Goal: Task Accomplishment & Management: Use online tool/utility

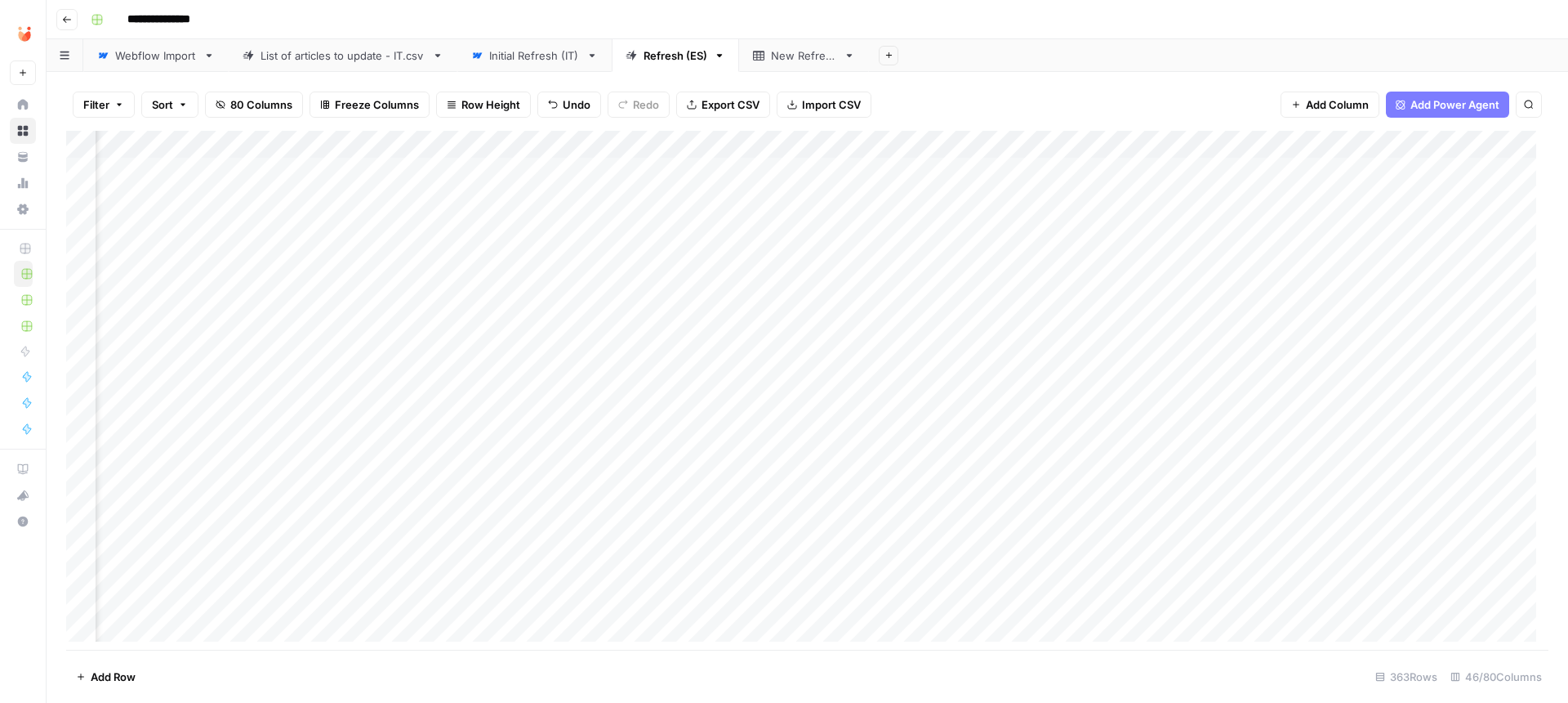
scroll to position [0, 4100]
click at [693, 167] on div "Add Column" at bounding box center [807, 392] width 1482 height 523
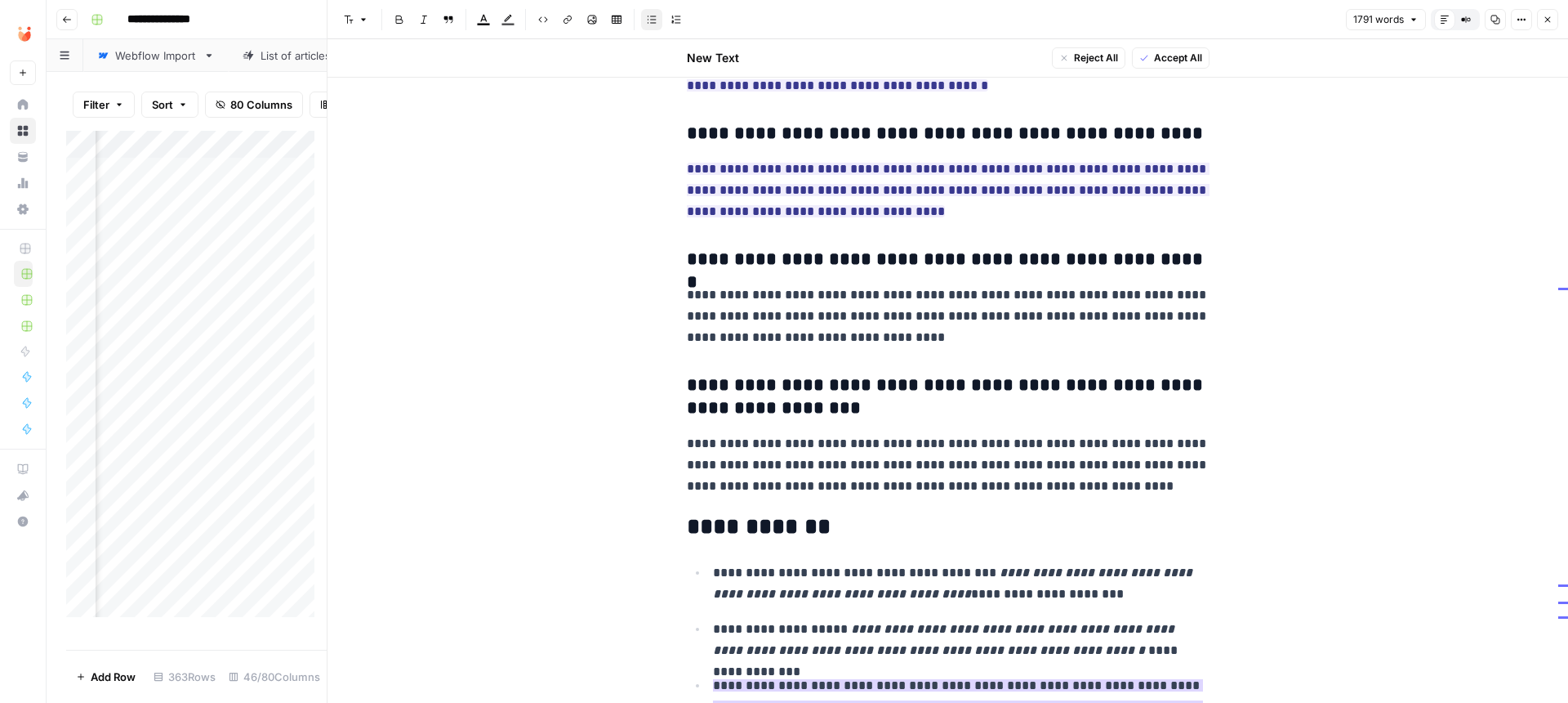
scroll to position [5020, 0]
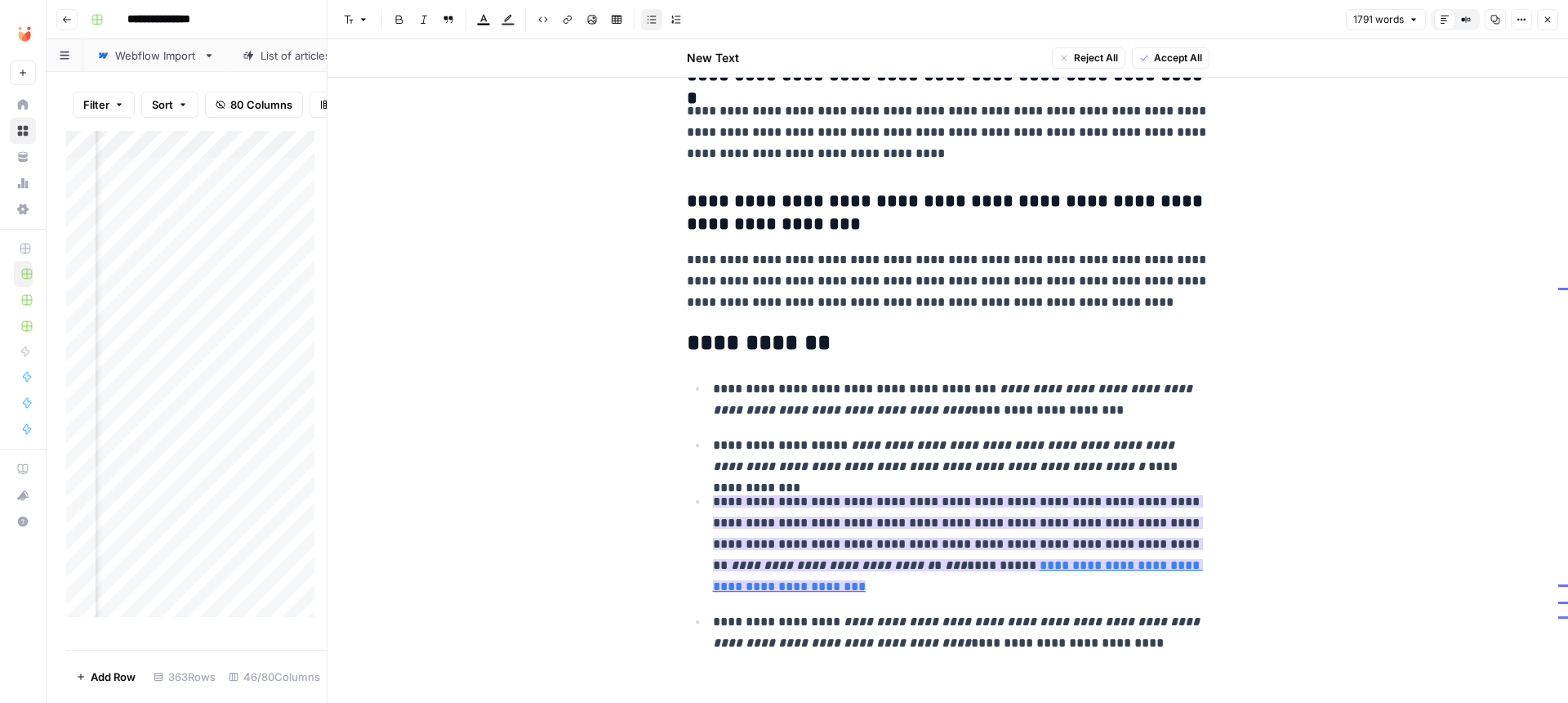
click at [882, 577] on p "**********" at bounding box center [961, 544] width 496 height 106
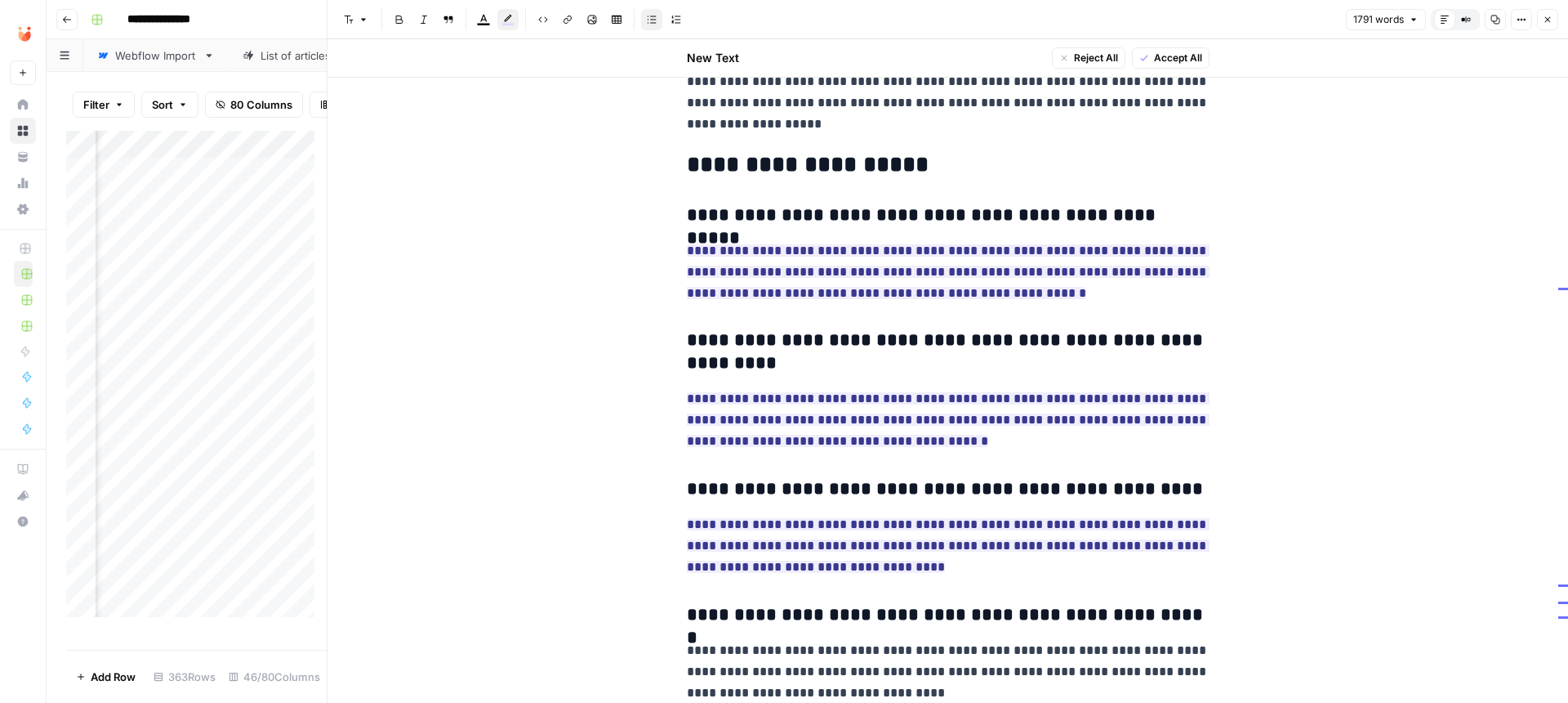
scroll to position [4514, 0]
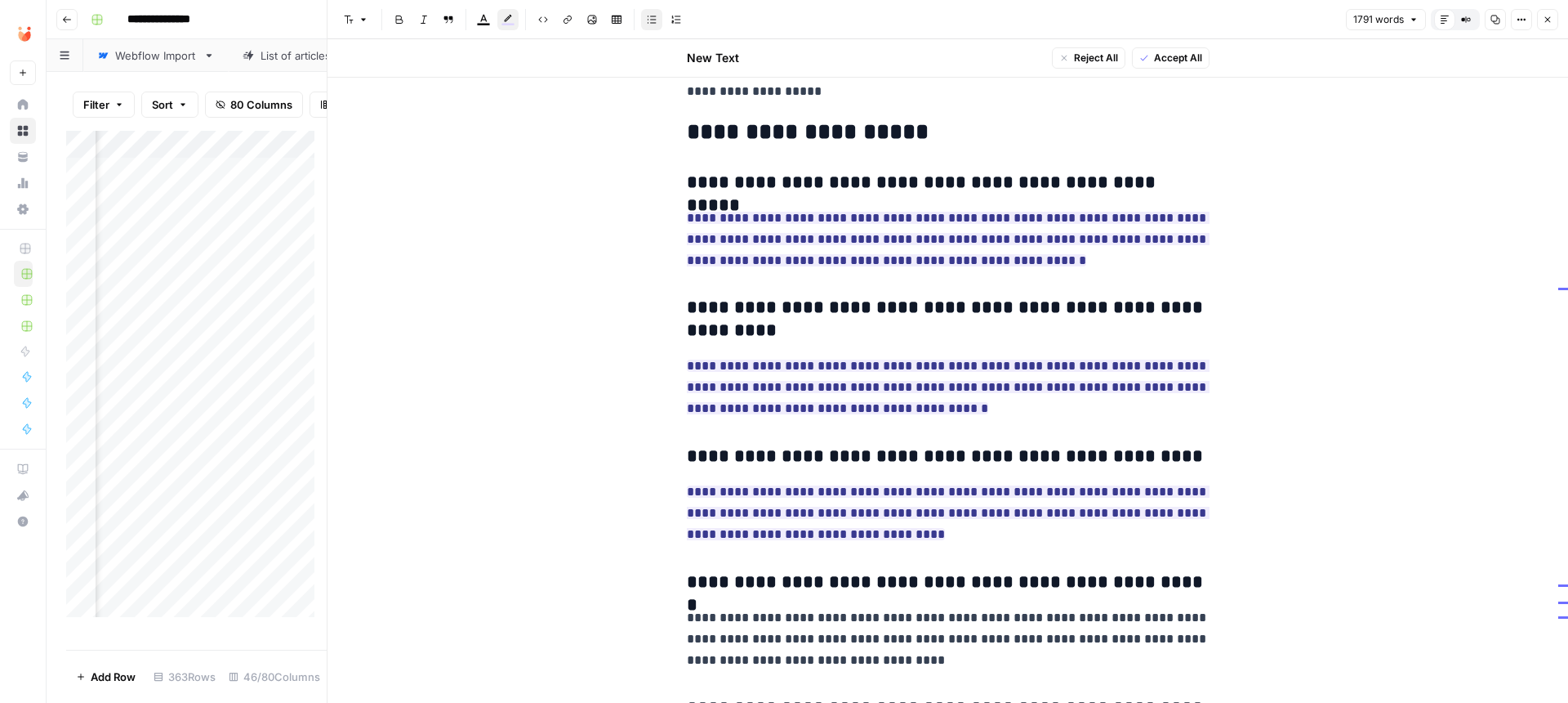
click at [1544, 7] on header "Font style Bold Italic Block quote Text color Highlight color Code block Link I…" at bounding box center [947, 20] width 1241 height 39
click at [1548, 18] on icon "button" at bounding box center [1548, 20] width 10 height 10
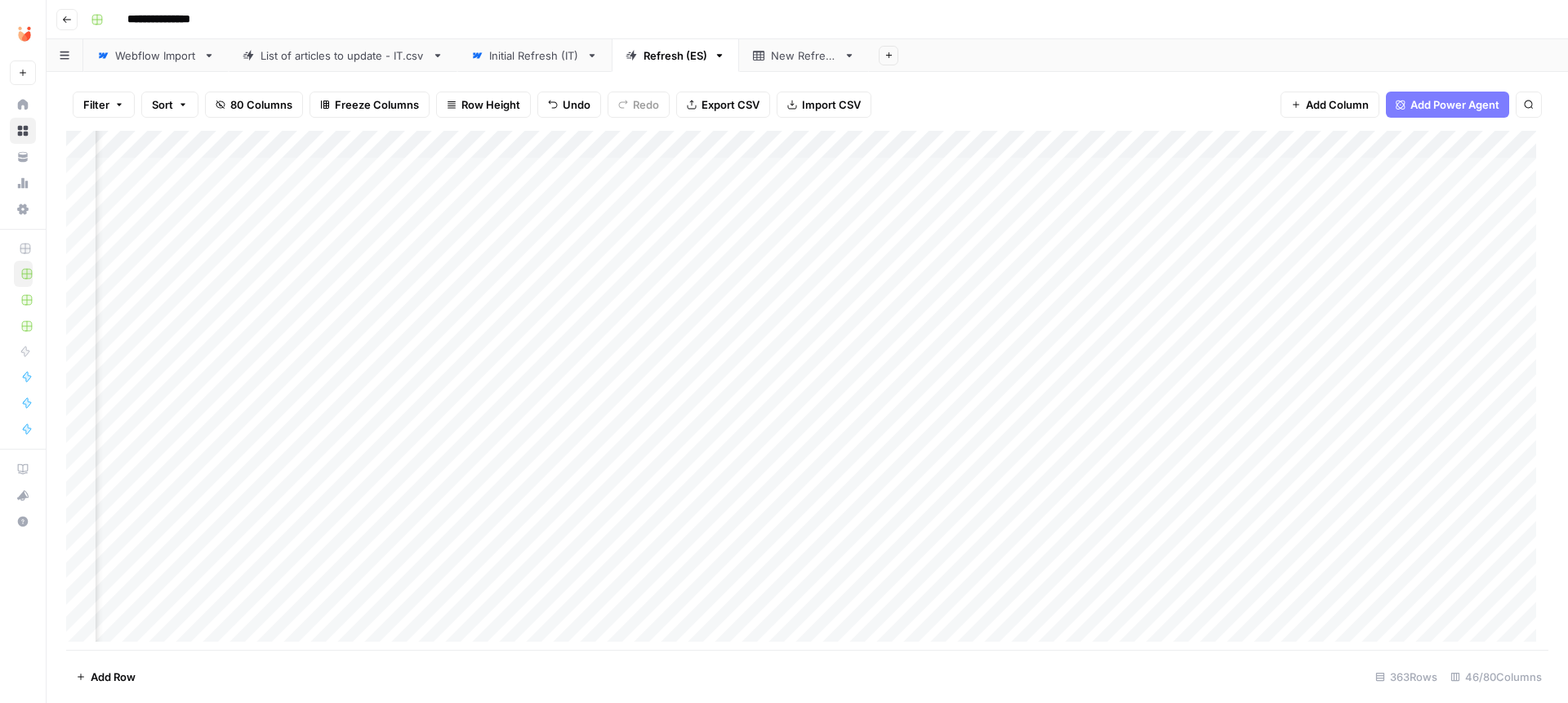
scroll to position [0, 3634]
click at [540, 164] on div "Add Column" at bounding box center [807, 392] width 1482 height 523
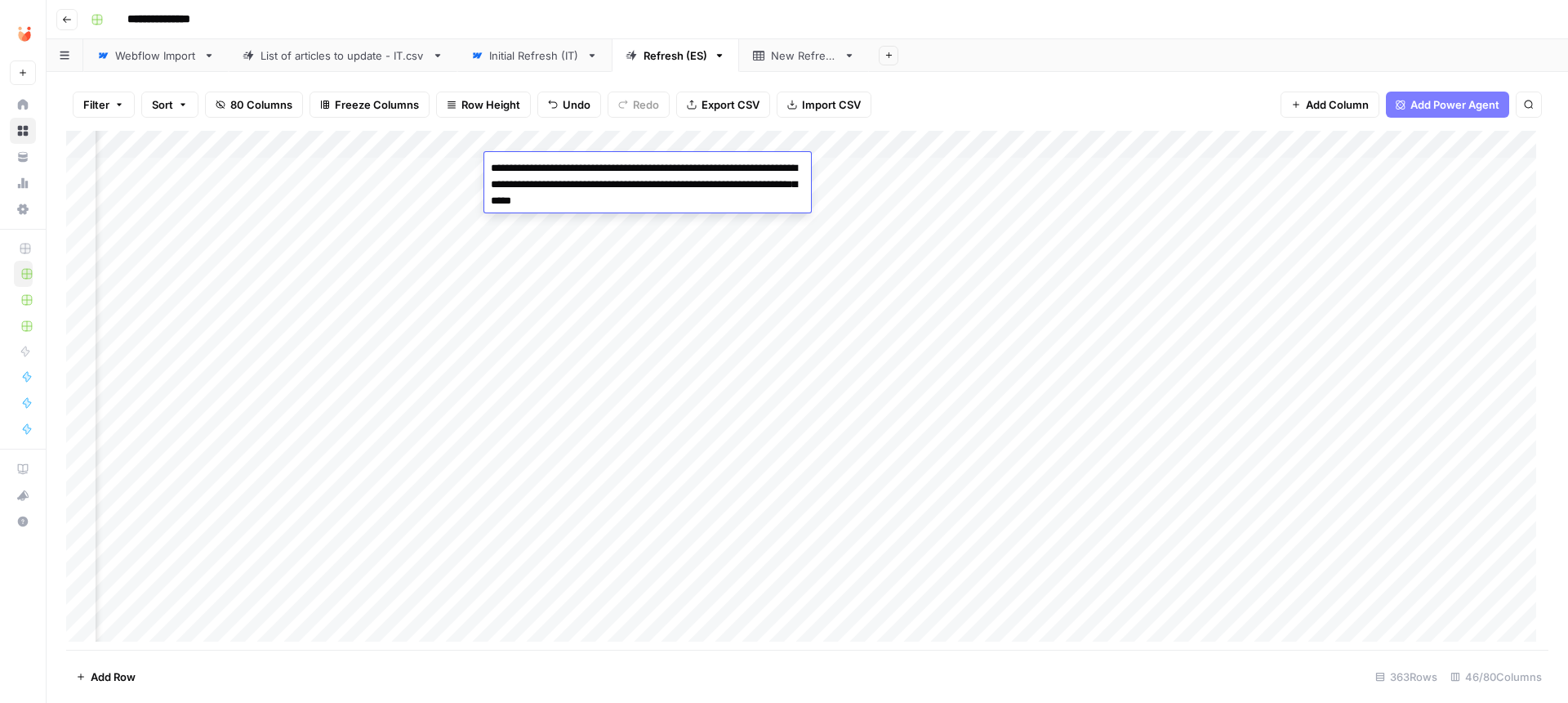
click at [702, 134] on div "Add Column" at bounding box center [807, 392] width 1482 height 523
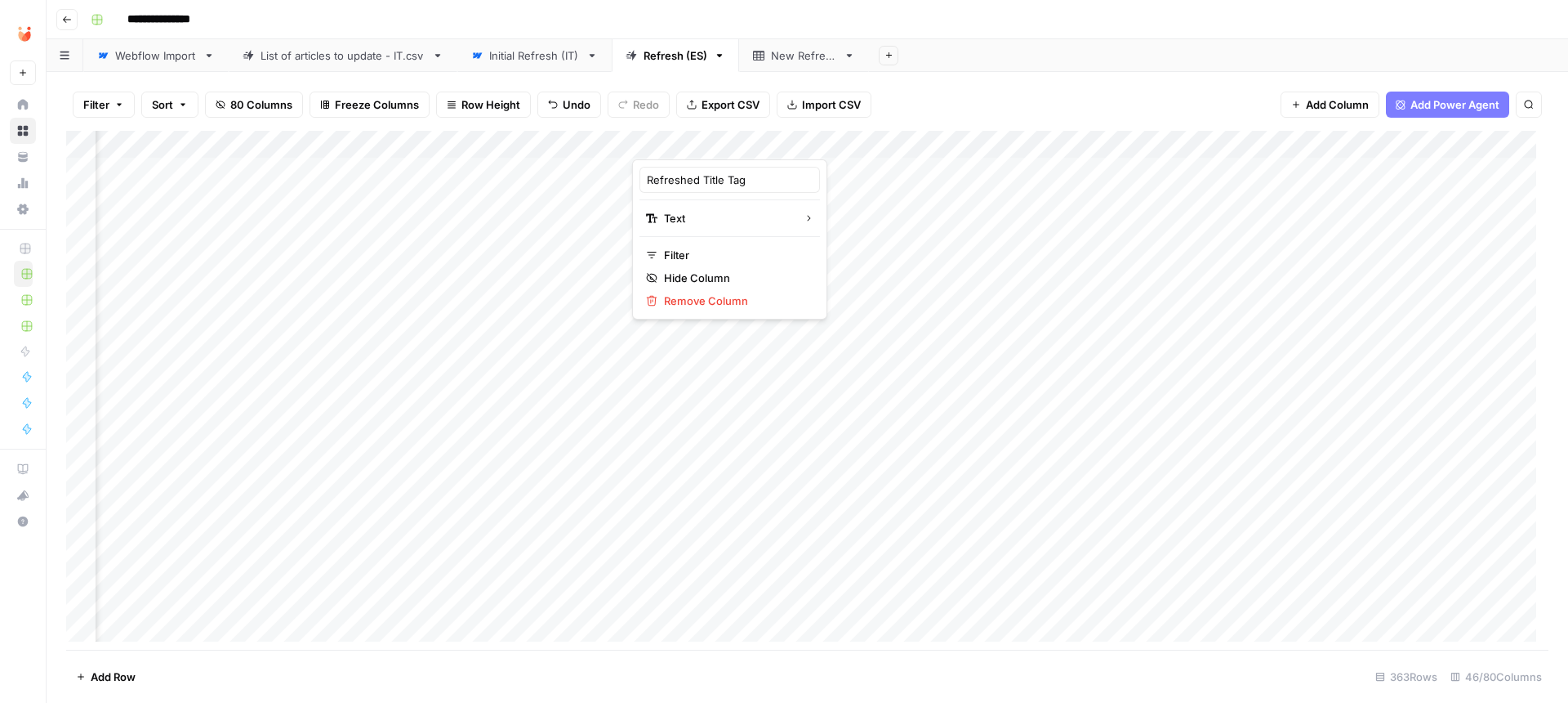
click at [549, 175] on div "Add Column" at bounding box center [807, 392] width 1482 height 523
click at [722, 172] on div "Add Column" at bounding box center [807, 392] width 1482 height 523
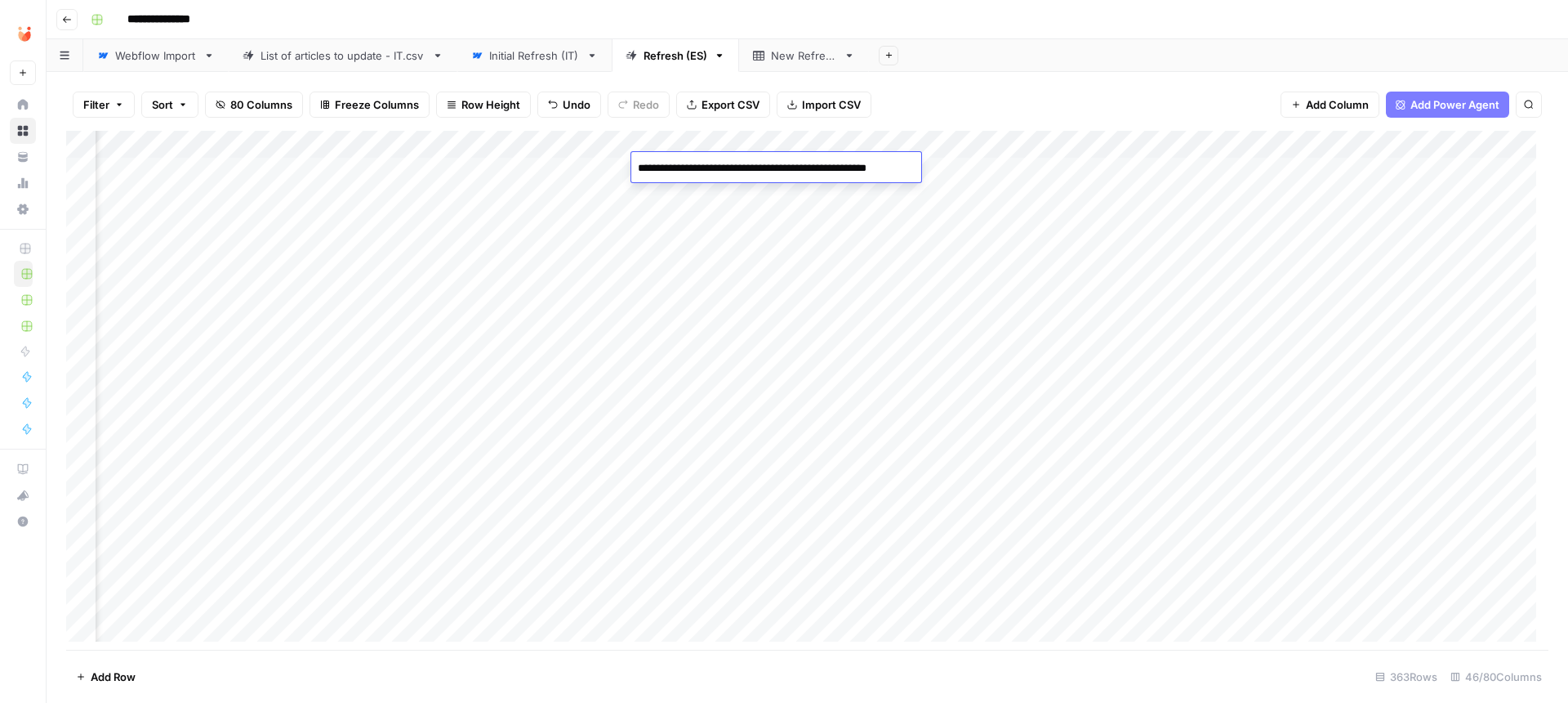
click at [1014, 245] on div "Add Column" at bounding box center [807, 392] width 1482 height 523
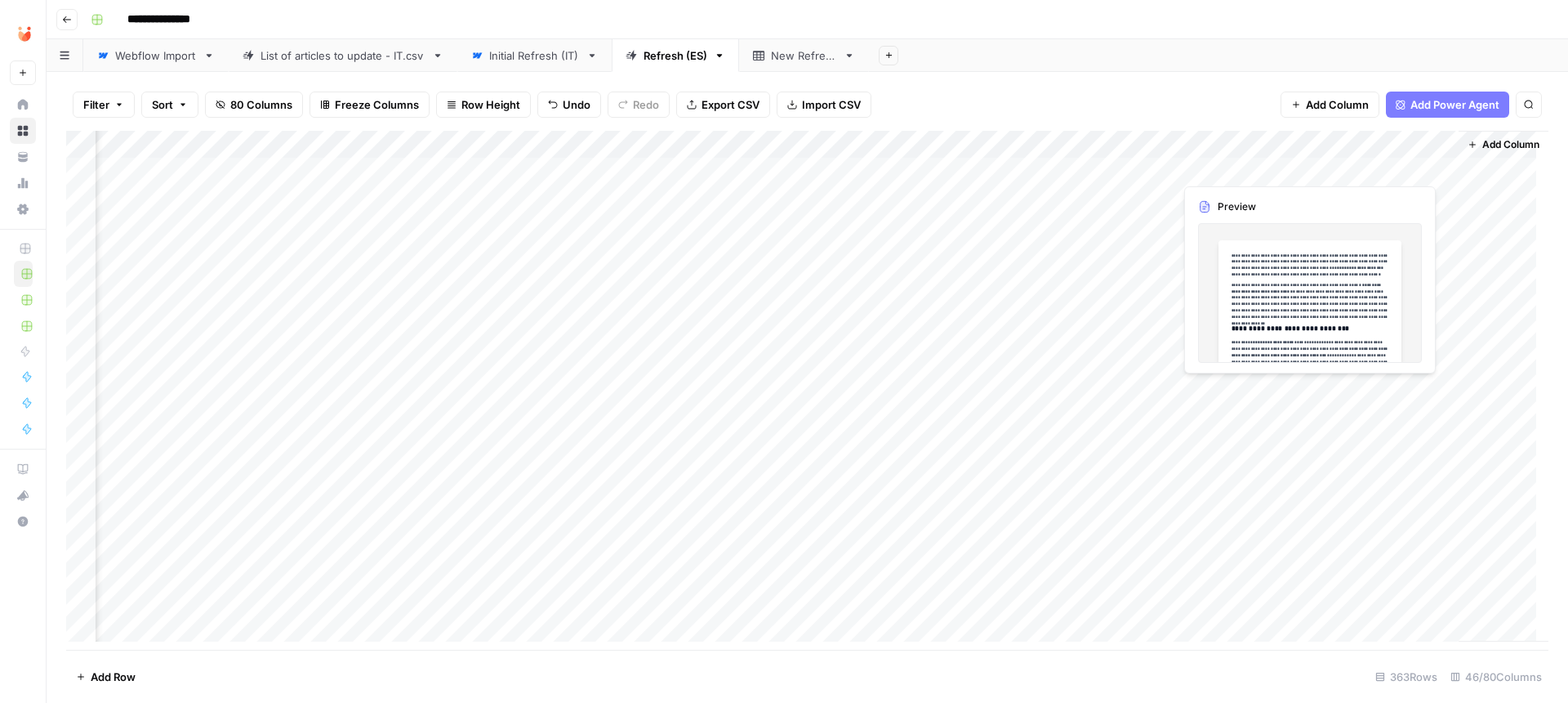
click at [1361, 165] on div "Add Column" at bounding box center [807, 392] width 1482 height 523
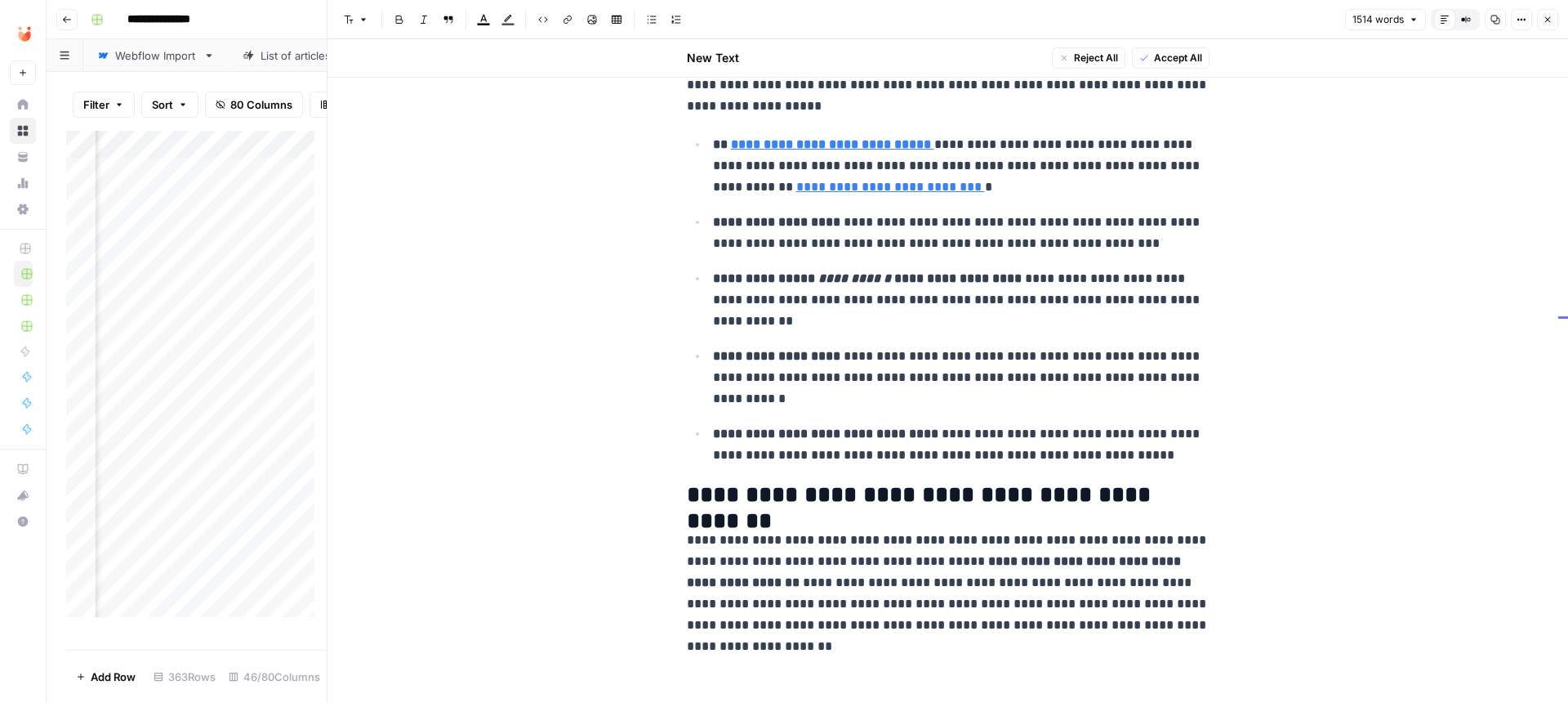
scroll to position [3029, 0]
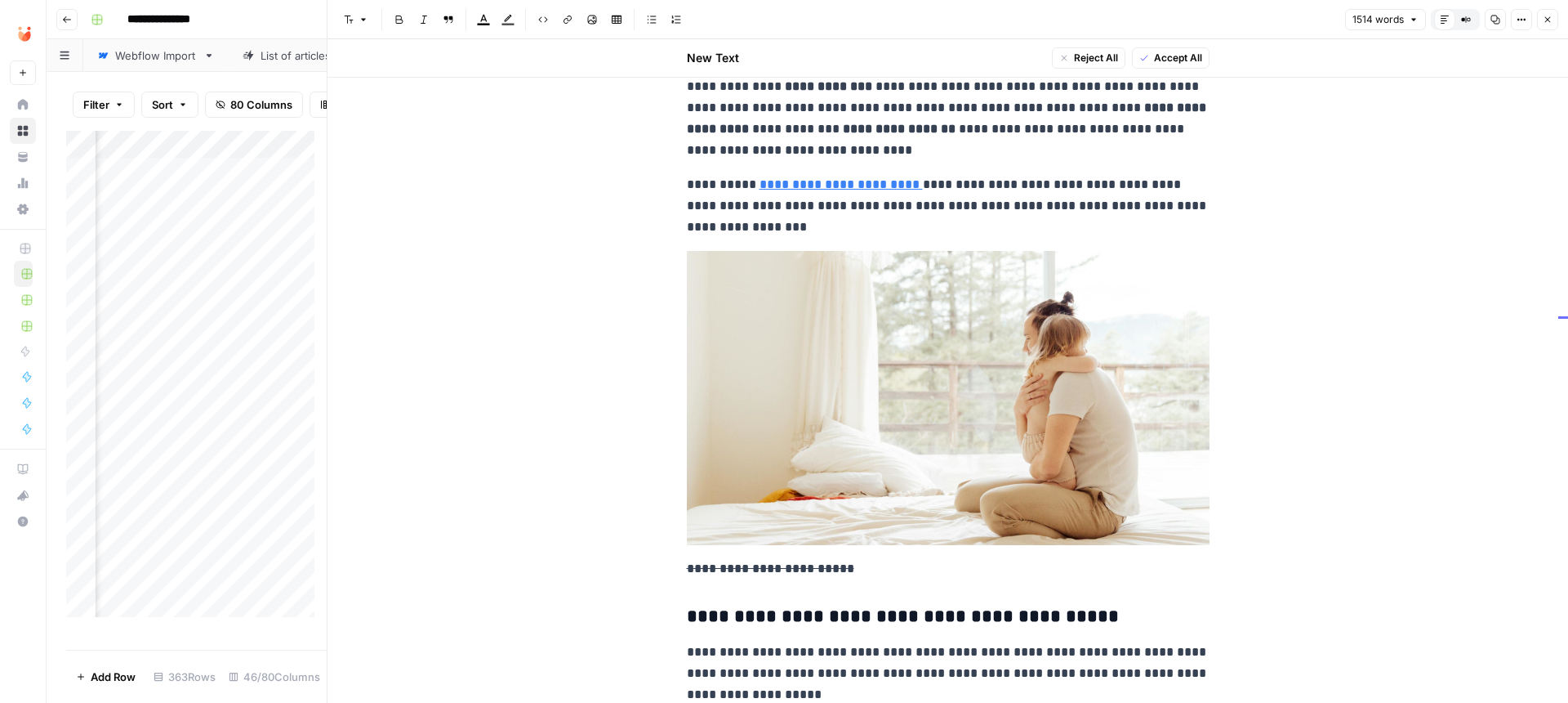
click at [1547, 23] on icon "button" at bounding box center [1548, 20] width 10 height 10
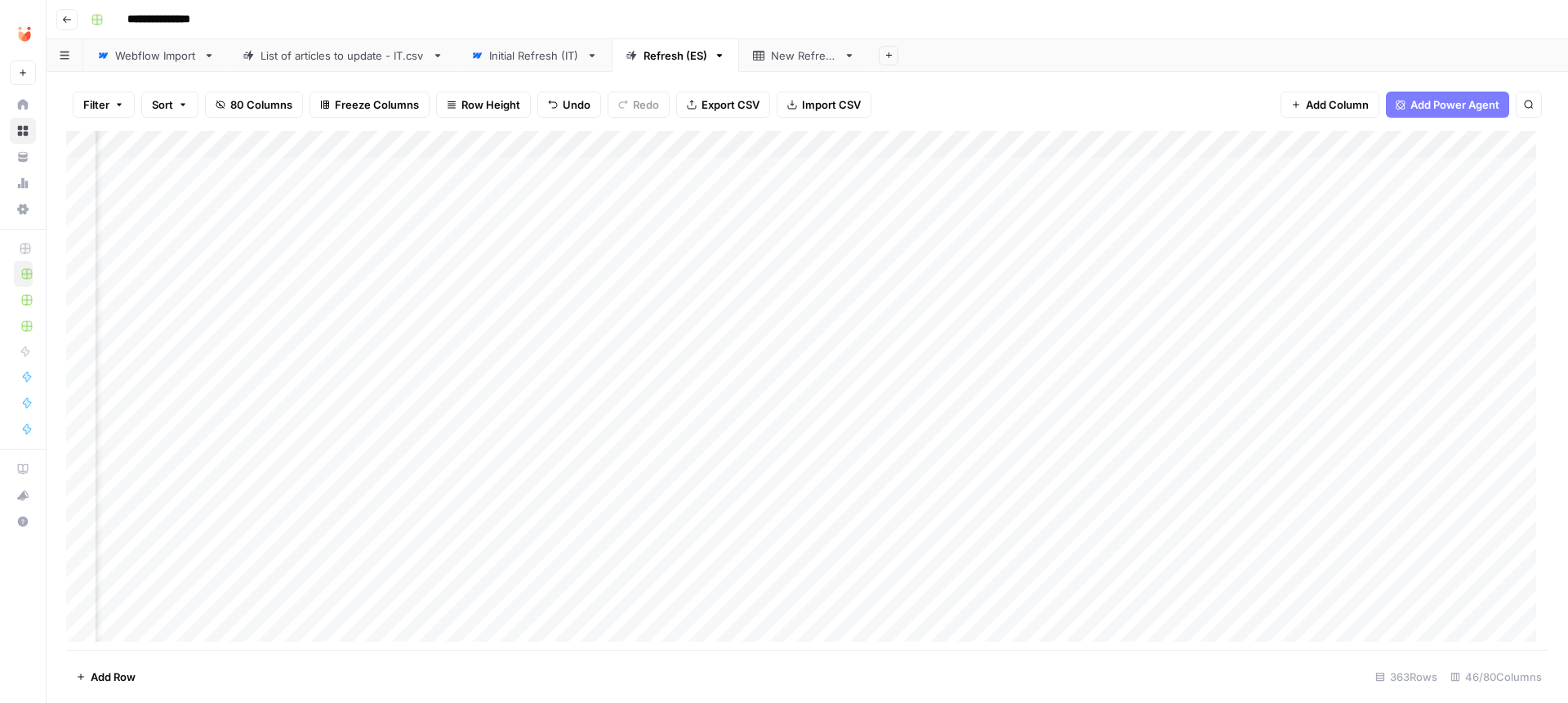
scroll to position [0, 4027]
click at [767, 165] on div "Add Column" at bounding box center [807, 392] width 1482 height 523
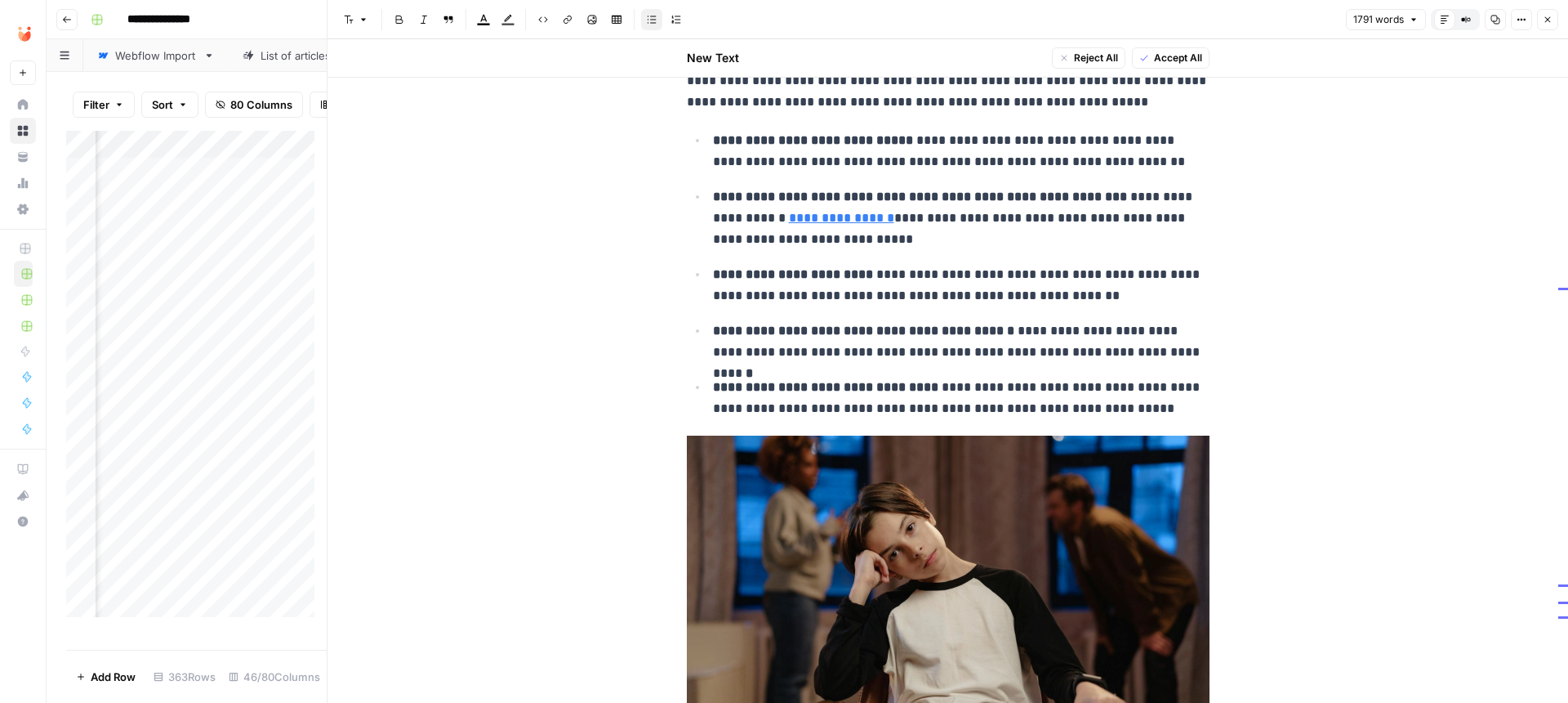
scroll to position [1095, 0]
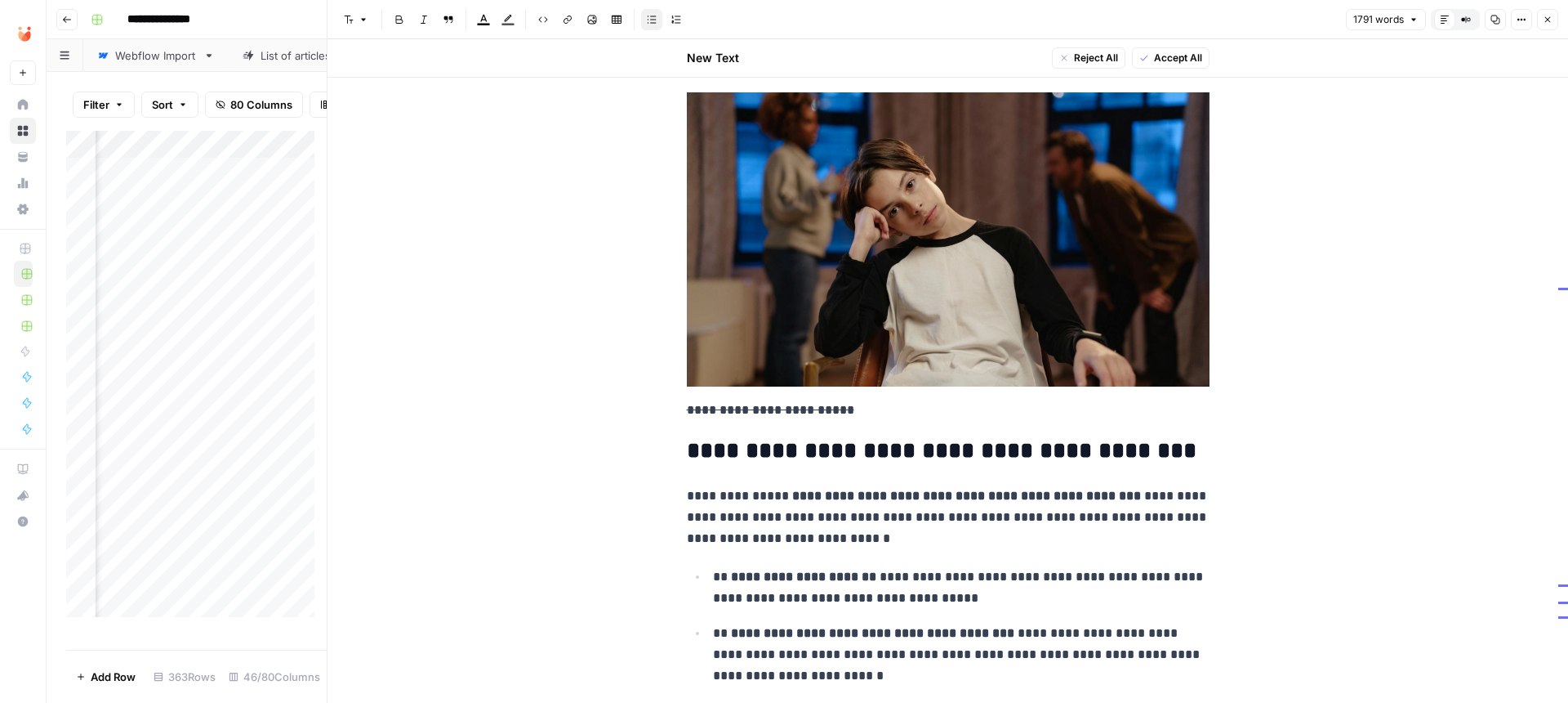
click at [934, 303] on img at bounding box center [948, 240] width 522 height 294
drag, startPoint x: 851, startPoint y: 407, endPoint x: 558, endPoint y: 407, distance: 293.0
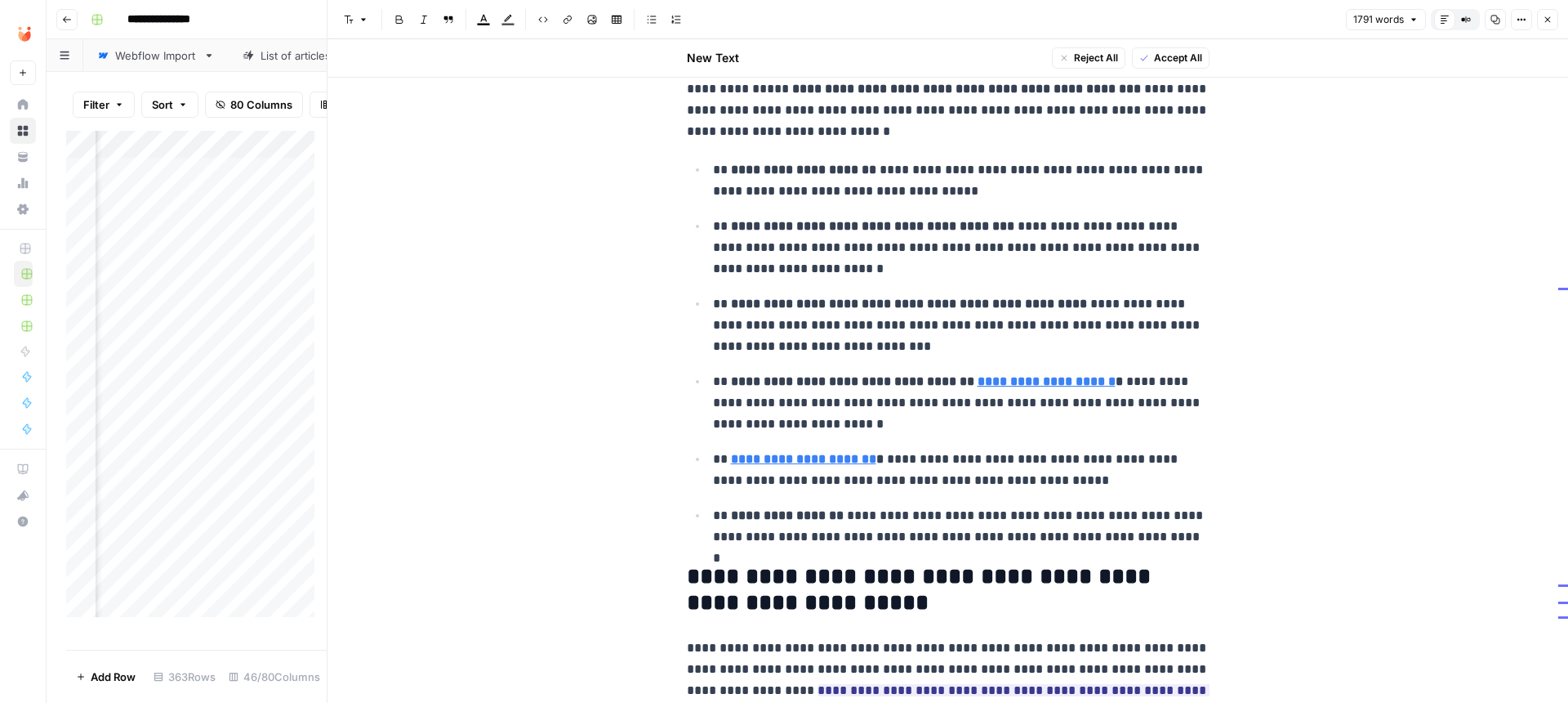
scroll to position [1666, 0]
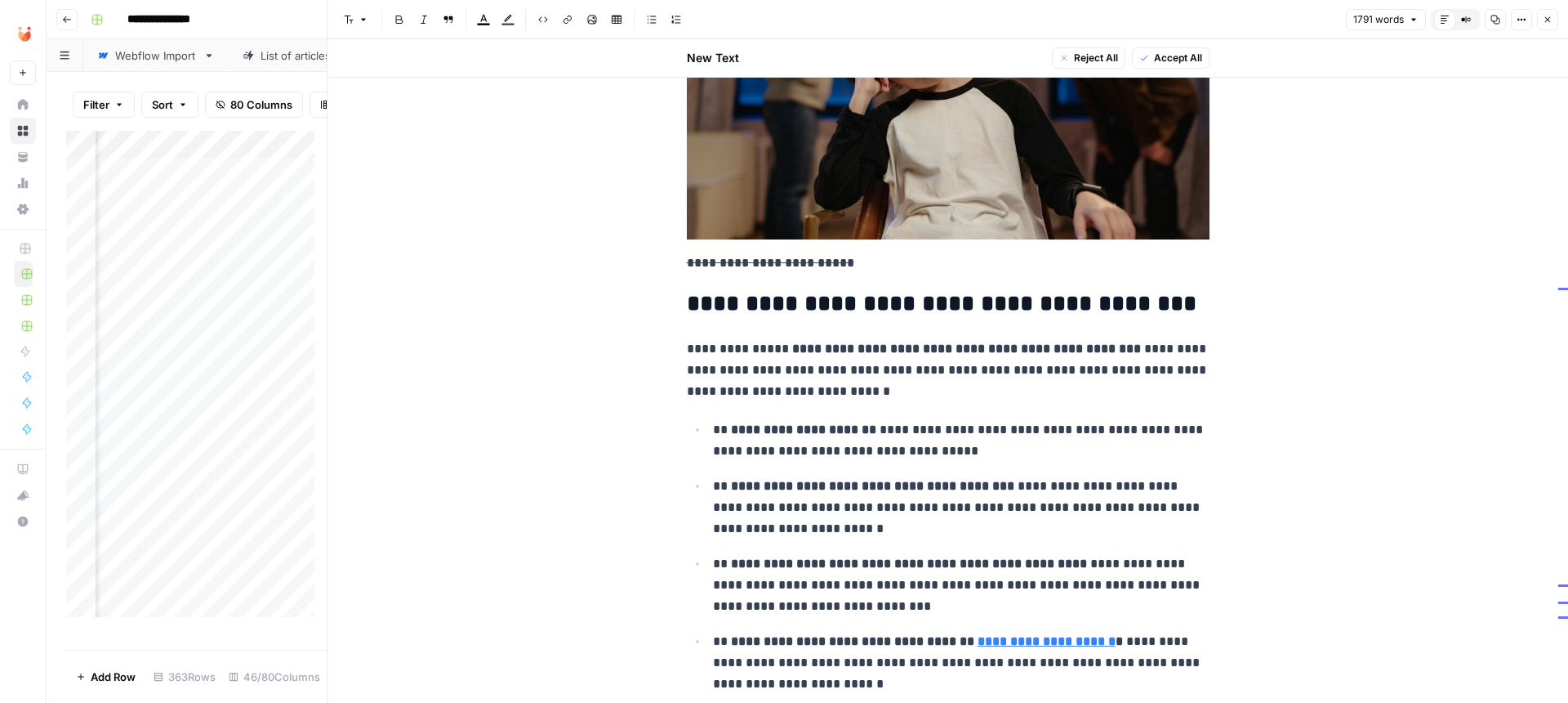
click at [1171, 60] on span "Accept All" at bounding box center [1177, 58] width 48 height 15
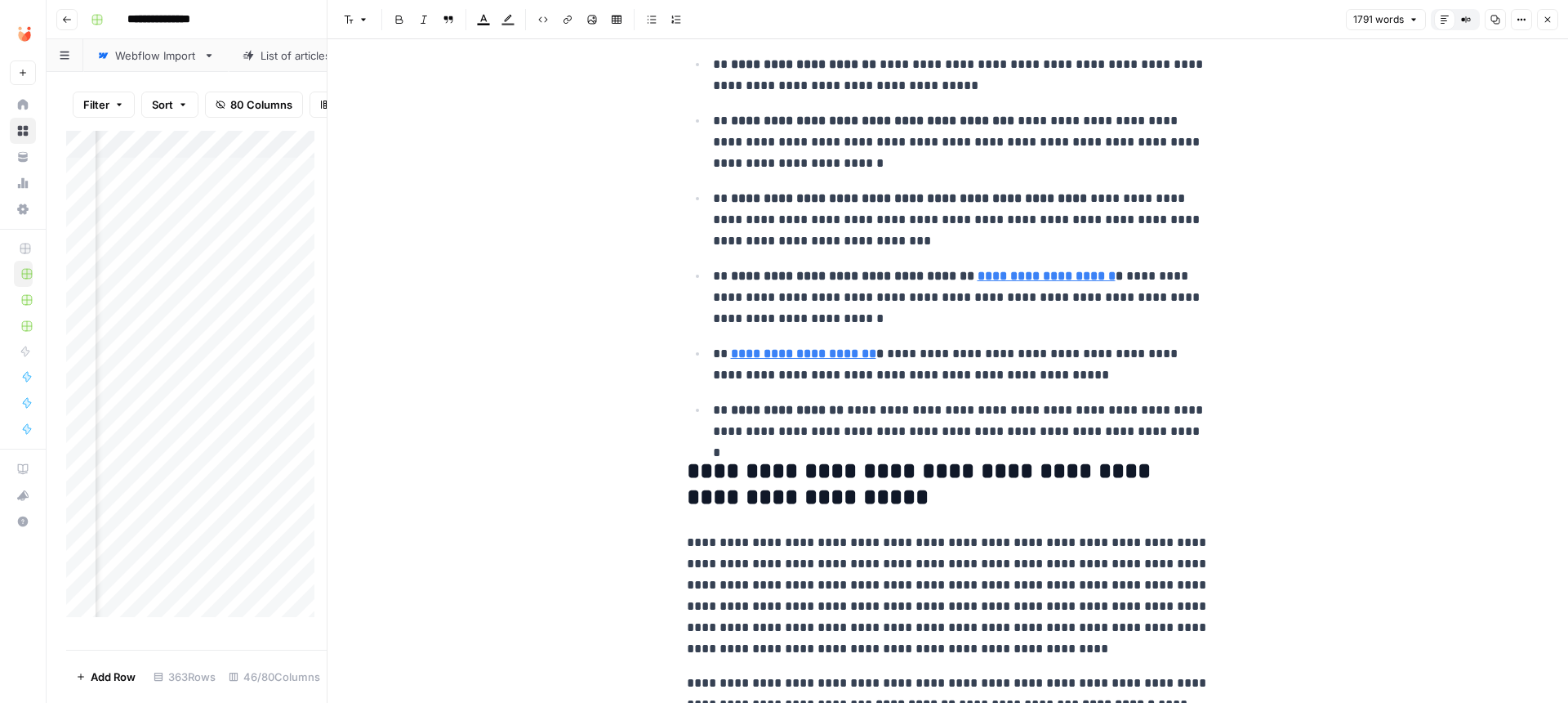
scroll to position [1895, 0]
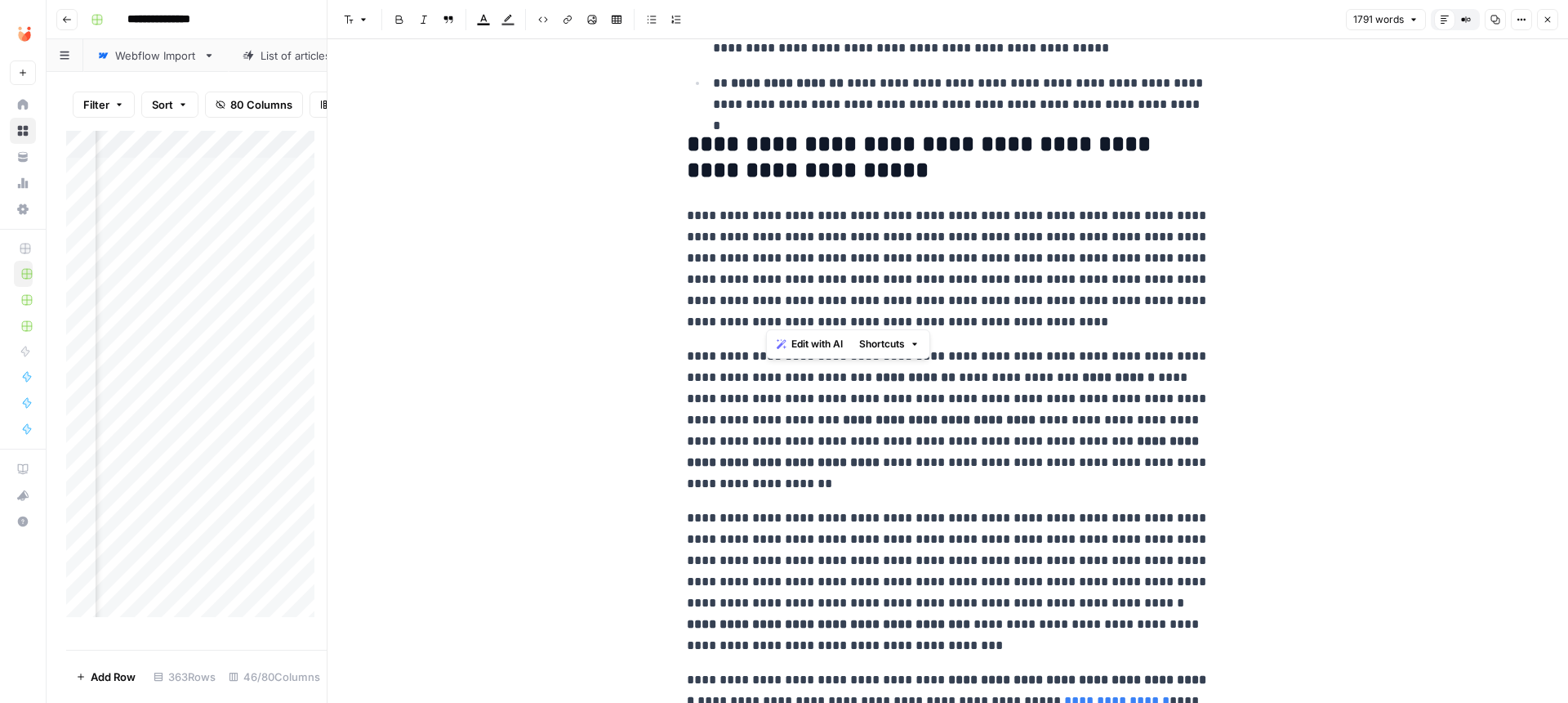
drag, startPoint x: 1056, startPoint y: 324, endPoint x: 768, endPoint y: 240, distance: 300.0
click at [768, 240] on p "**********" at bounding box center [948, 268] width 522 height 128
click at [498, 17] on button "Highlight color" at bounding box center [508, 20] width 21 height 21
click at [567, 78] on div "Purple" at bounding box center [563, 78] width 13 height 13
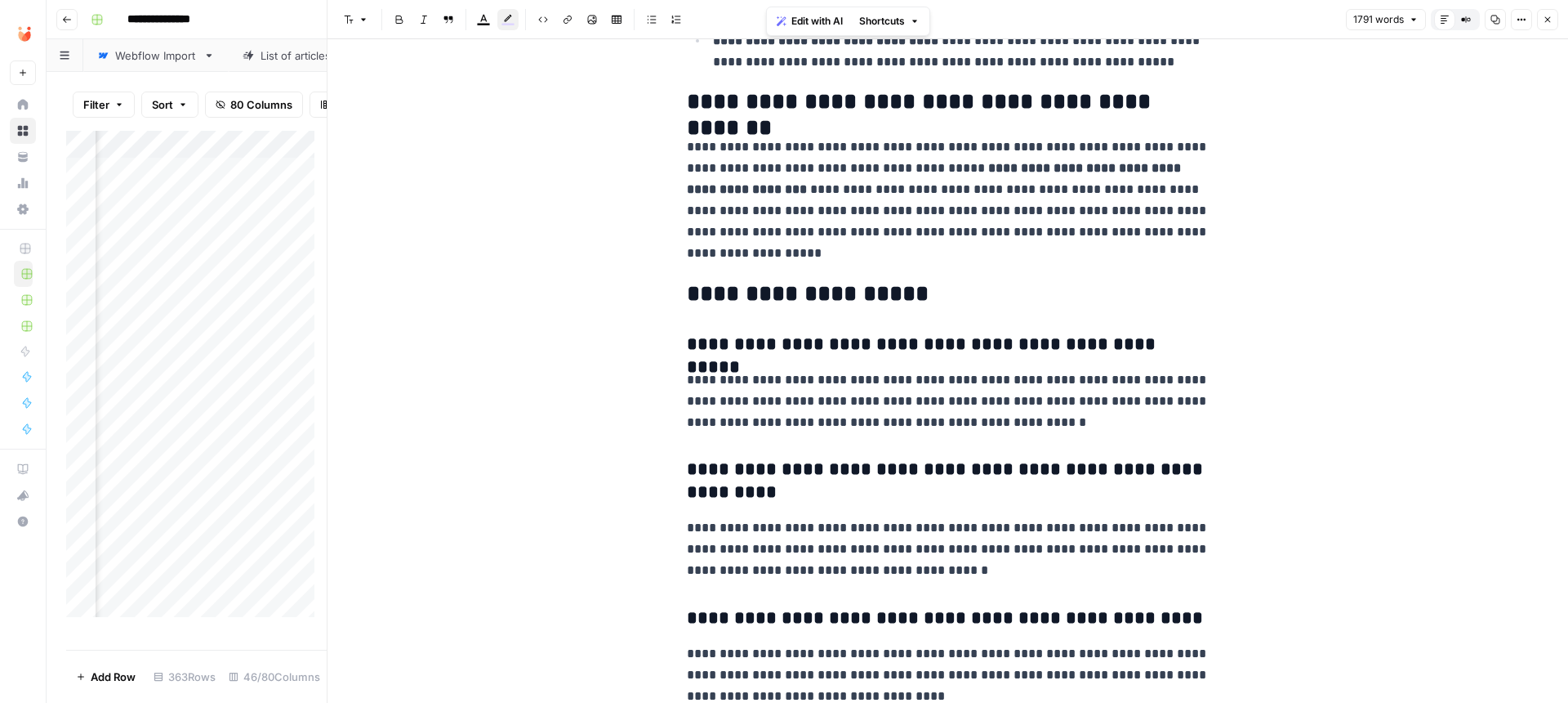
scroll to position [4919, 0]
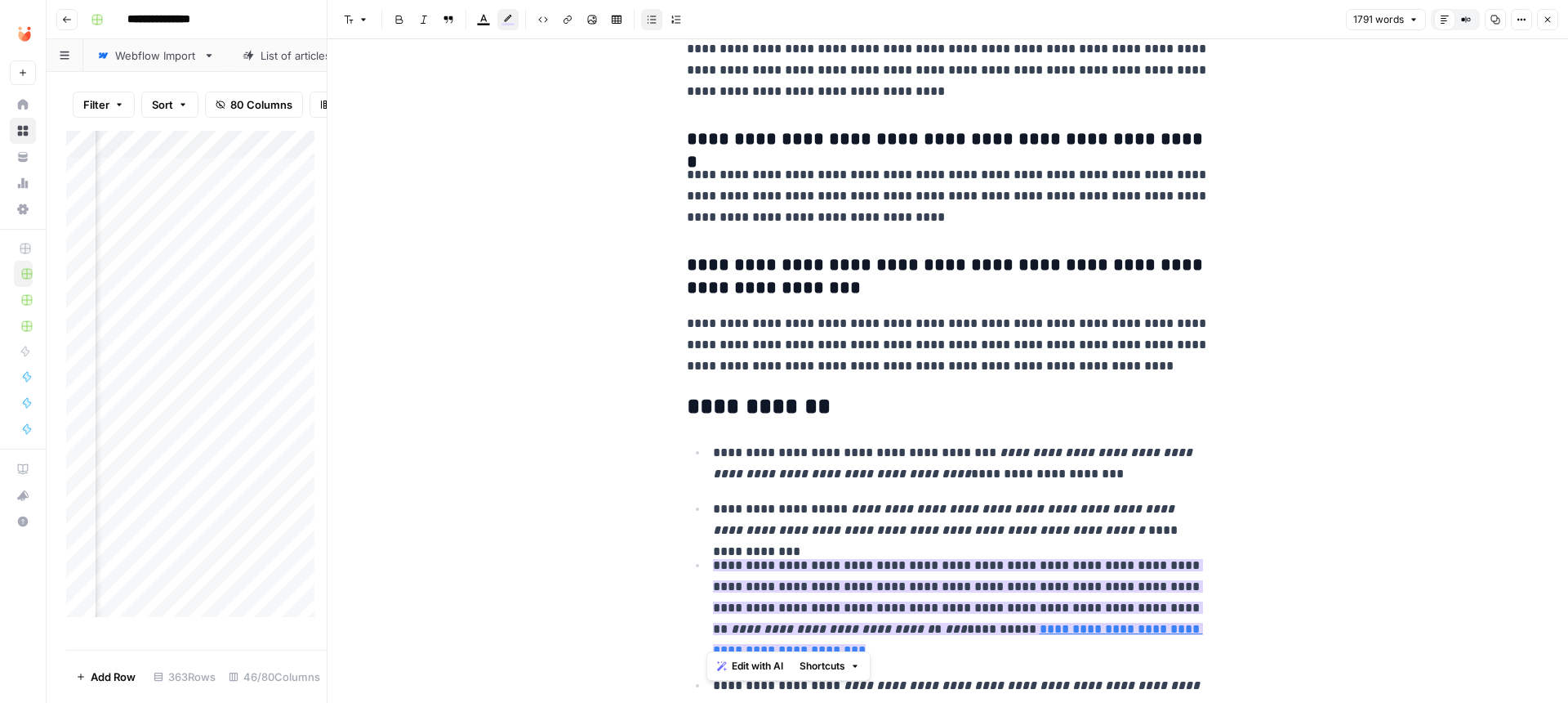
drag, startPoint x: 882, startPoint y: 637, endPoint x: 681, endPoint y: 537, distance: 224.5
click at [687, 537] on ul "**********" at bounding box center [948, 579] width 522 height 276
click at [839, 313] on p "**********" at bounding box center [948, 344] width 522 height 63
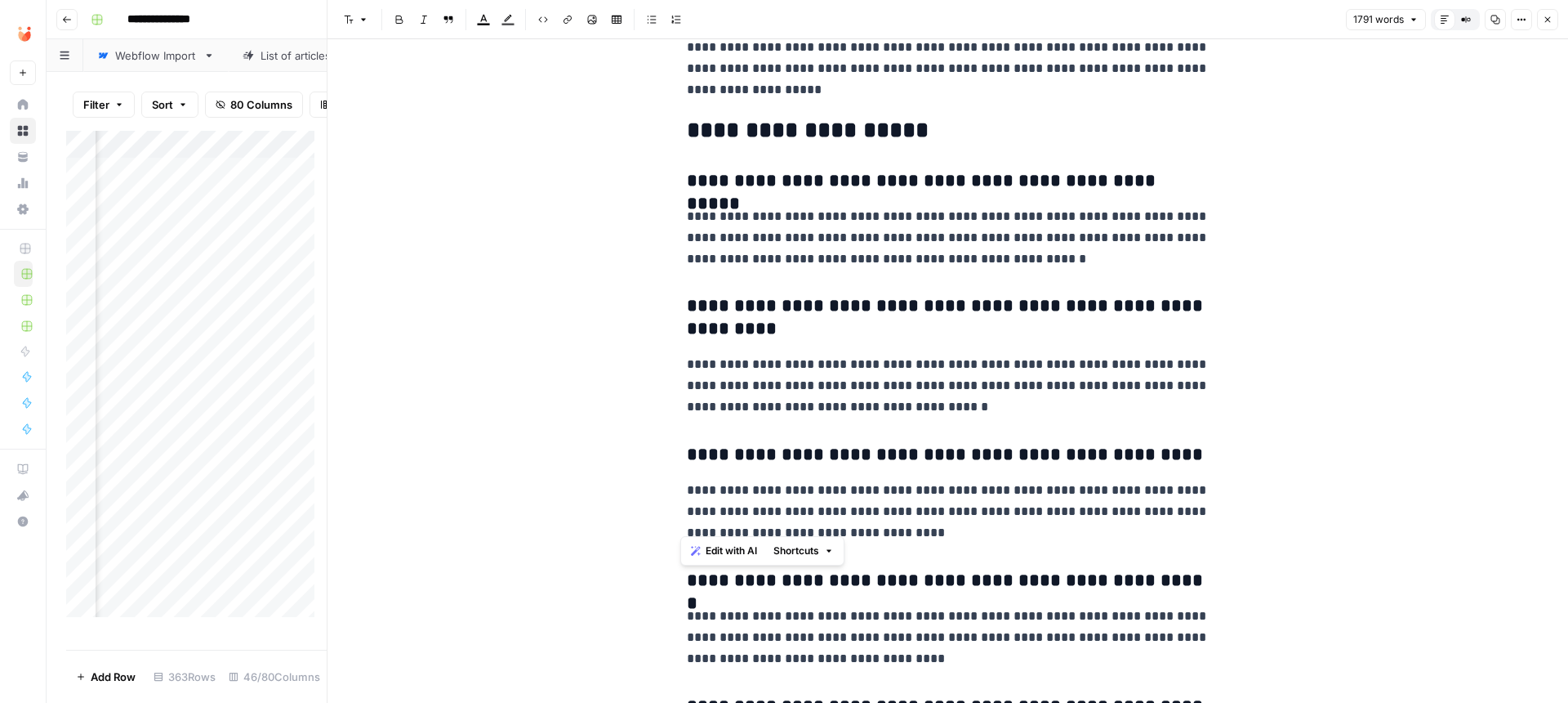
drag, startPoint x: 960, startPoint y: 527, endPoint x: 594, endPoint y: 470, distance: 370.4
click at [955, 509] on p "**********" at bounding box center [948, 511] width 522 height 63
drag, startPoint x: 971, startPoint y: 525, endPoint x: 649, endPoint y: 143, distance: 499.6
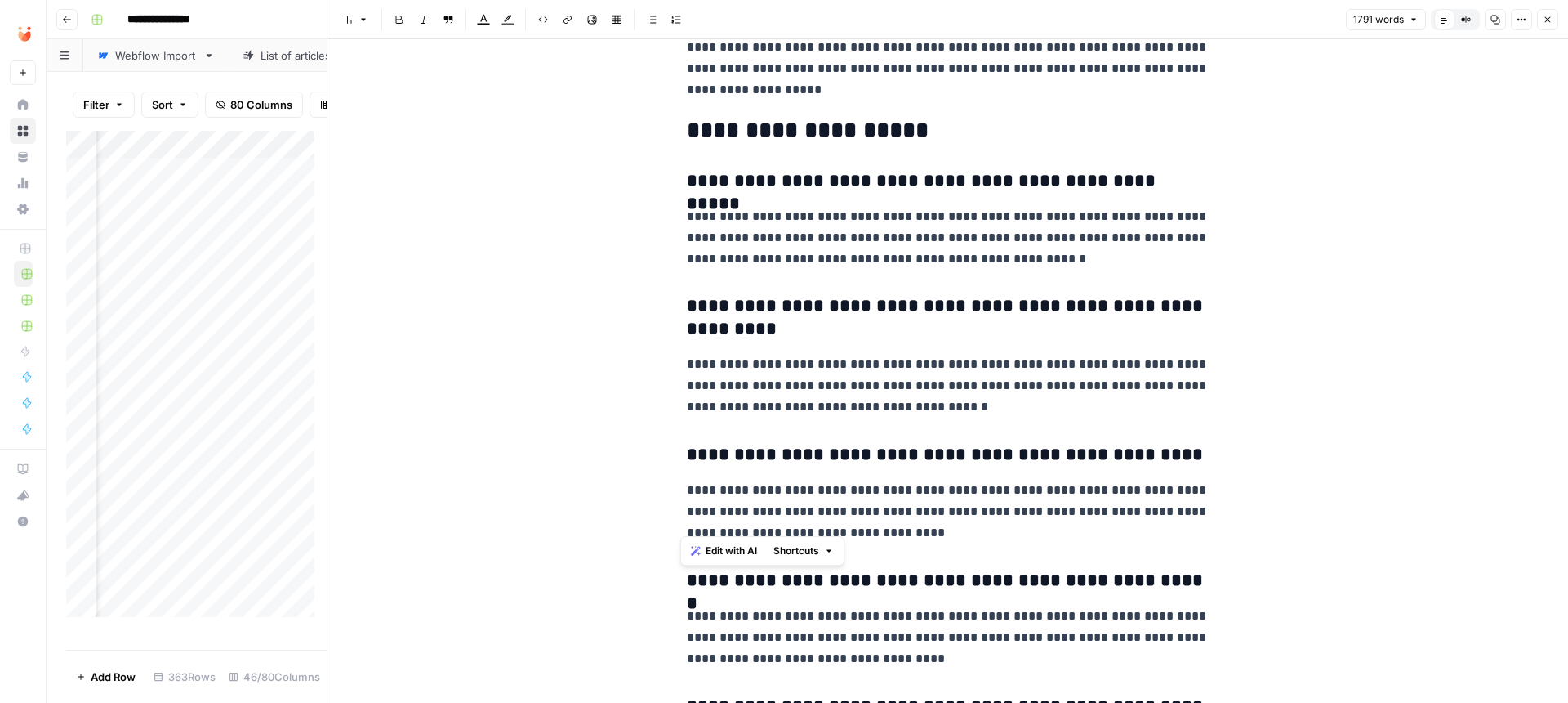
click at [500, 21] on button "Highlight color" at bounding box center [508, 20] width 21 height 21
click at [562, 82] on div "Purple" at bounding box center [563, 78] width 13 height 13
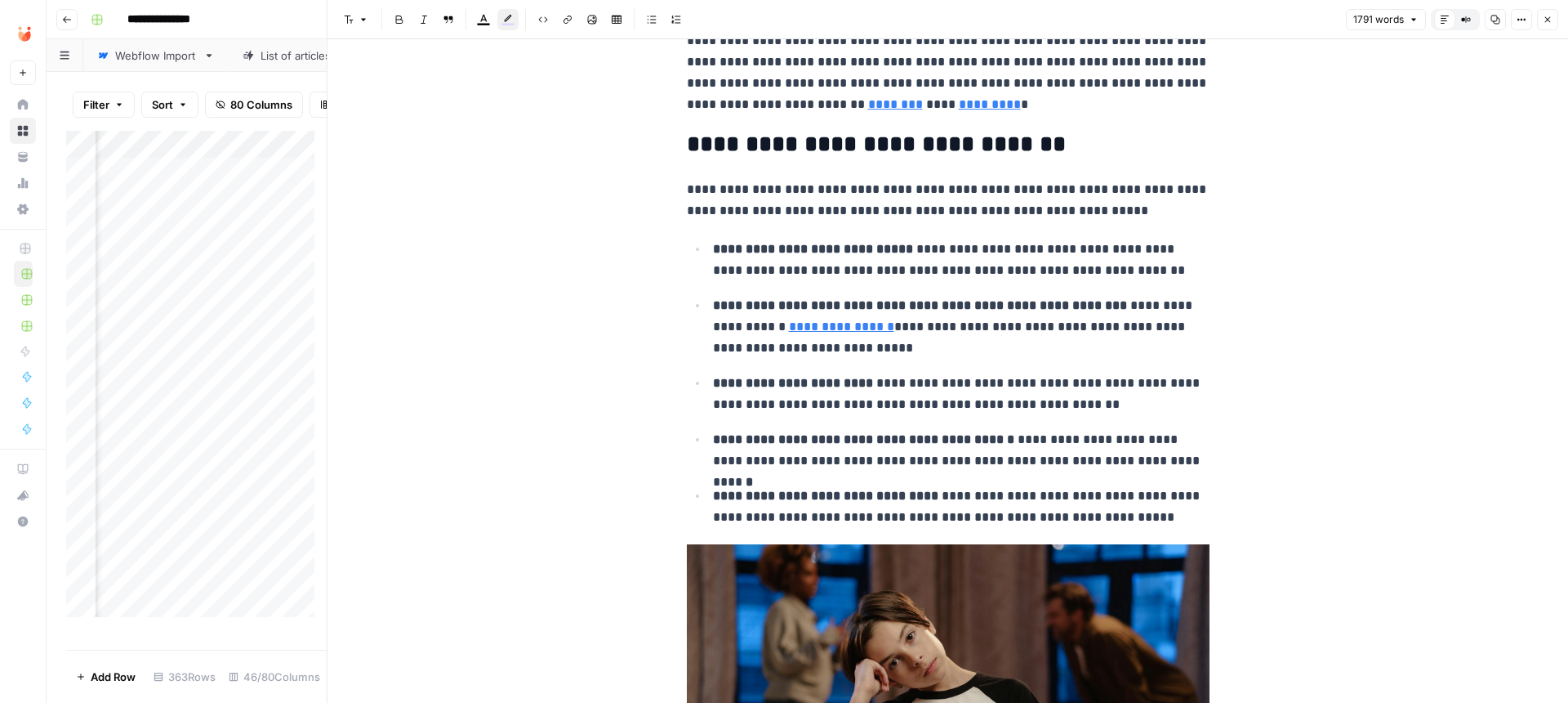
scroll to position [1209, 0]
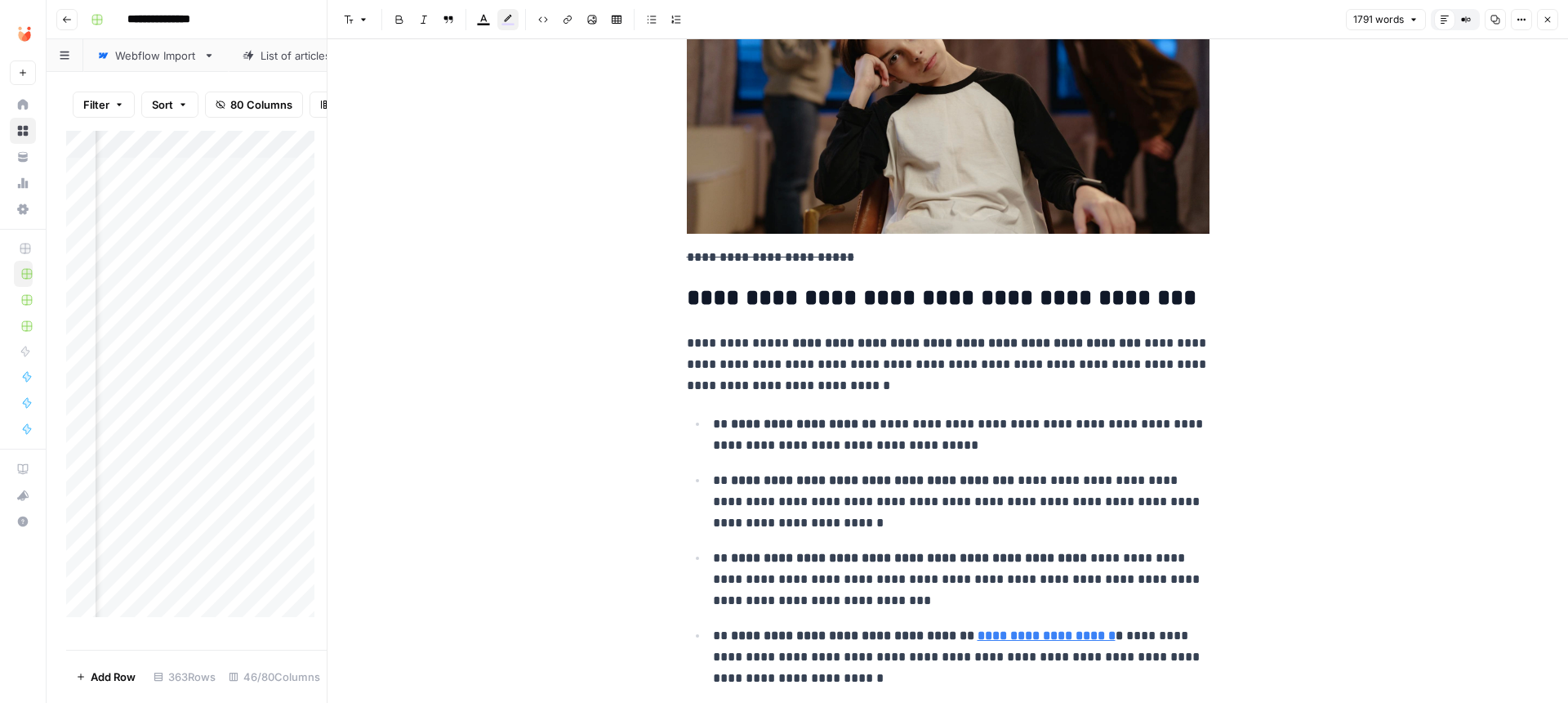
click at [810, 252] on del "**********" at bounding box center [771, 256] width 168 height 13
click at [869, 247] on p "**********" at bounding box center [948, 103] width 522 height 329
drag, startPoint x: 876, startPoint y: 249, endPoint x: 588, endPoint y: 249, distance: 288.0
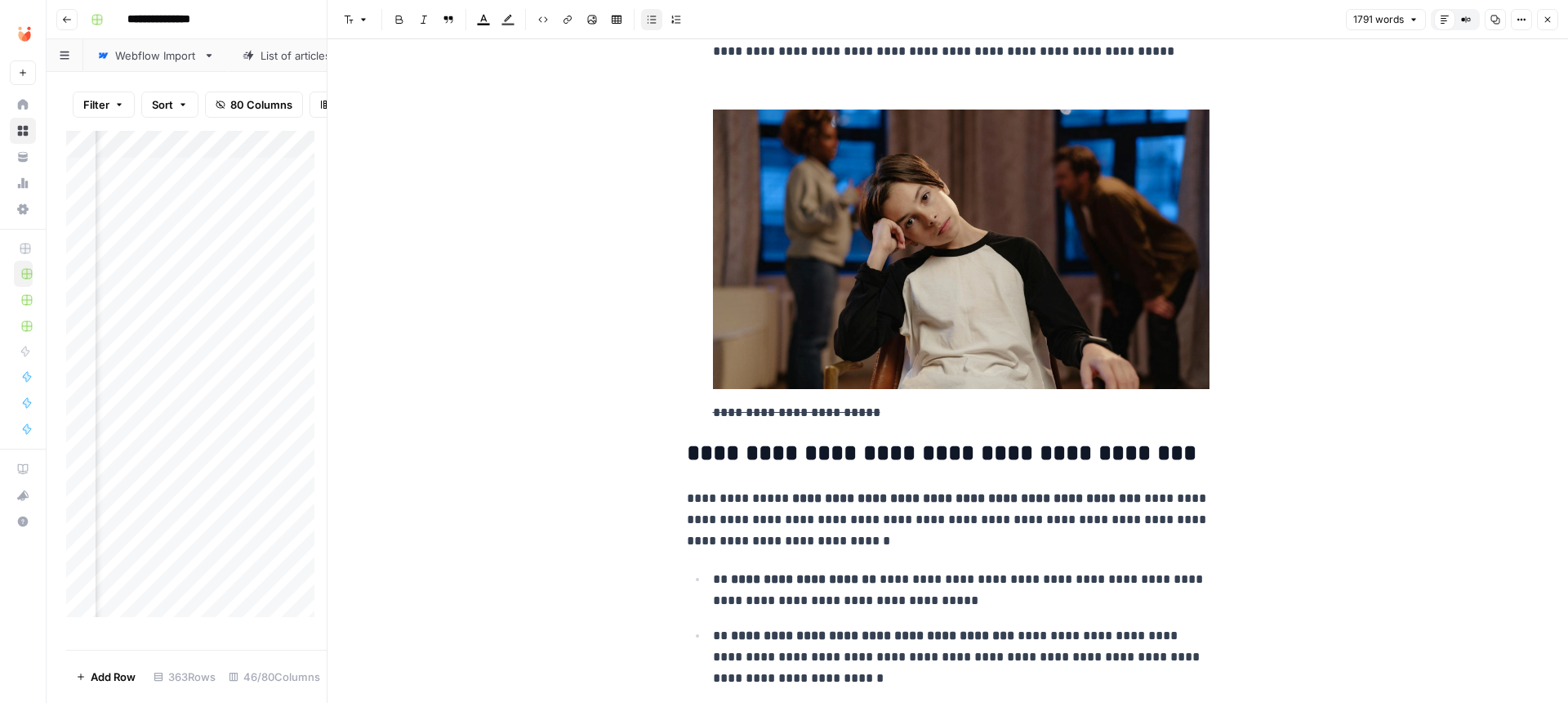
scroll to position [1064, 0]
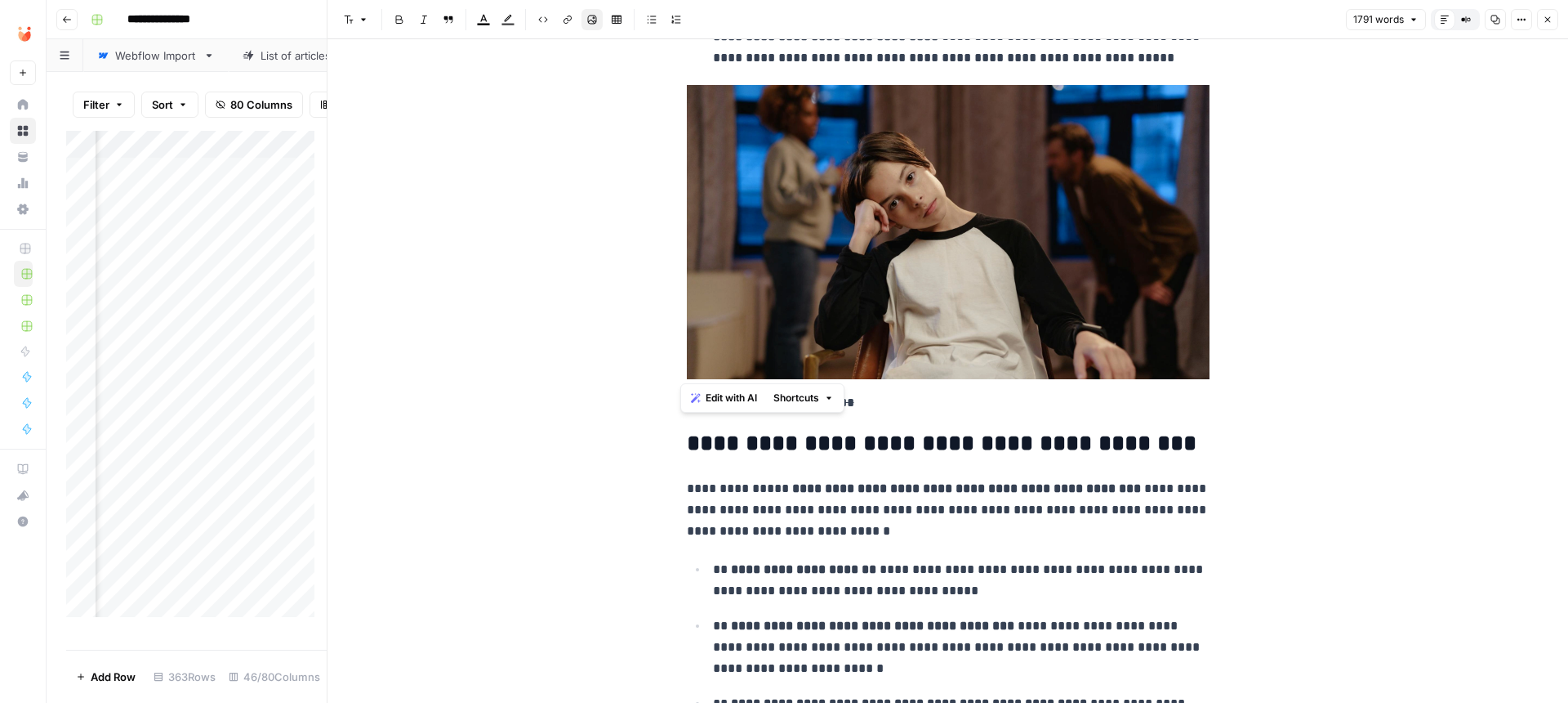
click at [965, 409] on p "**********" at bounding box center [948, 249] width 522 height 329
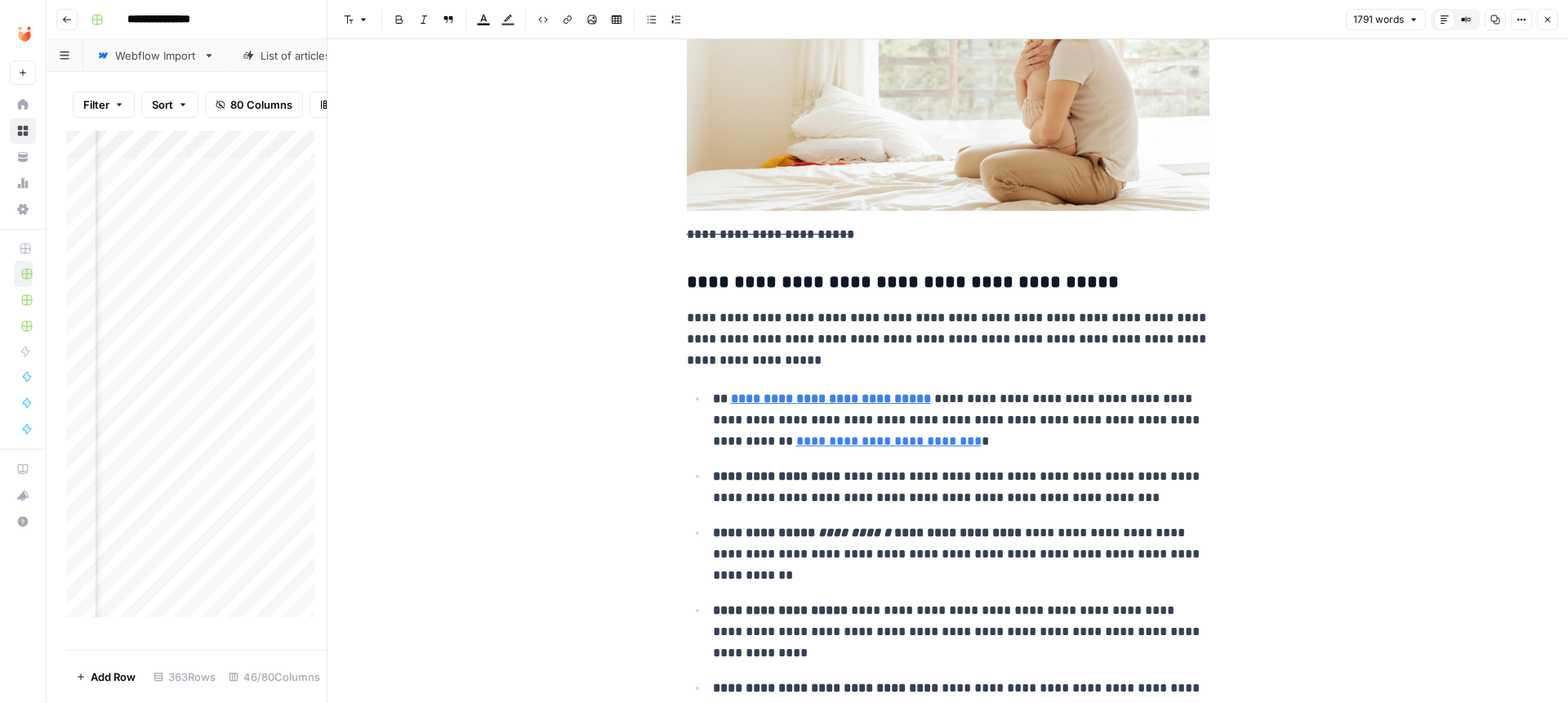
scroll to position [3662, 0]
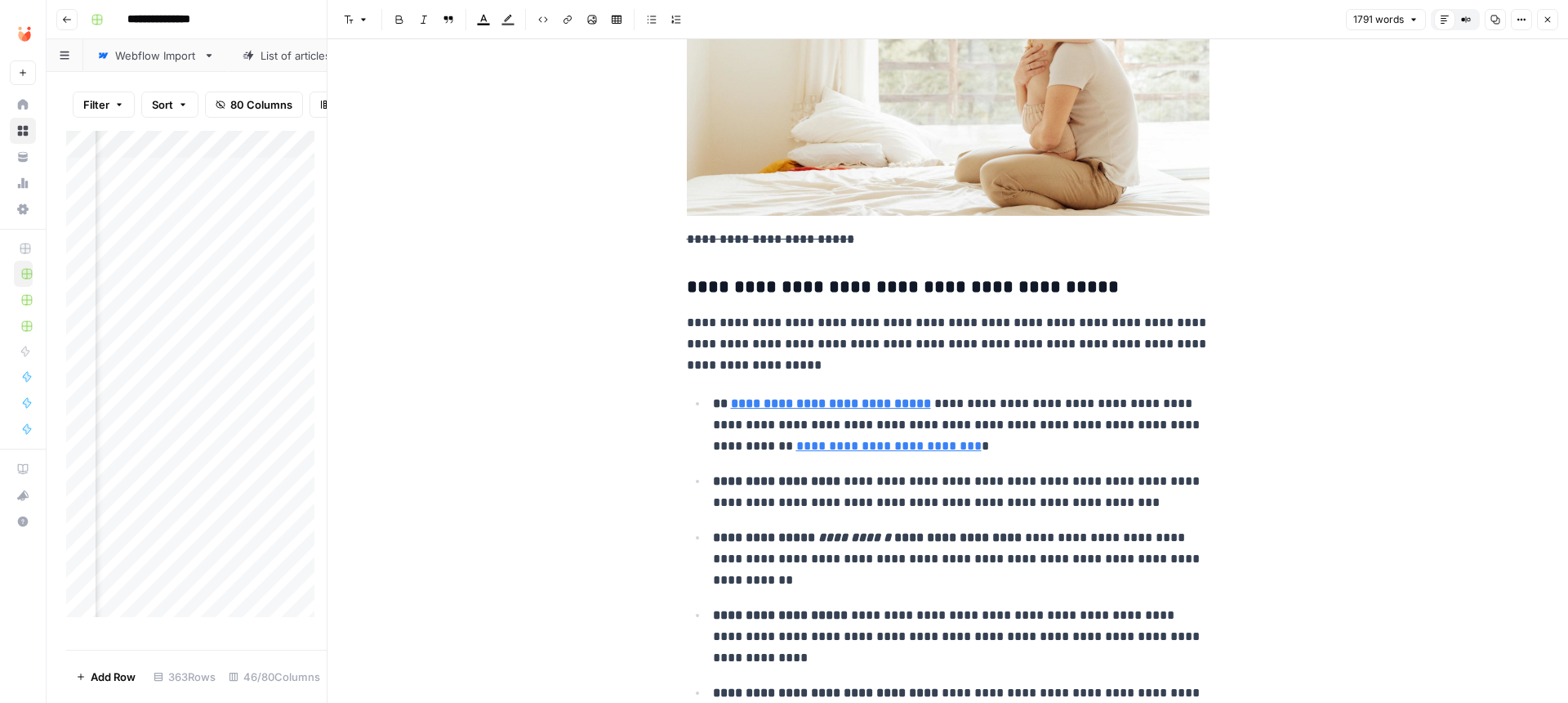
click at [873, 230] on p "**********" at bounding box center [948, 86] width 522 height 329
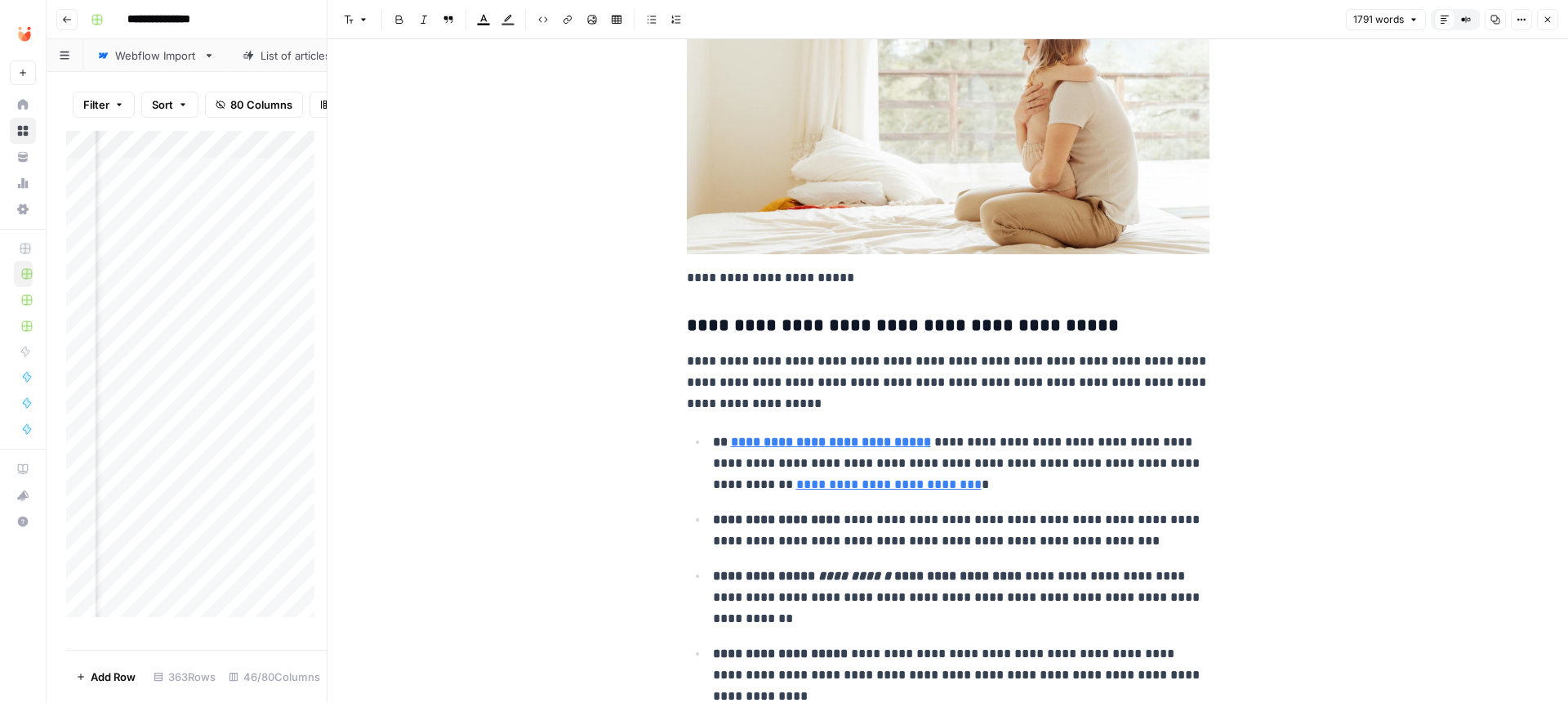
scroll to position [3644, 0]
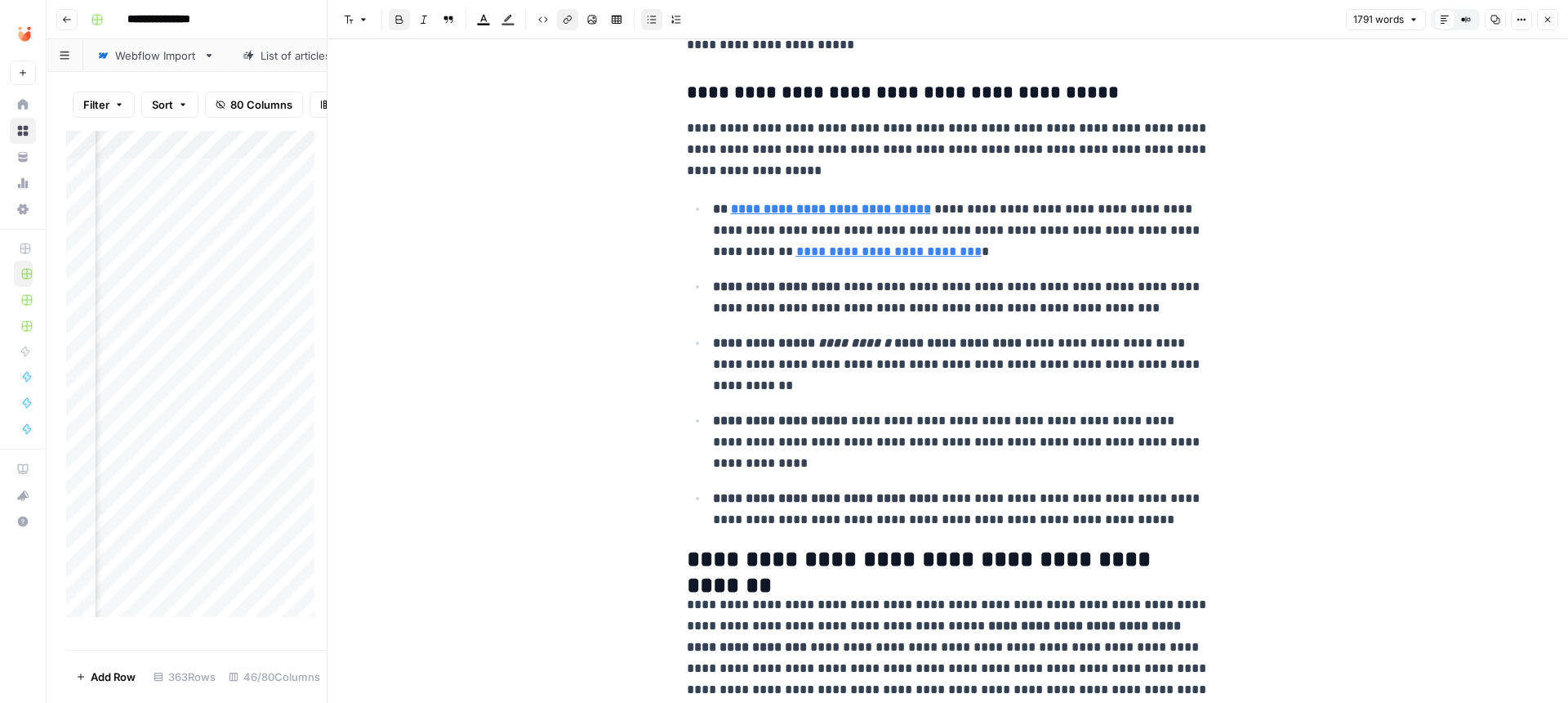
click at [1549, 13] on button "Close" at bounding box center [1548, 20] width 21 height 21
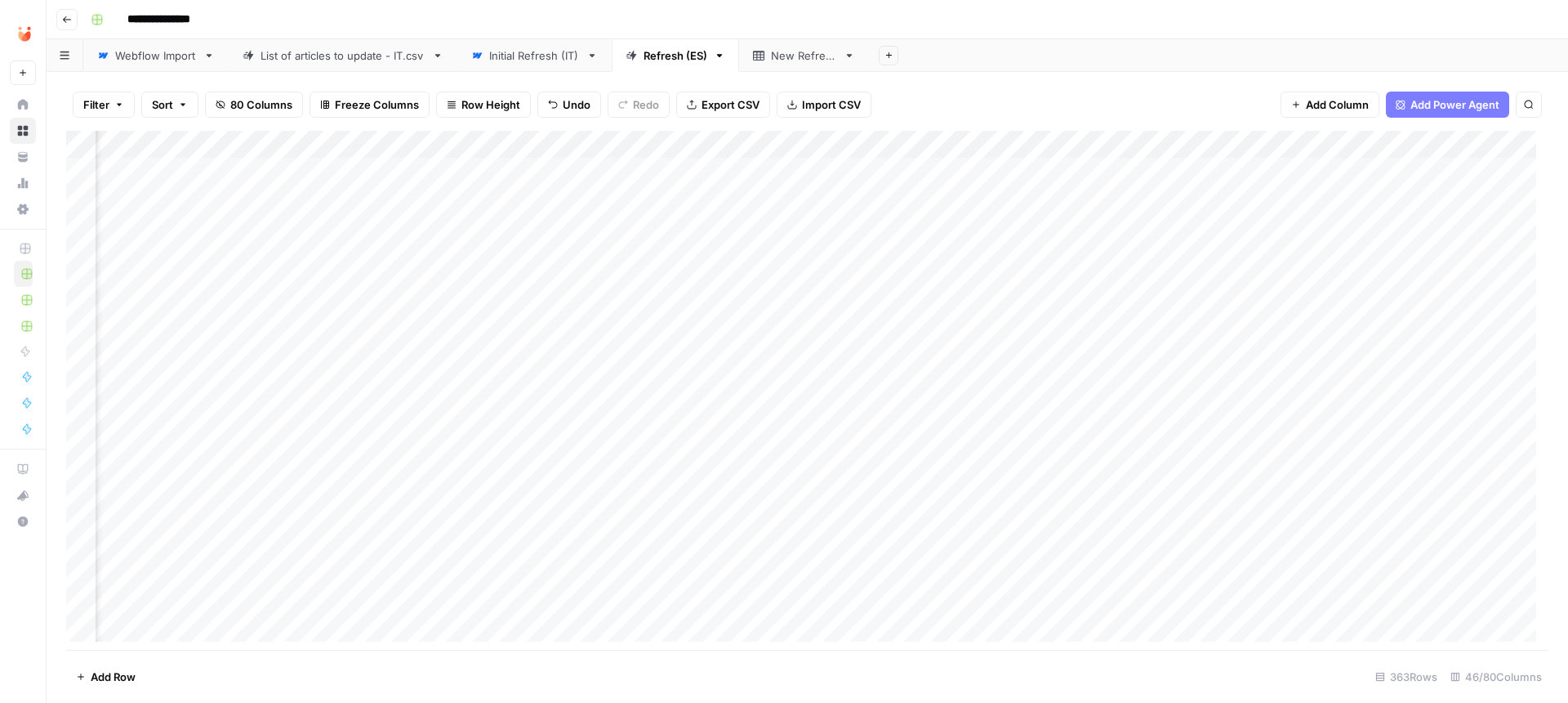
scroll to position [0, 4539]
click at [742, 165] on div "Add Column" at bounding box center [807, 392] width 1482 height 523
click at [526, 48] on div "Initial Refresh (IT)" at bounding box center [534, 56] width 91 height 17
click at [1134, 416] on div "Add Column" at bounding box center [807, 392] width 1482 height 523
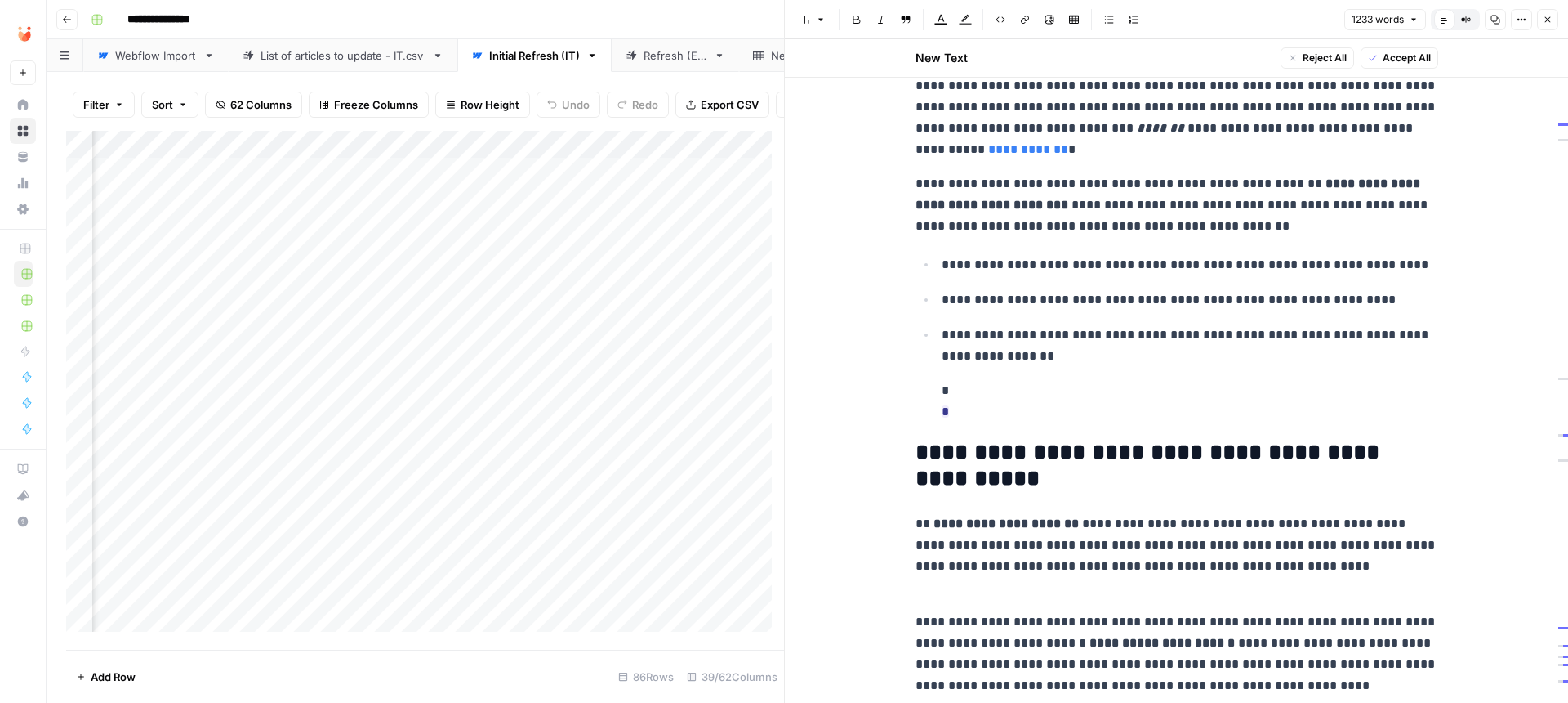
scroll to position [2500, 0]
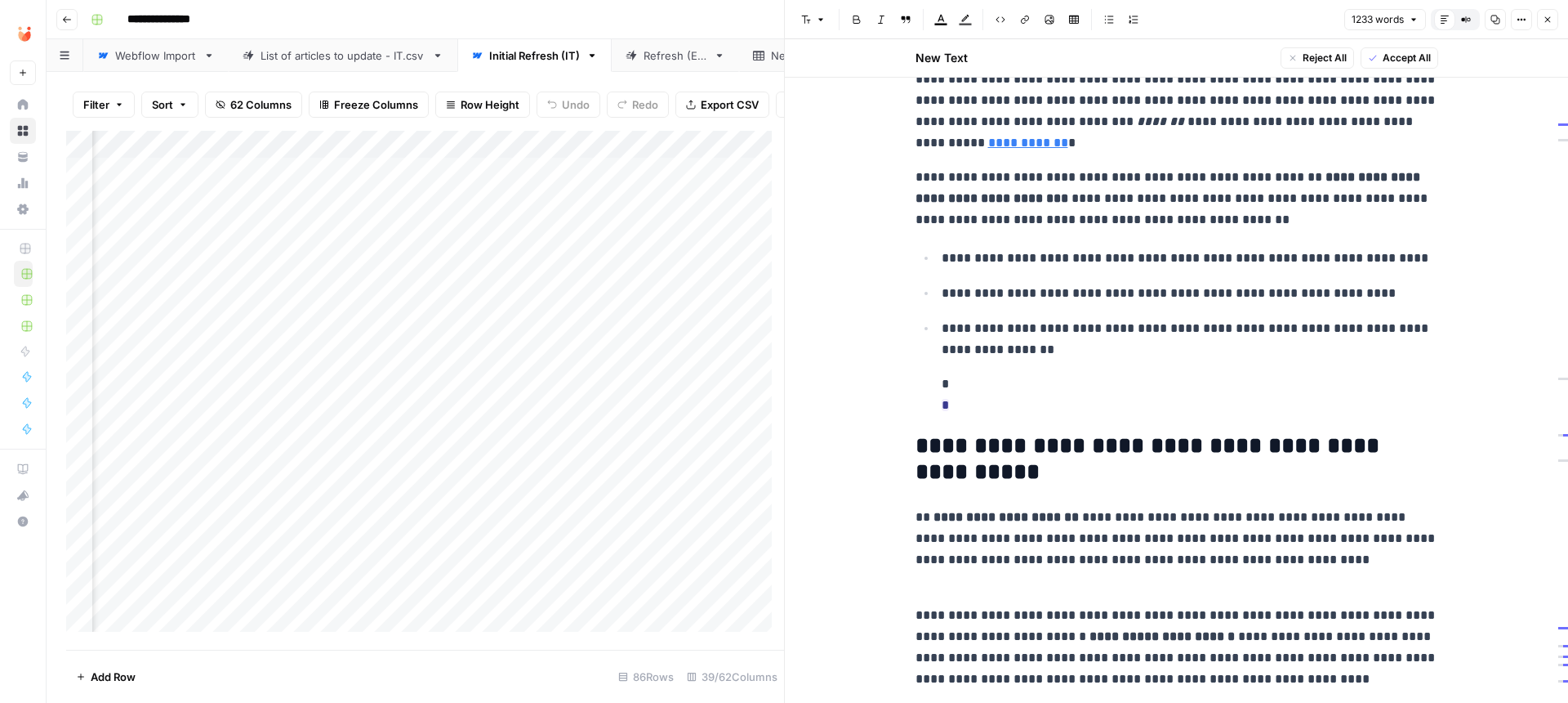
click at [1026, 373] on p "* *" at bounding box center [1189, 395] width 496 height 43
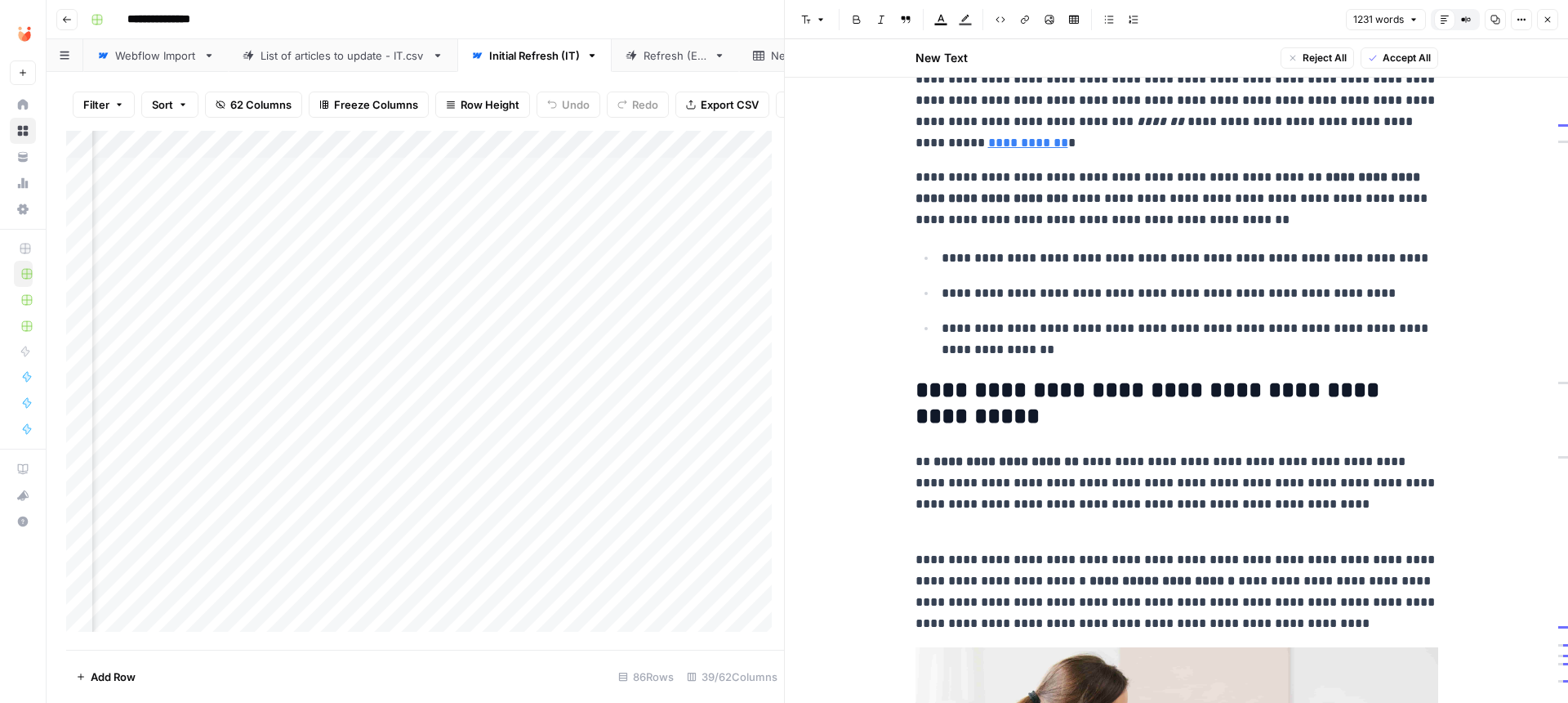
click at [1042, 491] on p "**********" at bounding box center [1176, 493] width 522 height 85
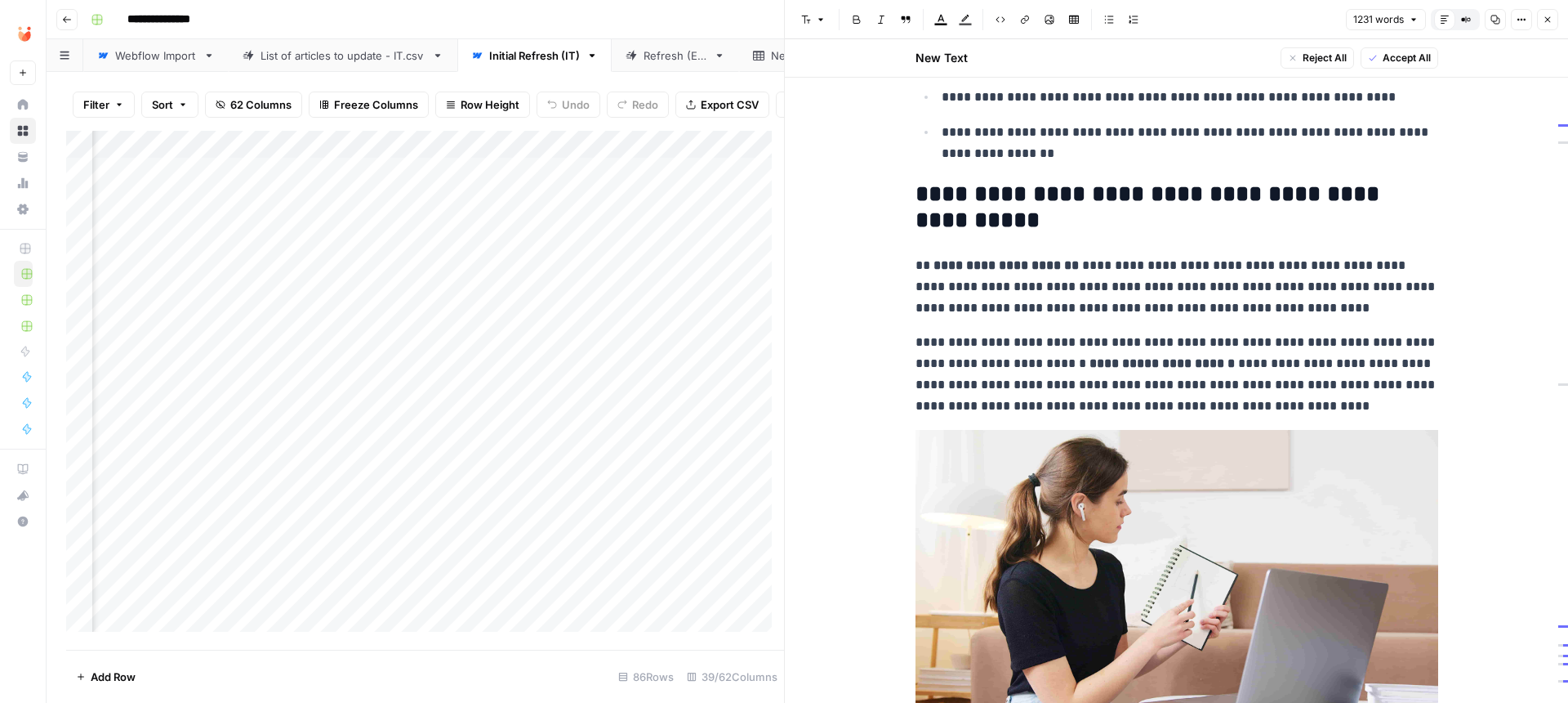
scroll to position [3154, 0]
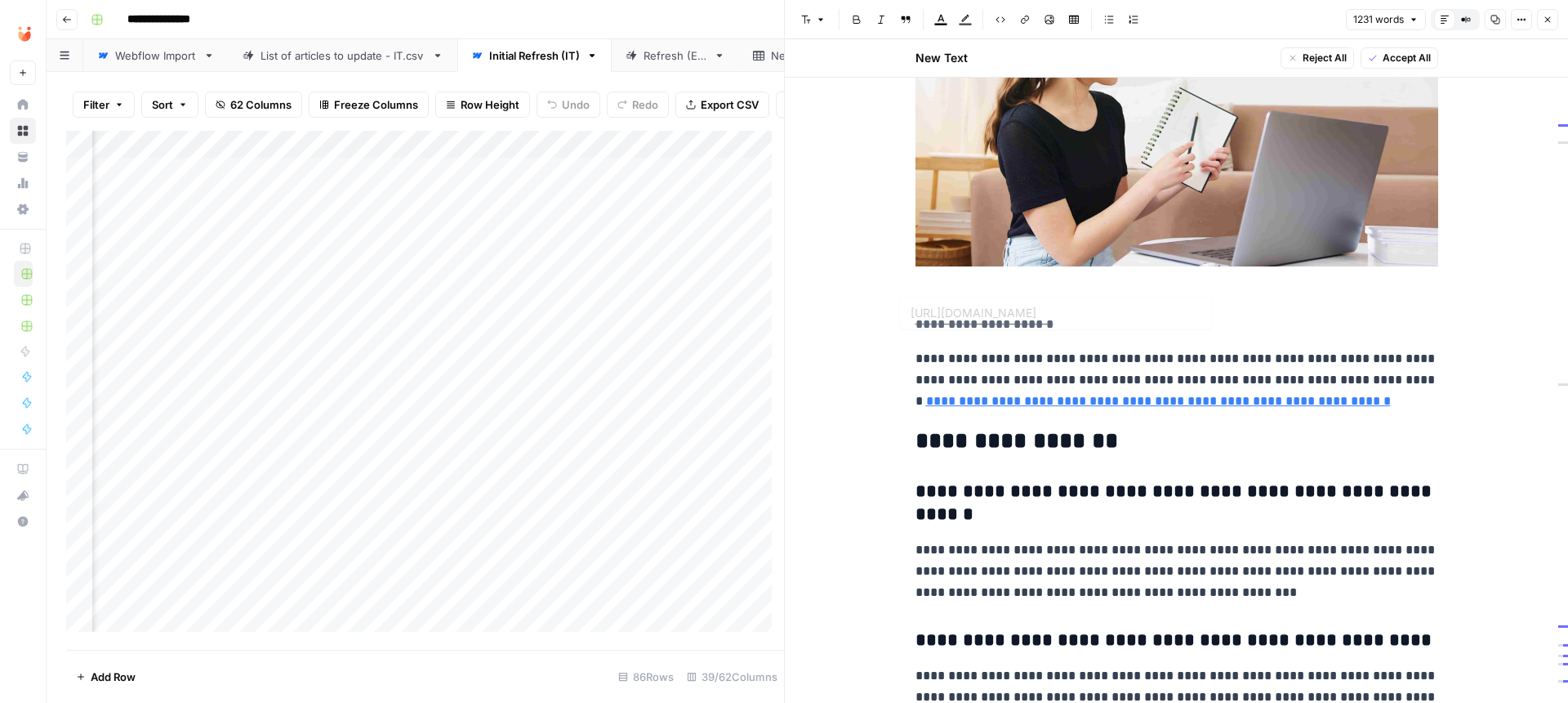
click at [963, 249] on p at bounding box center [1176, 137] width 522 height 329
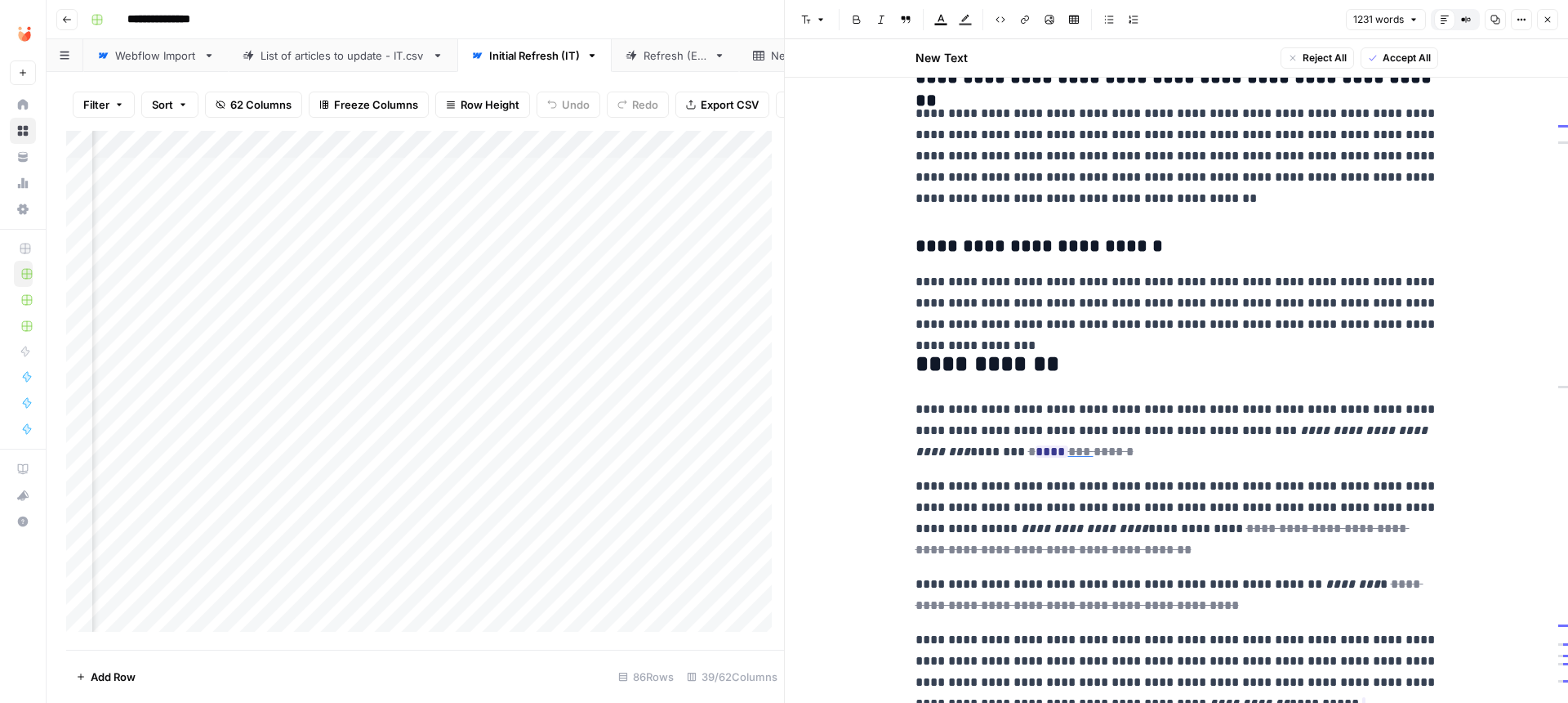
scroll to position [3912, 0]
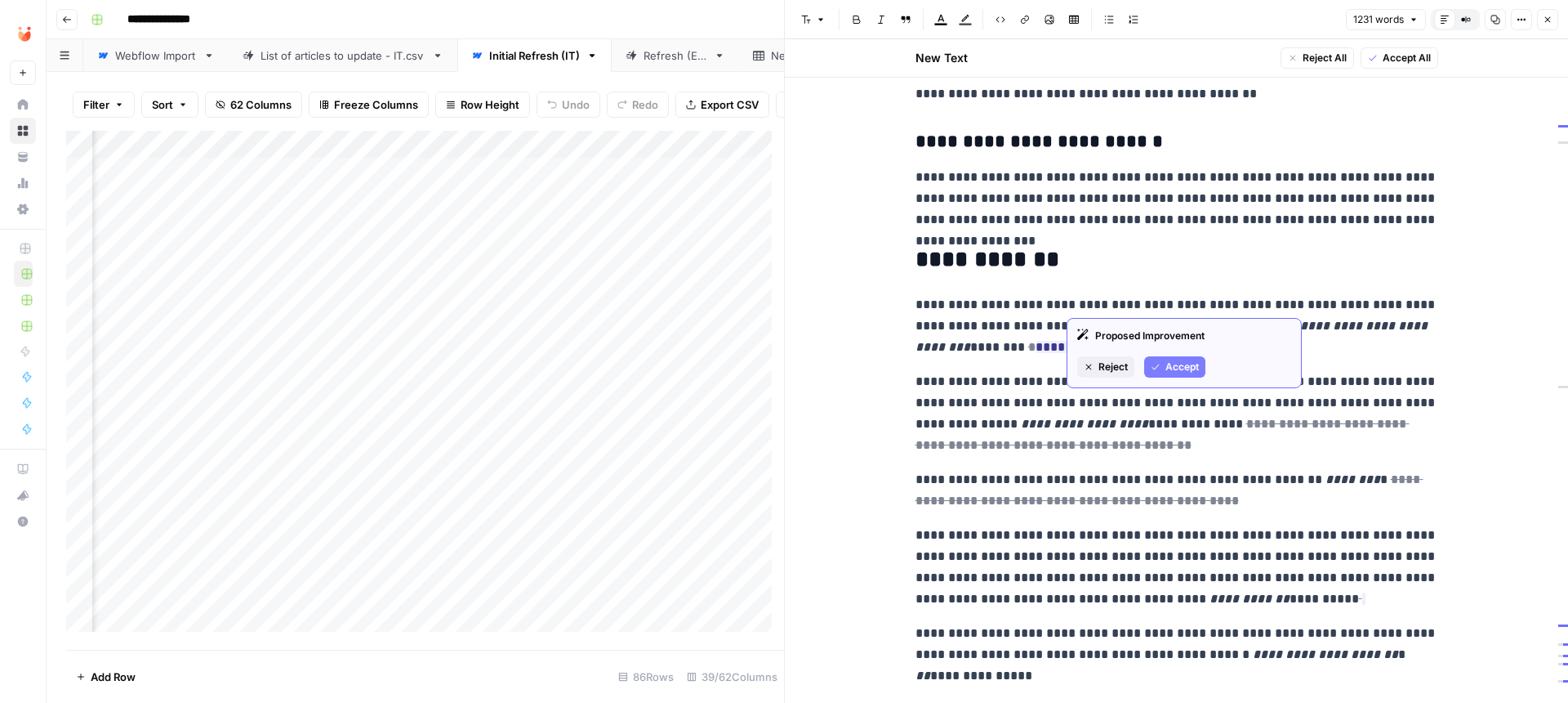
click at [1156, 366] on icon "button" at bounding box center [1156, 367] width 10 height 10
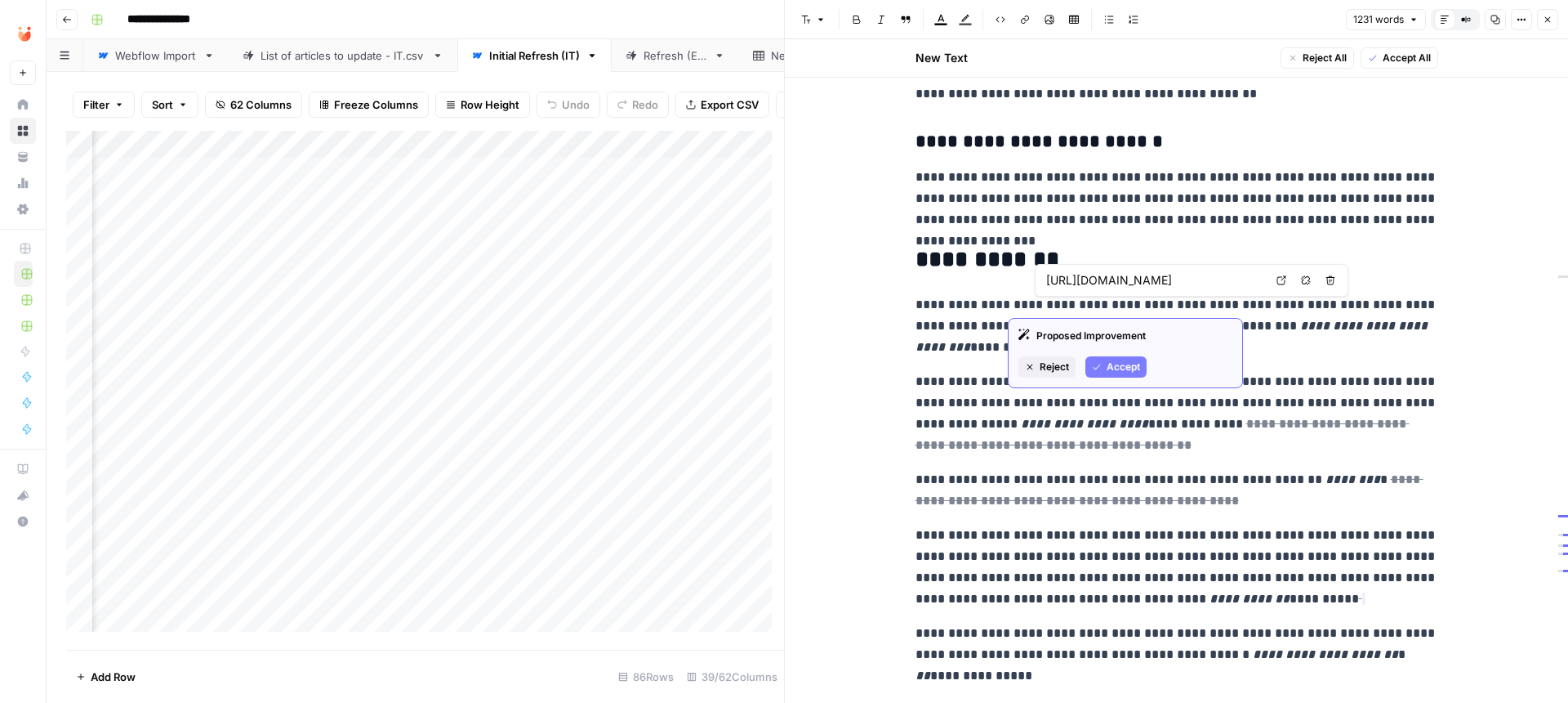
click at [1141, 370] on button "Accept" at bounding box center [1116, 367] width 61 height 21
click at [1157, 362] on span "Accept" at bounding box center [1153, 367] width 33 height 15
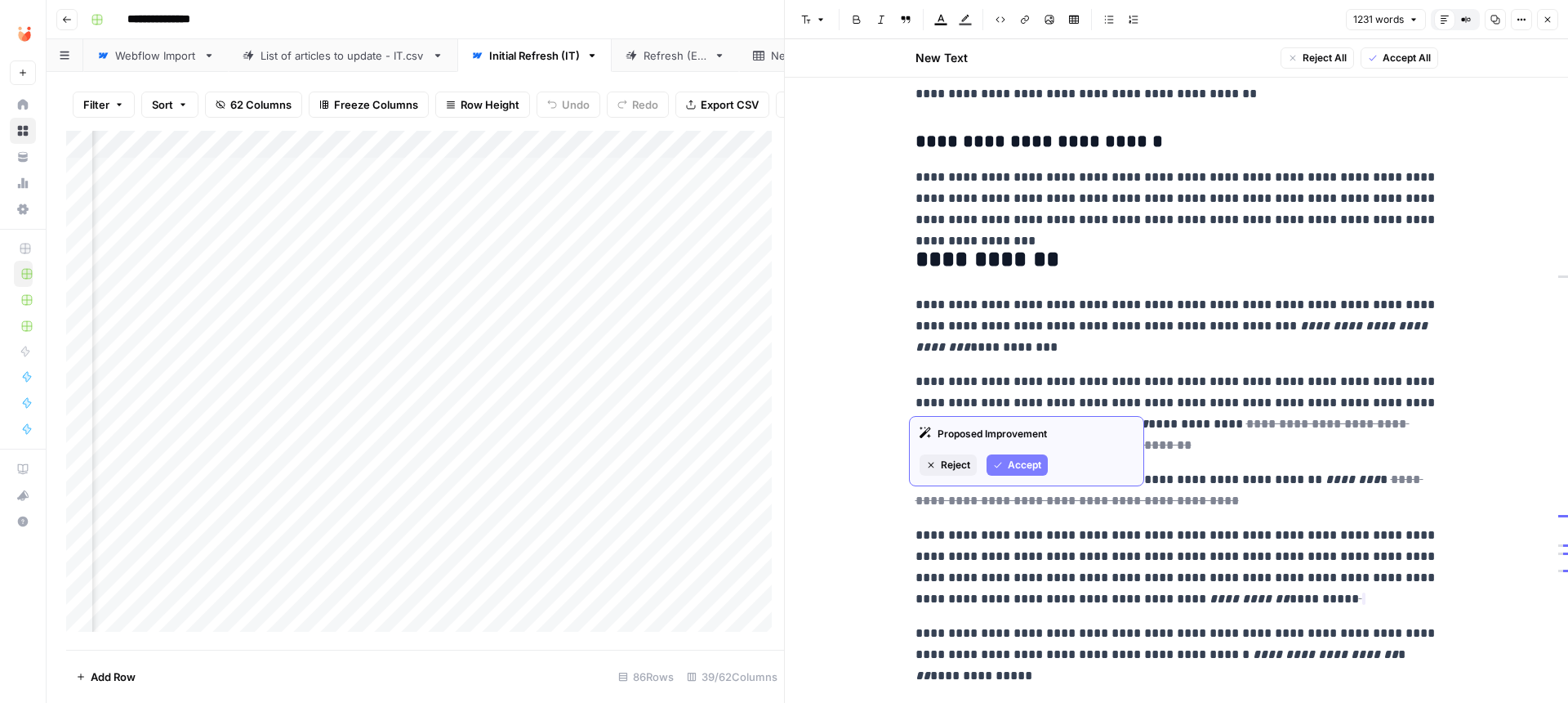
click at [1024, 466] on span "Accept" at bounding box center [1024, 464] width 33 height 15
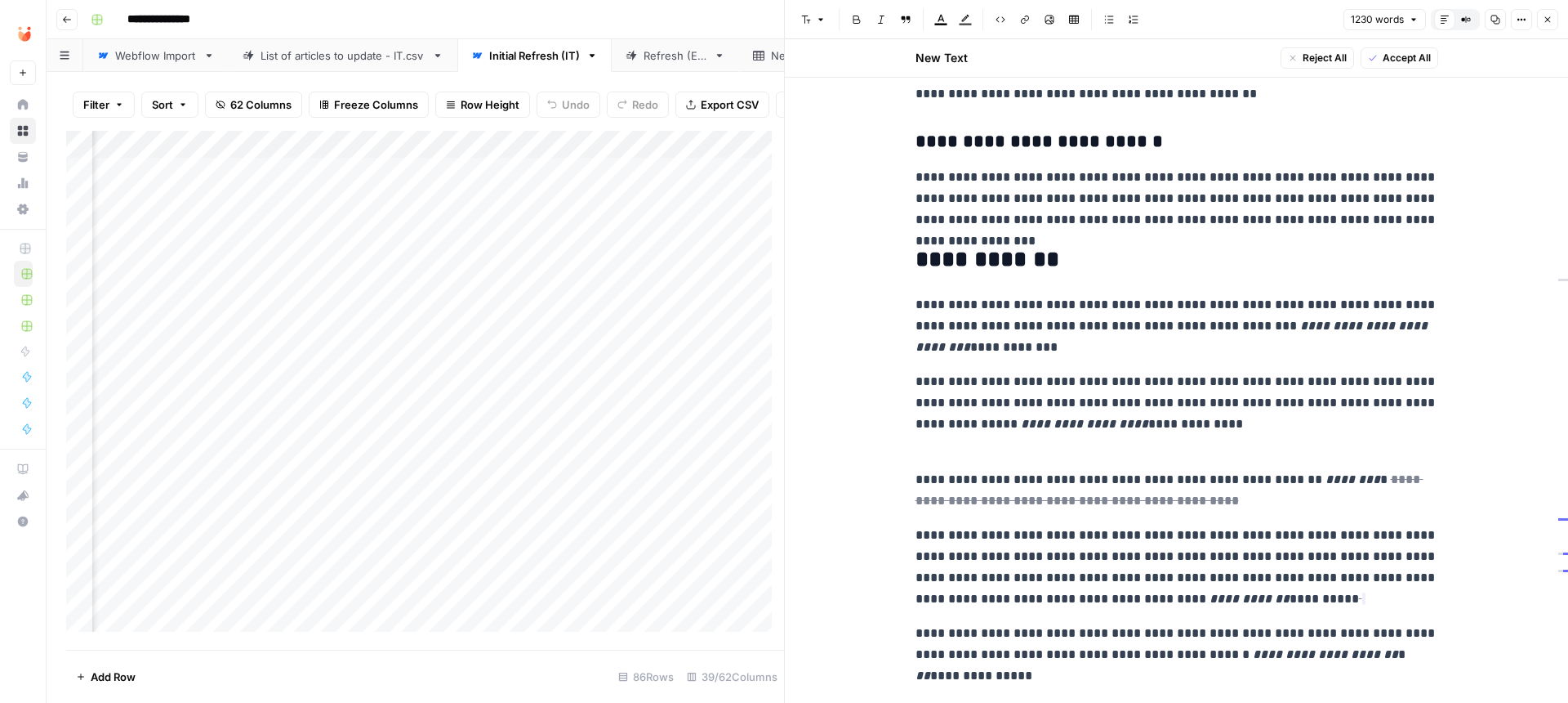
scroll to position [3890, 0]
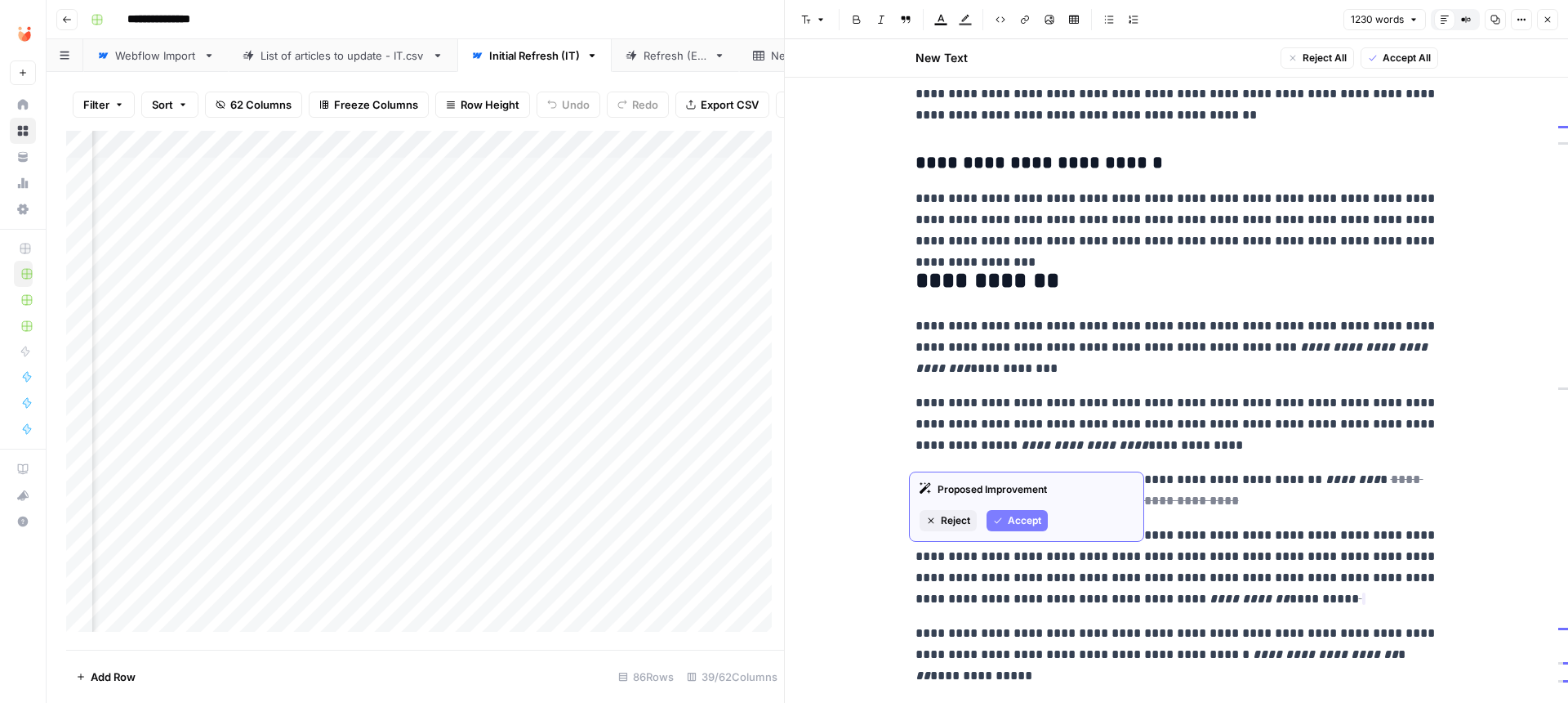
click at [1026, 517] on span "Accept" at bounding box center [1024, 520] width 33 height 15
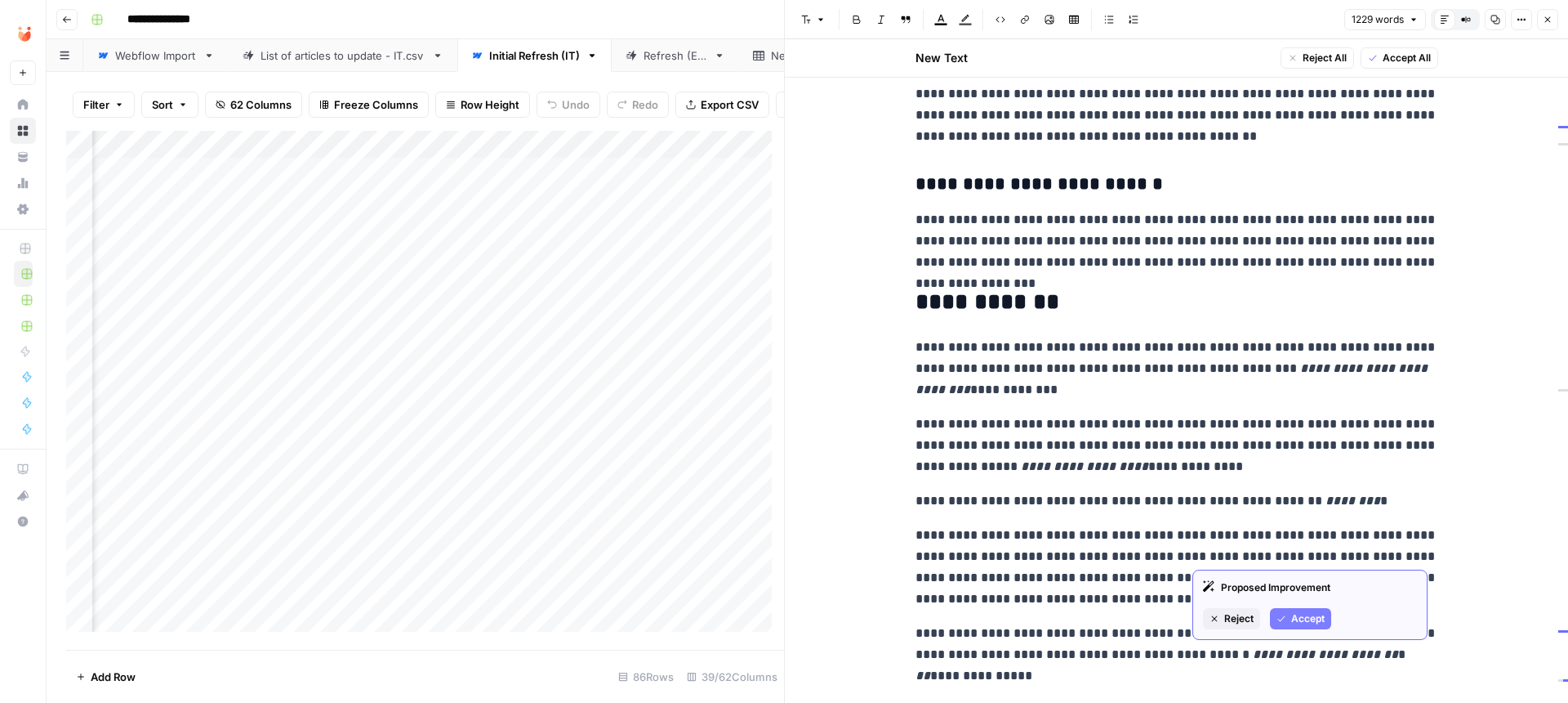
click at [1288, 618] on button "Accept" at bounding box center [1300, 618] width 61 height 21
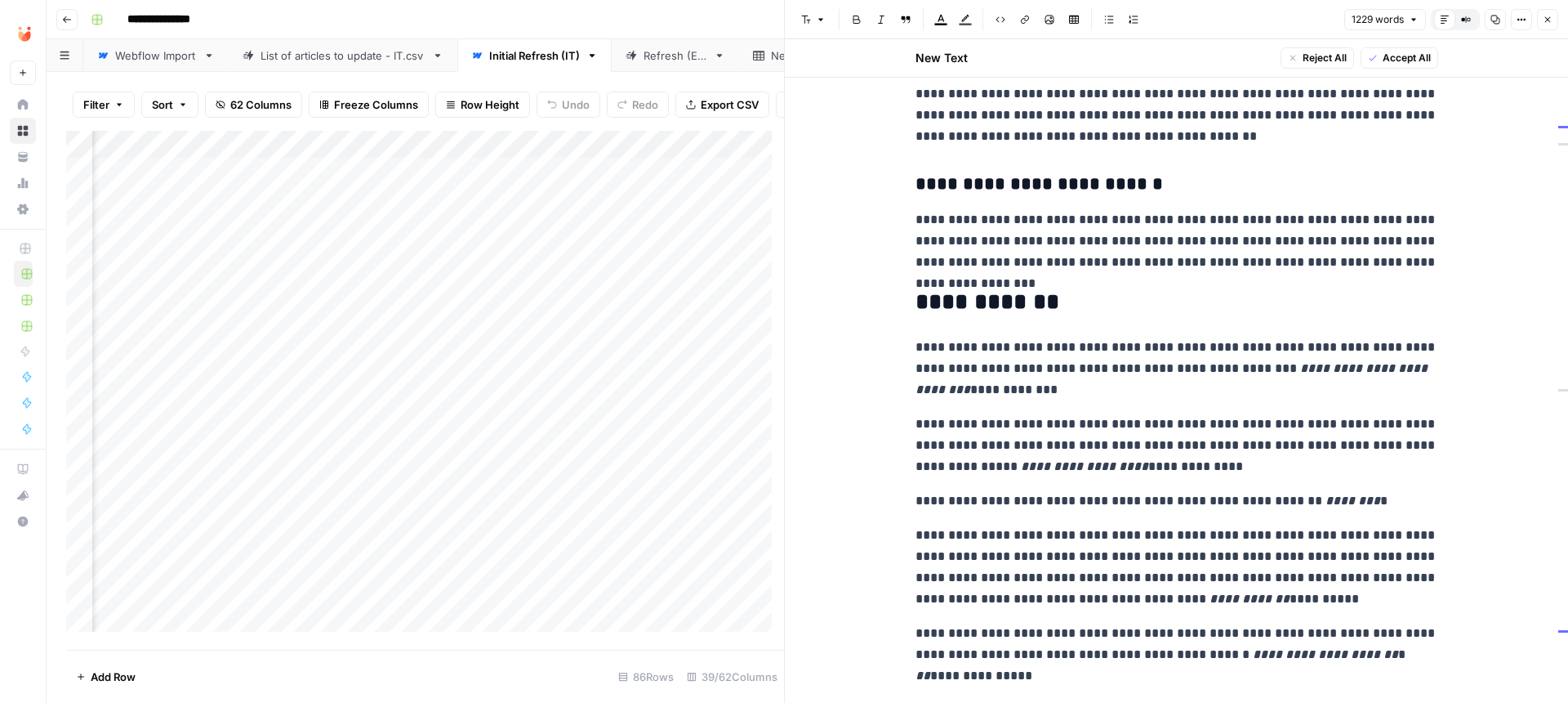
drag, startPoint x: 973, startPoint y: 639, endPoint x: 1028, endPoint y: 638, distance: 55.0
click at [973, 640] on p "**********" at bounding box center [1176, 654] width 522 height 63
drag, startPoint x: 1035, startPoint y: 638, endPoint x: 918, endPoint y: 477, distance: 199.0
click at [1026, 527] on p "**********" at bounding box center [1176, 566] width 522 height 85
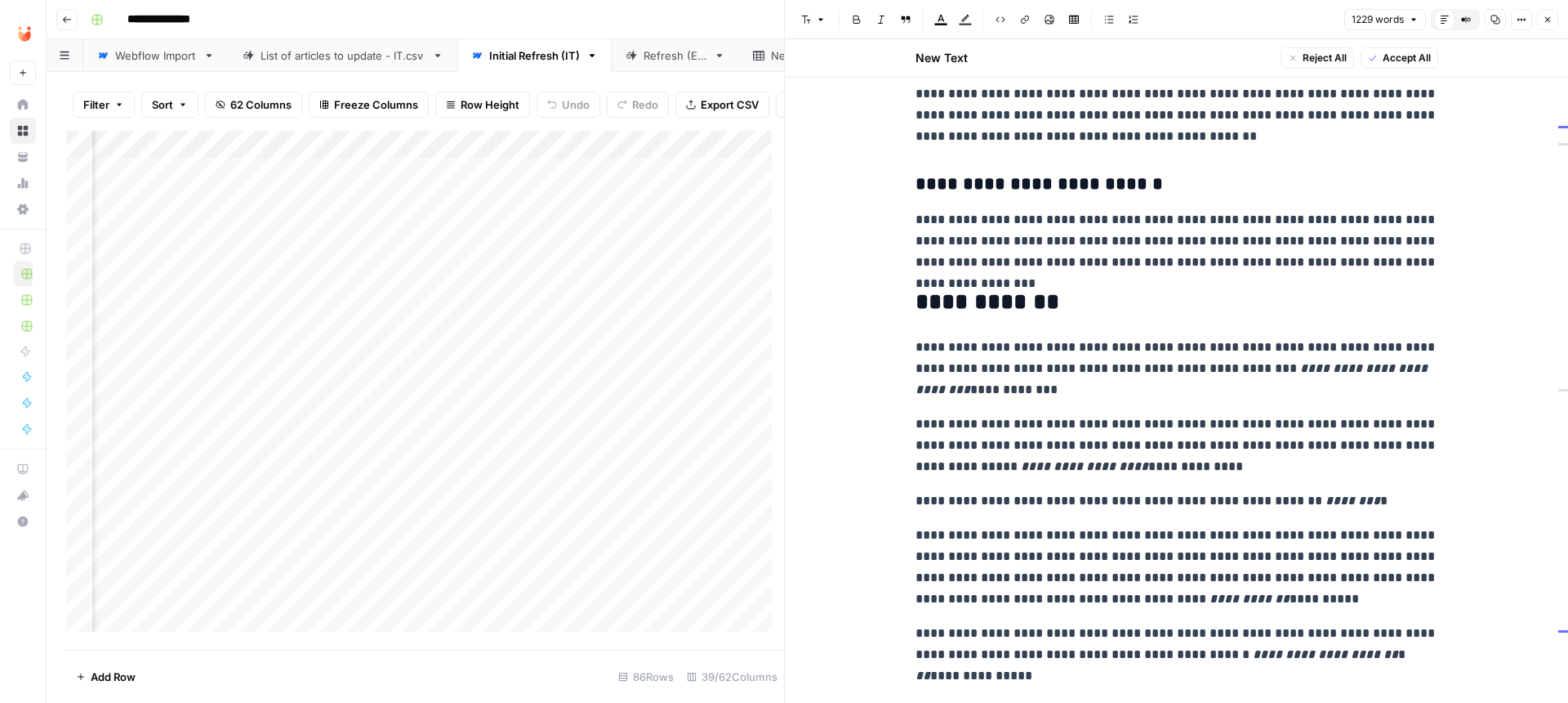
click at [1015, 290] on h2 "**********" at bounding box center [1176, 302] width 522 height 26
click at [1123, 290] on h2 "**********" at bounding box center [1176, 302] width 522 height 26
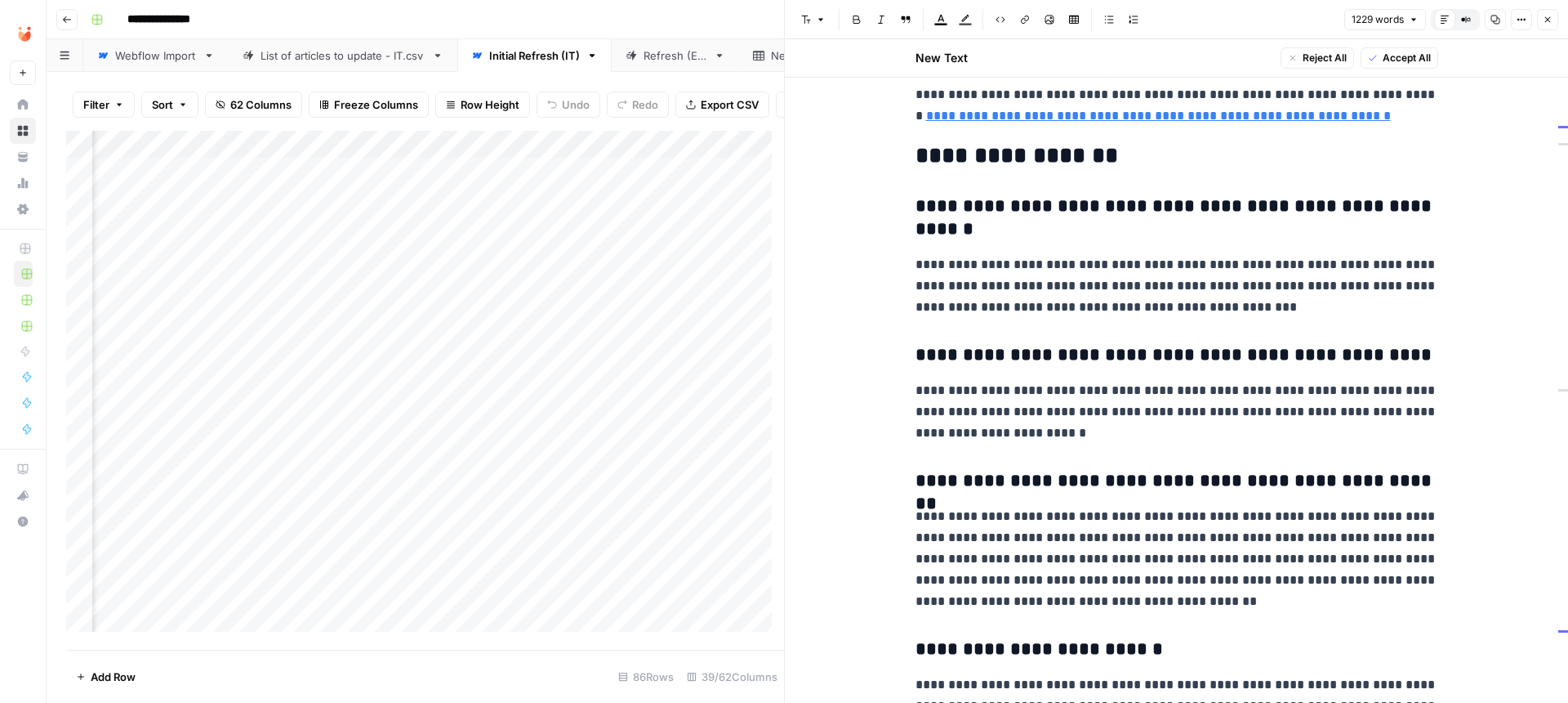
scroll to position [3494, 0]
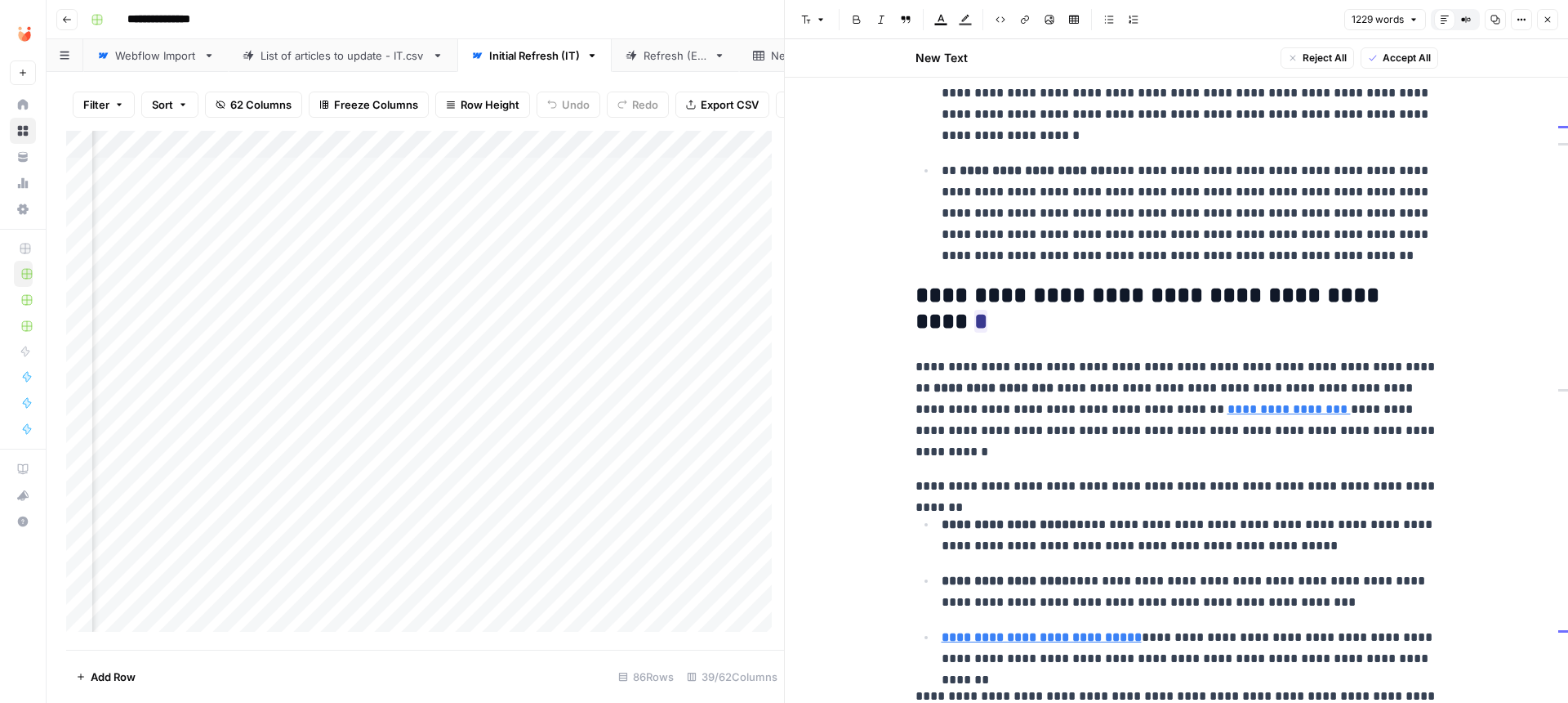
scroll to position [225, 0]
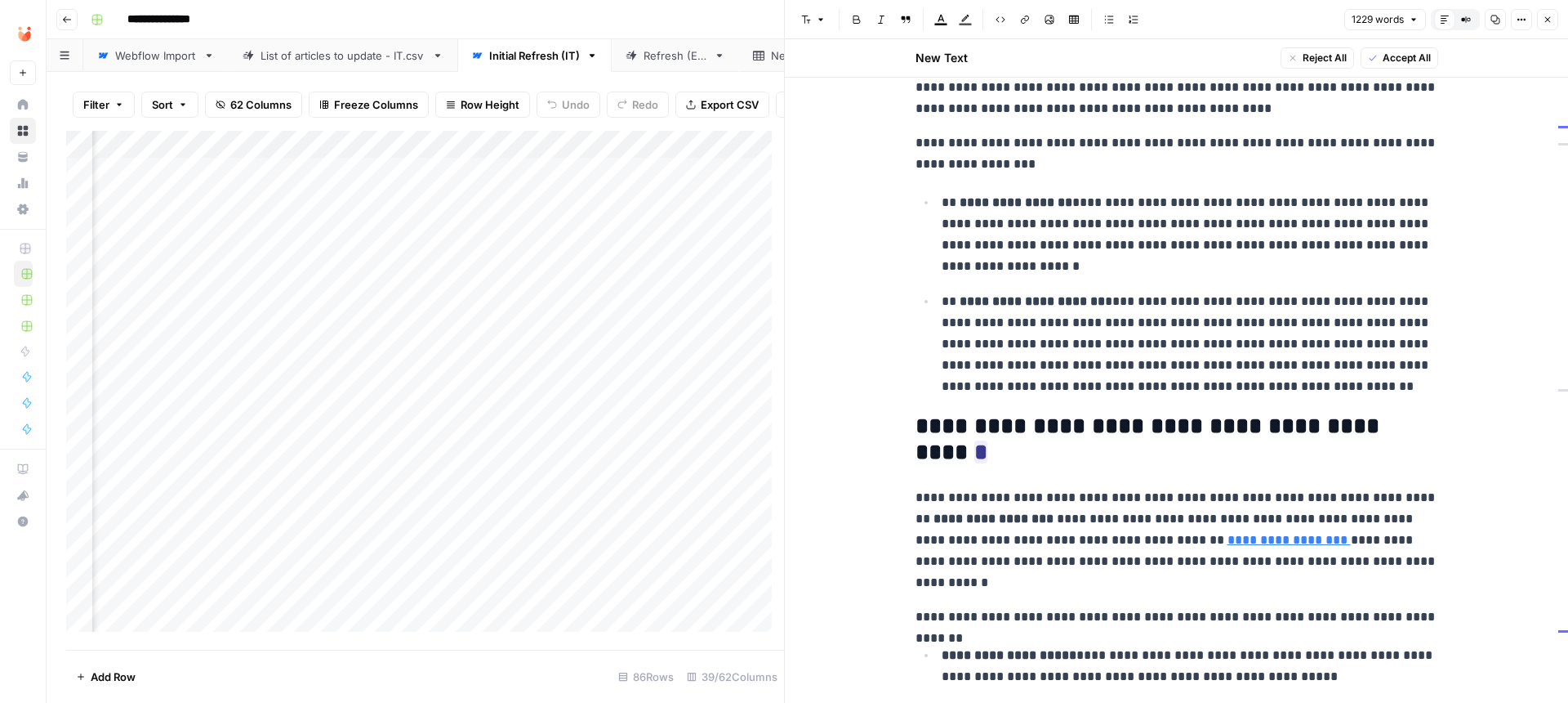
click at [1001, 550] on p "**********" at bounding box center [1176, 539] width 522 height 106
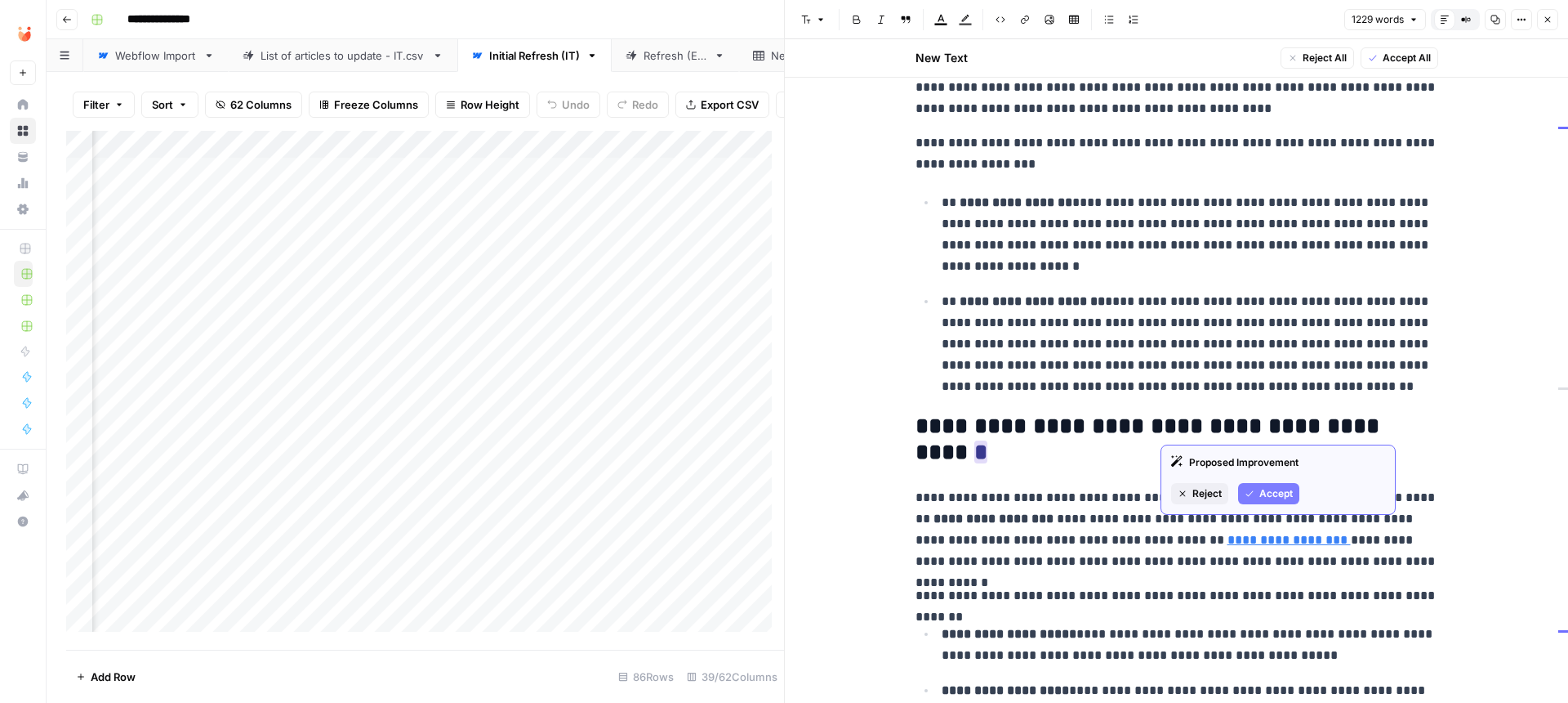
click at [1286, 490] on span "Accept" at bounding box center [1276, 493] width 33 height 15
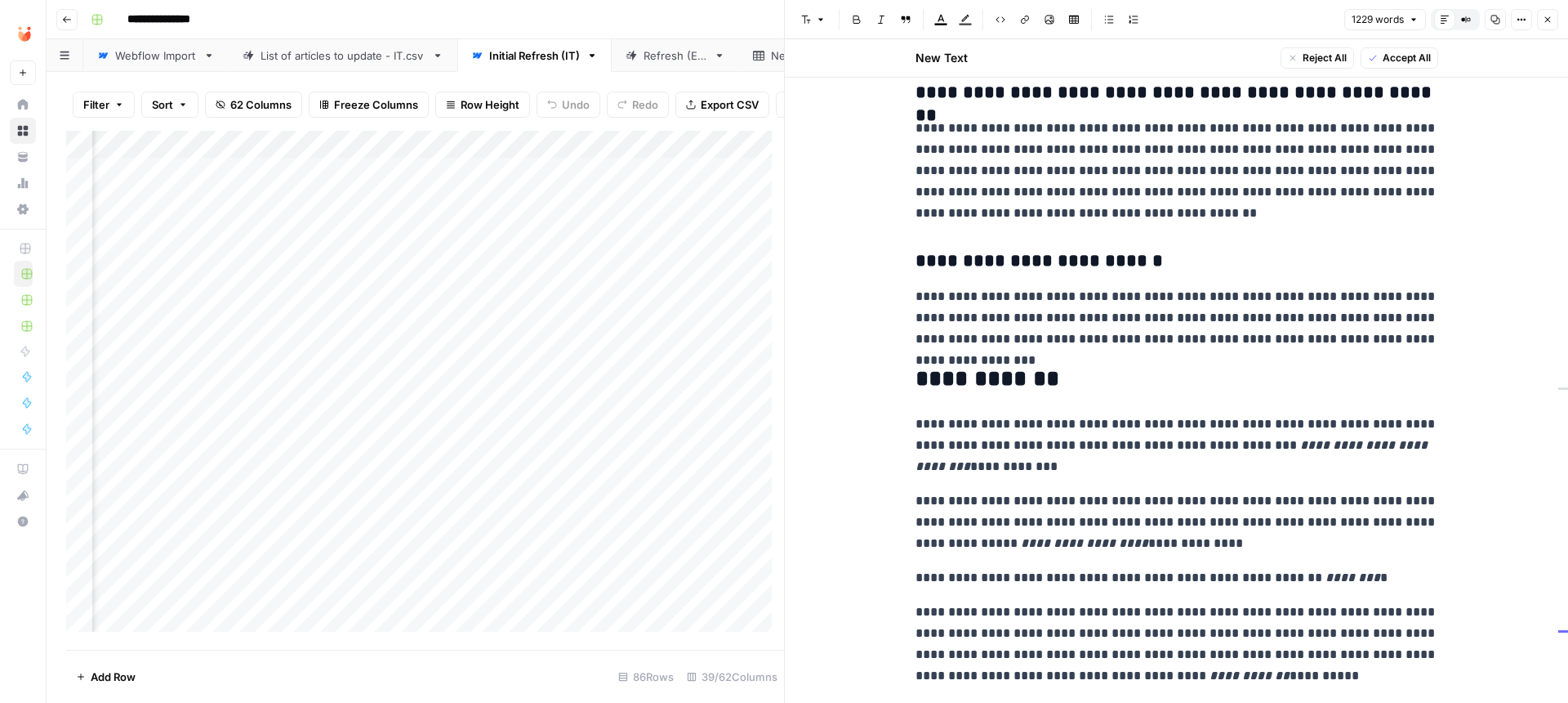
scroll to position [3848, 0]
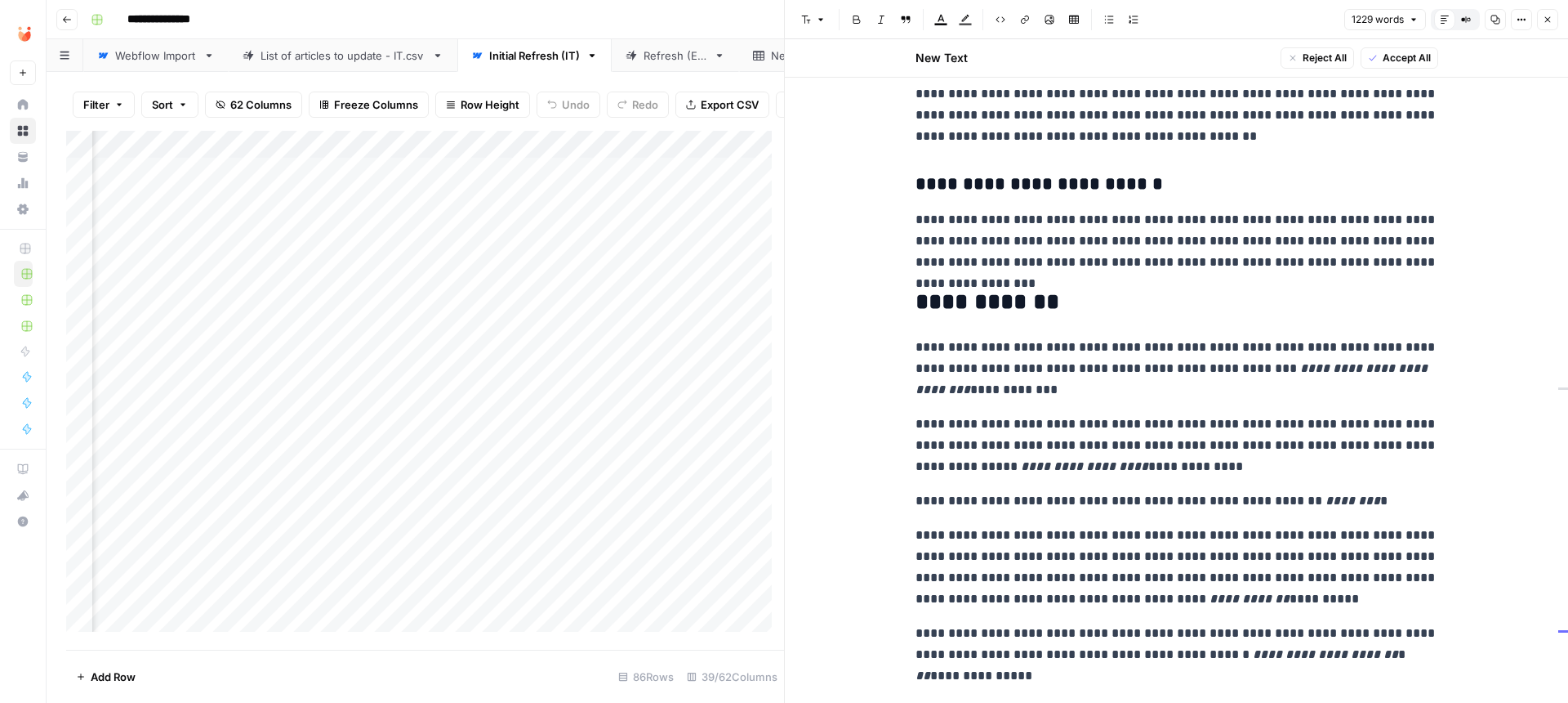
drag, startPoint x: 1023, startPoint y: 647, endPoint x: 871, endPoint y: 300, distance: 378.8
click at [1105, 21] on icon "button" at bounding box center [1109, 20] width 10 height 10
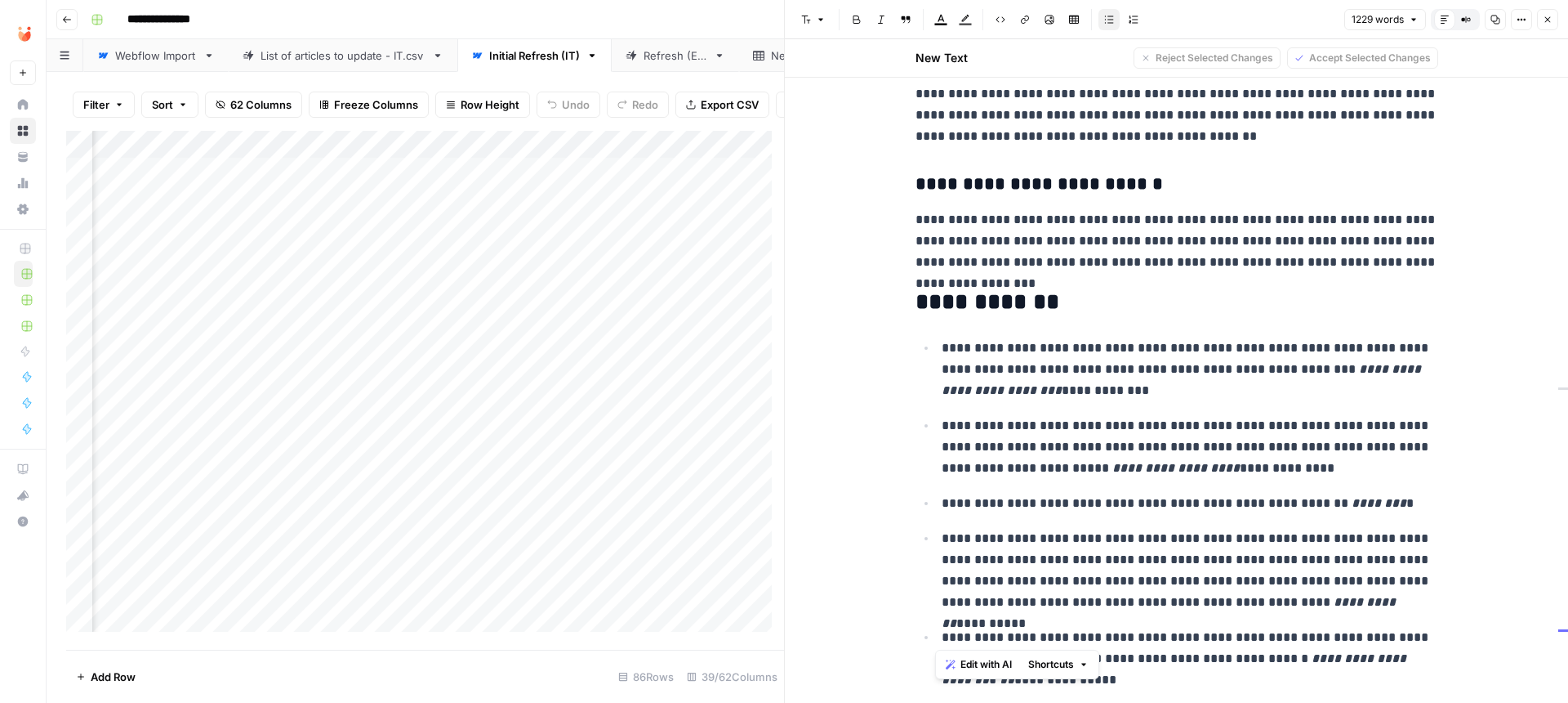
scroll to position [3537, 0]
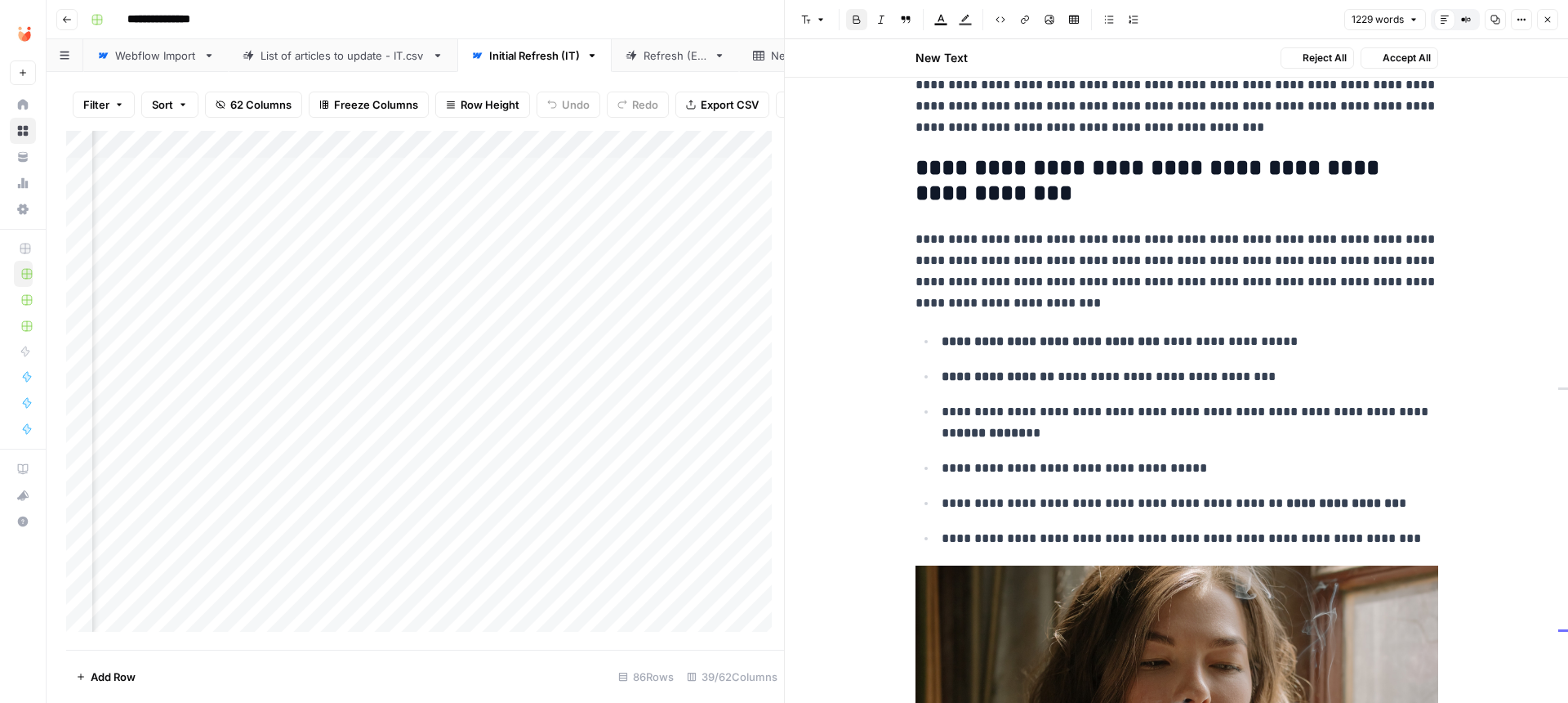
click at [1376, 155] on h2 "**********" at bounding box center [1176, 181] width 522 height 53
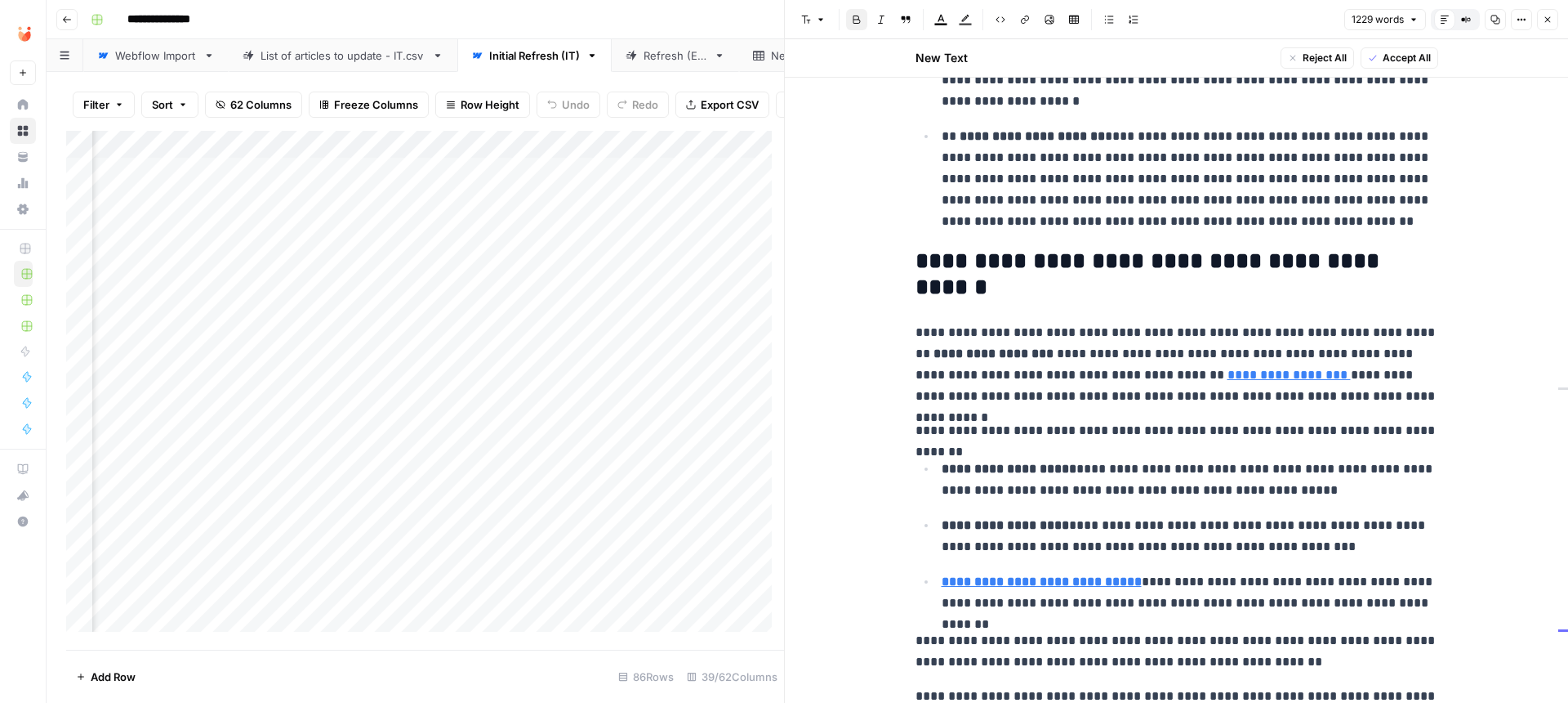
click at [1404, 58] on span "Accept All" at bounding box center [1406, 58] width 48 height 15
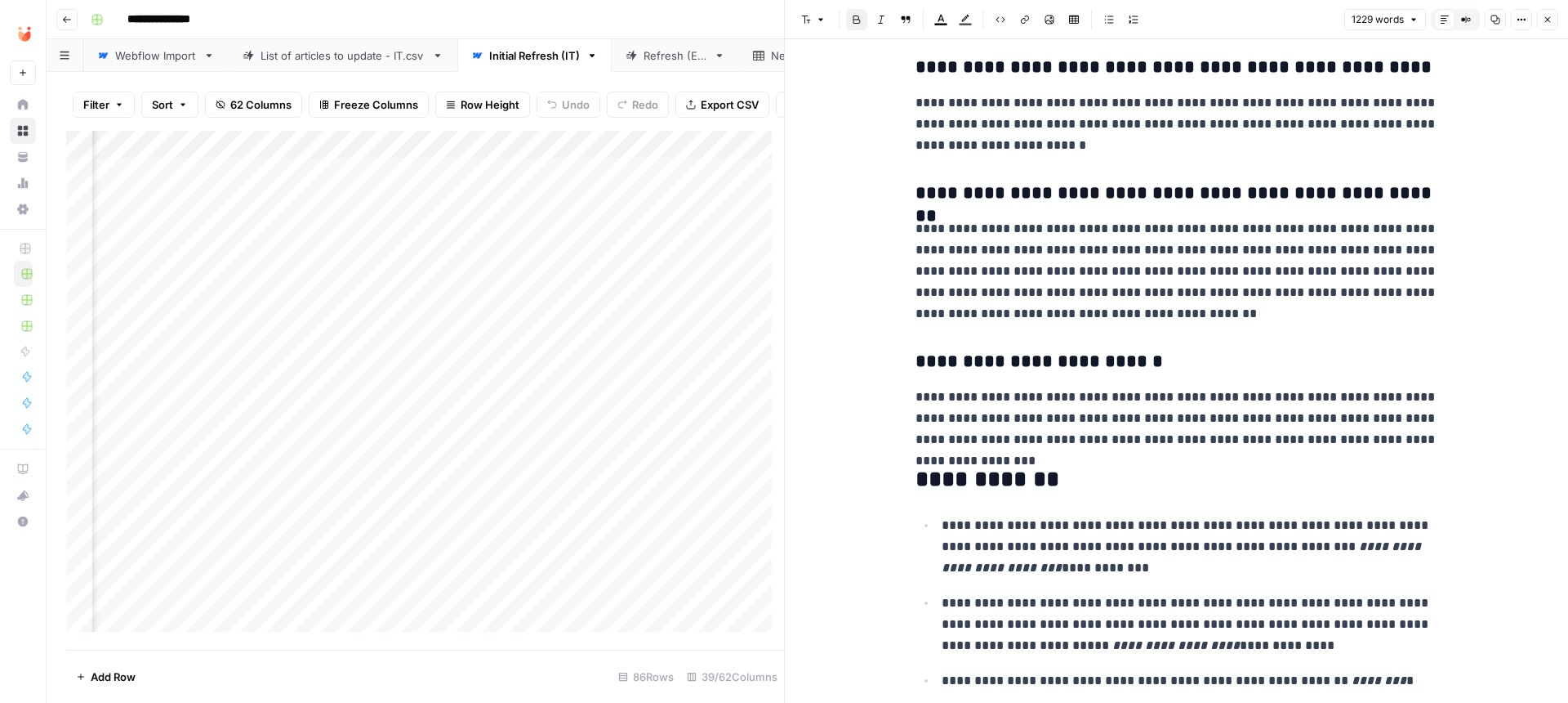
scroll to position [3795, 0]
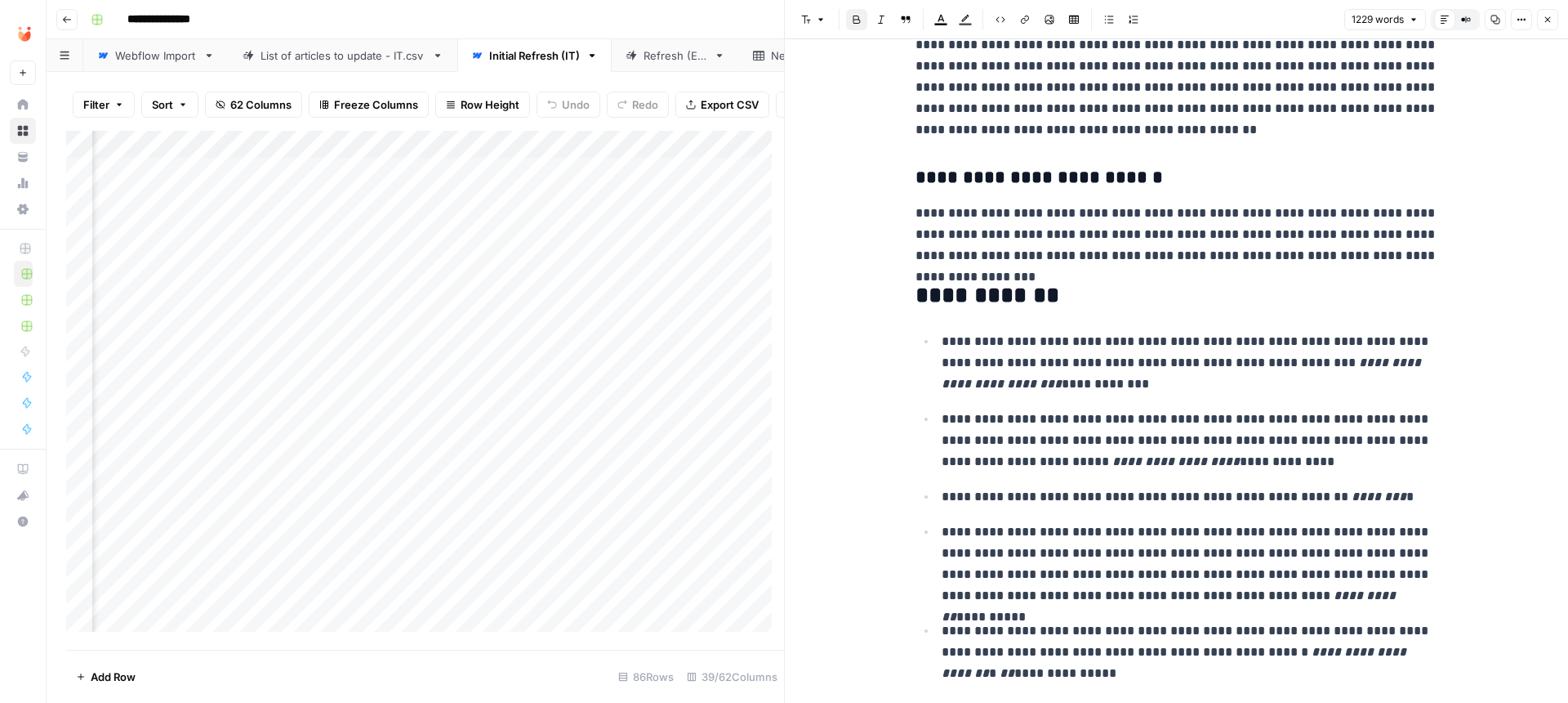
click at [1552, 16] on button "Close" at bounding box center [1548, 20] width 21 height 21
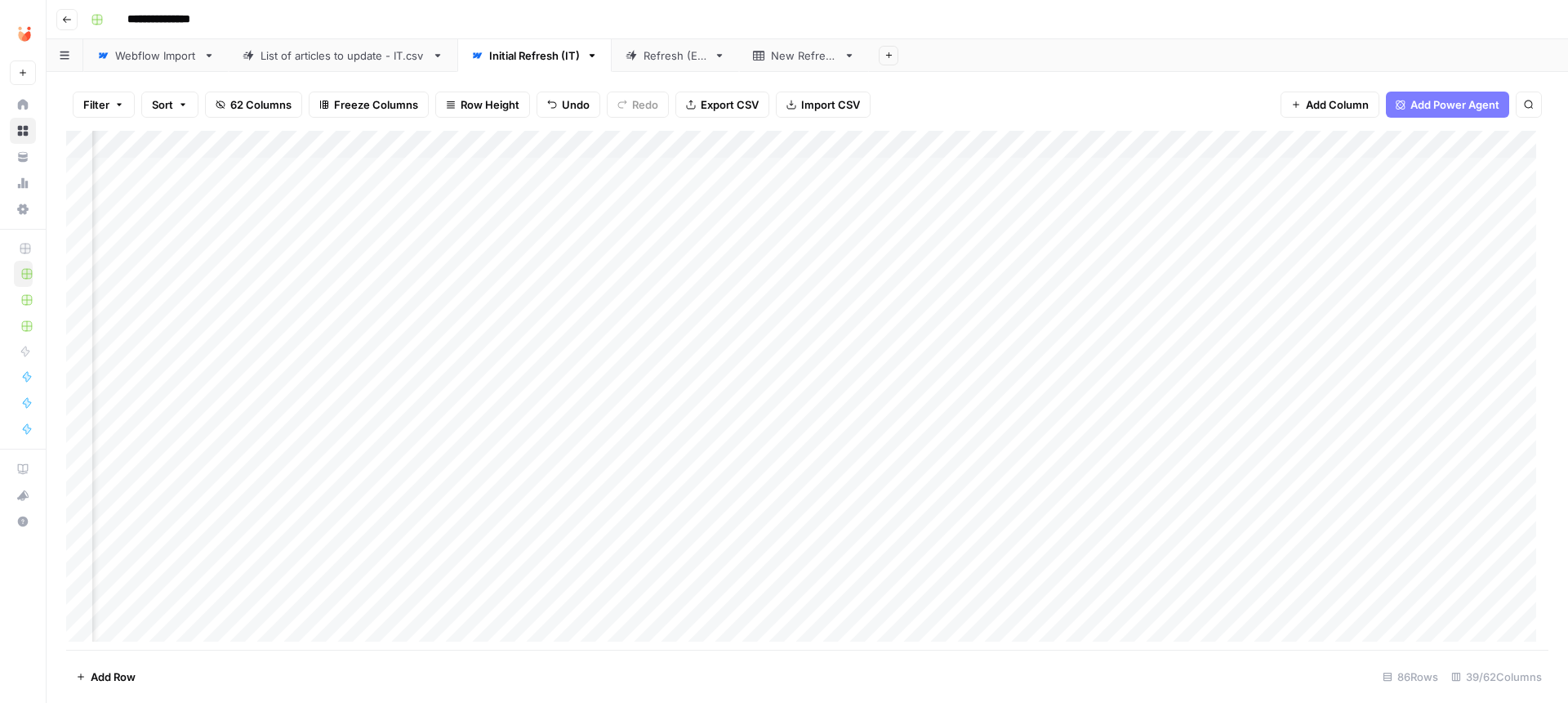
click at [1308, 411] on div "Add Column" at bounding box center [807, 392] width 1482 height 523
click at [1131, 446] on div "Add Column" at bounding box center [807, 392] width 1482 height 523
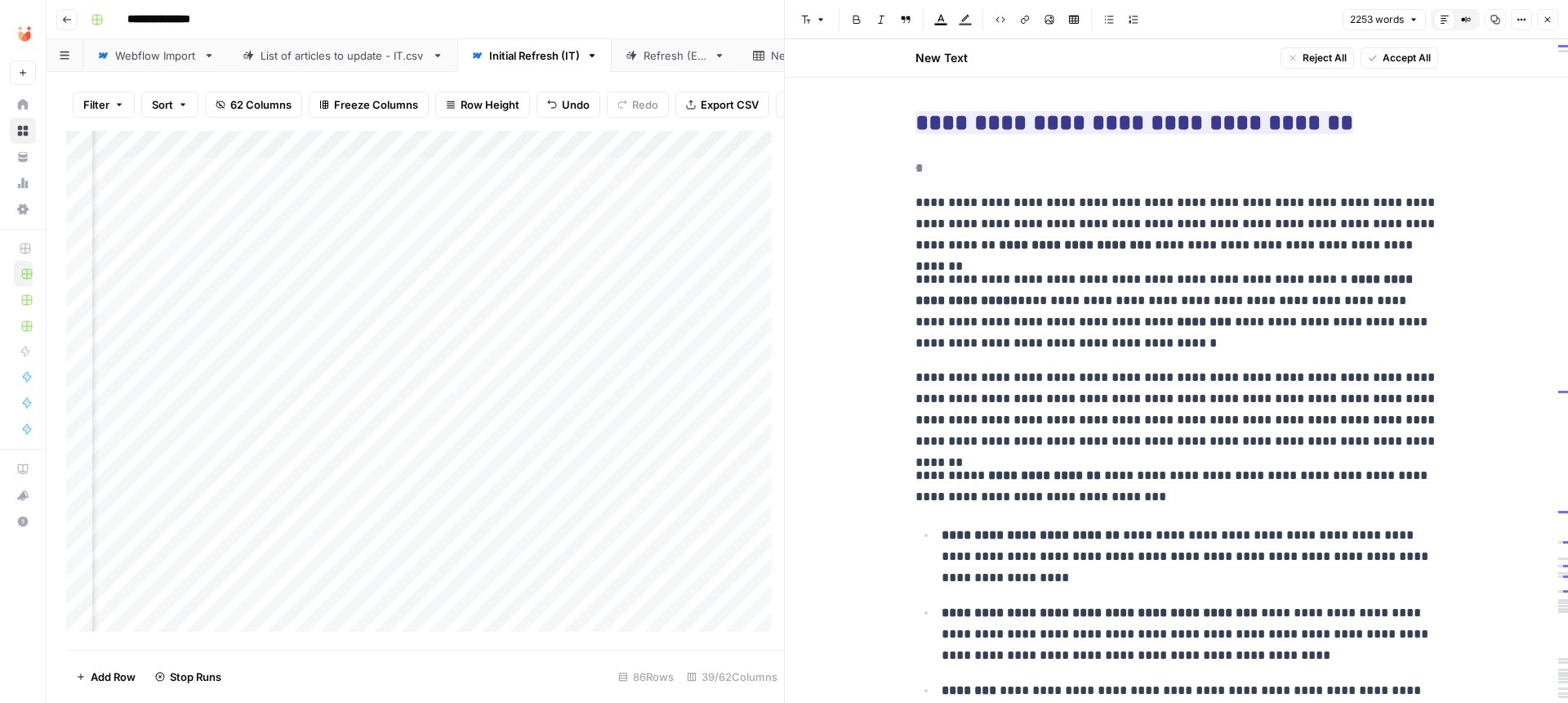
click at [969, 174] on p "*" at bounding box center [1176, 169] width 522 height 21
click at [1472, 24] on button "Compare Old vs New Content" at bounding box center [1466, 20] width 21 height 21
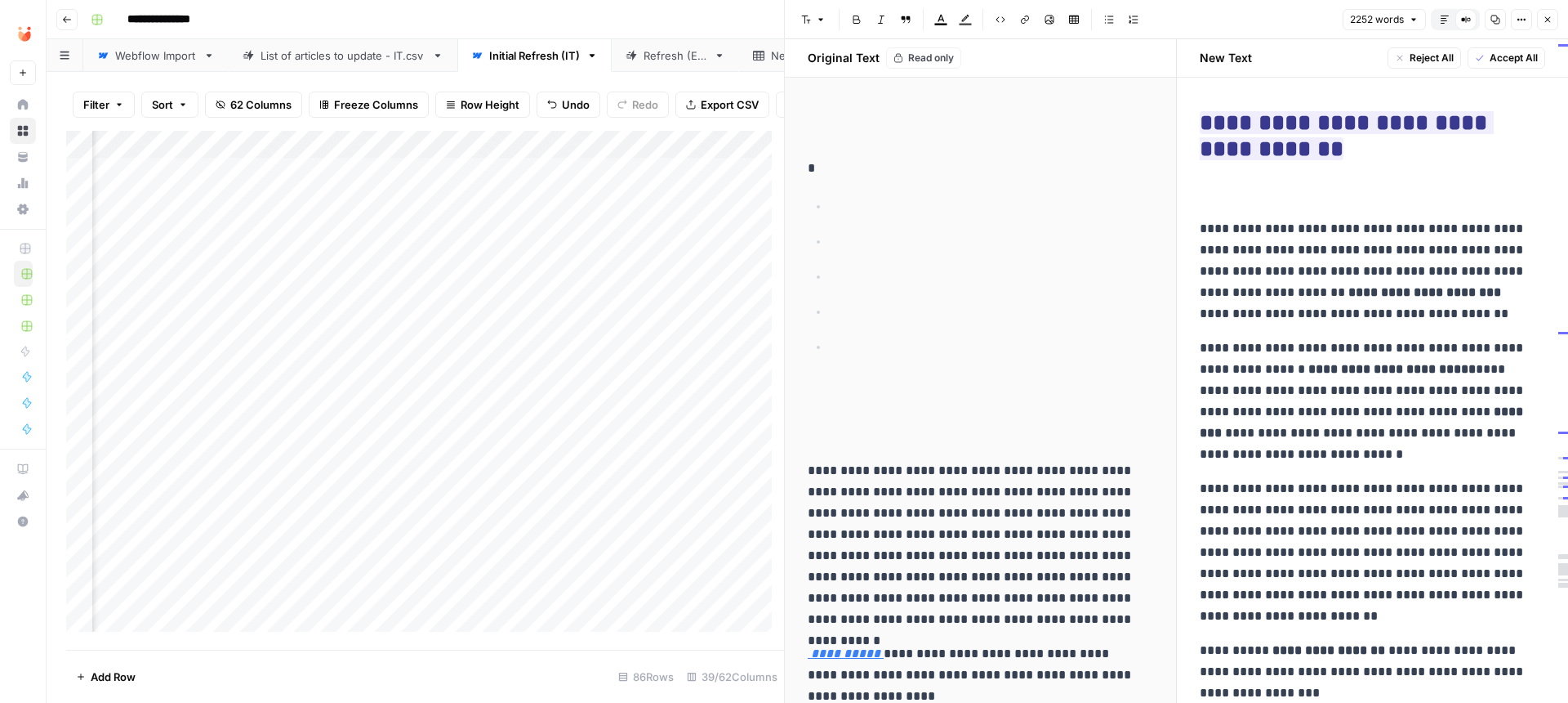
click at [1331, 200] on p at bounding box center [1372, 195] width 346 height 21
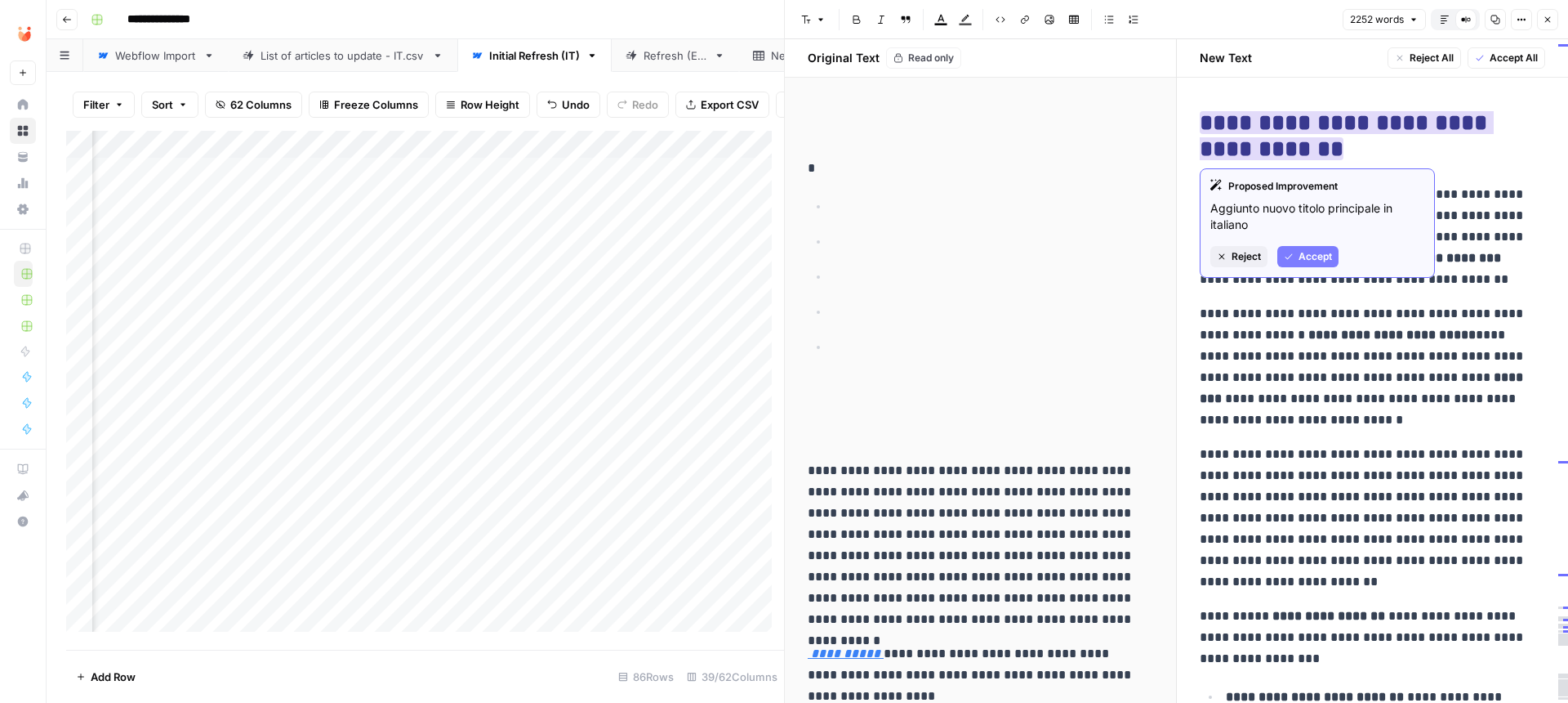
click at [1313, 249] on button "Accept" at bounding box center [1308, 256] width 61 height 21
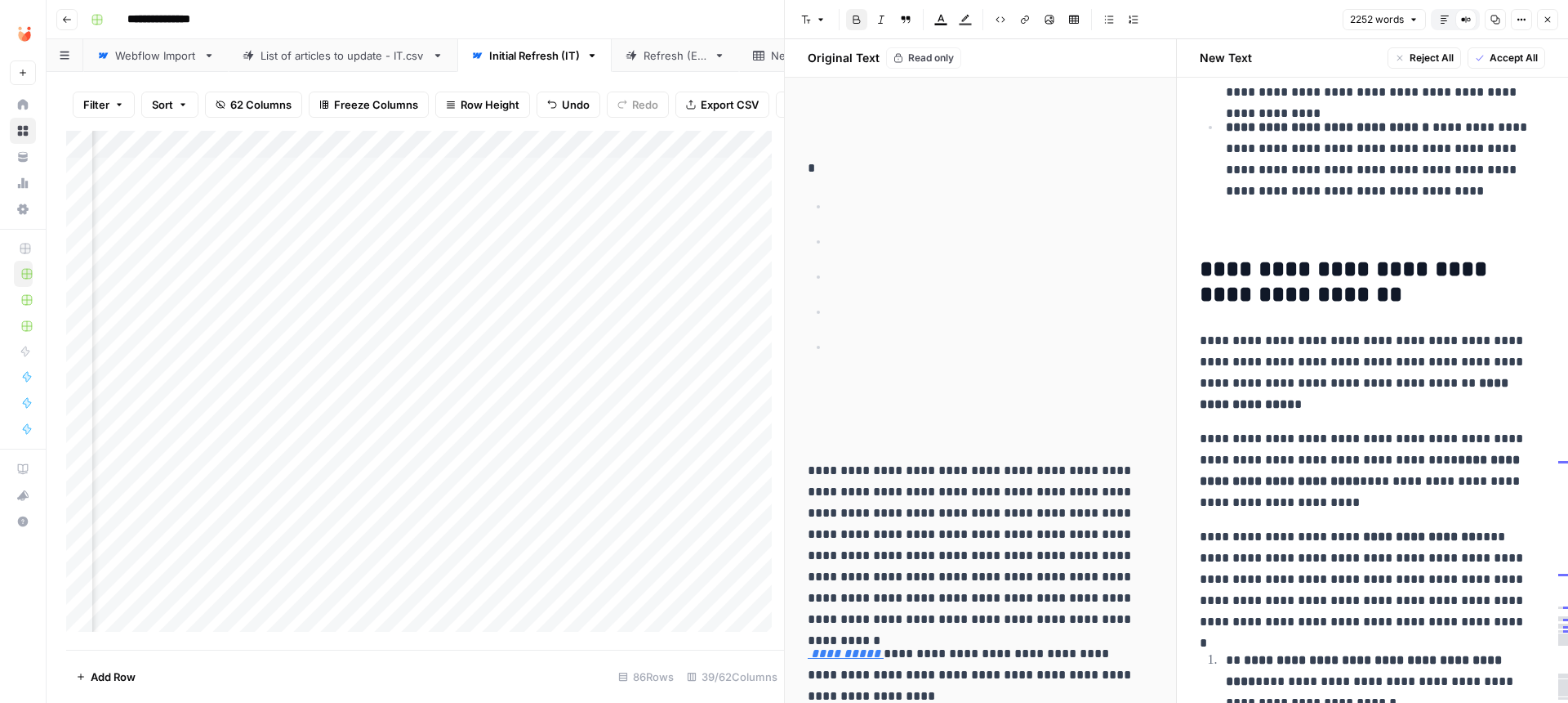
scroll to position [1112, 0]
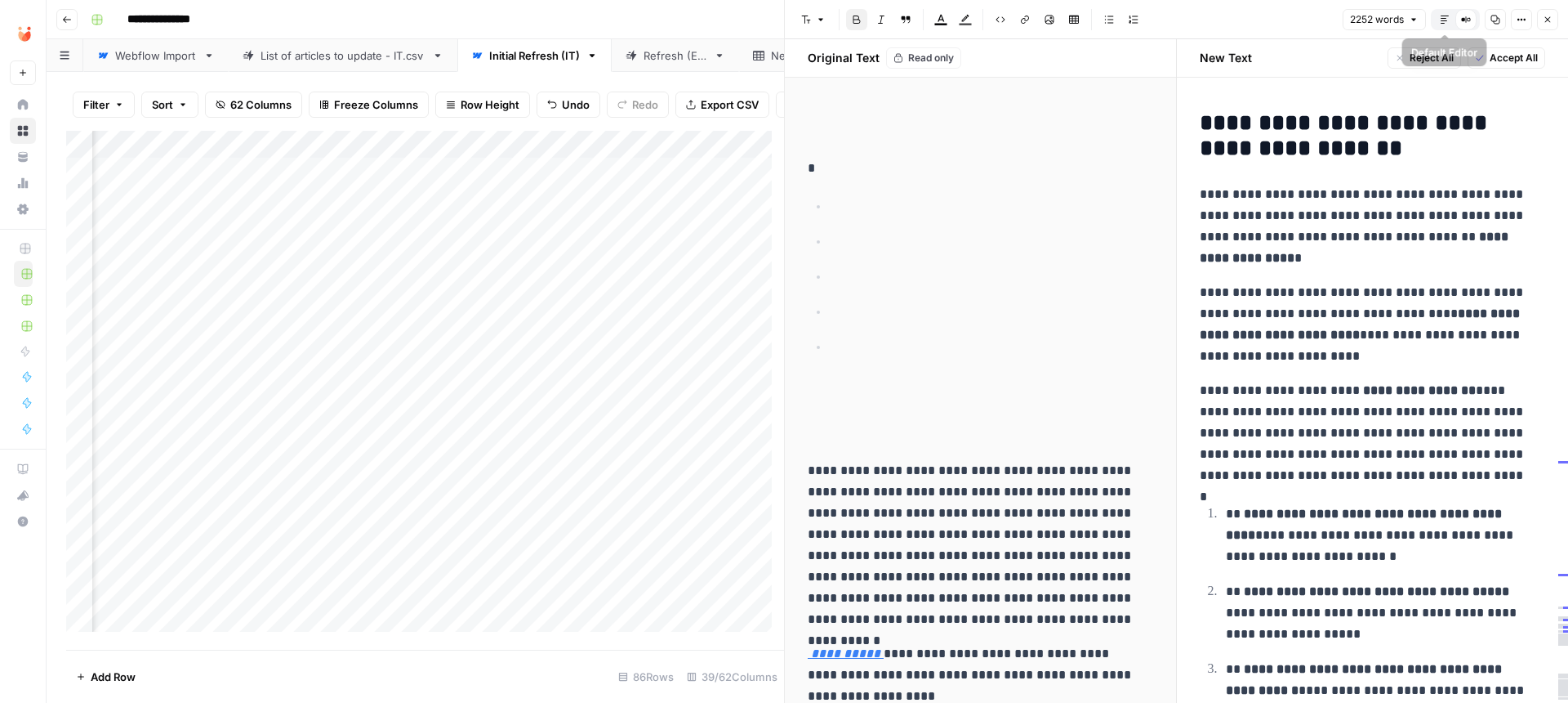
click at [1442, 18] on icon "button" at bounding box center [1444, 20] width 10 height 10
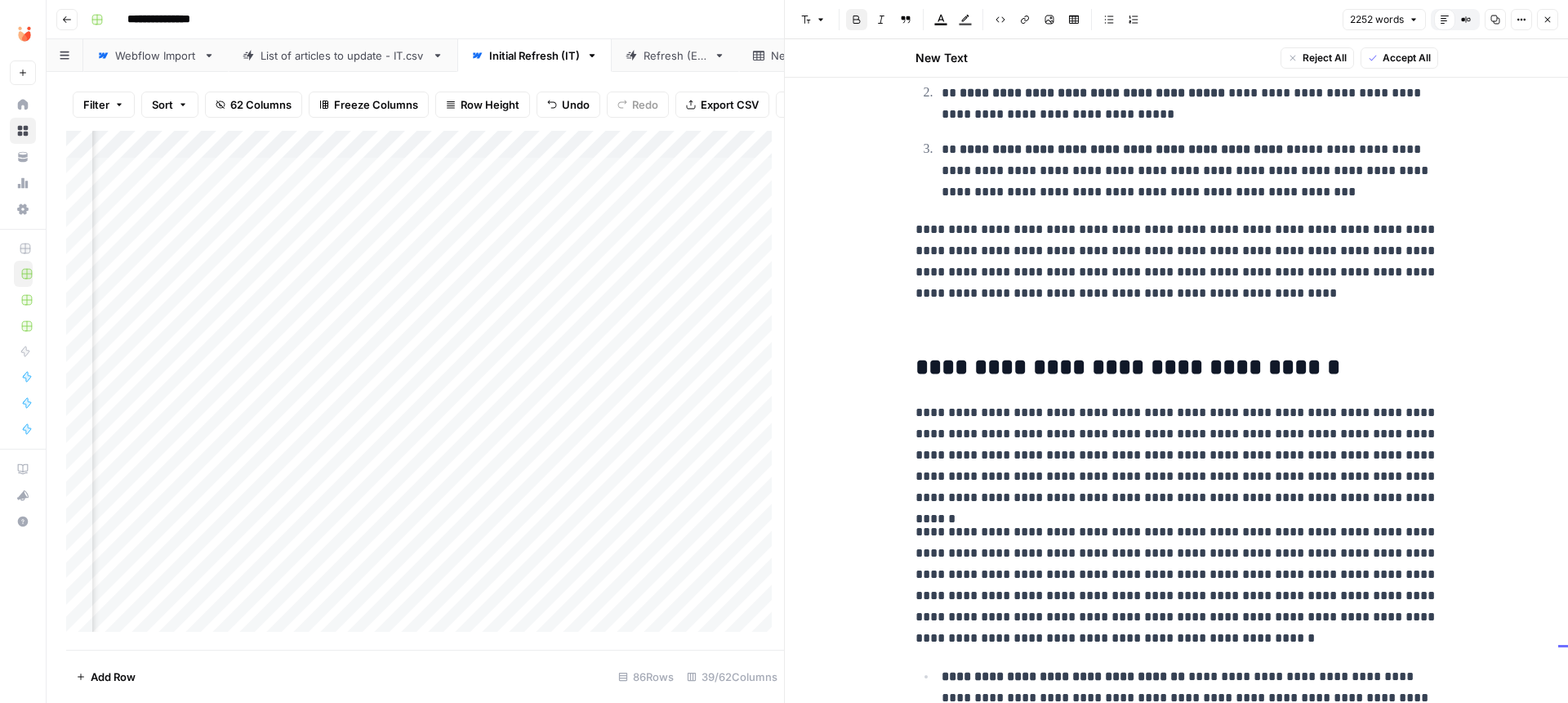
click at [1149, 324] on p at bounding box center [1176, 328] width 522 height 21
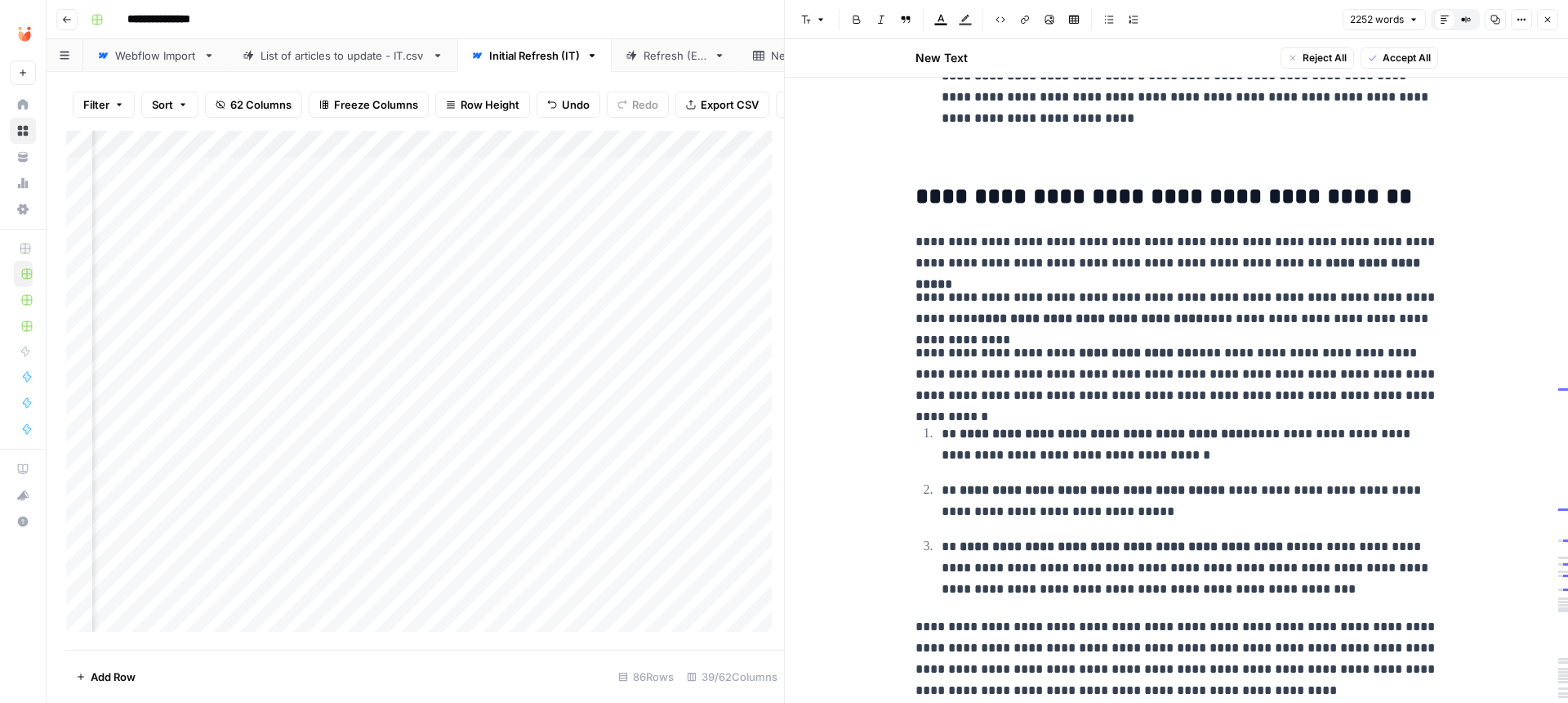
scroll to position [670, 0]
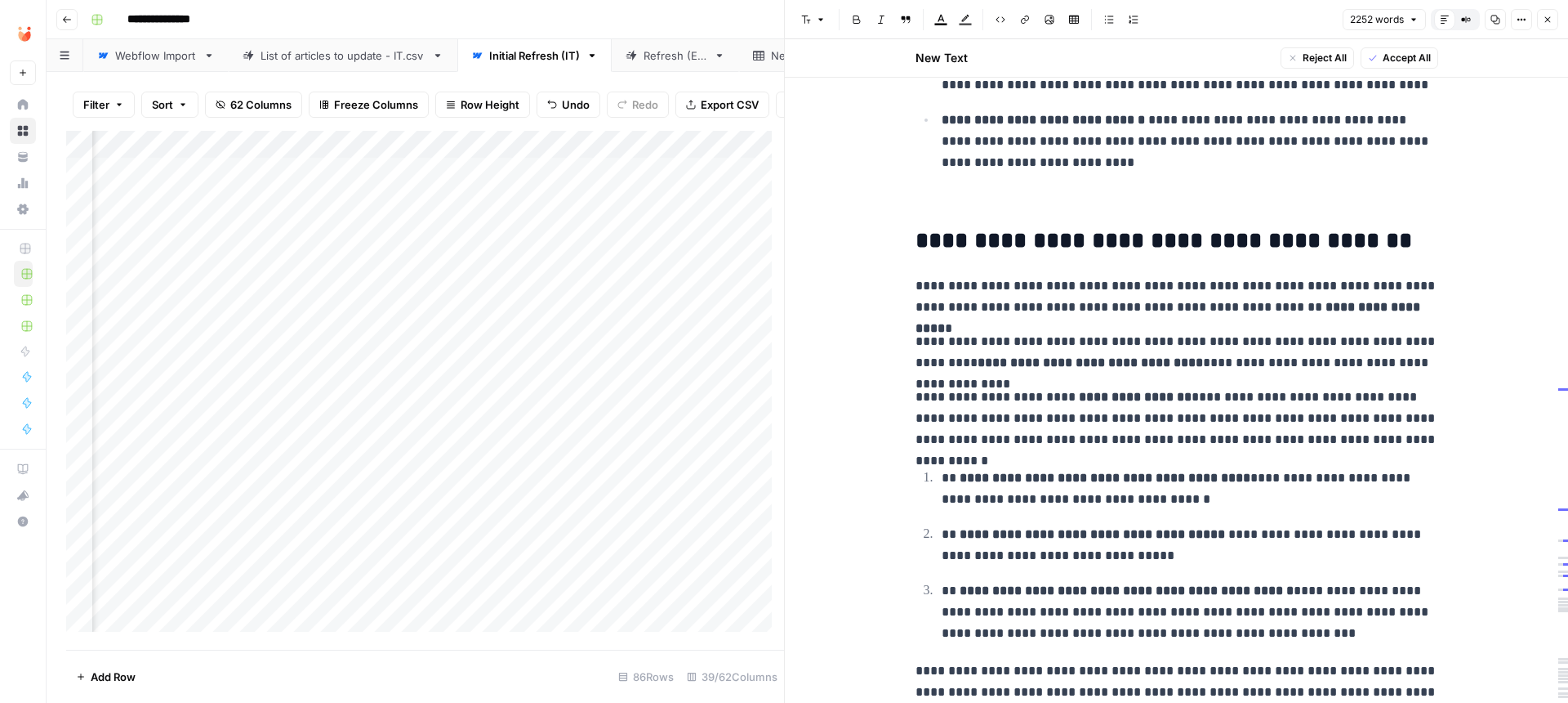
click at [1049, 204] on p at bounding box center [1176, 200] width 522 height 21
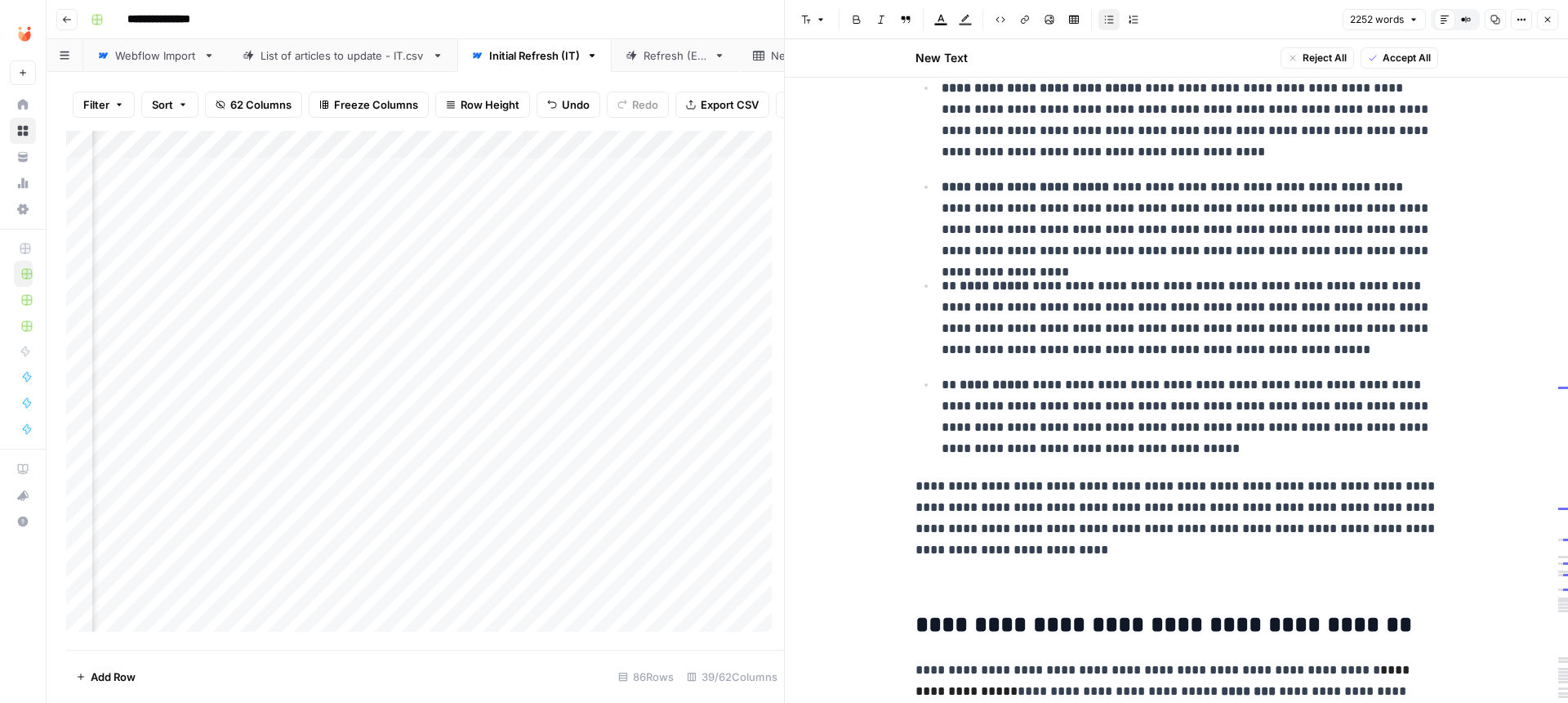
scroll to position [1798, 0]
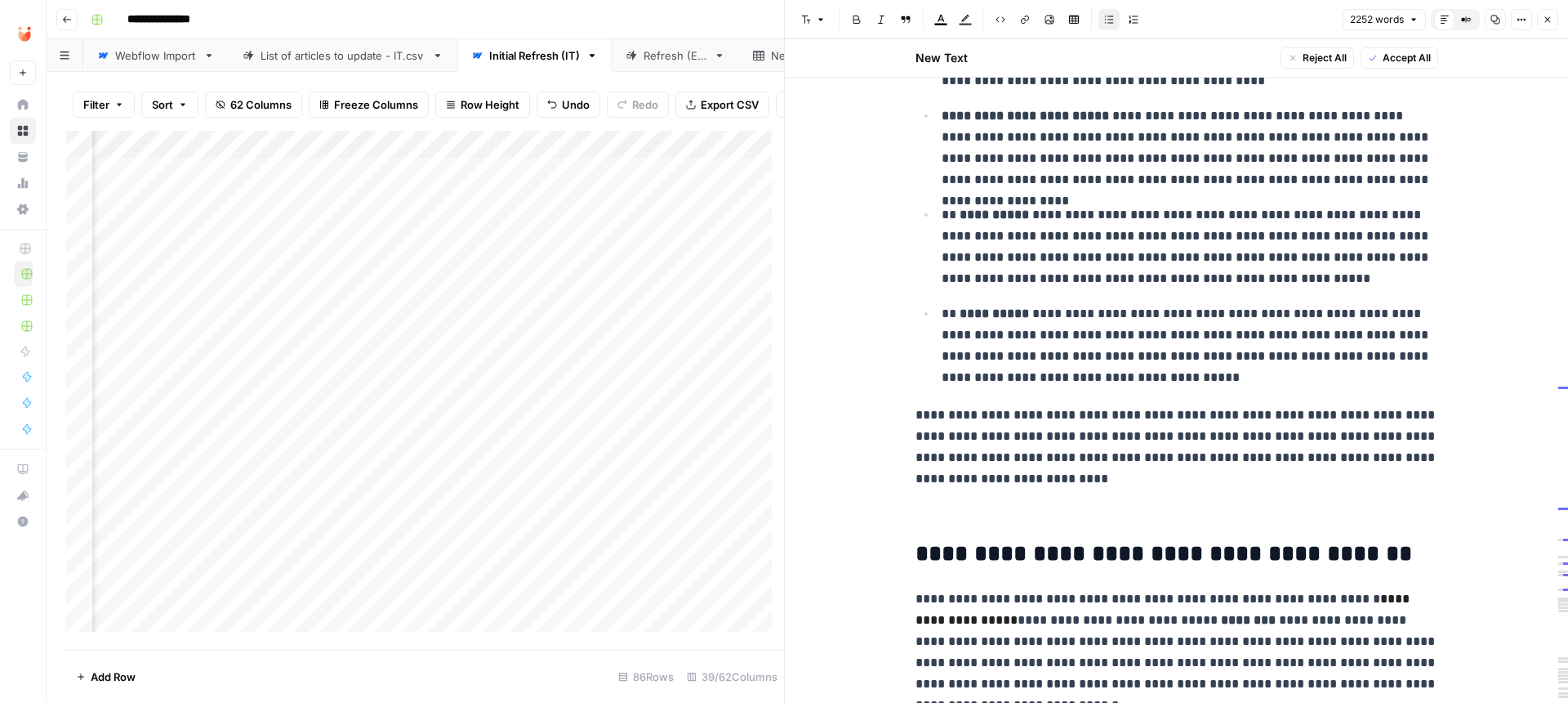
click at [976, 502] on p at bounding box center [1176, 513] width 522 height 21
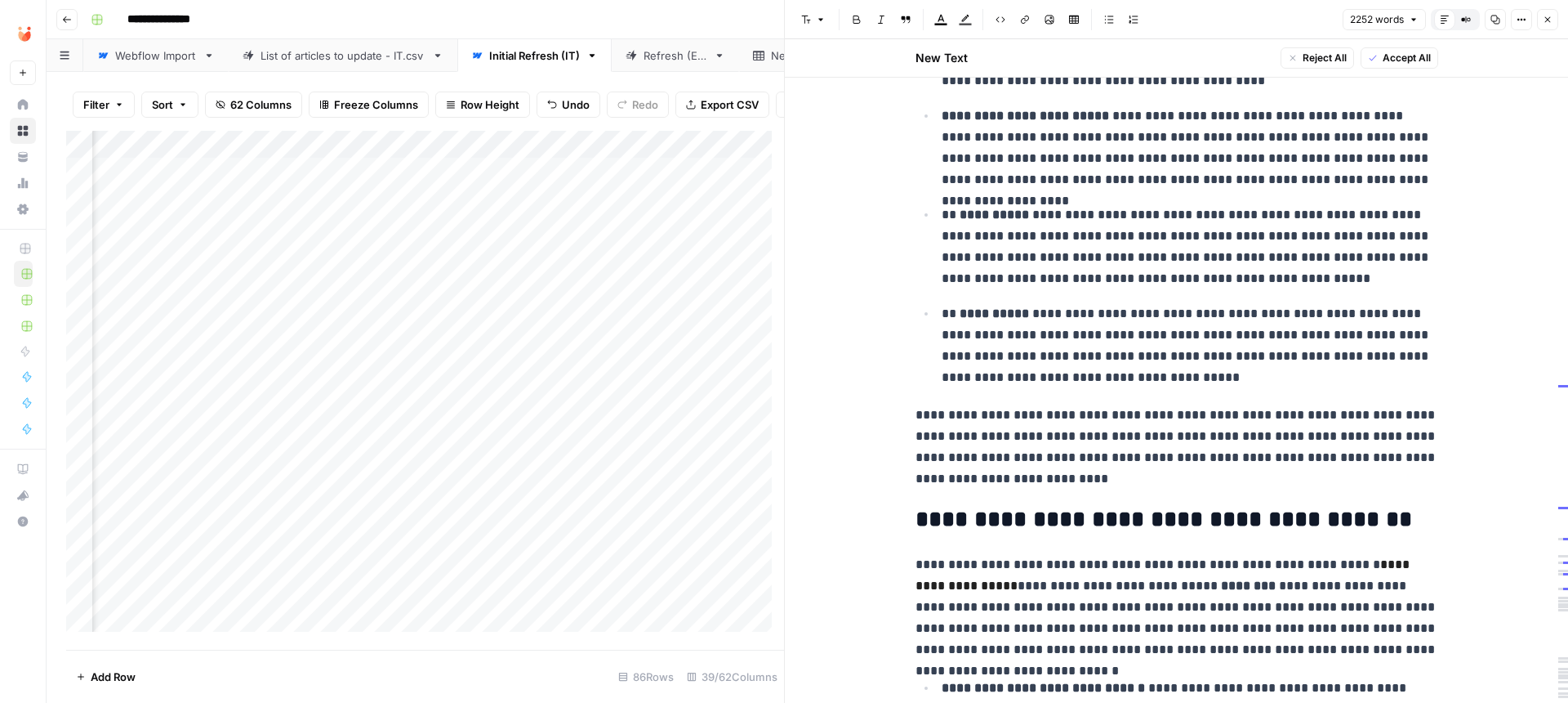
scroll to position [2386, 0]
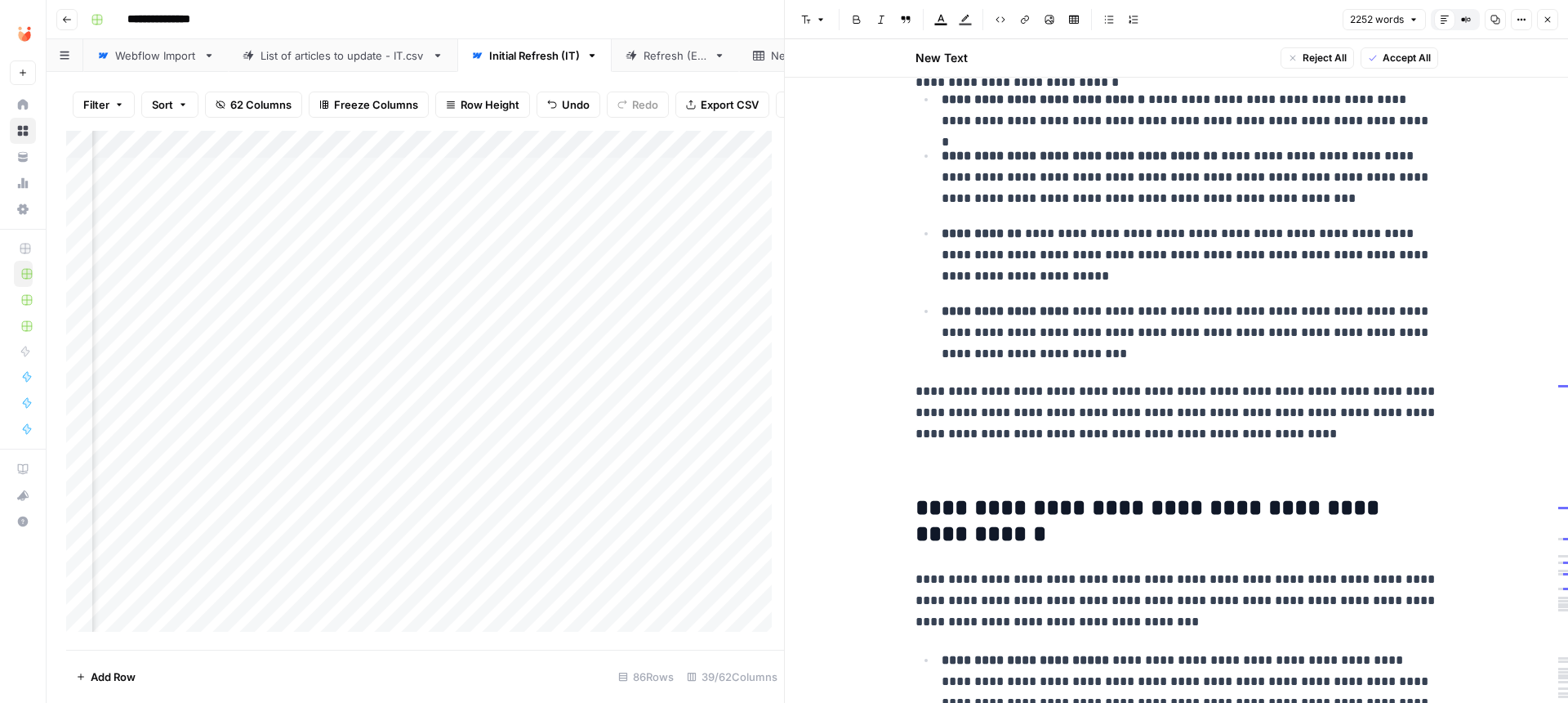
click at [971, 457] on p at bounding box center [1176, 468] width 522 height 21
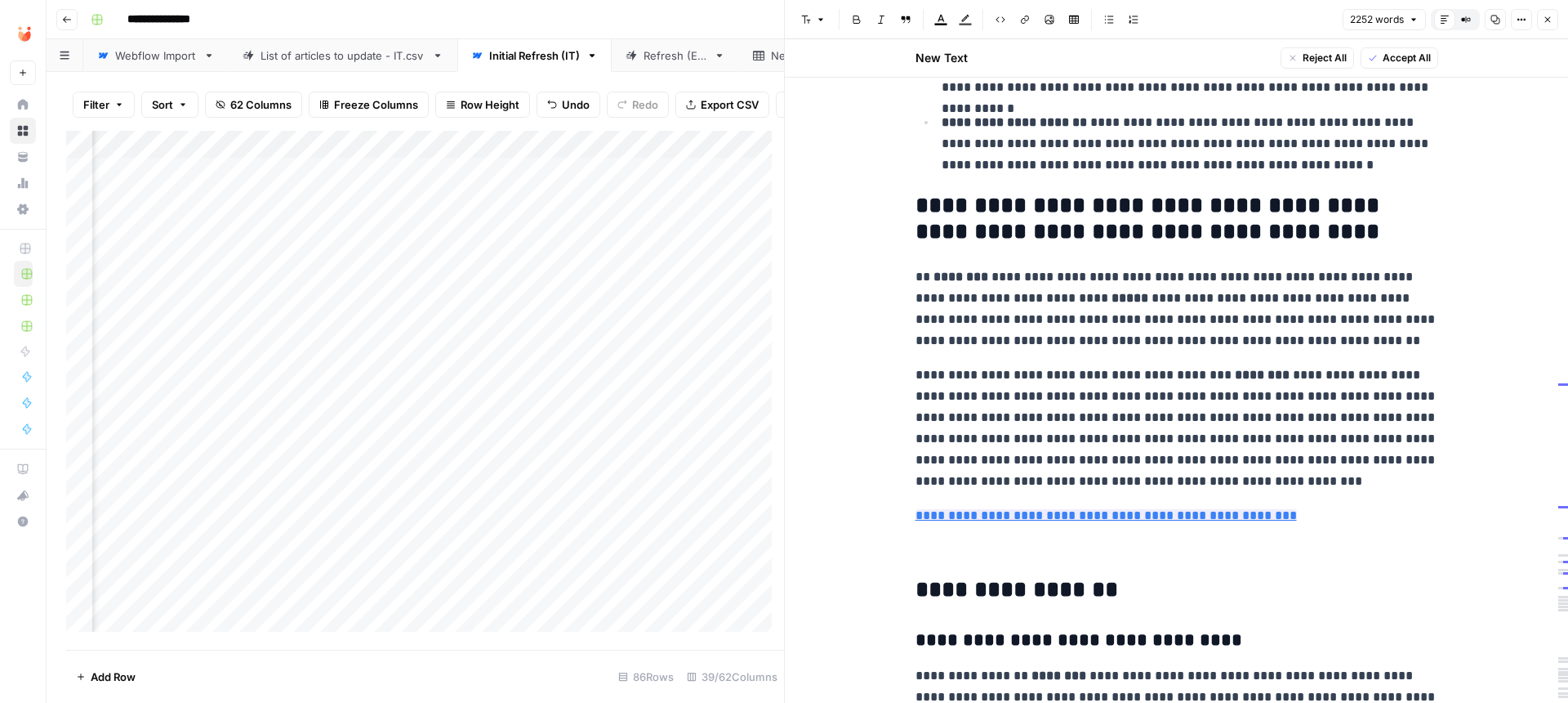
scroll to position [3350, 0]
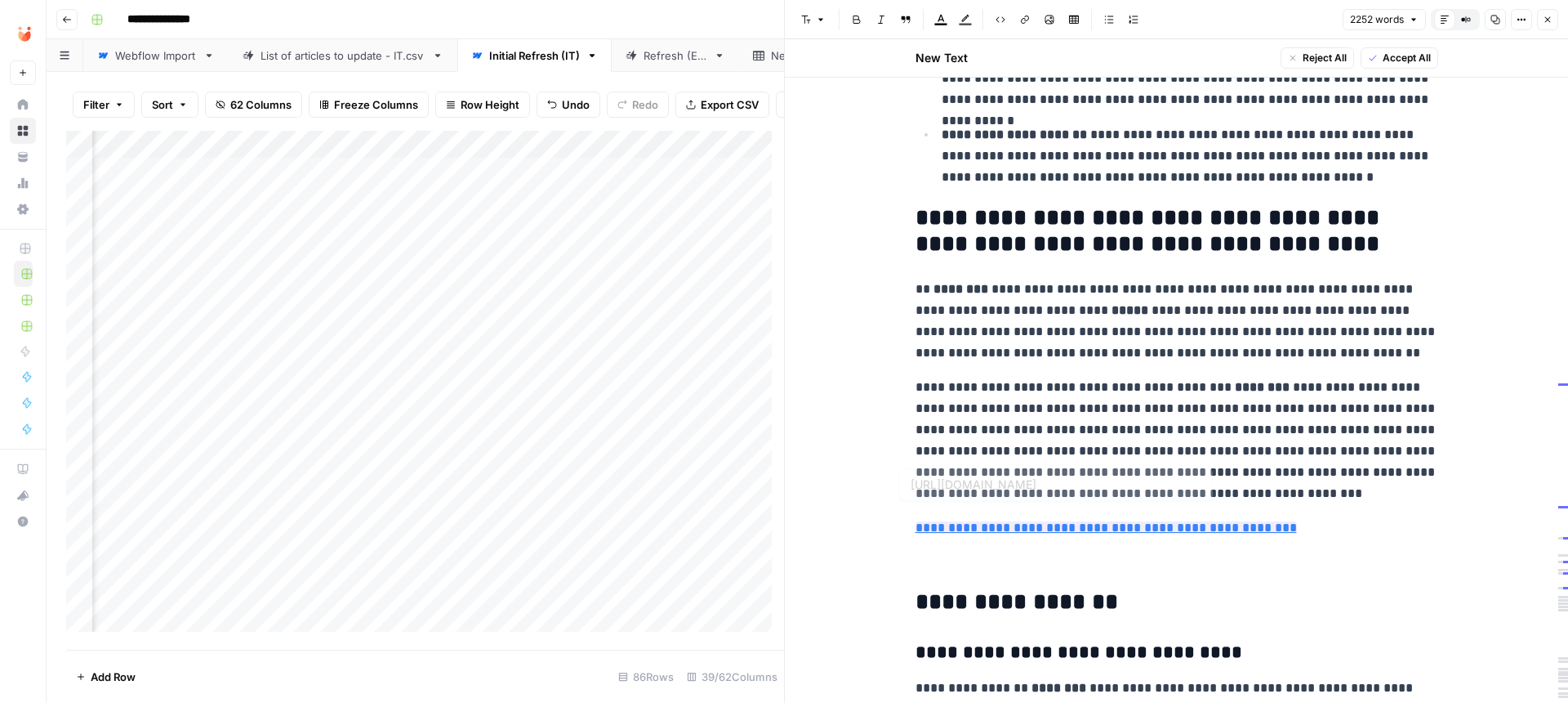
click at [972, 552] on p at bounding box center [1176, 563] width 522 height 21
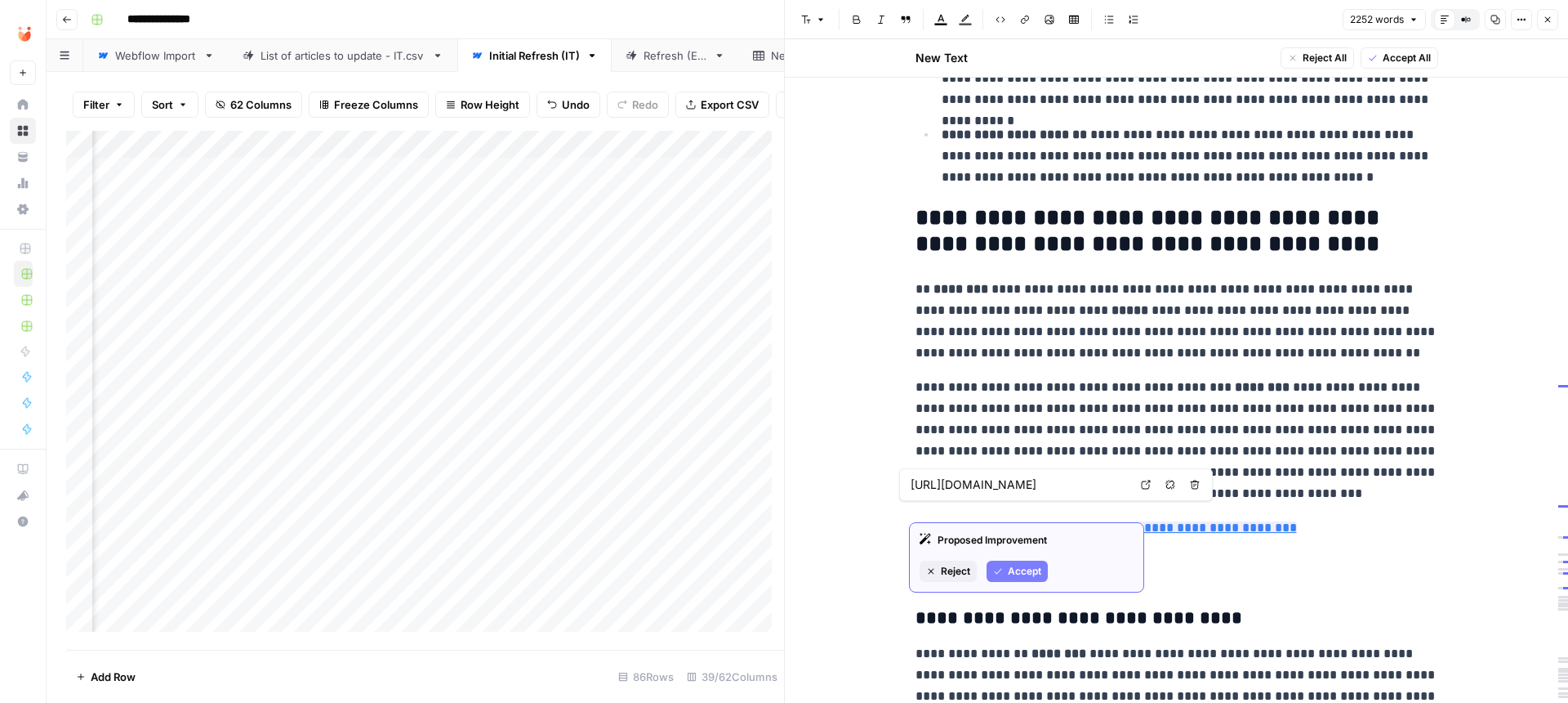
click at [1285, 517] on p "**********" at bounding box center [1176, 527] width 522 height 21
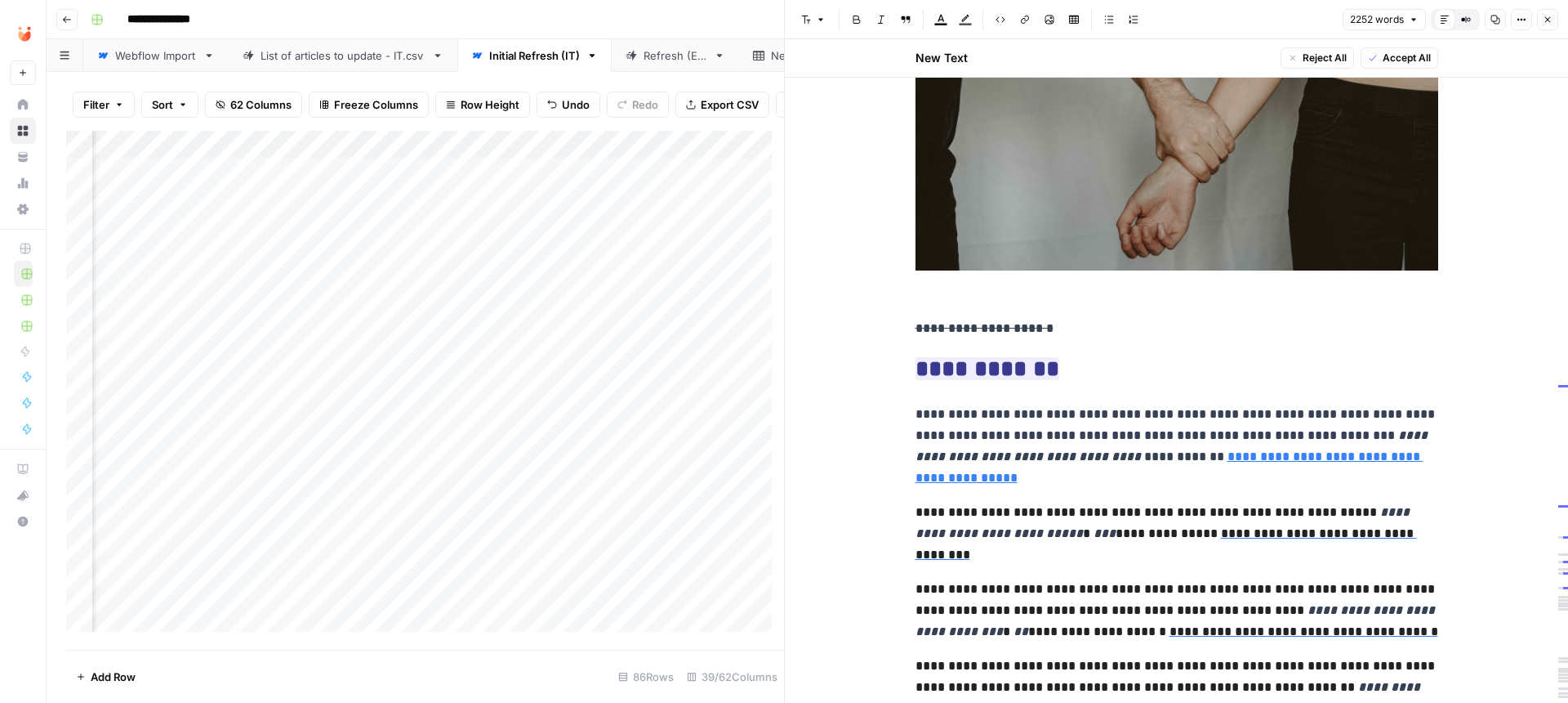
scroll to position [4869, 0]
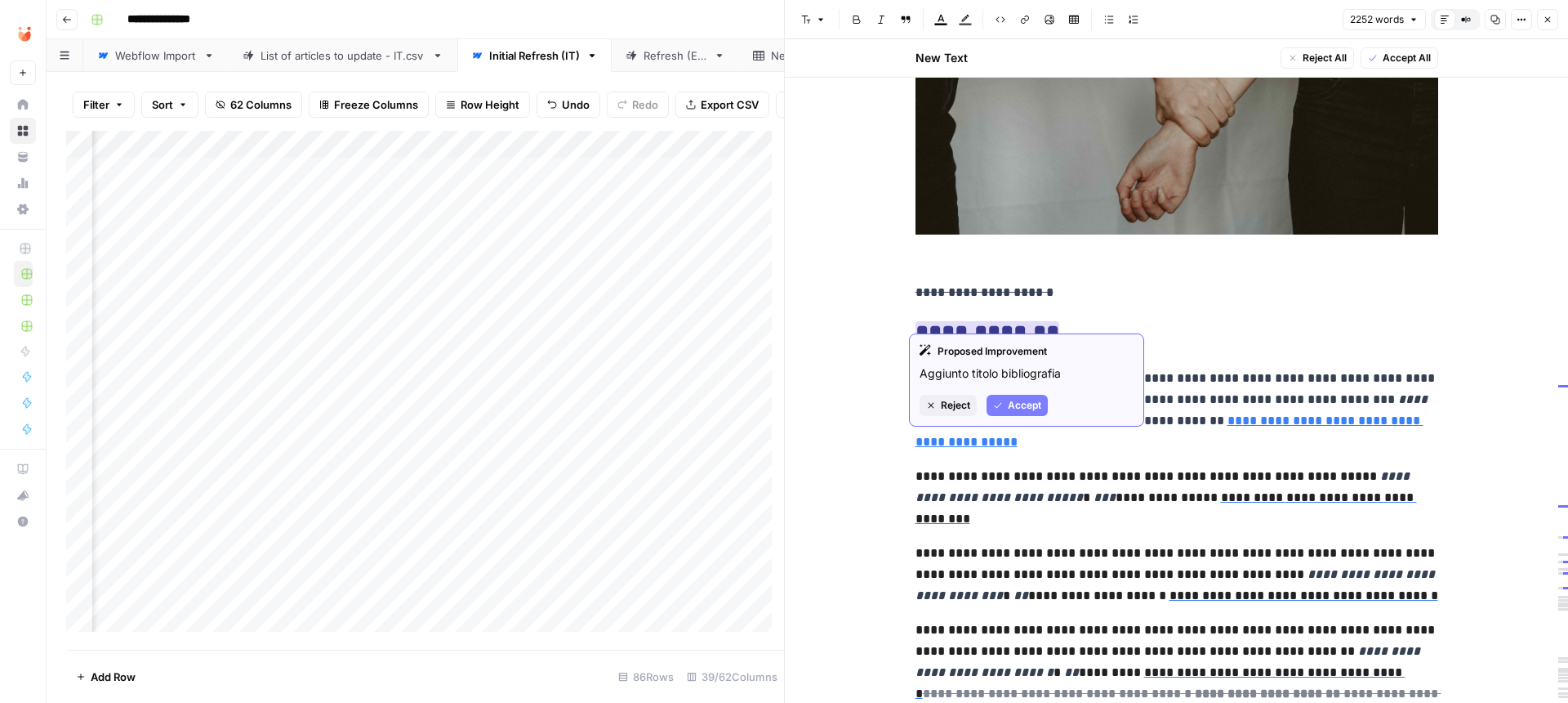
click at [1005, 398] on button "Accept" at bounding box center [1016, 406] width 61 height 21
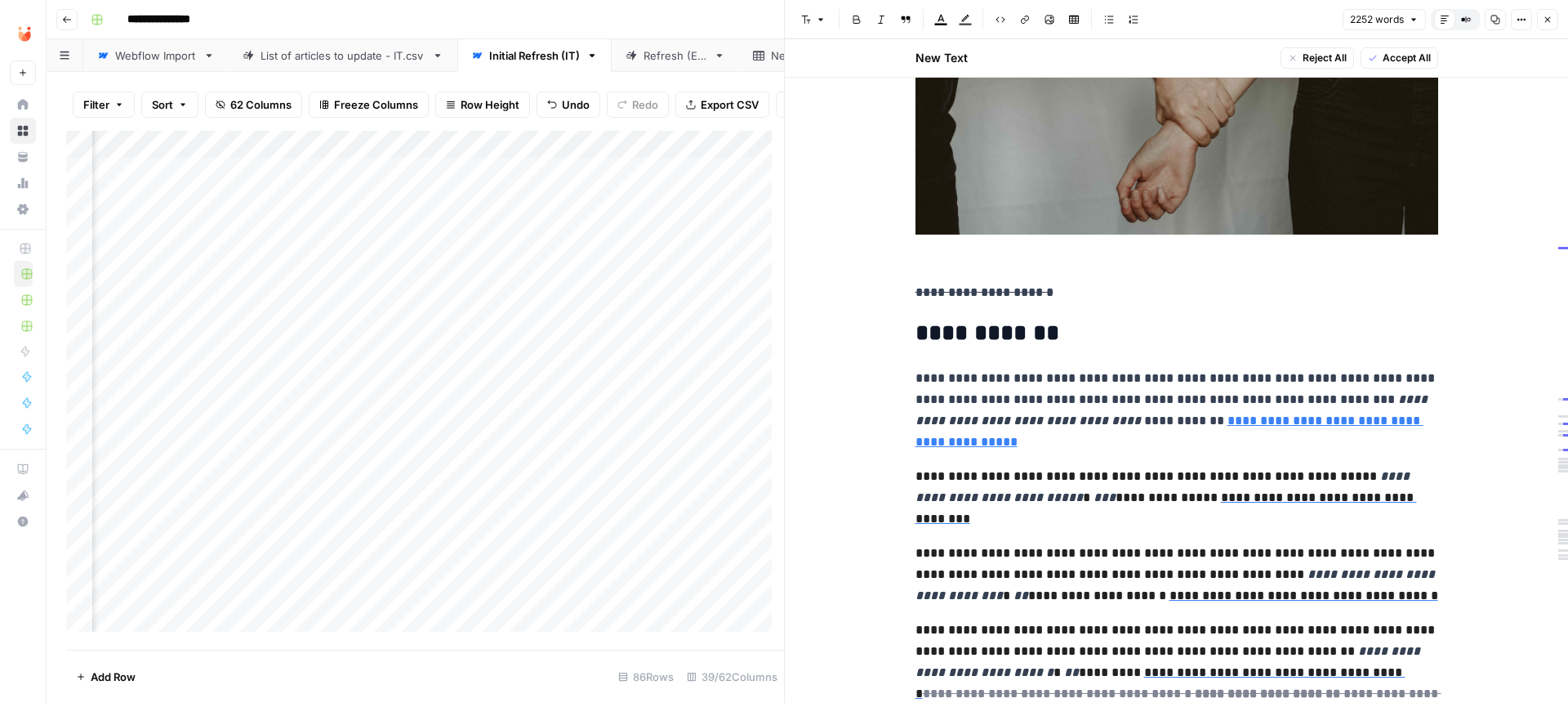
click at [944, 246] on p at bounding box center [1176, 78] width 522 height 383
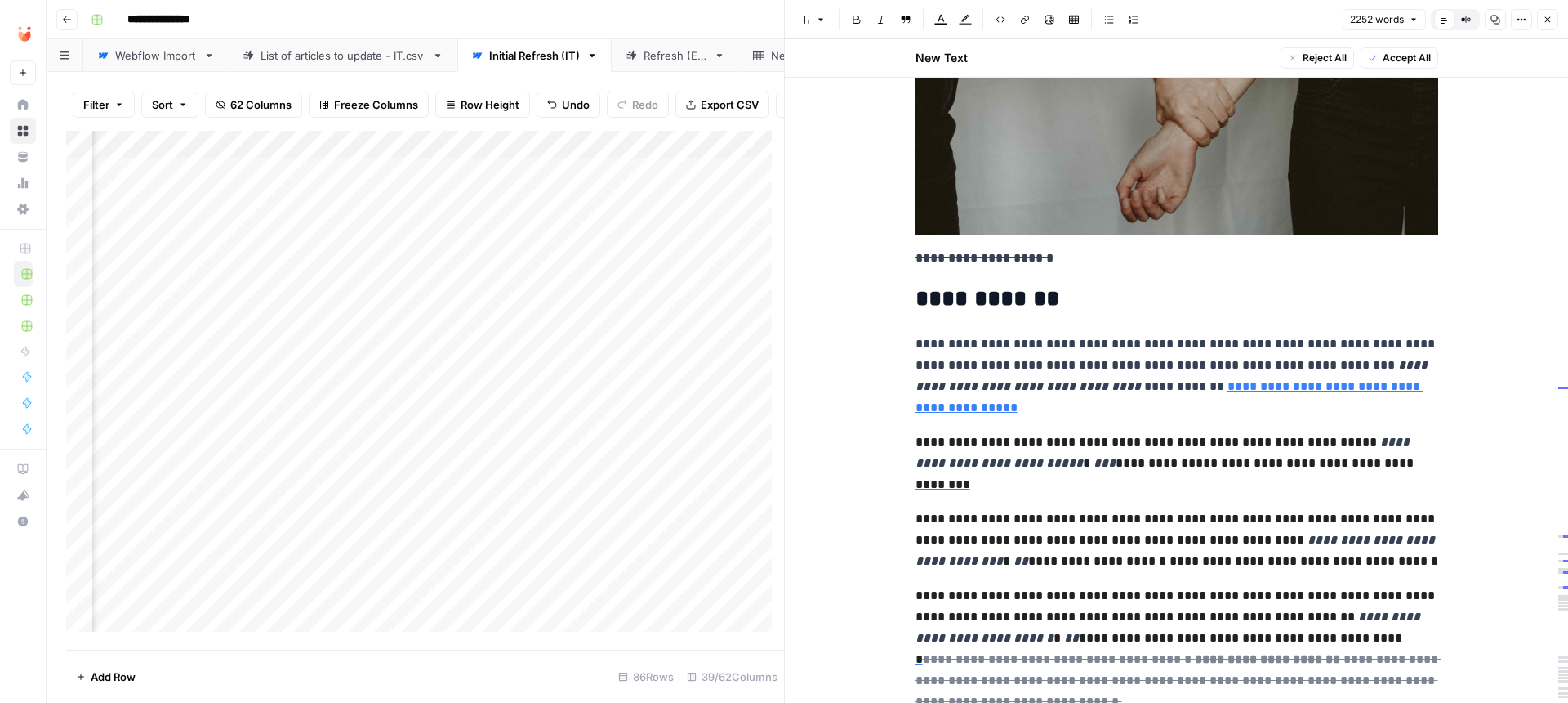
scroll to position [4968, 0]
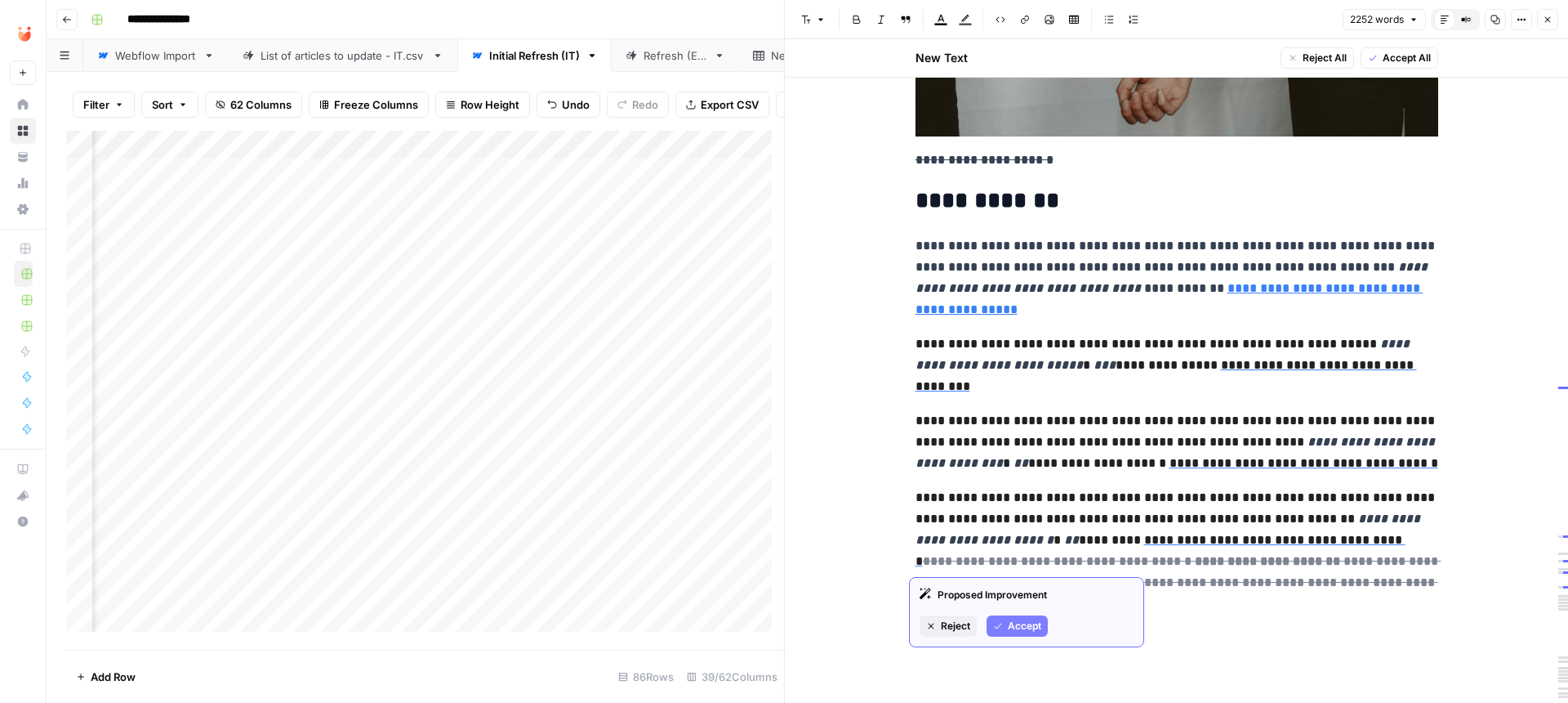
click at [1016, 623] on span "Accept" at bounding box center [1024, 625] width 33 height 15
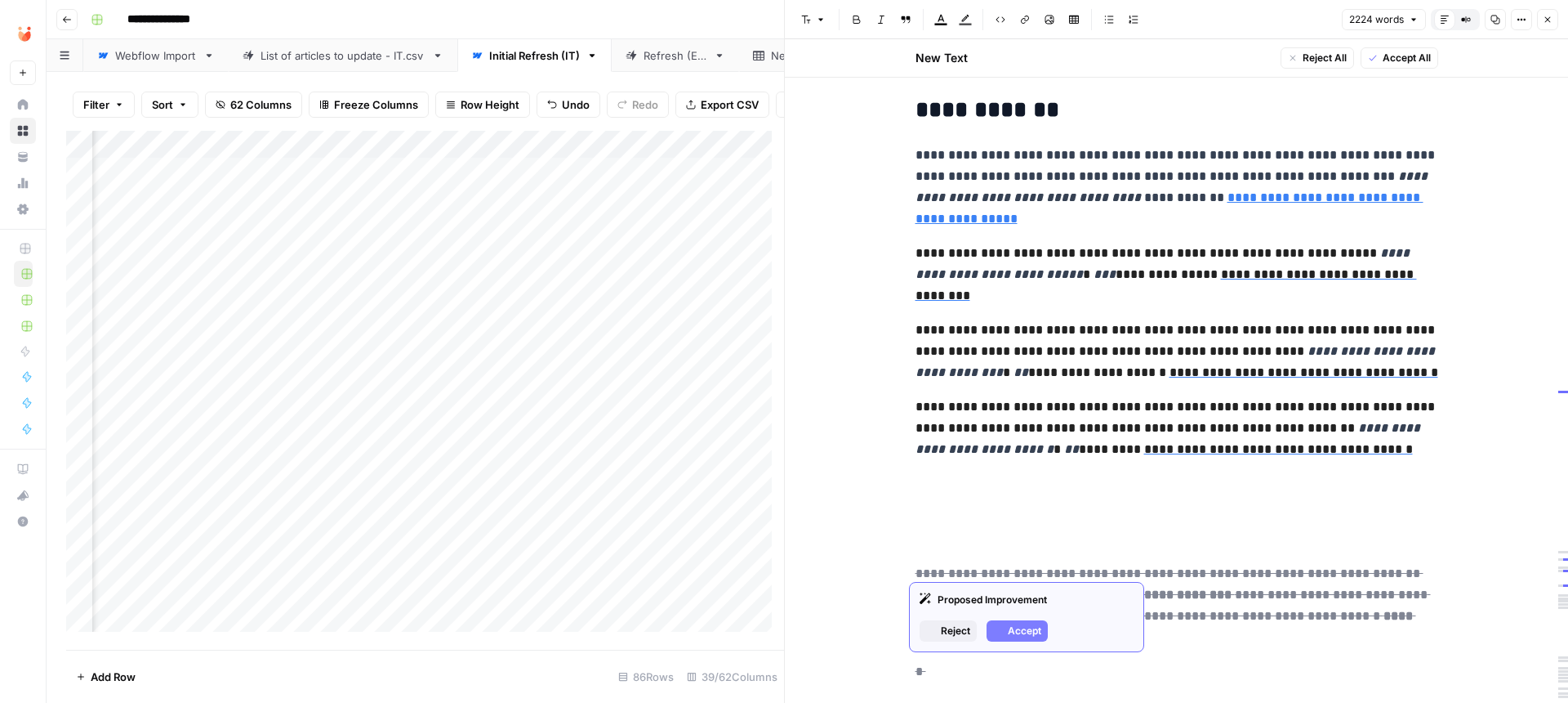
scroll to position [5065, 0]
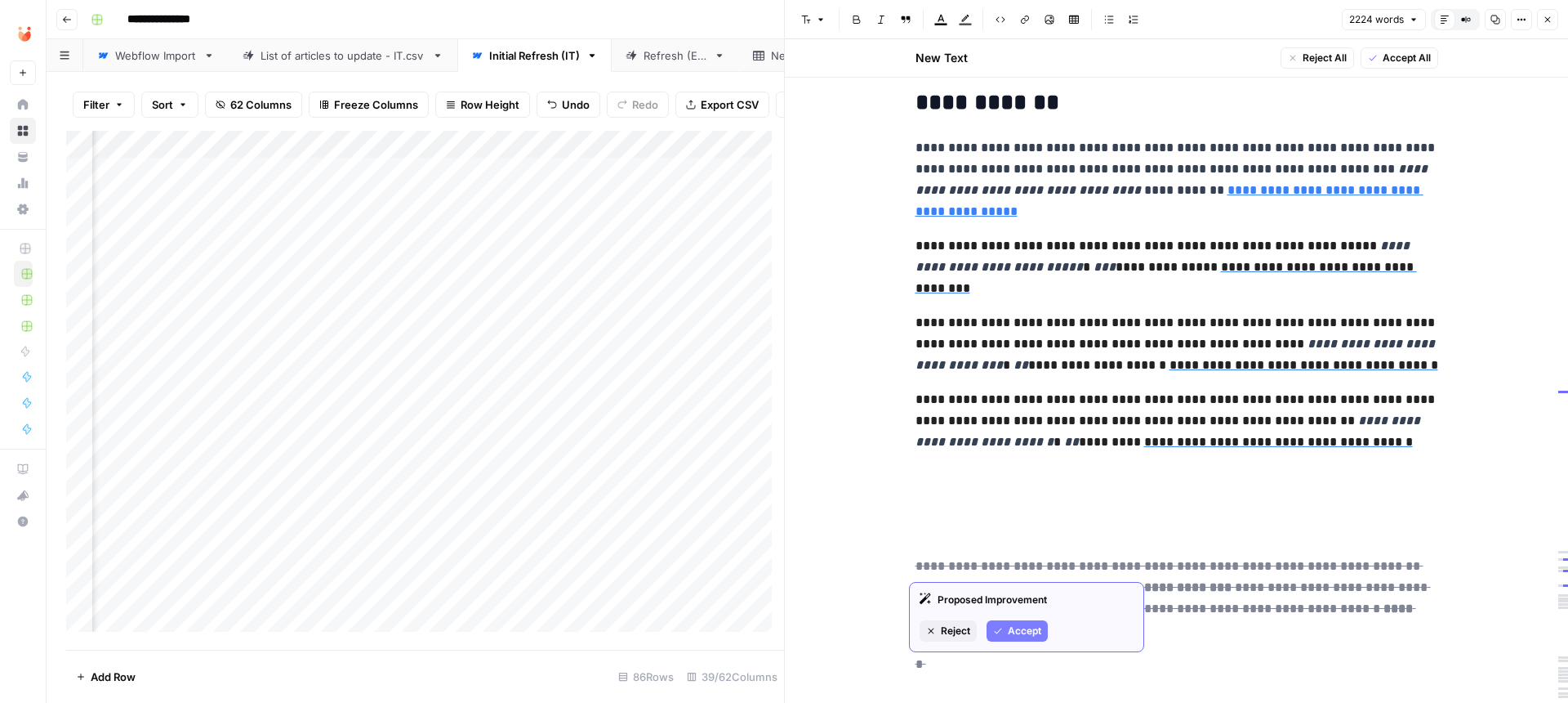
click at [1028, 640] on button "Accept" at bounding box center [1016, 631] width 61 height 21
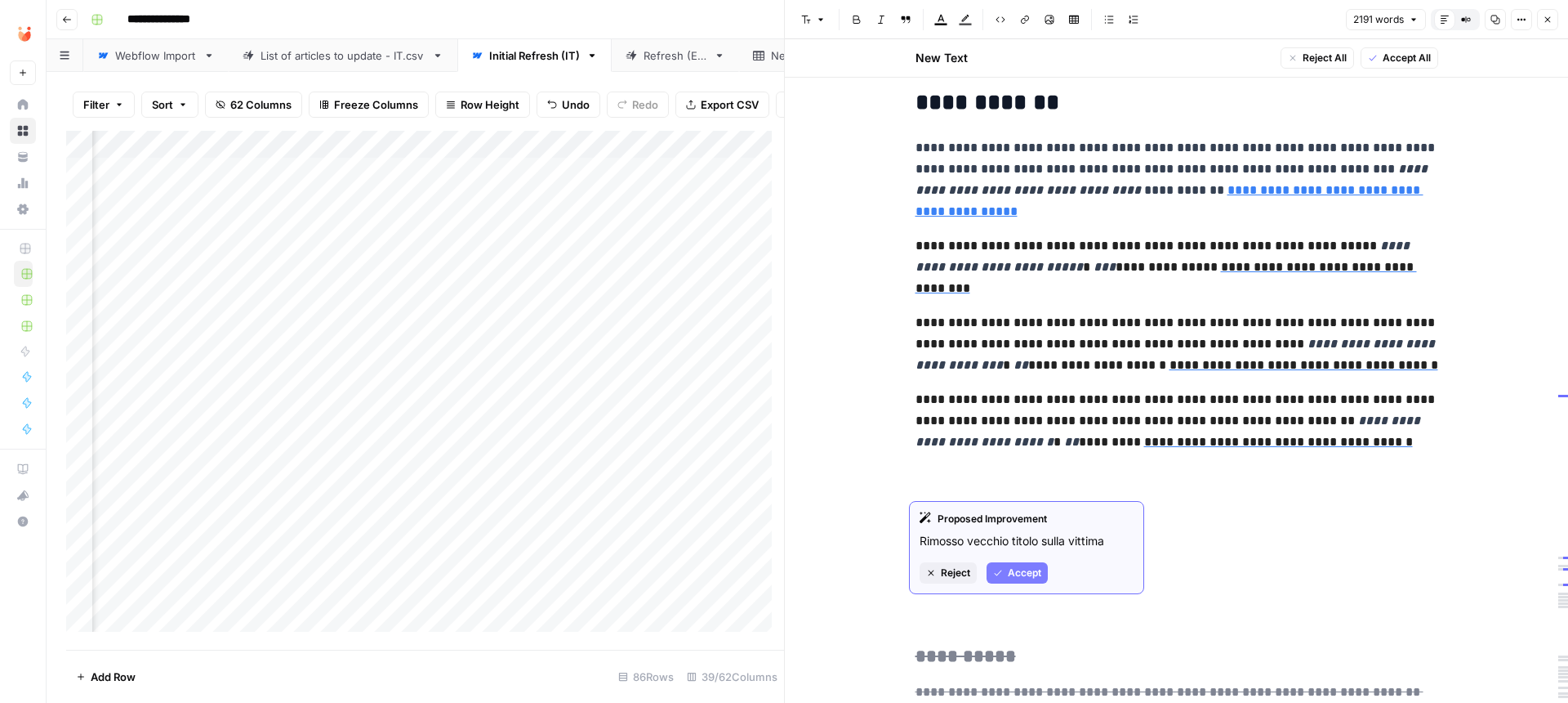
click at [996, 577] on icon "button" at bounding box center [998, 572] width 10 height 10
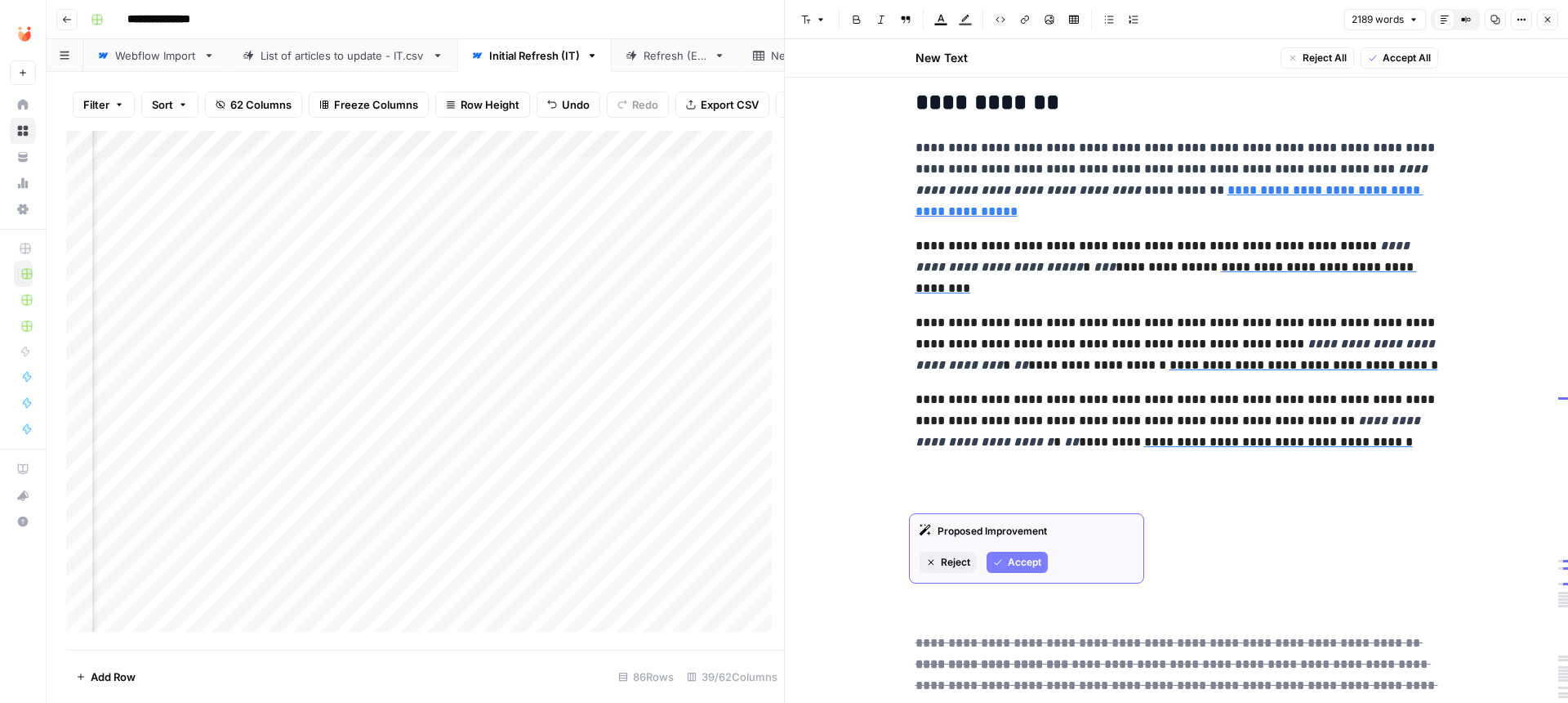
click at [1033, 575] on div "Proposed Improvement Reject Accept" at bounding box center [1026, 548] width 235 height 70
click at [1025, 560] on span "Accept" at bounding box center [1024, 562] width 33 height 15
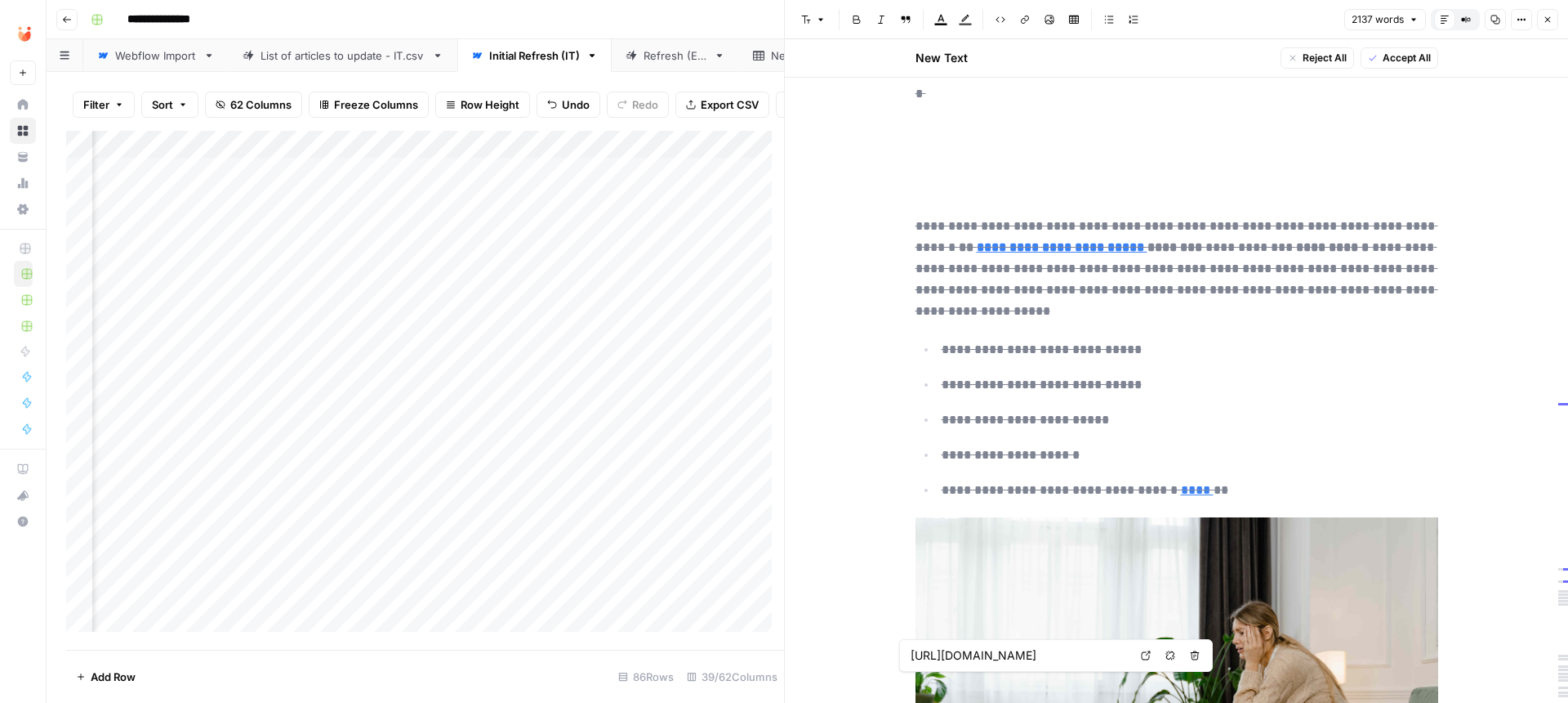
scroll to position [5539, 0]
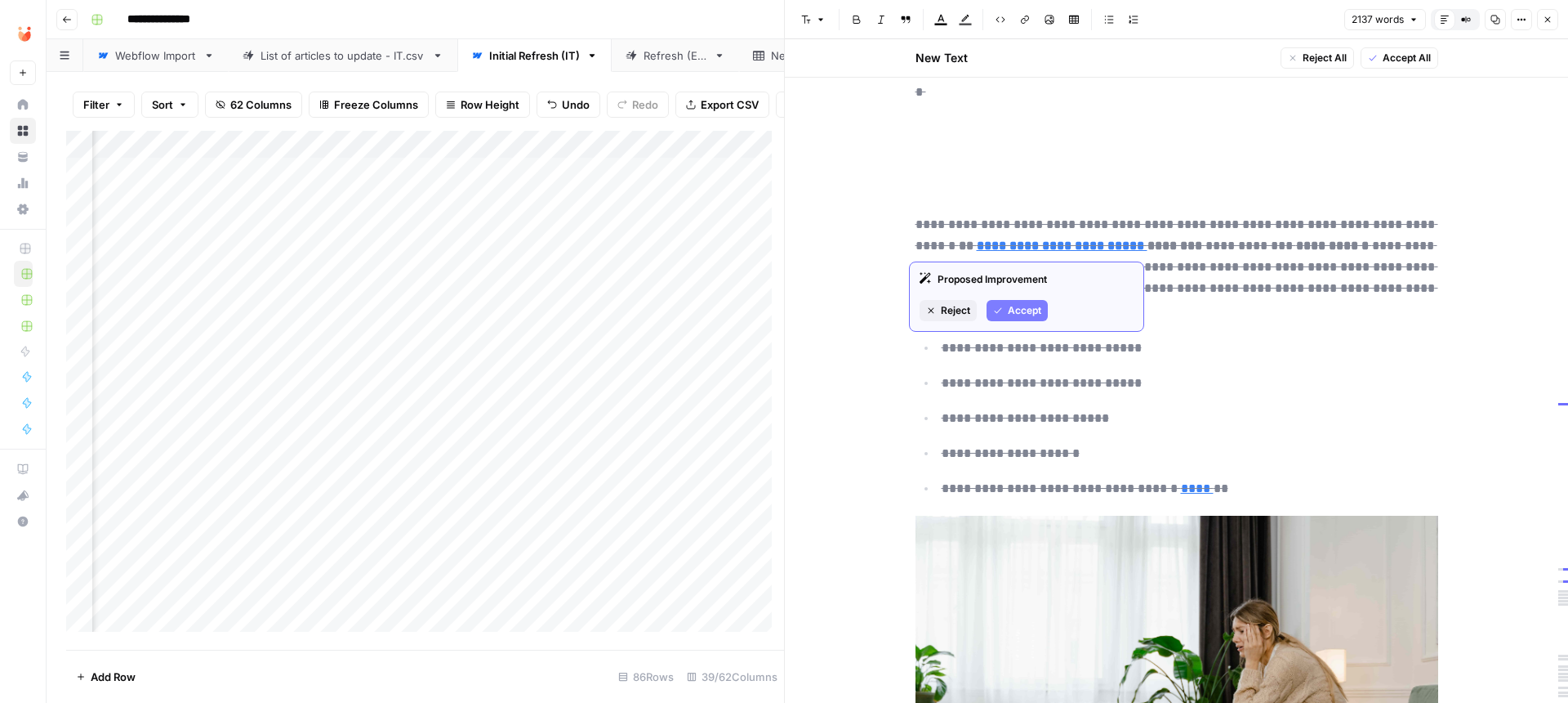
click at [1013, 309] on span "Accept" at bounding box center [1024, 310] width 33 height 15
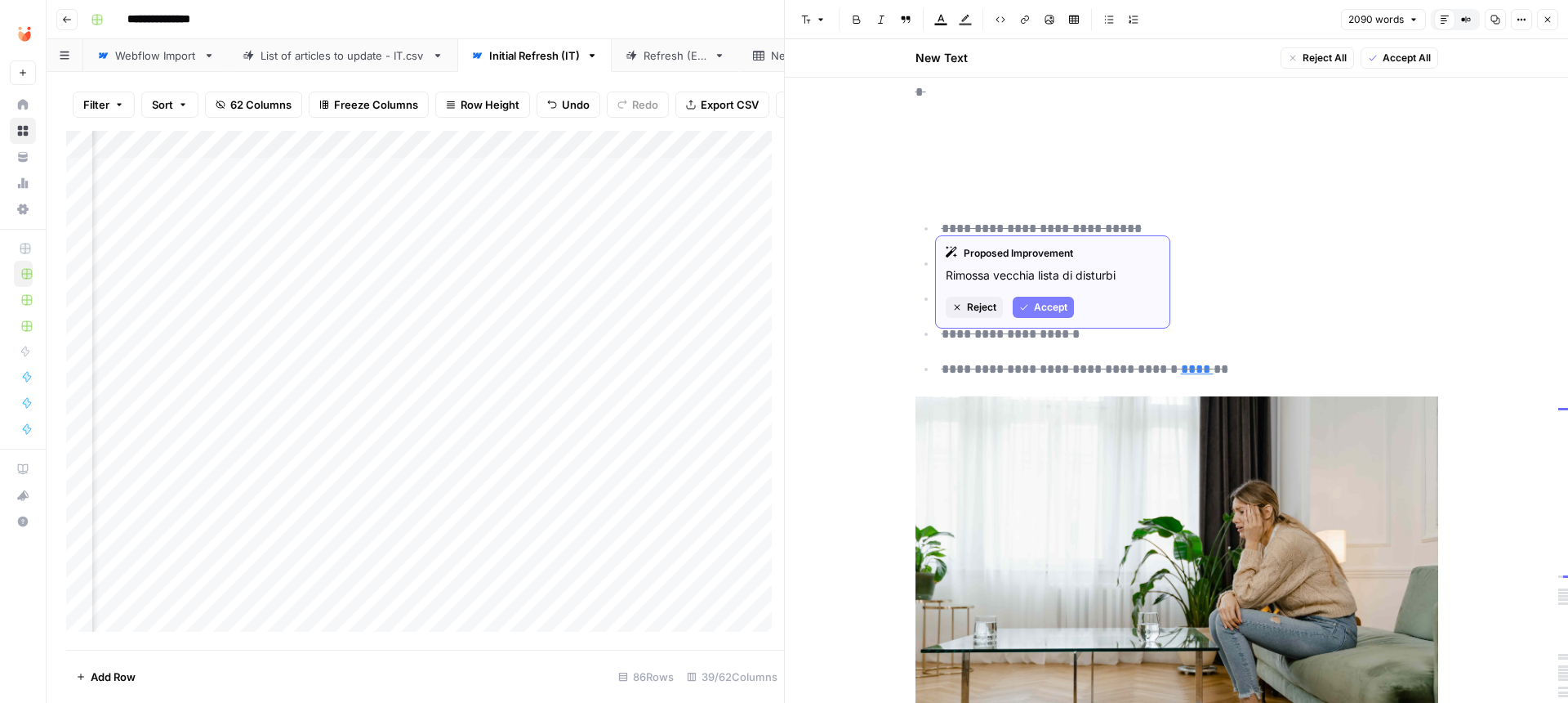
click at [1034, 308] on button "Accept" at bounding box center [1043, 307] width 61 height 21
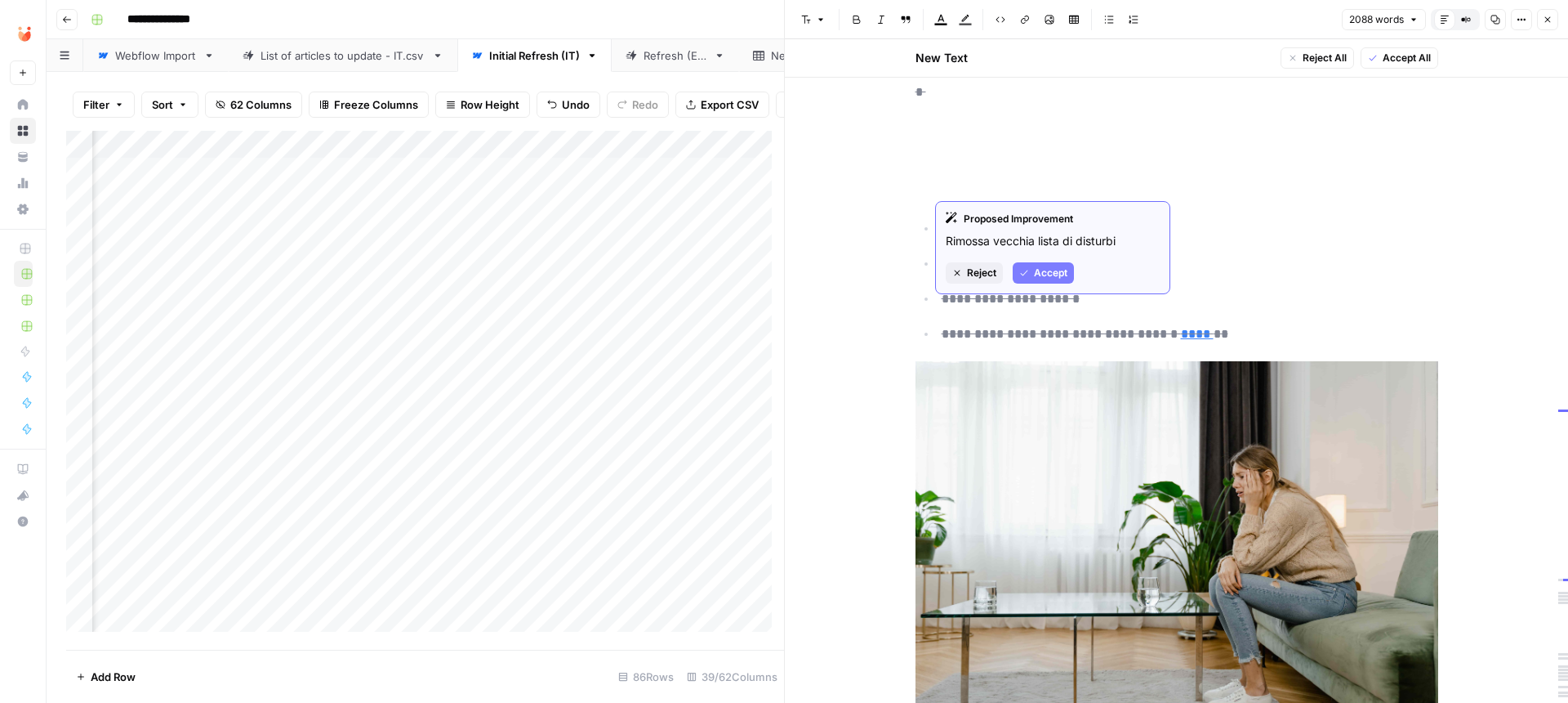
click at [1037, 273] on span "Accept" at bounding box center [1051, 272] width 33 height 15
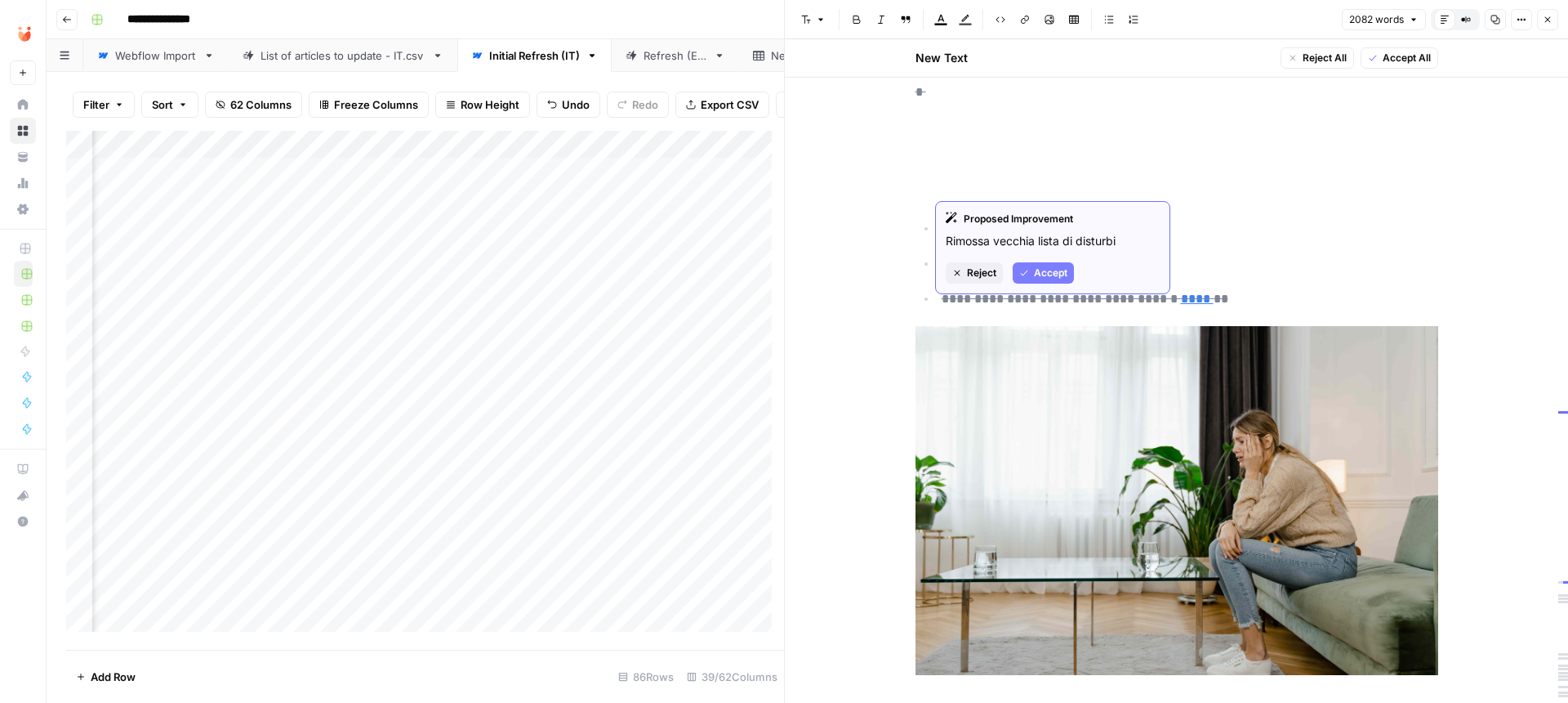
click at [1051, 271] on span "Accept" at bounding box center [1051, 272] width 33 height 15
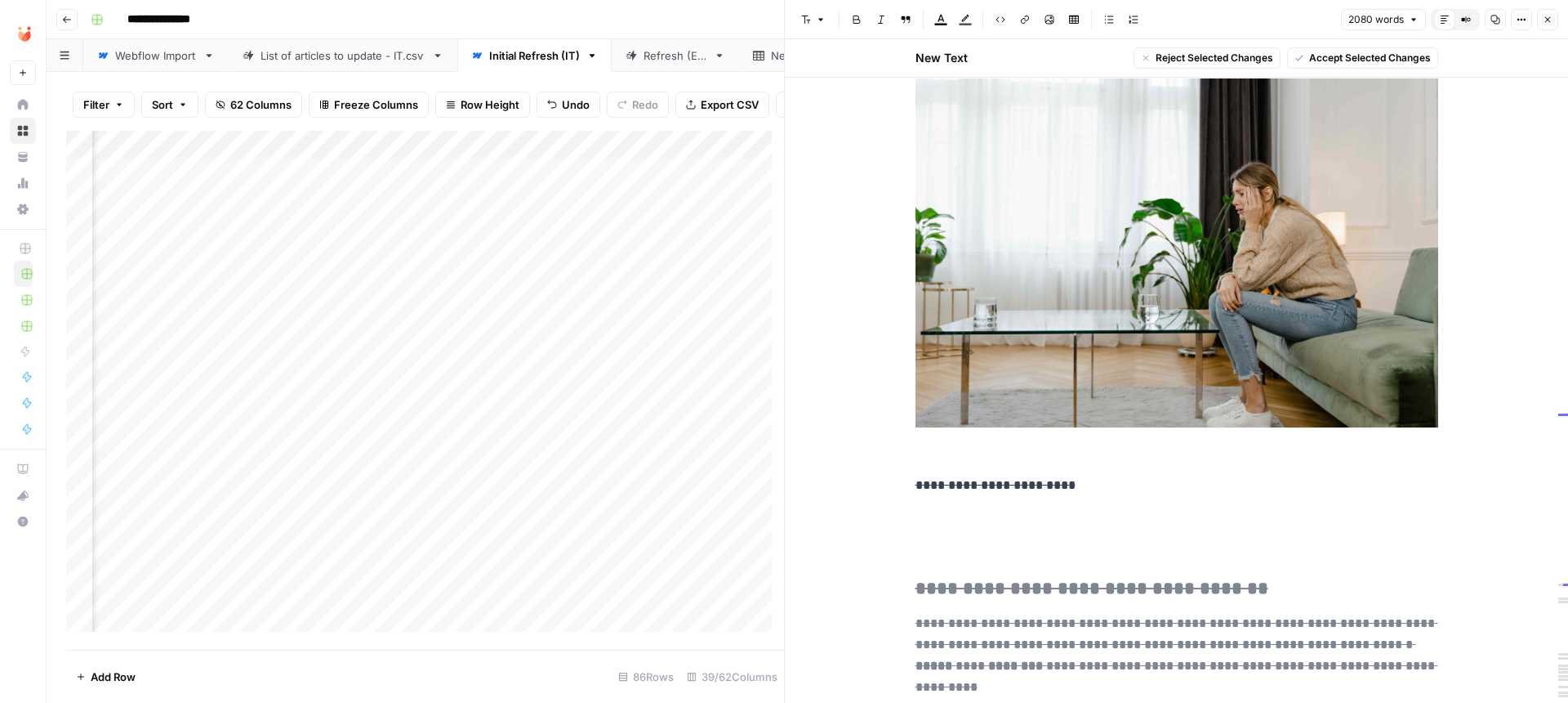
scroll to position [5425, 0]
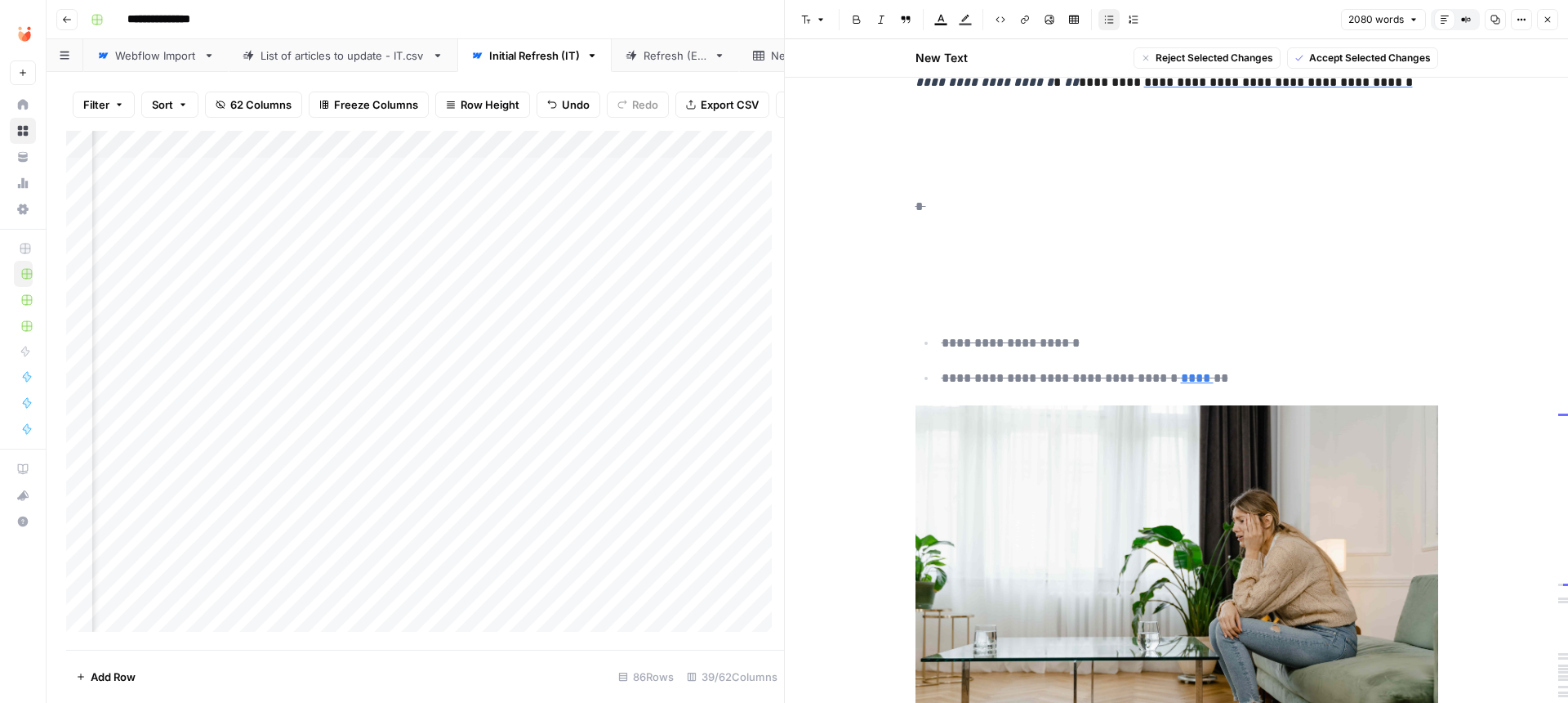
drag, startPoint x: 937, startPoint y: 190, endPoint x: 1209, endPoint y: 326, distance: 304.1
click at [1209, 332] on ul "**********" at bounding box center [1176, 360] width 522 height 58
click at [1211, 332] on ul "**********" at bounding box center [1176, 360] width 522 height 58
click at [1243, 368] on p "**********" at bounding box center [1189, 378] width 496 height 21
drag, startPoint x: 1254, startPoint y: 333, endPoint x: 922, endPoint y: 294, distance: 334.3
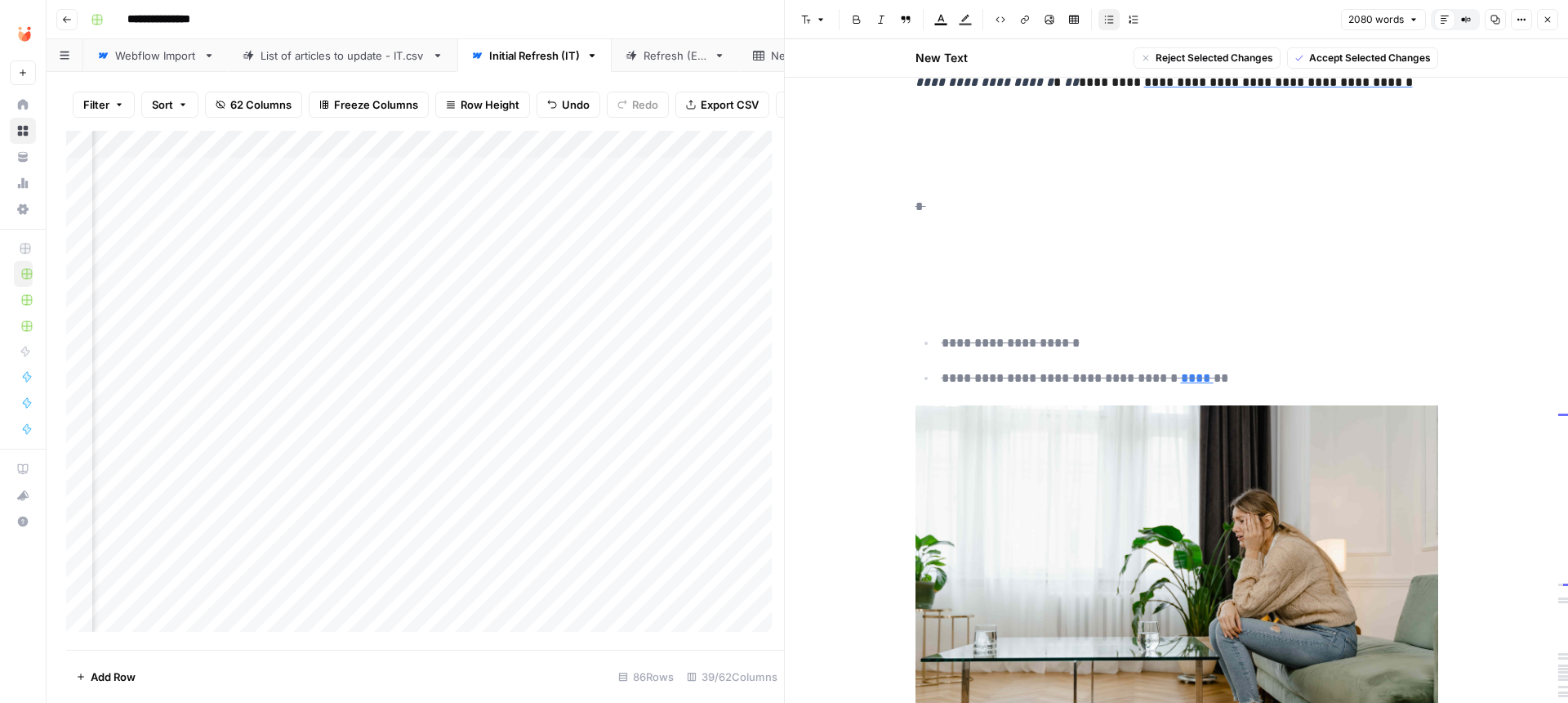
click at [922, 332] on ul "**********" at bounding box center [1176, 360] width 522 height 58
click at [1328, 56] on span "Accept Selected Changes" at bounding box center [1369, 58] width 122 height 15
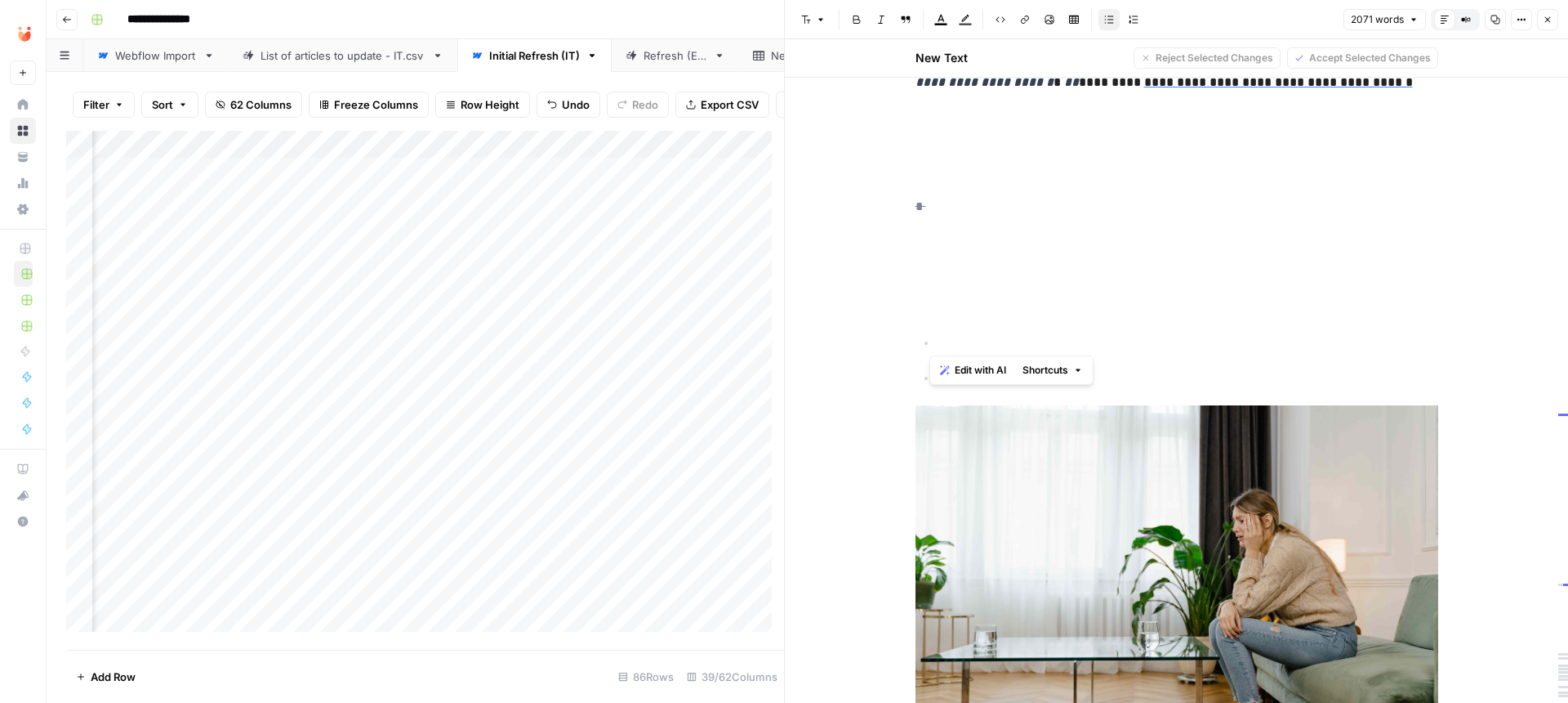
click at [980, 332] on ul at bounding box center [1176, 360] width 522 height 58
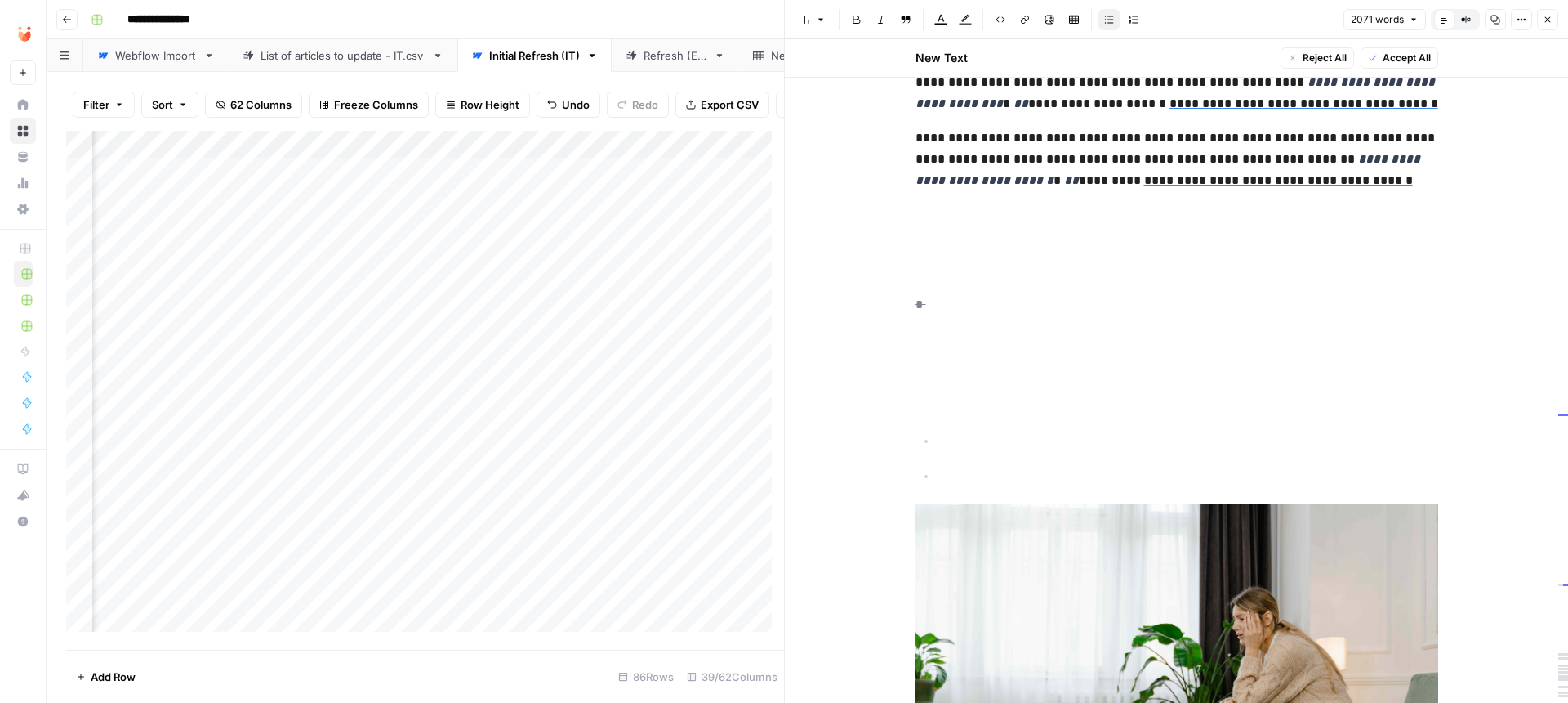
click at [1020, 294] on p "*" at bounding box center [1176, 326] width 522 height 63
drag, startPoint x: 953, startPoint y: 198, endPoint x: 1038, endPoint y: 254, distance: 101.8
click at [1327, 53] on span "Accept Selected Changes" at bounding box center [1369, 58] width 122 height 15
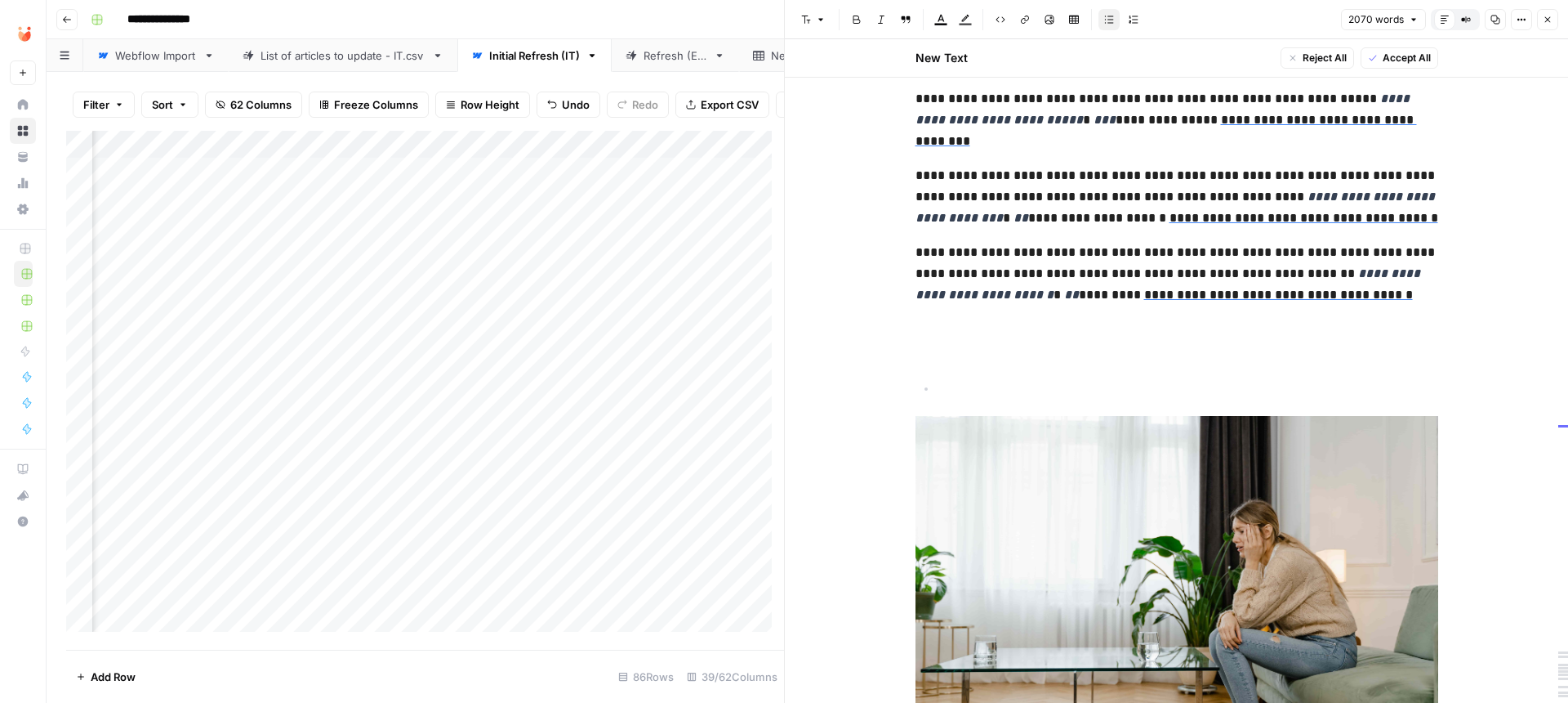
scroll to position [5654, 0]
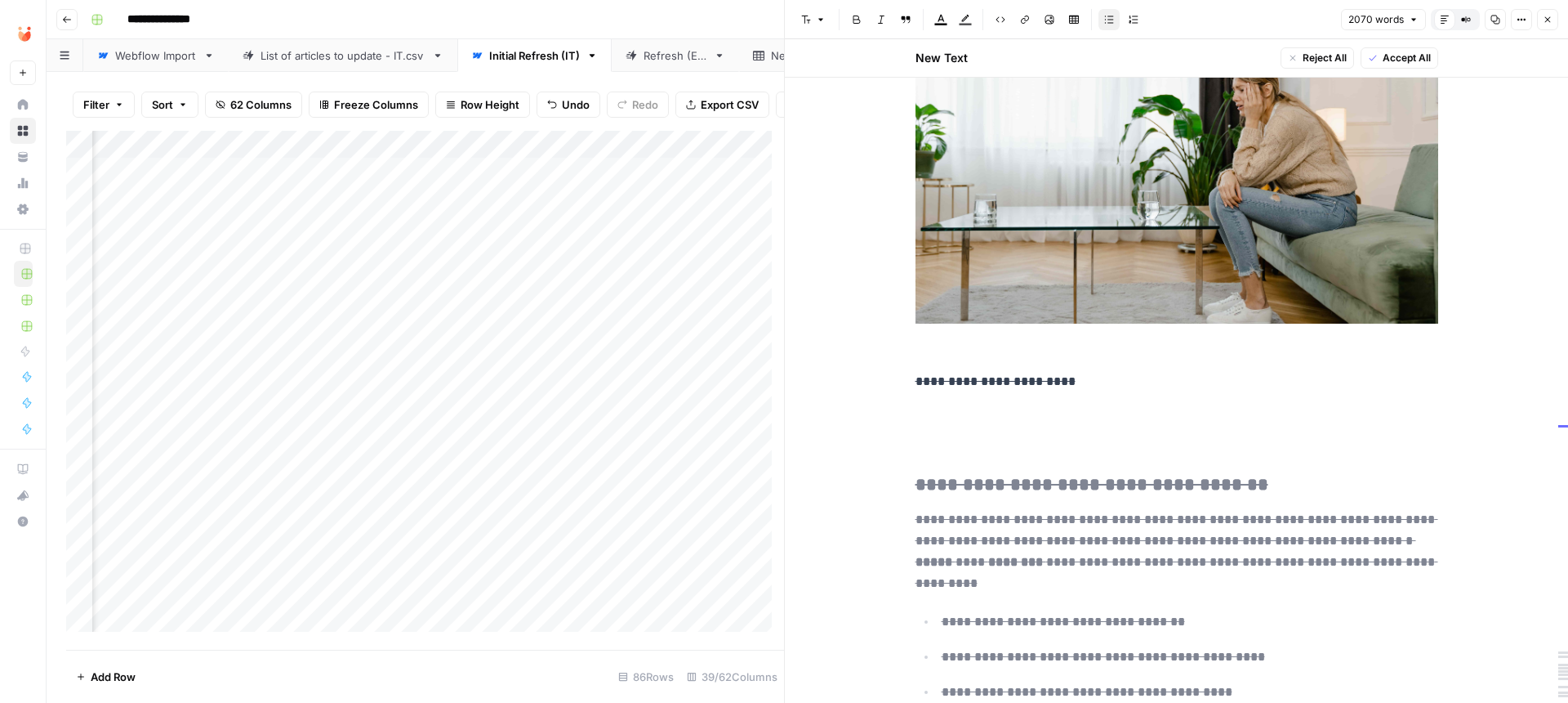
click at [1161, 212] on img at bounding box center [1176, 149] width 522 height 349
click at [1126, 295] on p at bounding box center [1176, 166] width 522 height 383
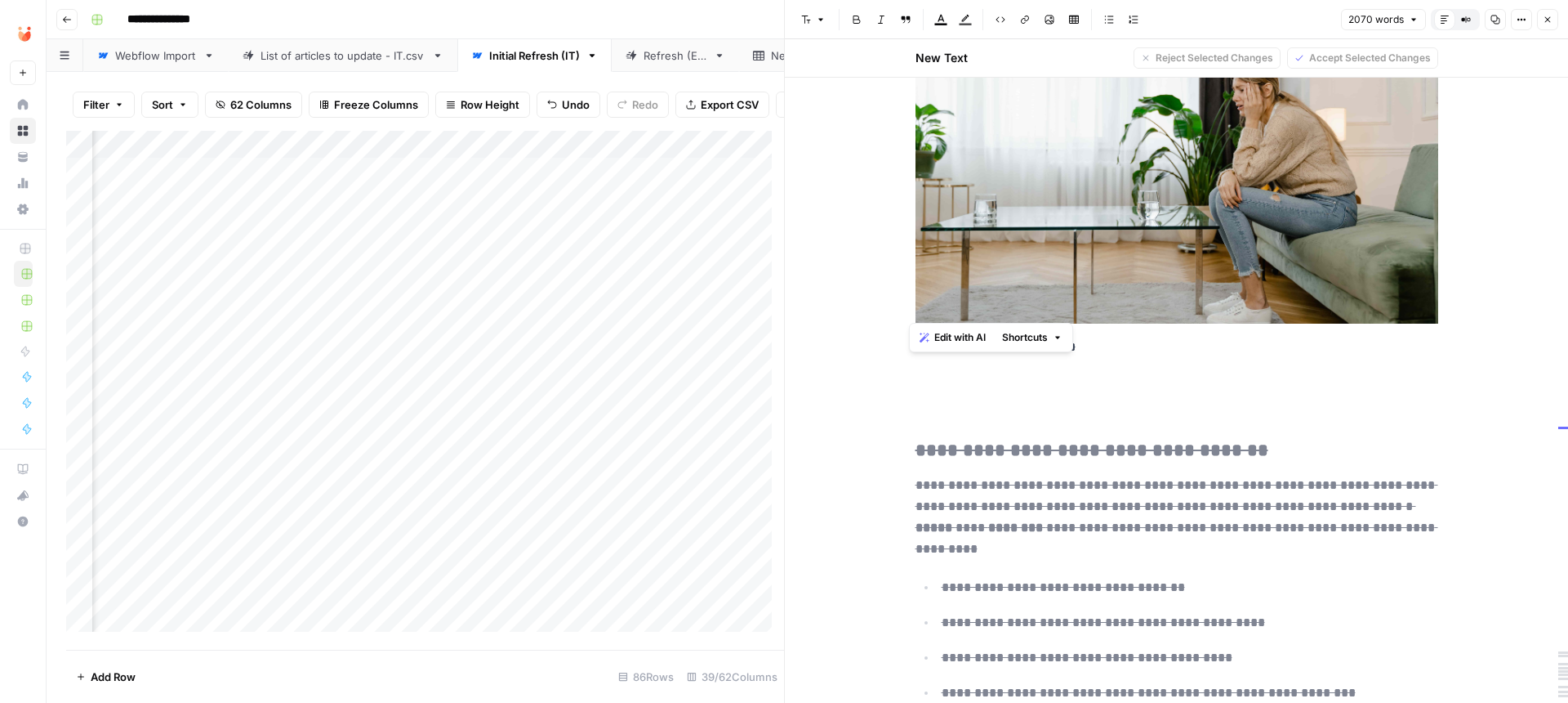
drag, startPoint x: 1129, startPoint y: 307, endPoint x: 990, endPoint y: 225, distance: 161.4
click at [990, 225] on p "**********" at bounding box center [1176, 166] width 522 height 383
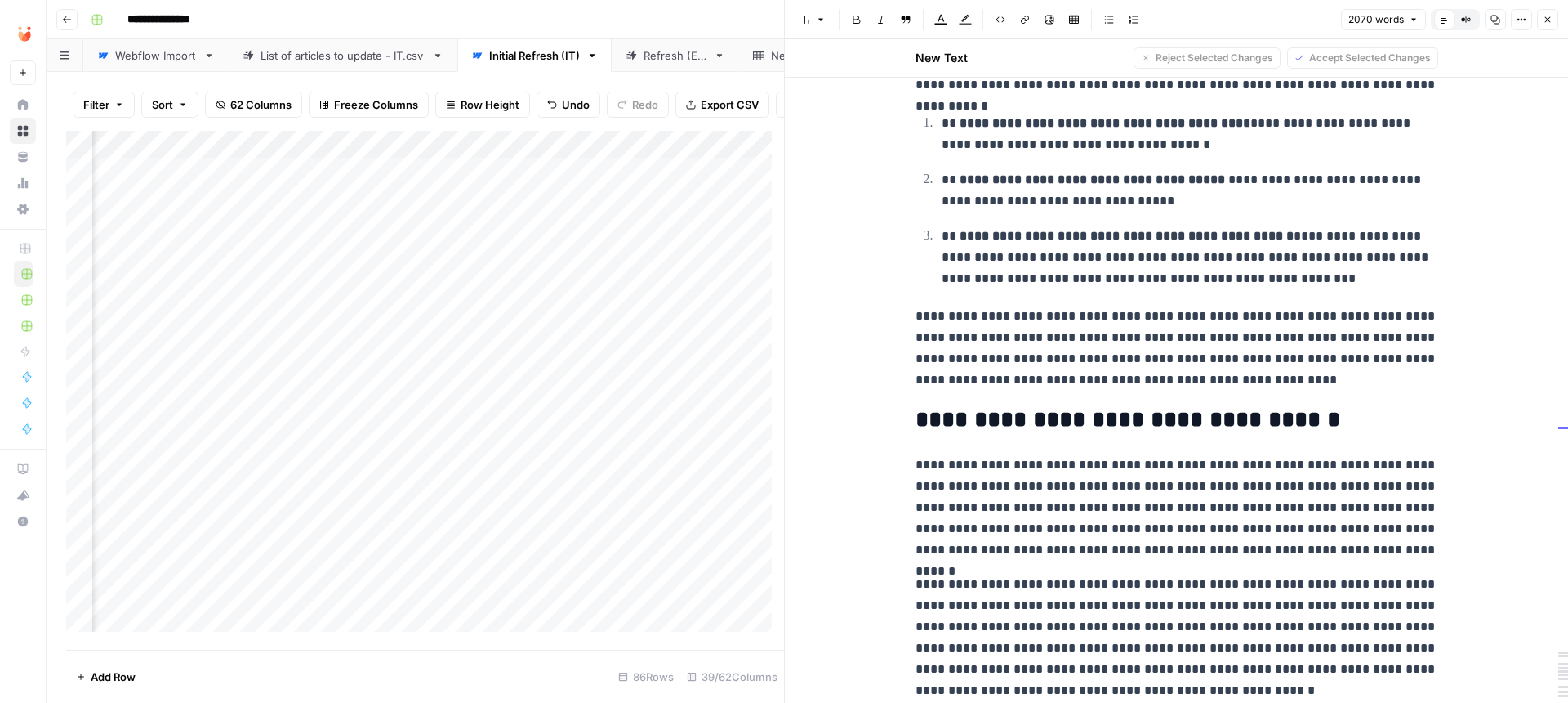
scroll to position [1046, 0]
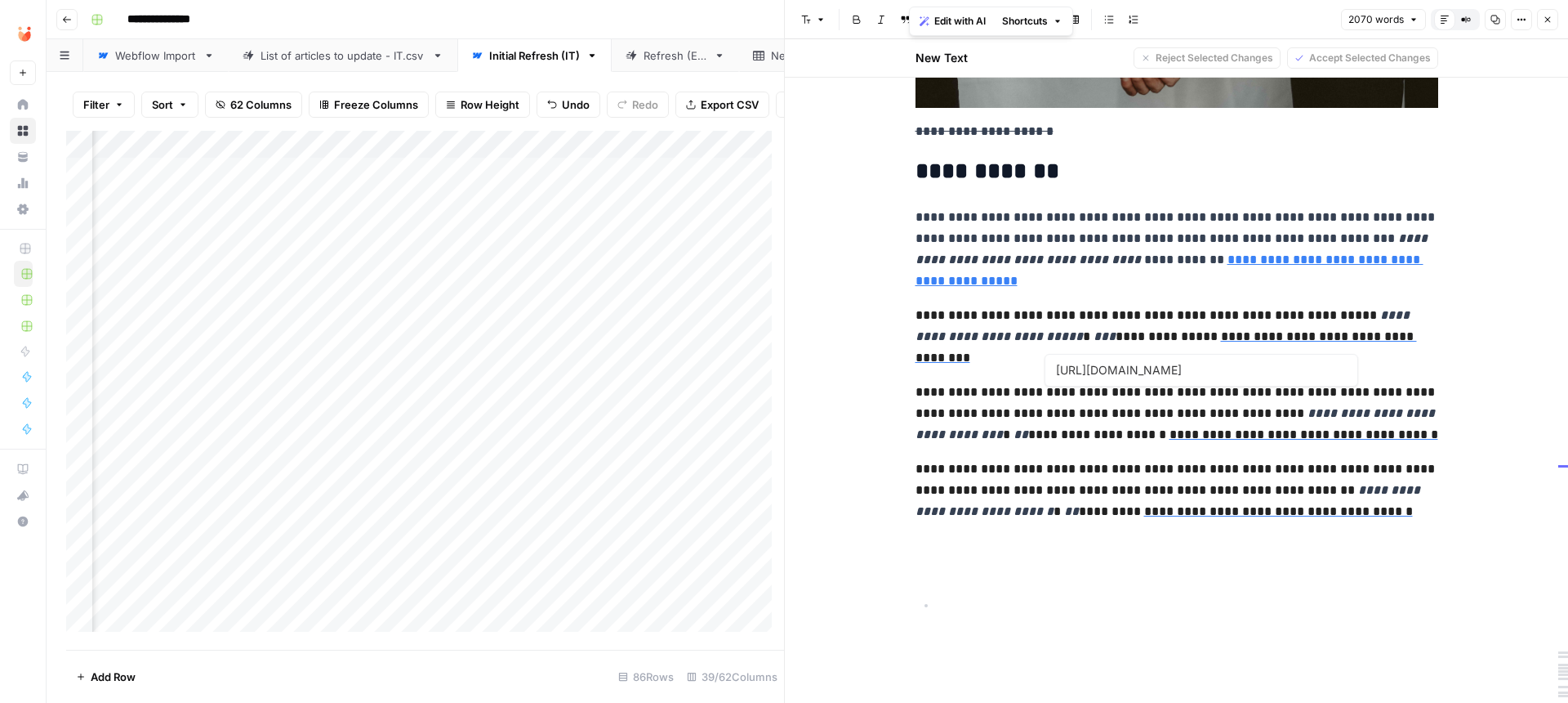
type input "[URL][DOMAIN_NAME]"
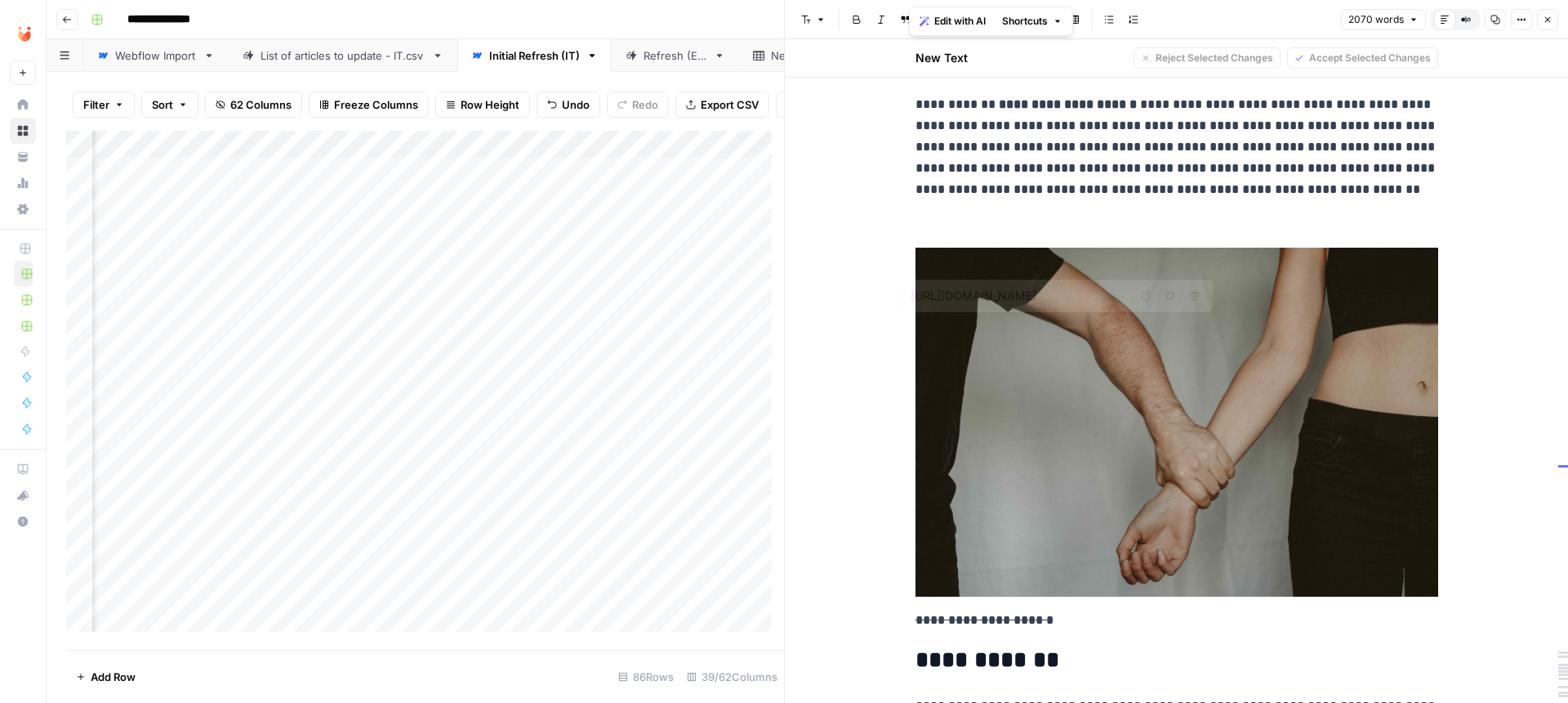
scroll to position [4821, 0]
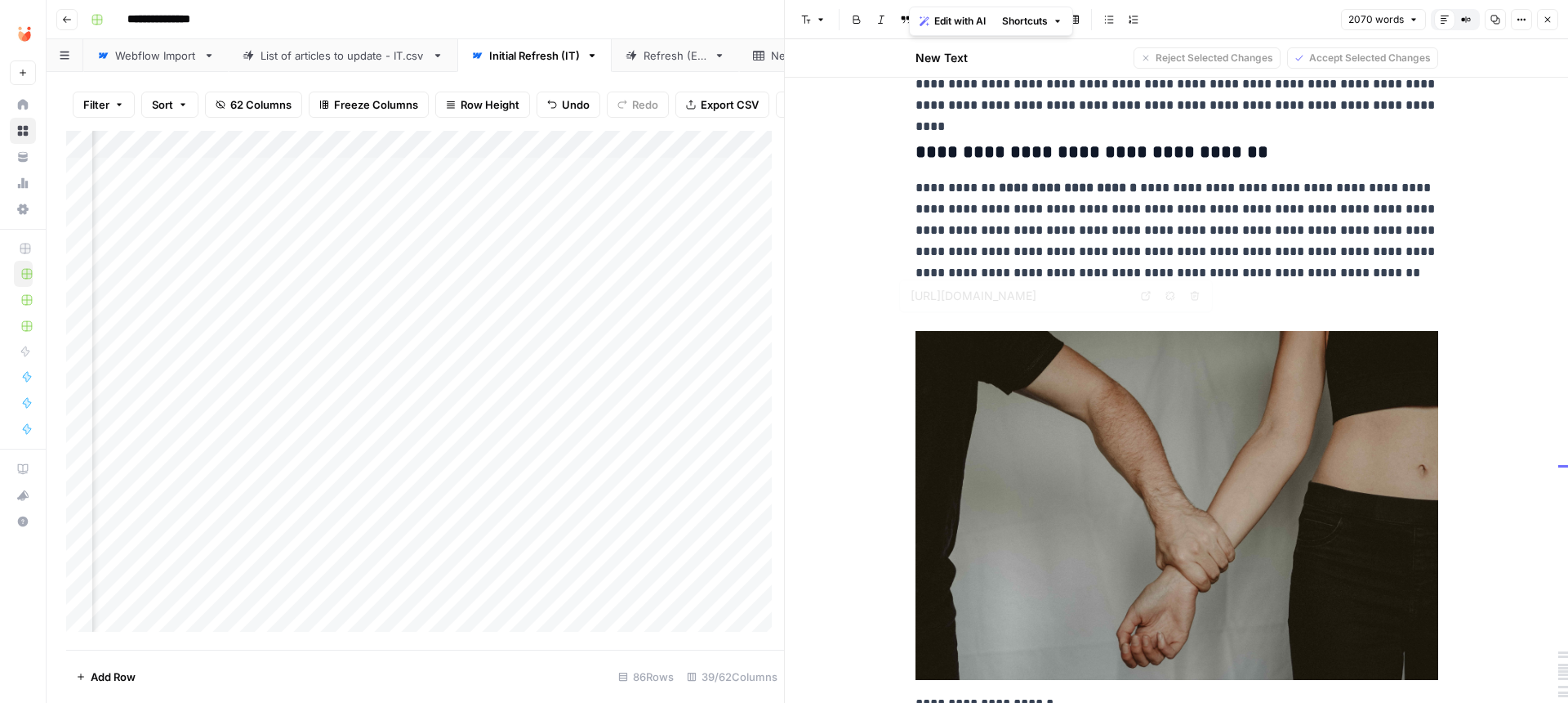
click at [1051, 422] on img at bounding box center [1176, 505] width 522 height 349
drag, startPoint x: 1055, startPoint y: 681, endPoint x: 915, endPoint y: 397, distance: 316.6
click at [915, 397] on p "**********" at bounding box center [1176, 522] width 522 height 383
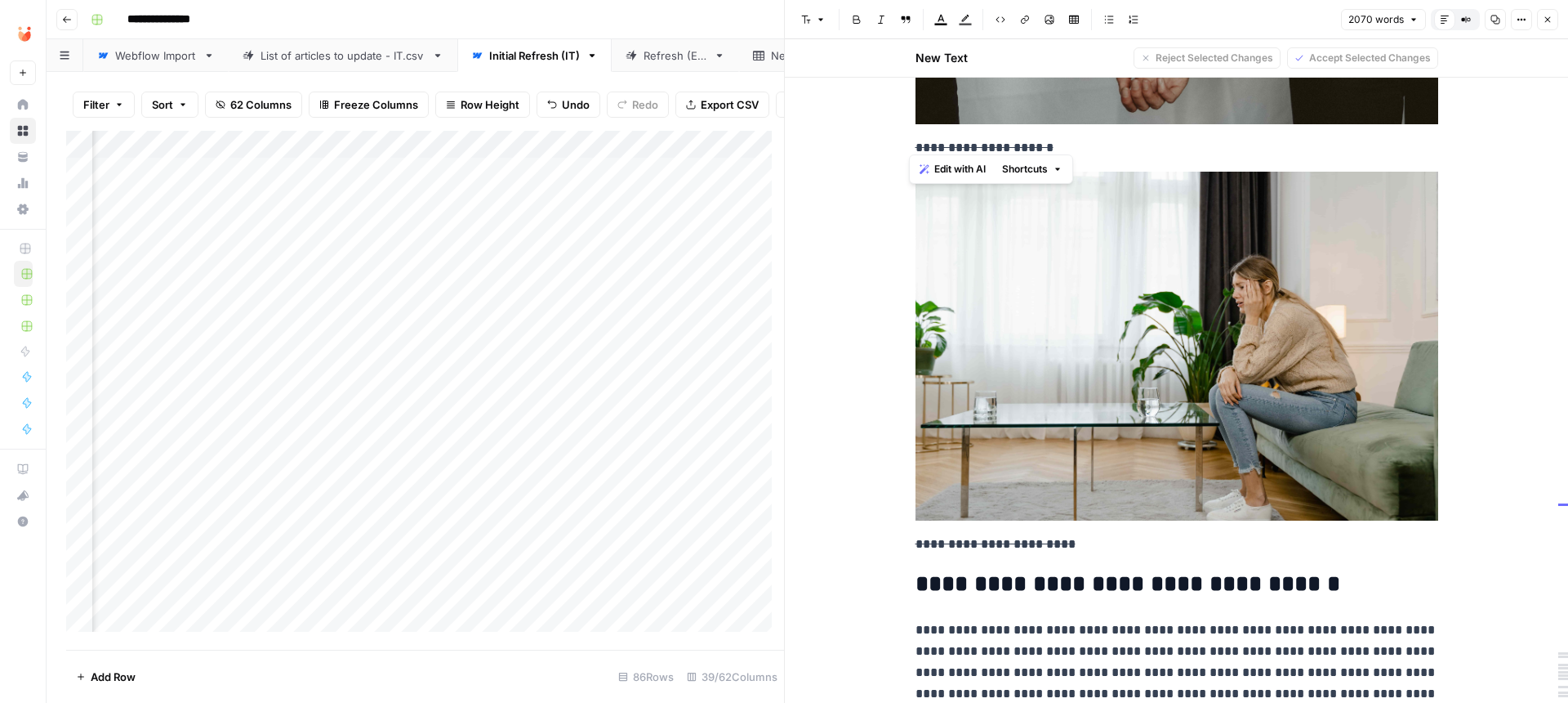
scroll to position [1618, 0]
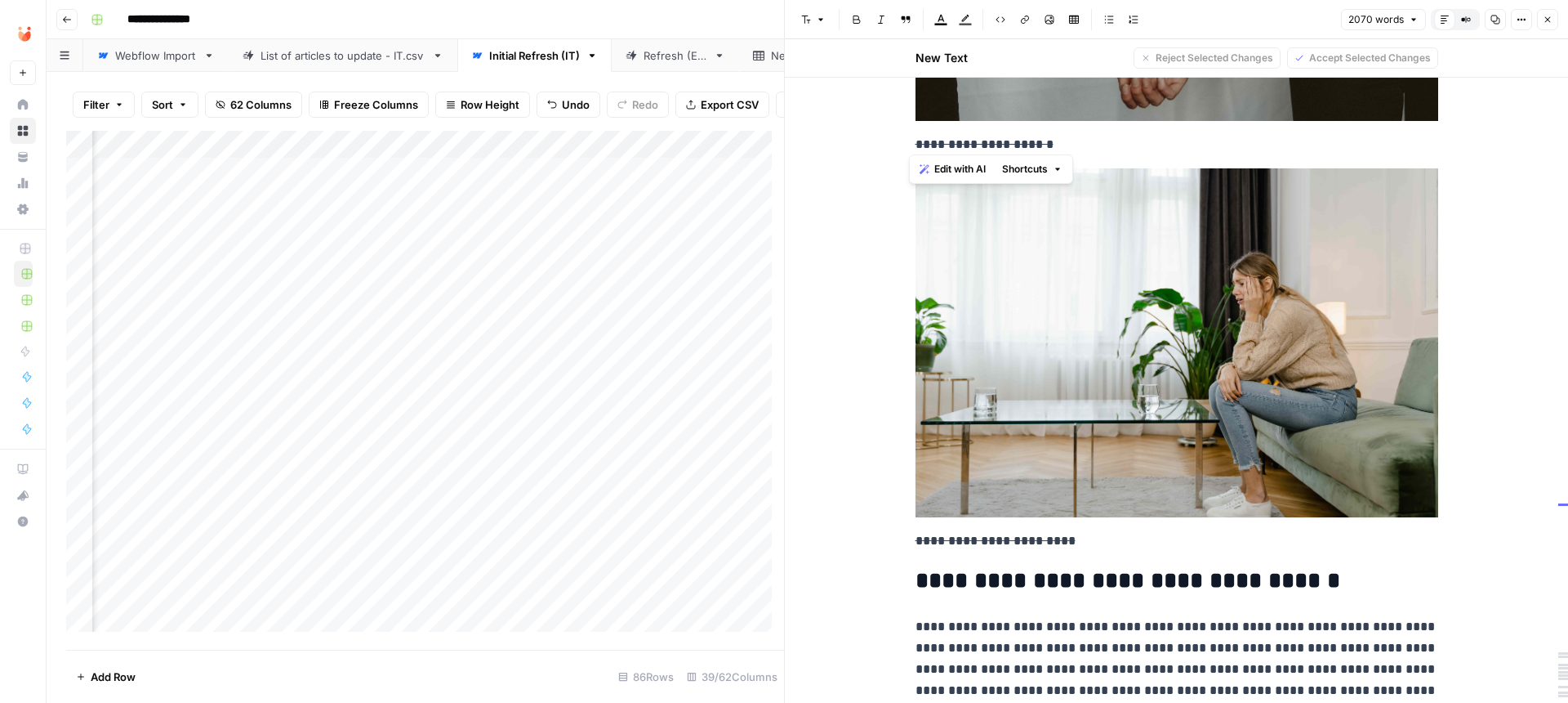
click at [1068, 321] on img at bounding box center [1176, 343] width 522 height 349
drag, startPoint x: 1128, startPoint y: 542, endPoint x: 1026, endPoint y: 338, distance: 228.1
click at [1026, 338] on p "**********" at bounding box center [1176, 360] width 522 height 383
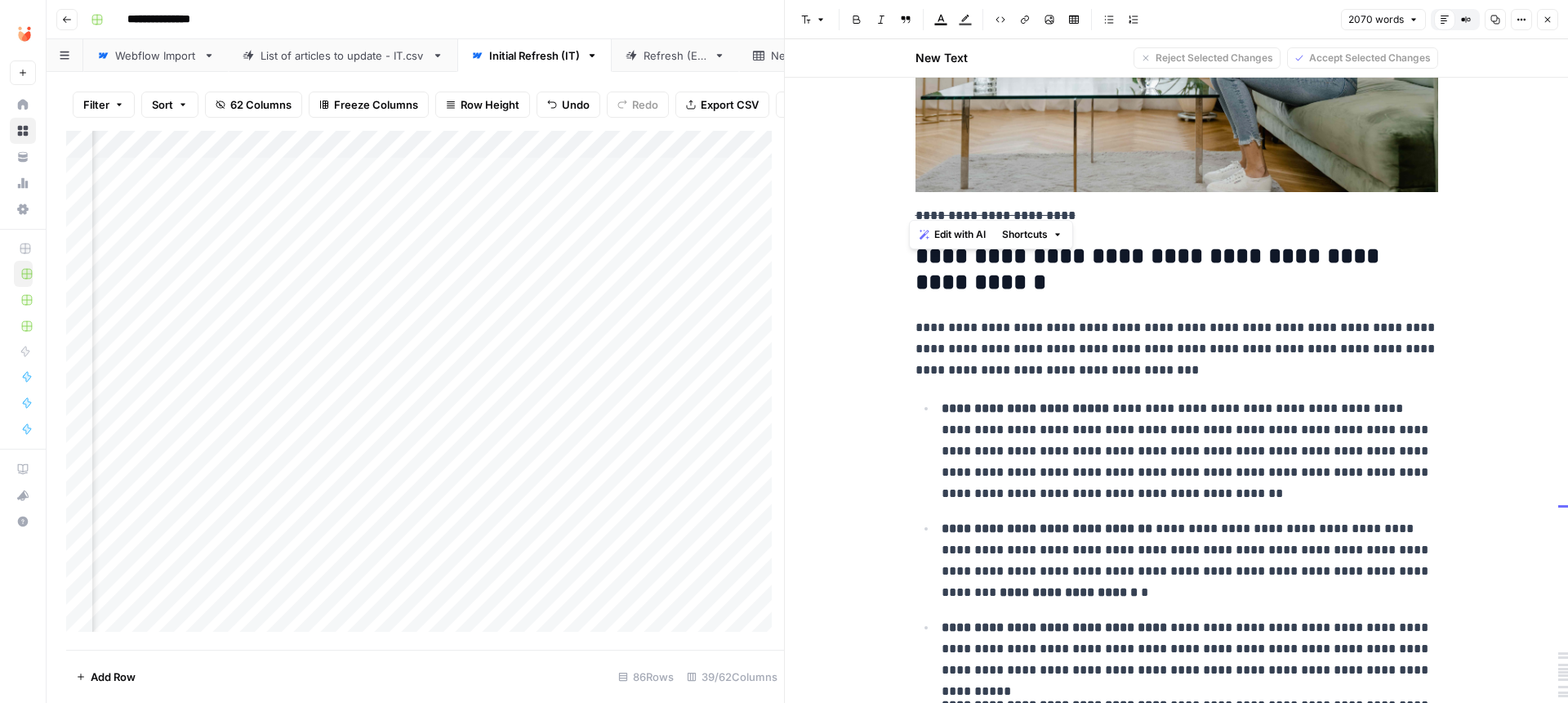
scroll to position [3121, 0]
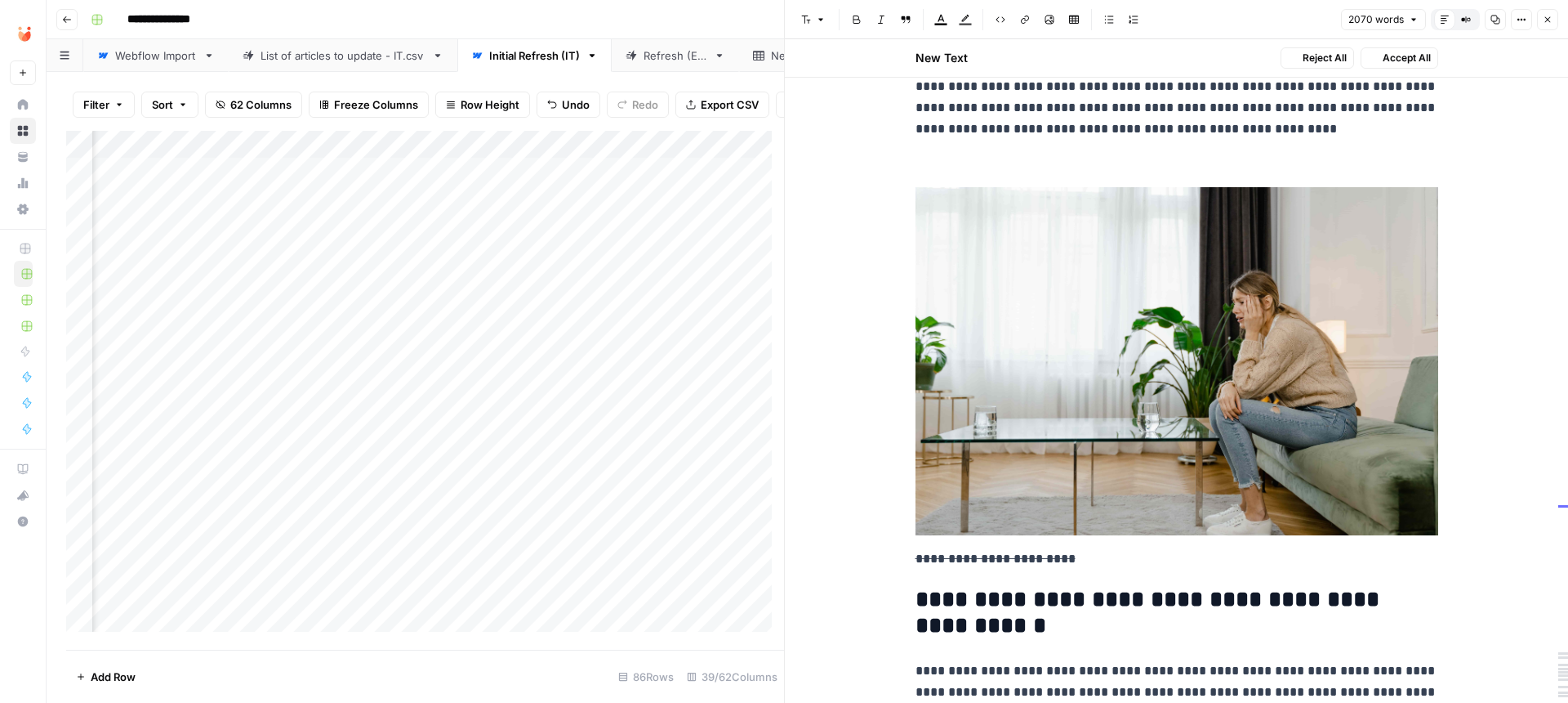
click at [1010, 153] on p at bounding box center [1176, 164] width 522 height 21
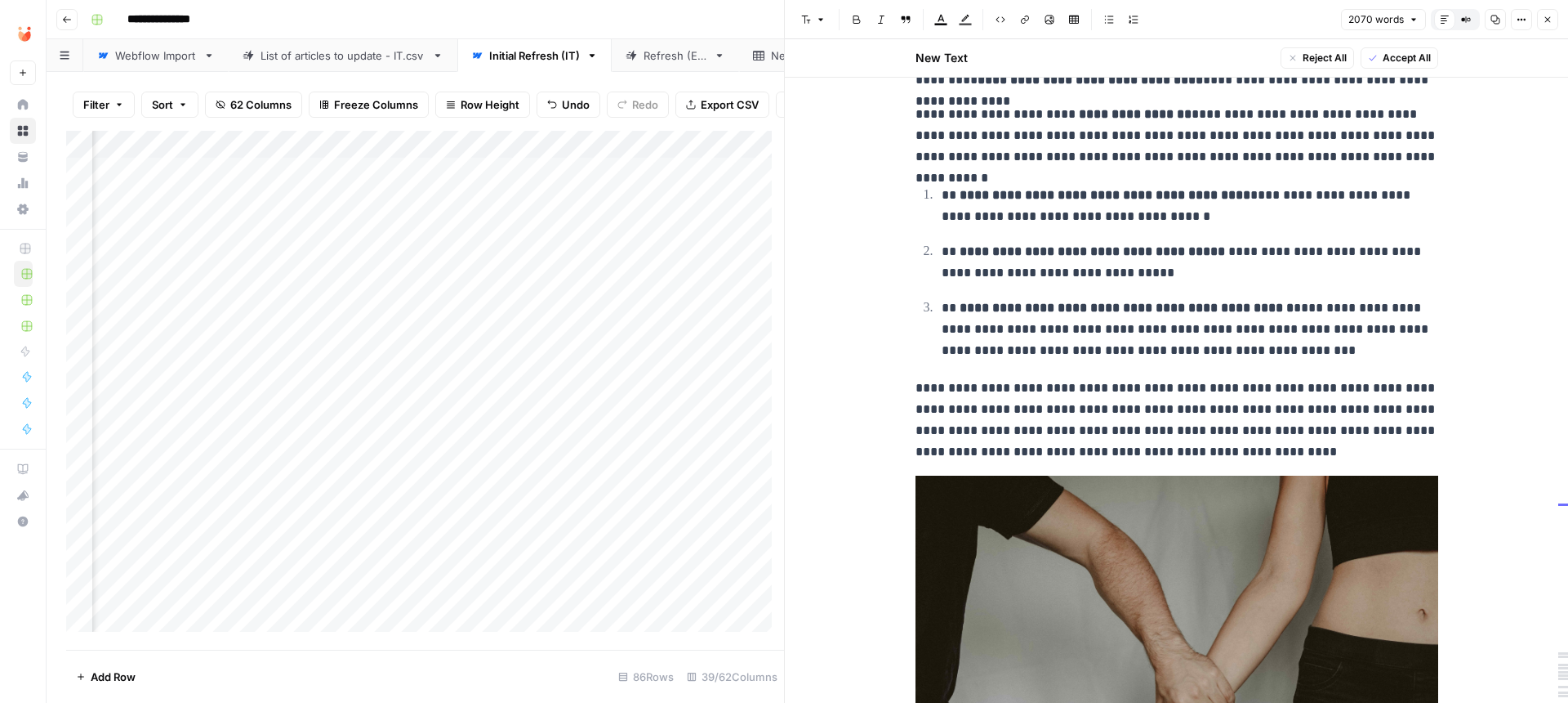
scroll to position [1389, 0]
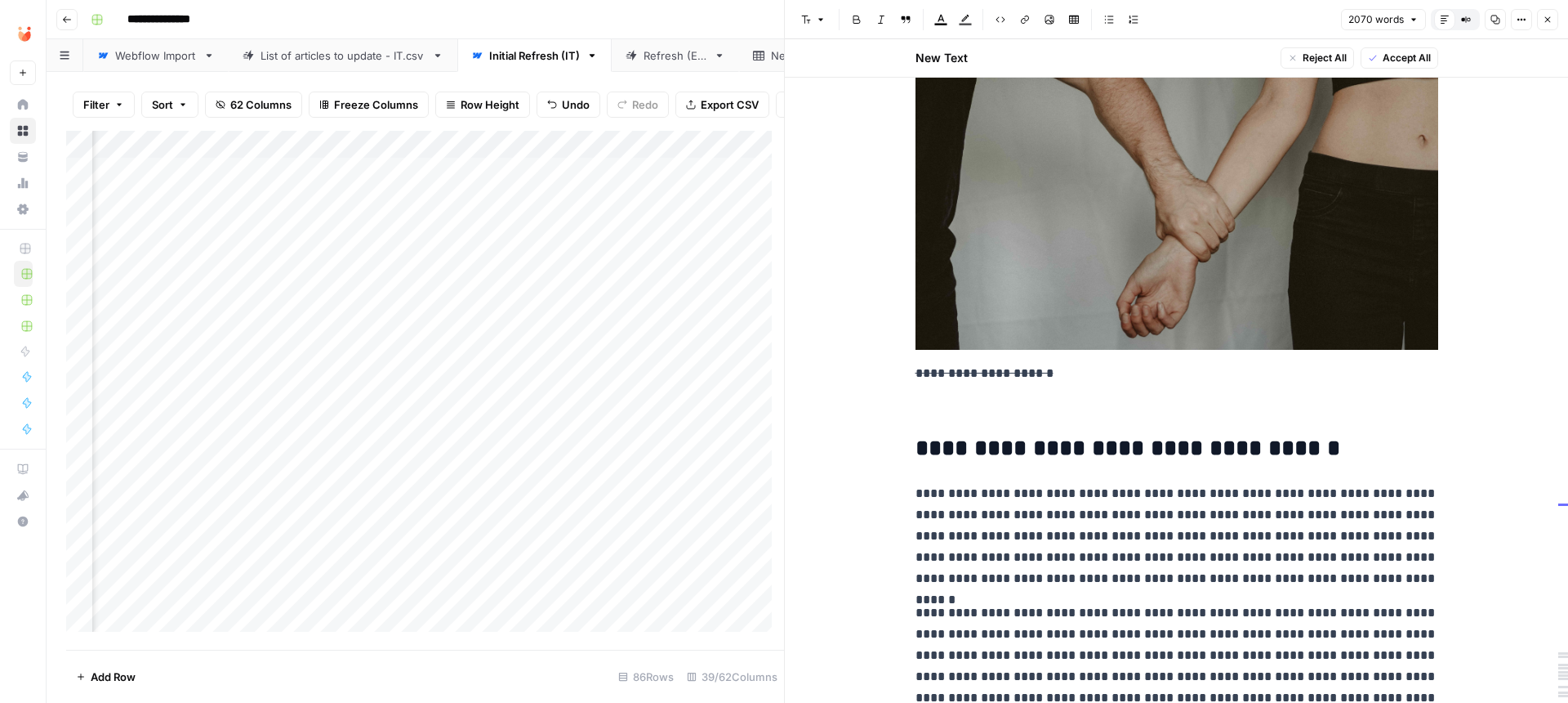
click at [981, 405] on p at bounding box center [1176, 408] width 522 height 21
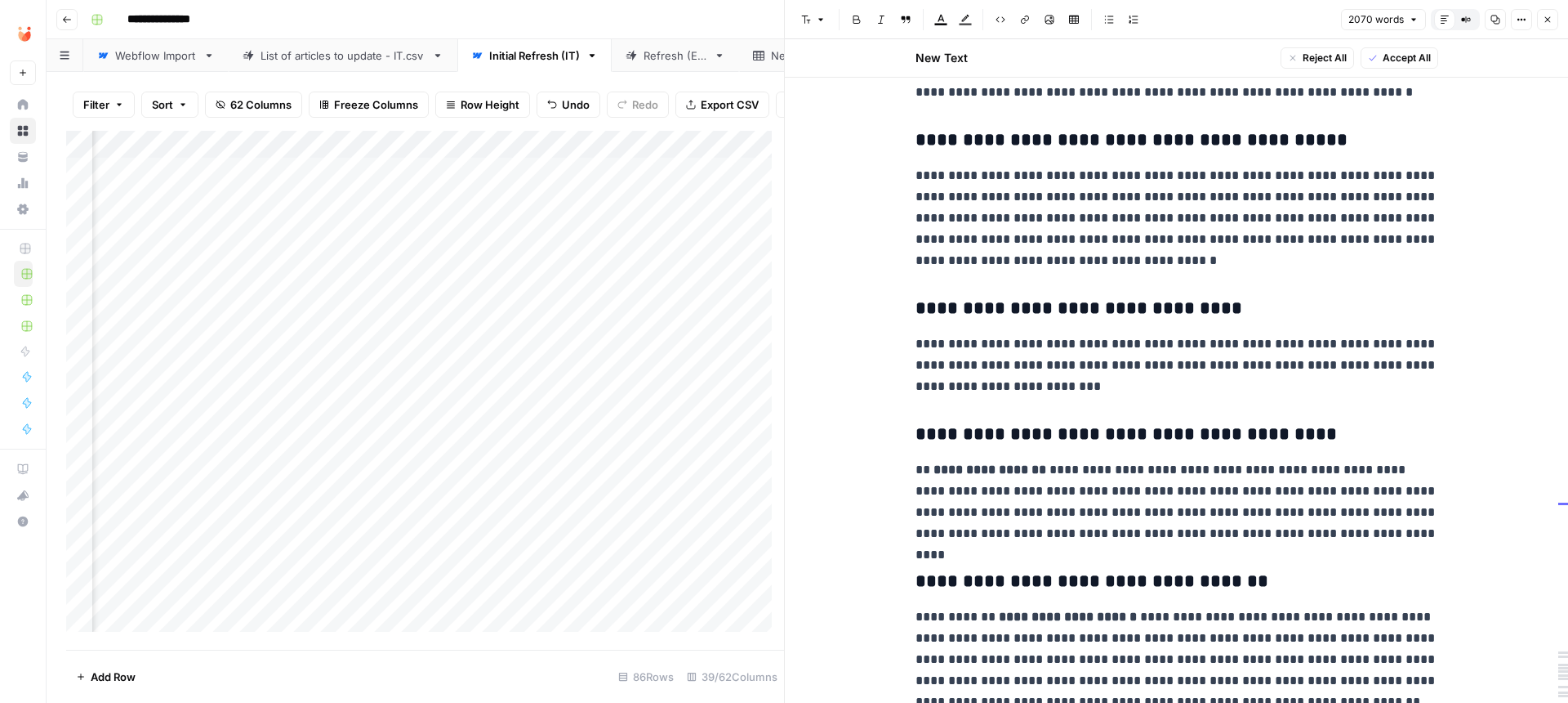
scroll to position [5262, 0]
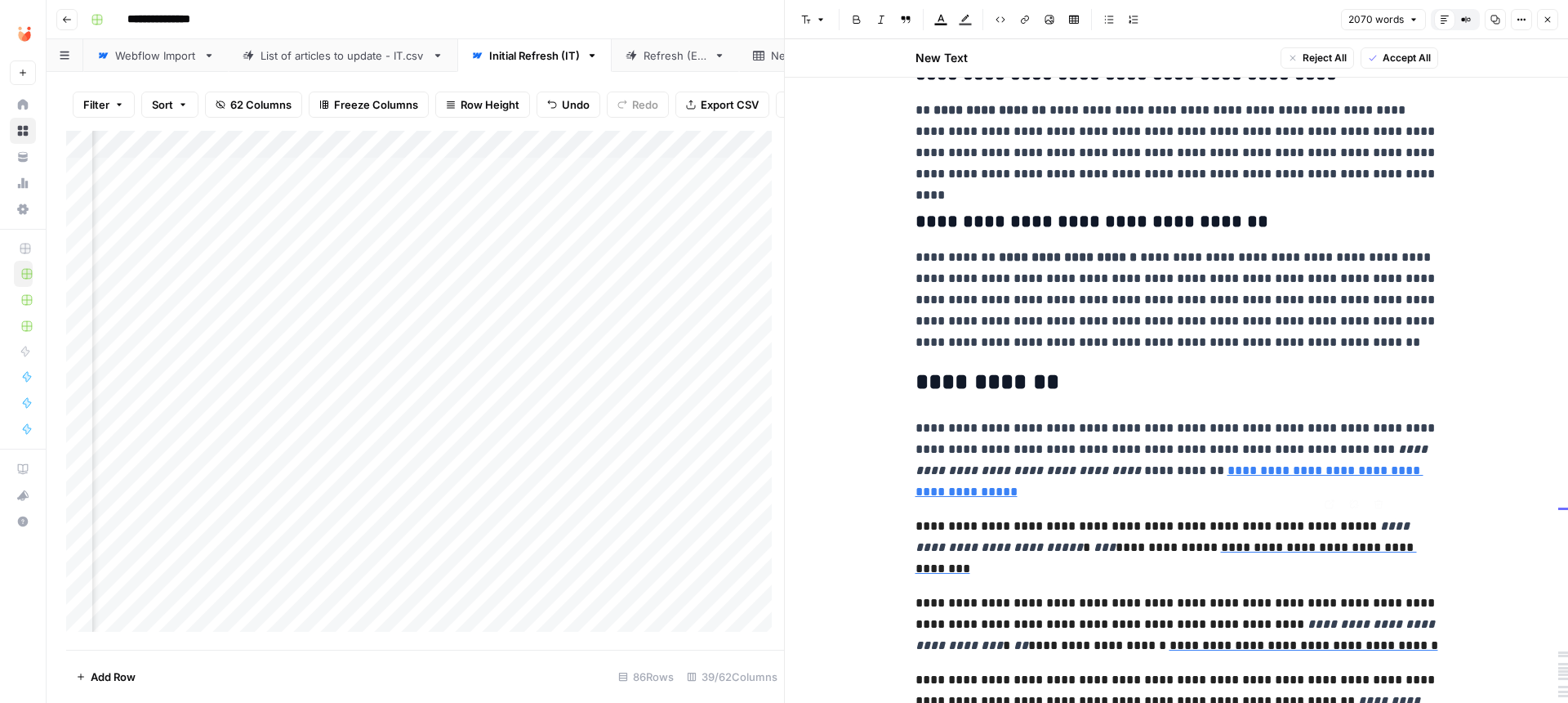
type input "[URL][DOMAIN_NAME]"
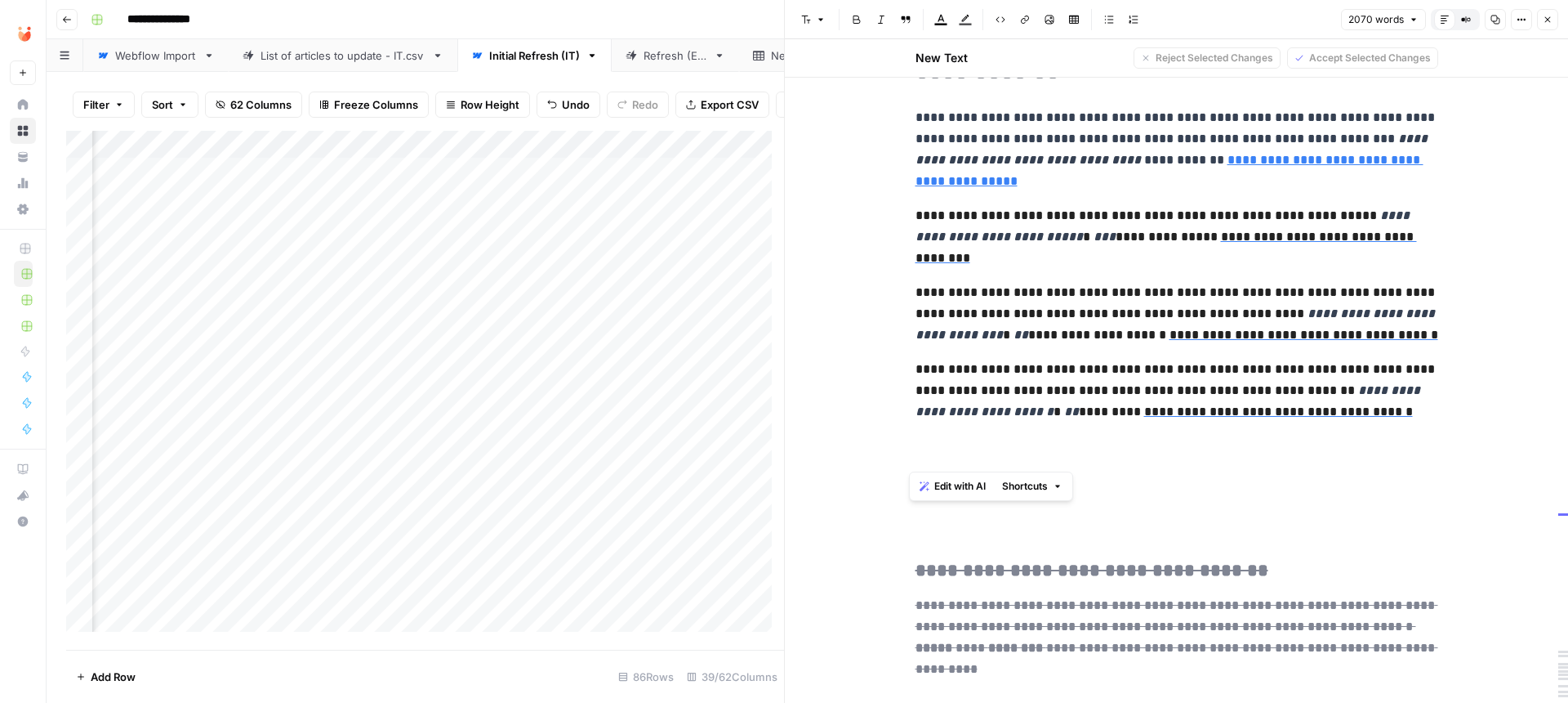
scroll to position [5778, 0]
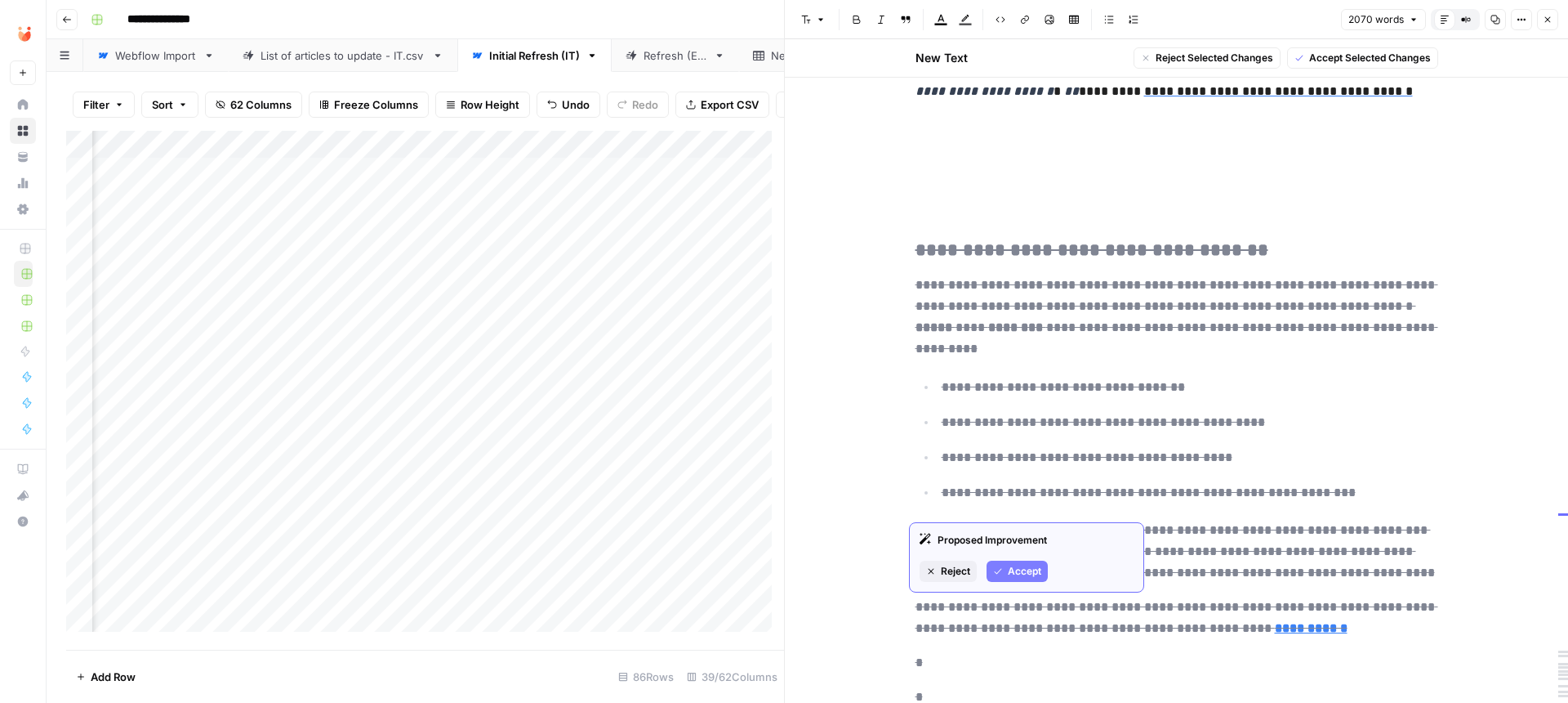
drag, startPoint x: 932, startPoint y: 425, endPoint x: 1377, endPoint y: 607, distance: 480.8
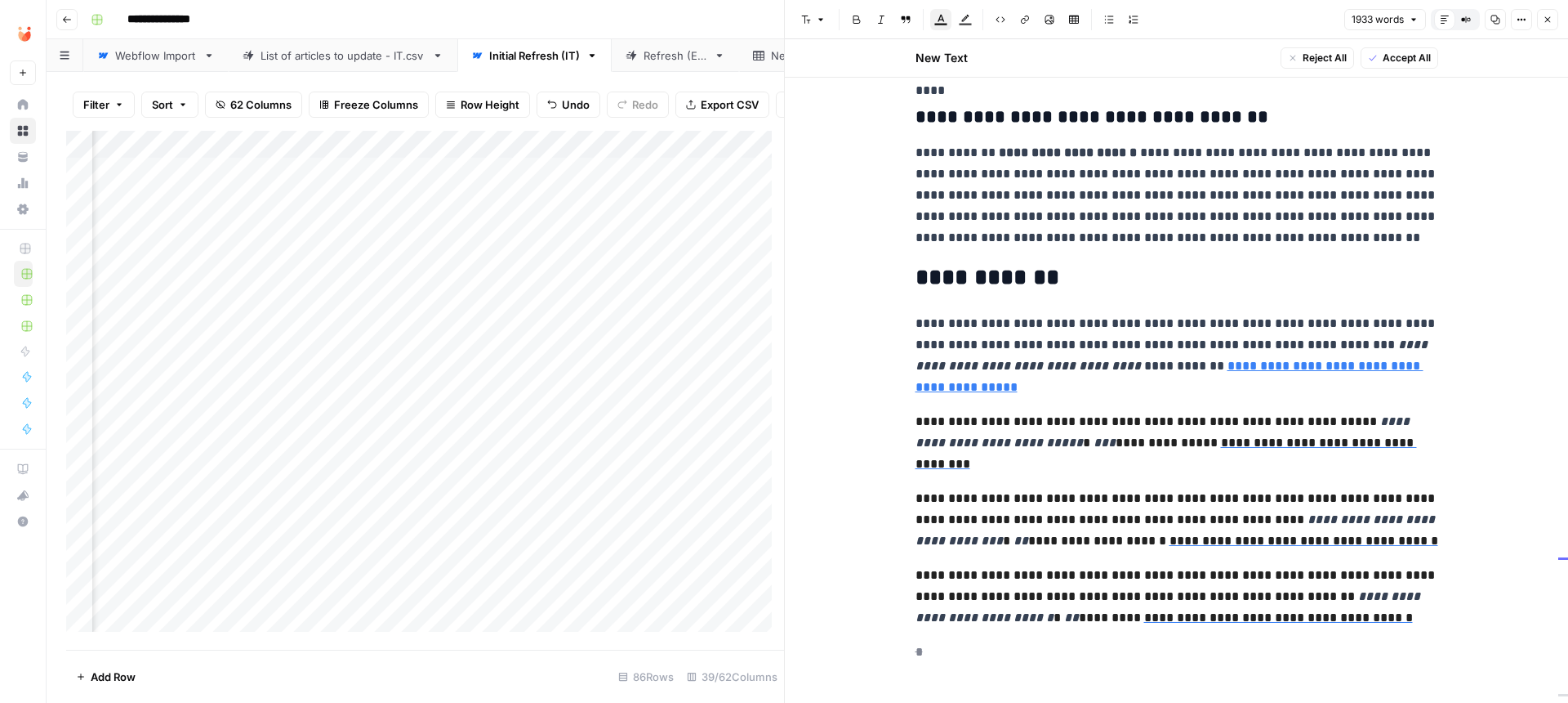
scroll to position [5231, 0]
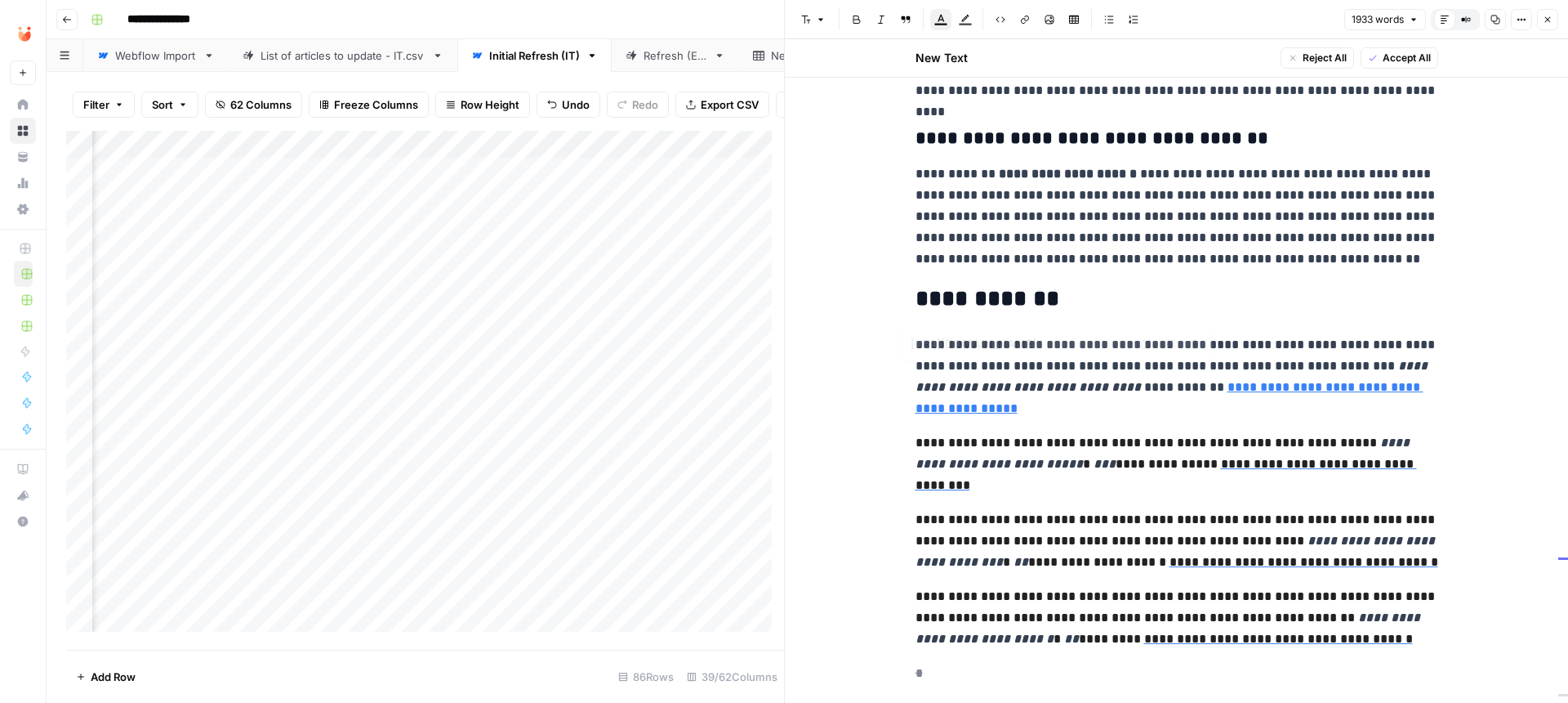
drag, startPoint x: 1464, startPoint y: 604, endPoint x: 883, endPoint y: 331, distance: 641.9
drag, startPoint x: 907, startPoint y: 328, endPoint x: 1049, endPoint y: 270, distance: 153.4
click at [1102, 20] on button "Bulleted list" at bounding box center [1109, 20] width 21 height 21
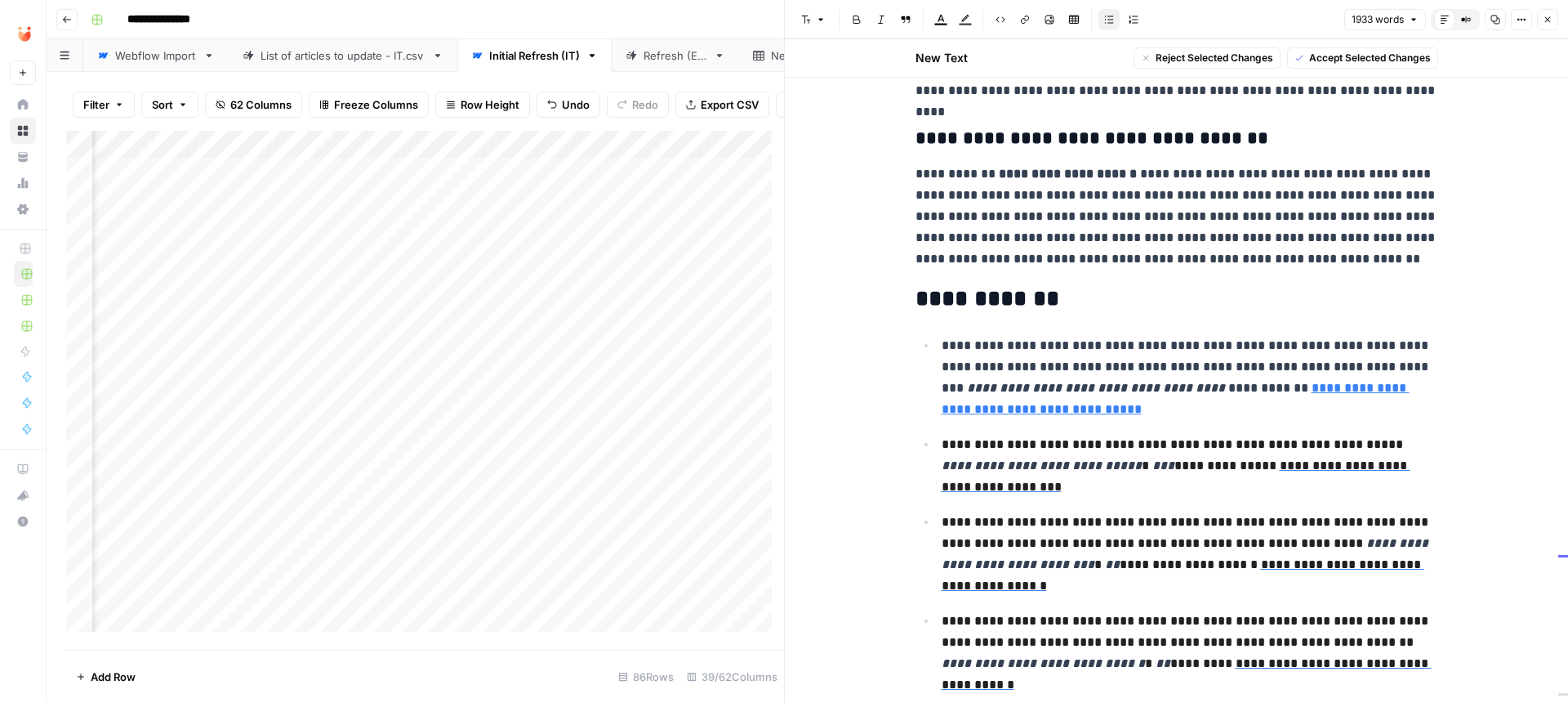
scroll to position [5258, 0]
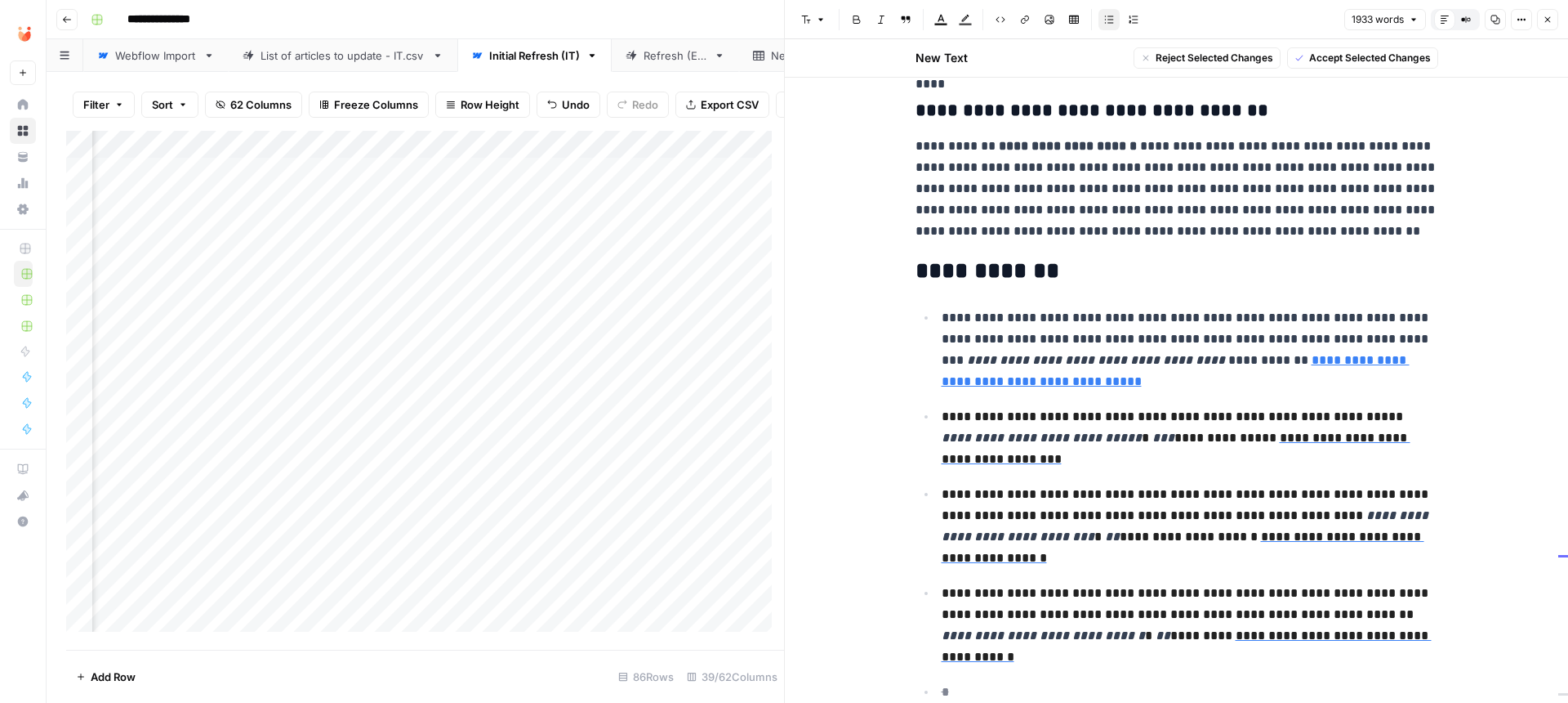
click at [975, 682] on p "*" at bounding box center [1189, 692] width 496 height 21
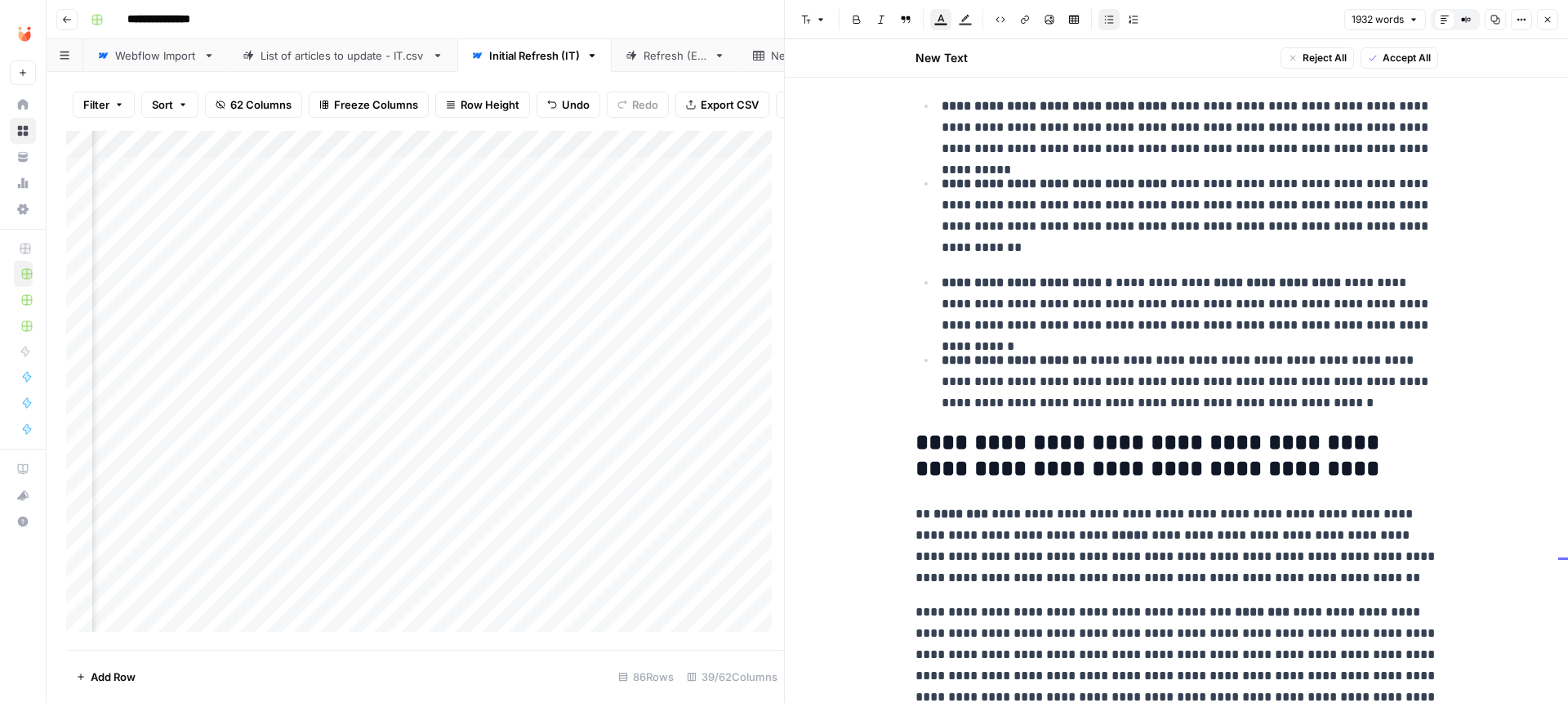
scroll to position [4243, 0]
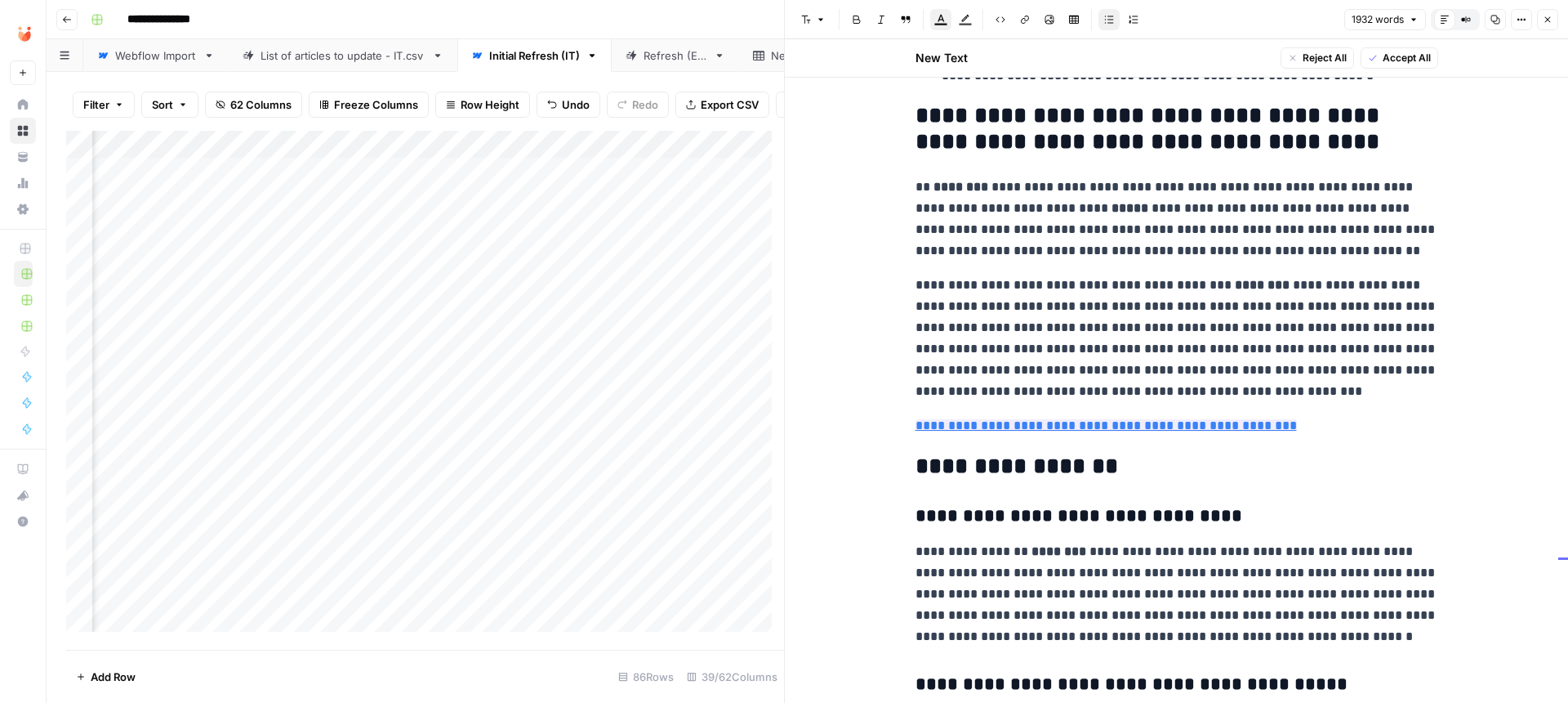
click at [1298, 415] on p "**********" at bounding box center [1176, 426] width 522 height 21
click at [1238, 366] on p "**********" at bounding box center [1176, 338] width 522 height 128
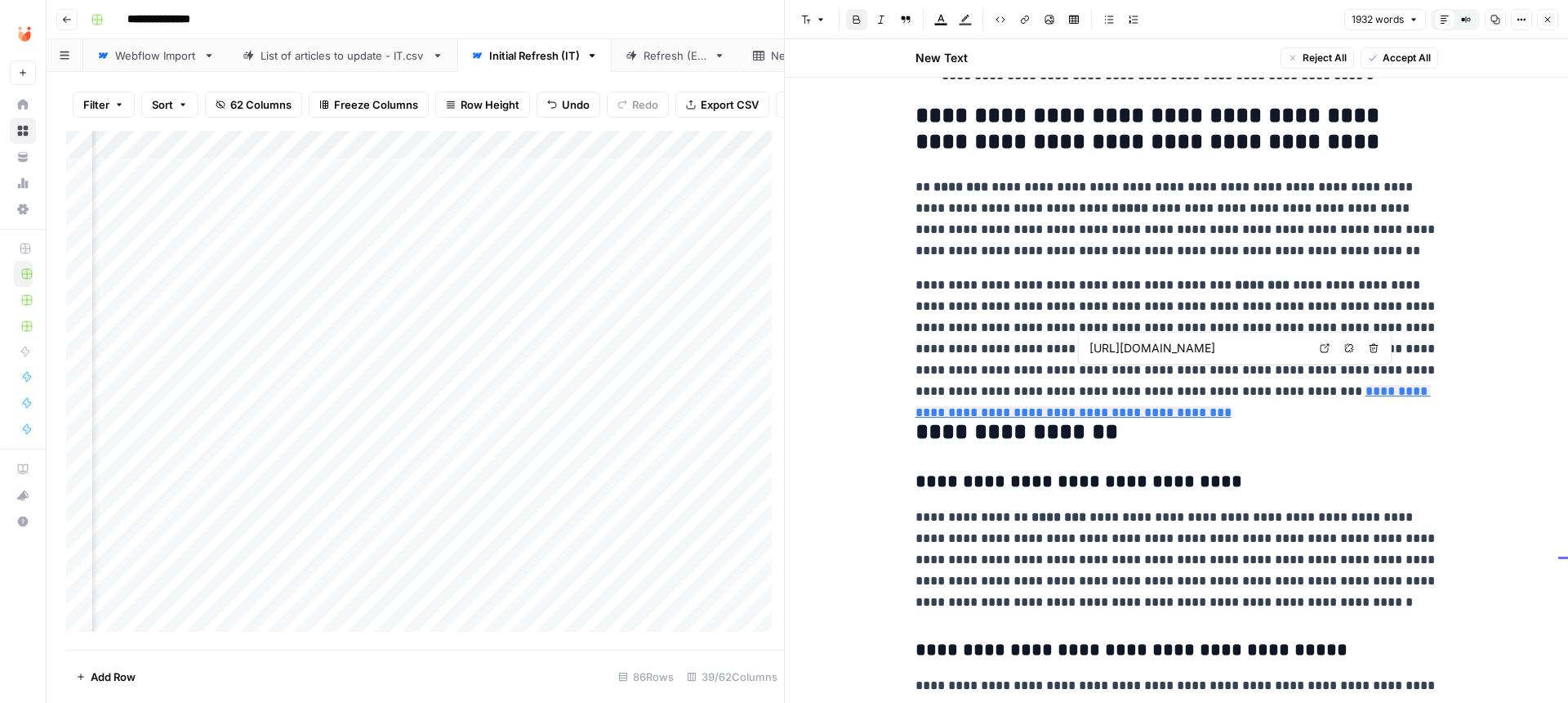
click at [1212, 426] on button "Accept" at bounding box center [1196, 435] width 61 height 21
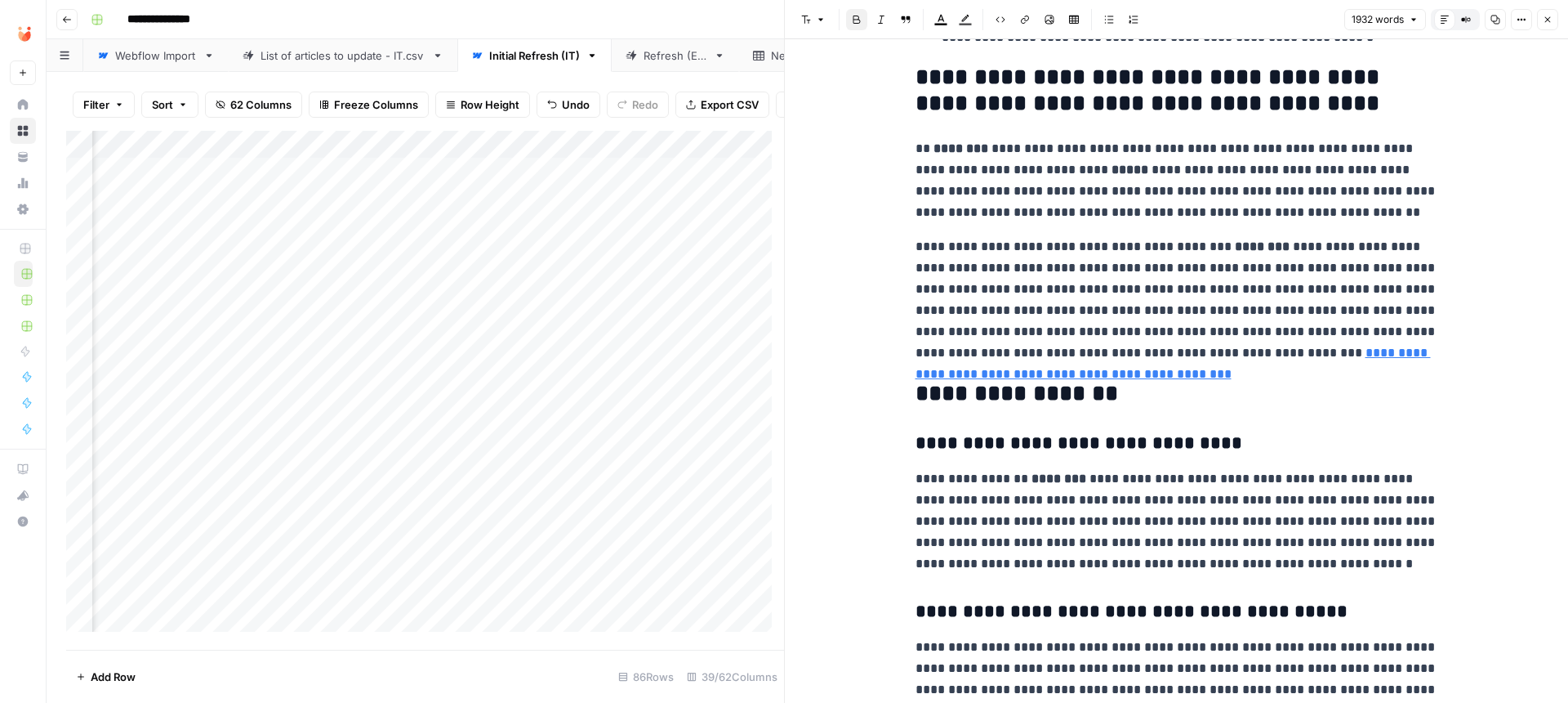
scroll to position [4205, 0]
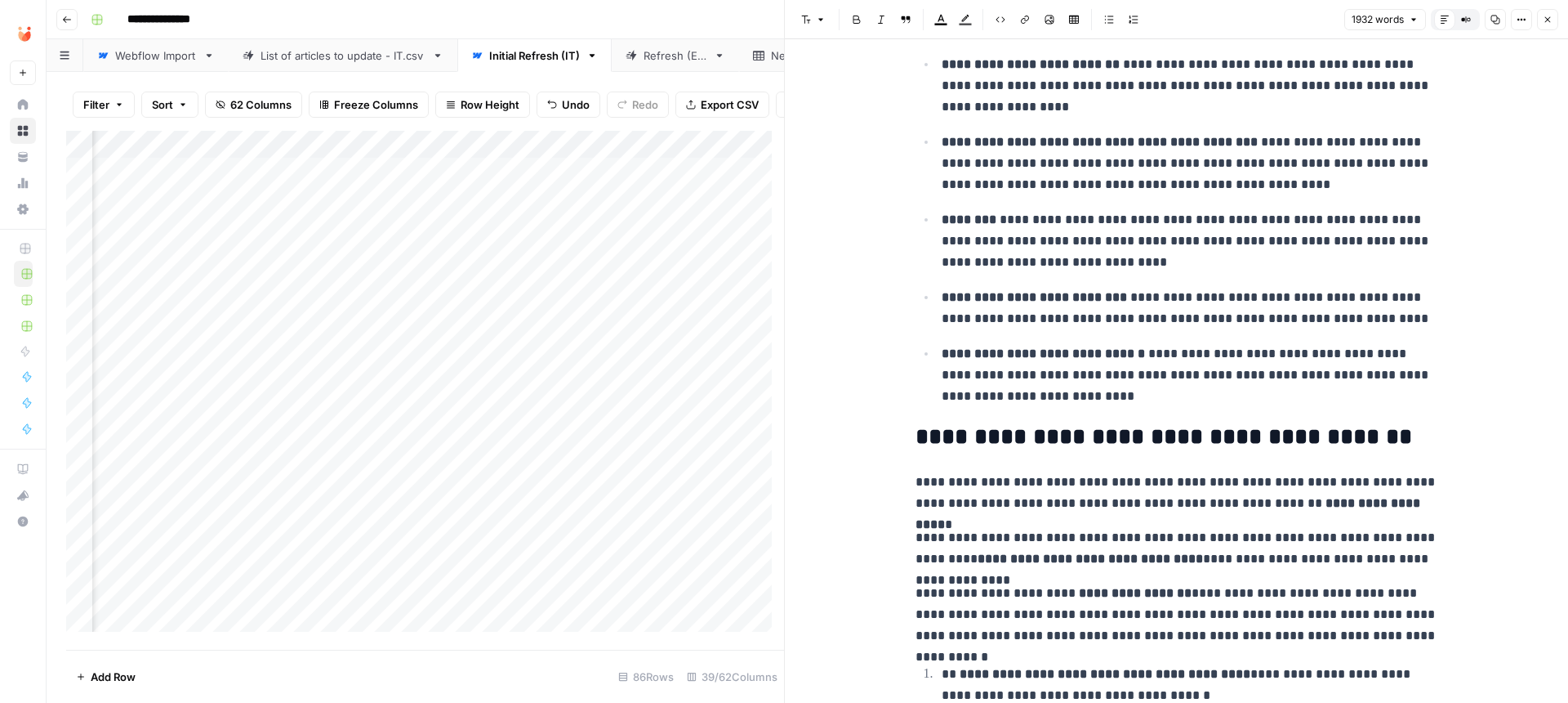
scroll to position [0, 0]
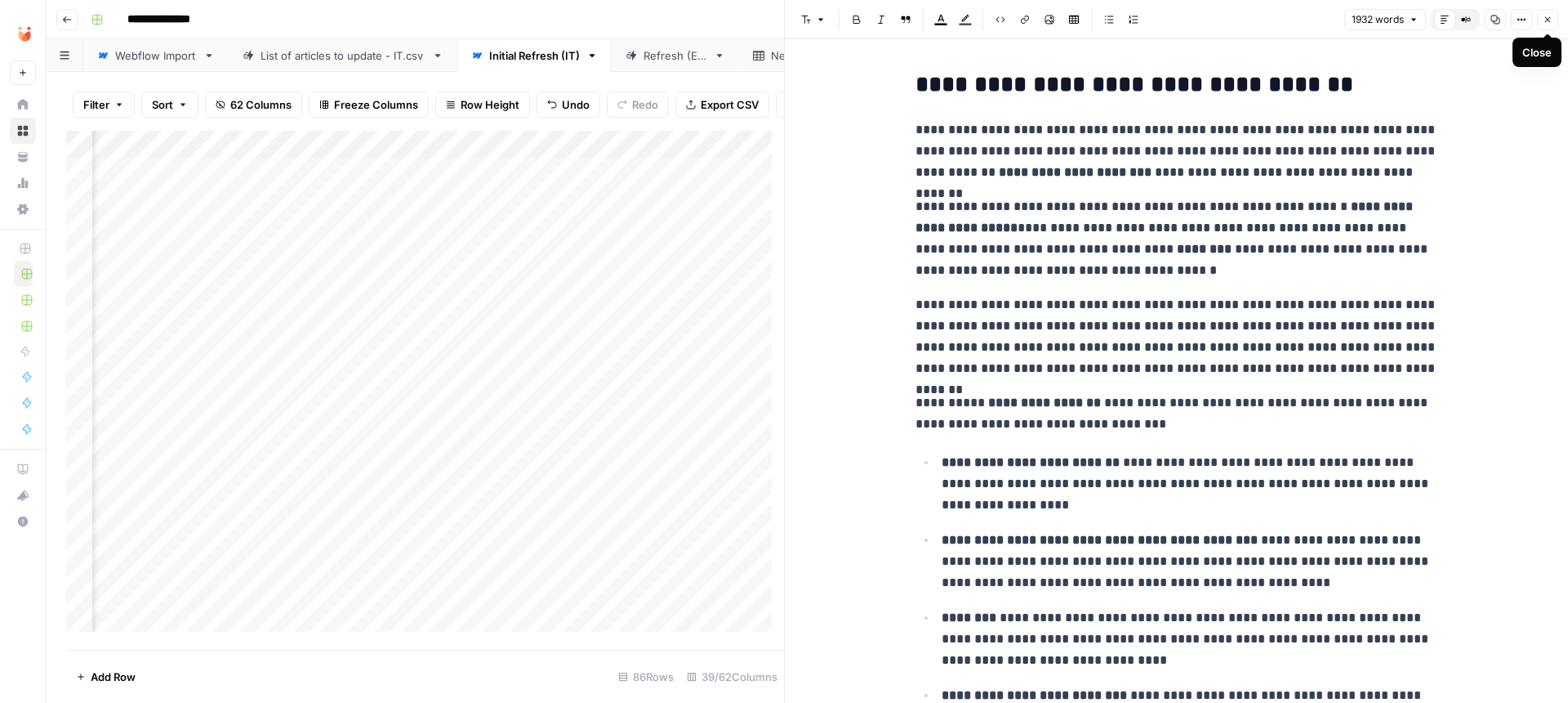
click at [1545, 21] on icon "button" at bounding box center [1548, 20] width 10 height 10
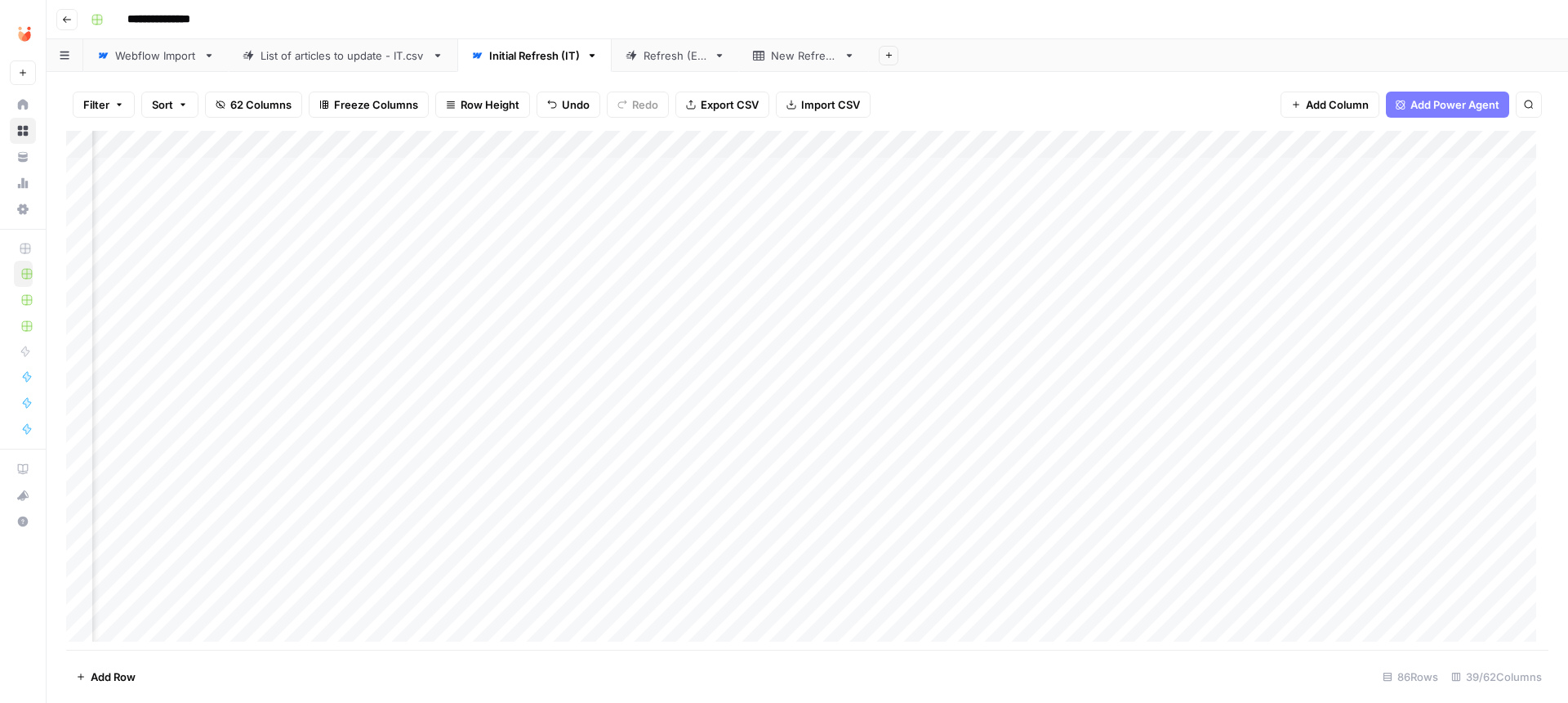
click at [1298, 441] on div "Add Column" at bounding box center [807, 392] width 1482 height 523
click at [644, 442] on div "Add Column" at bounding box center [807, 392] width 1482 height 523
click at [1284, 420] on div "Add Column" at bounding box center [807, 392] width 1482 height 523
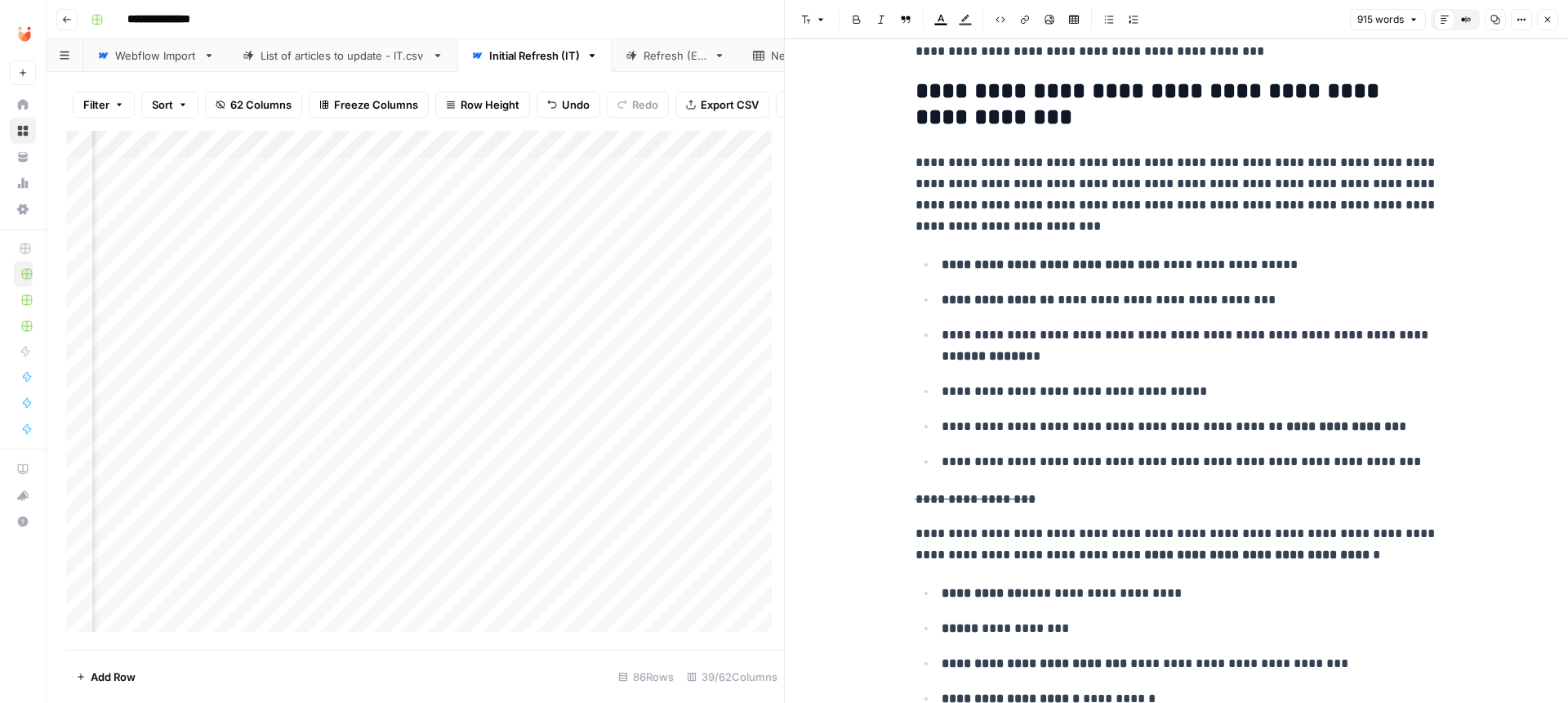
scroll to position [603, 0]
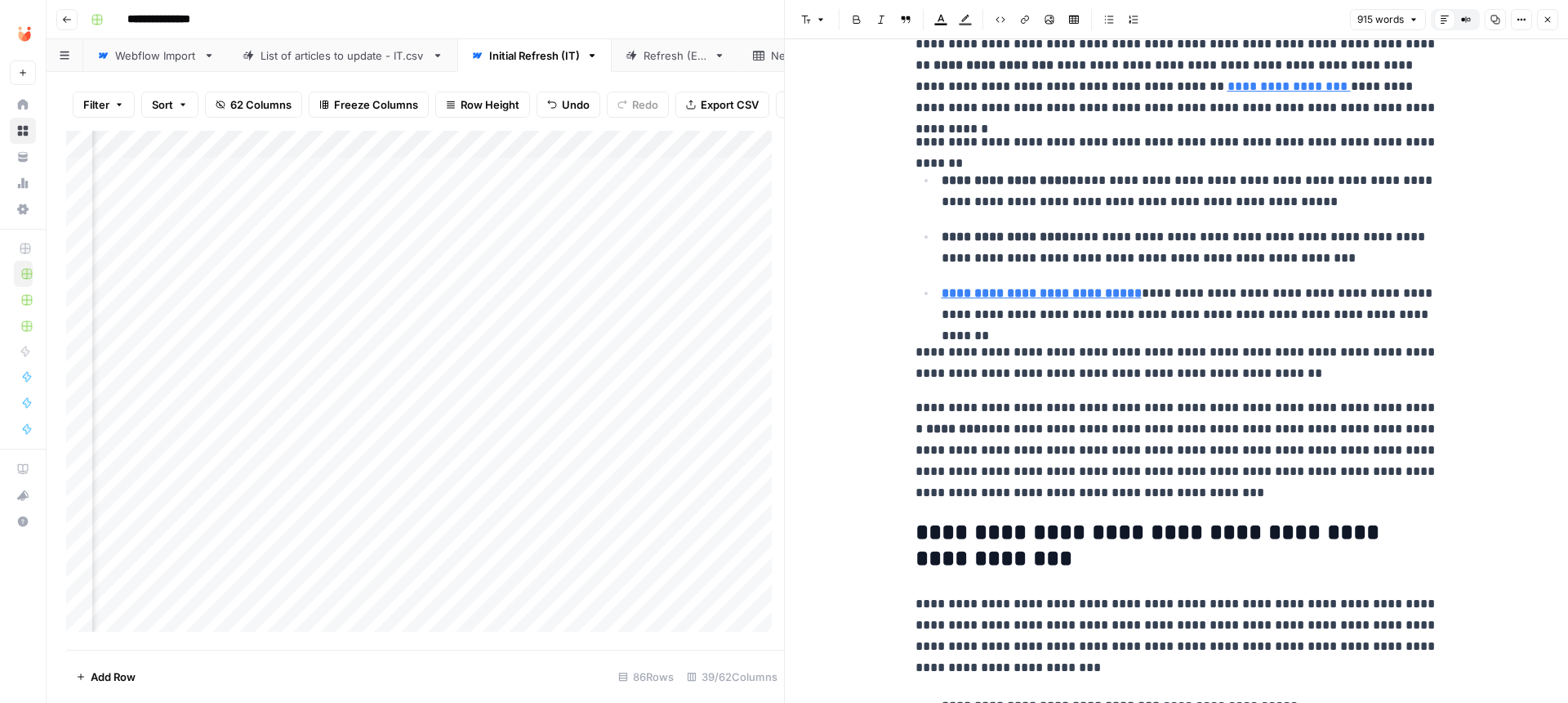
click at [1549, 22] on icon "button" at bounding box center [1548, 20] width 10 height 10
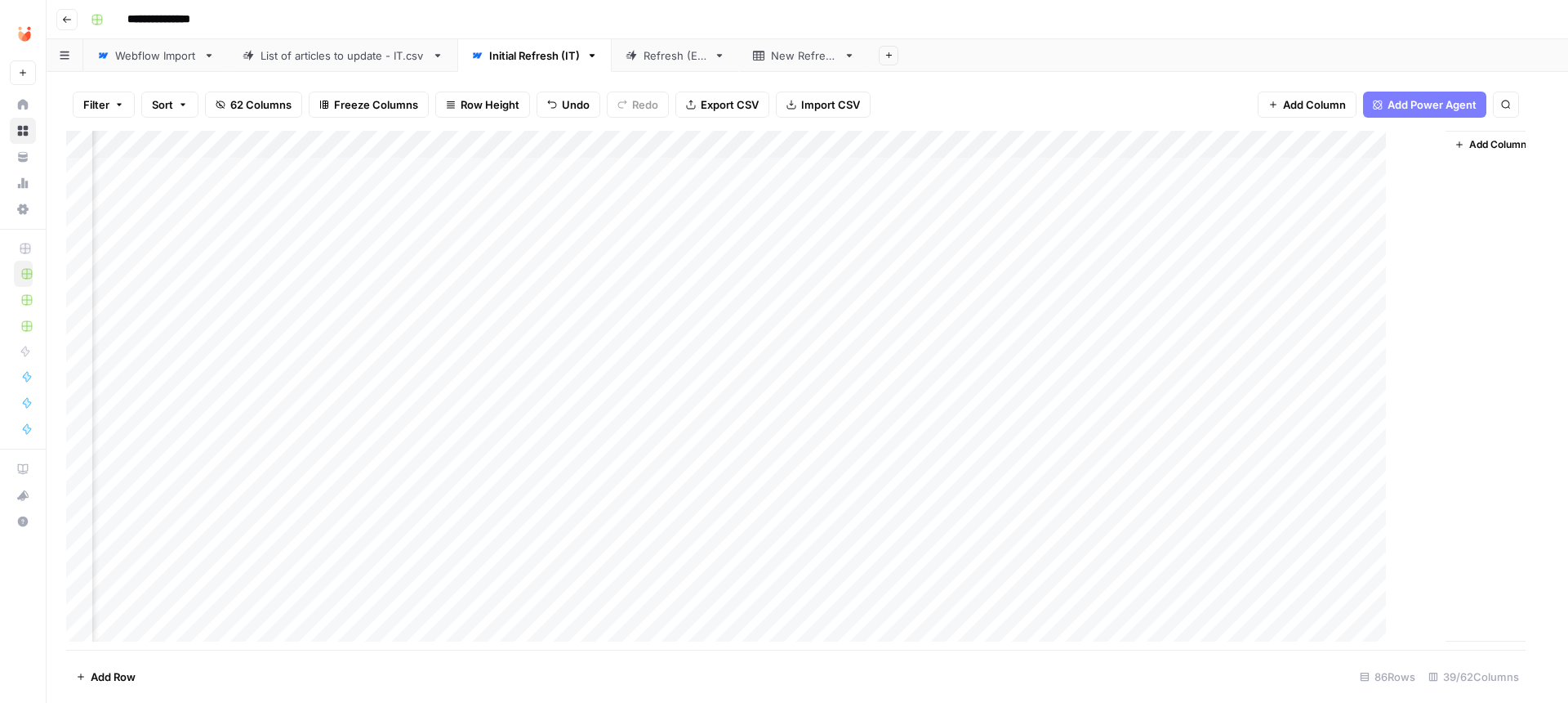
scroll to position [0, 4912]
click at [1449, 416] on div "Add Column" at bounding box center [807, 392] width 1482 height 523
click at [1303, 447] on div "Add Column" at bounding box center [807, 392] width 1482 height 523
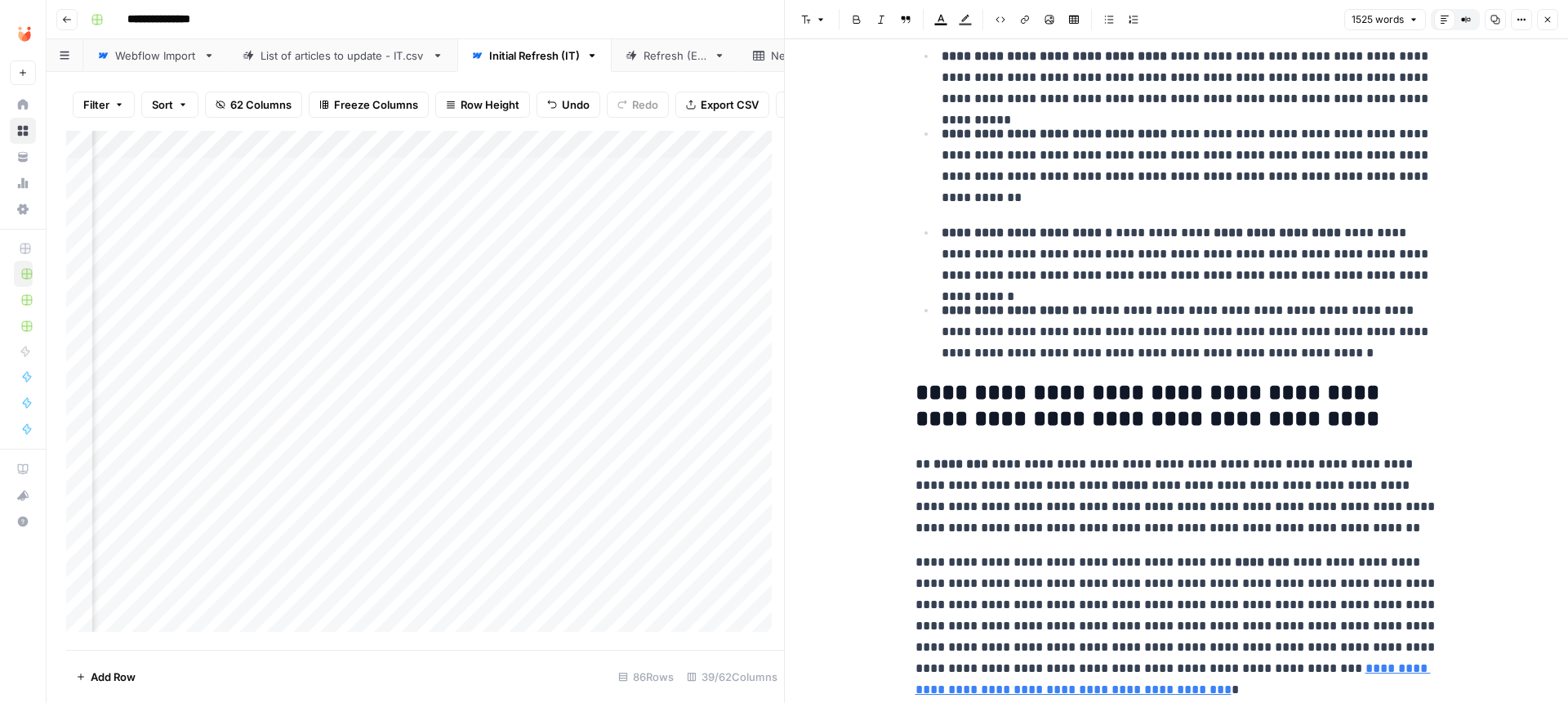
scroll to position [3945, 0]
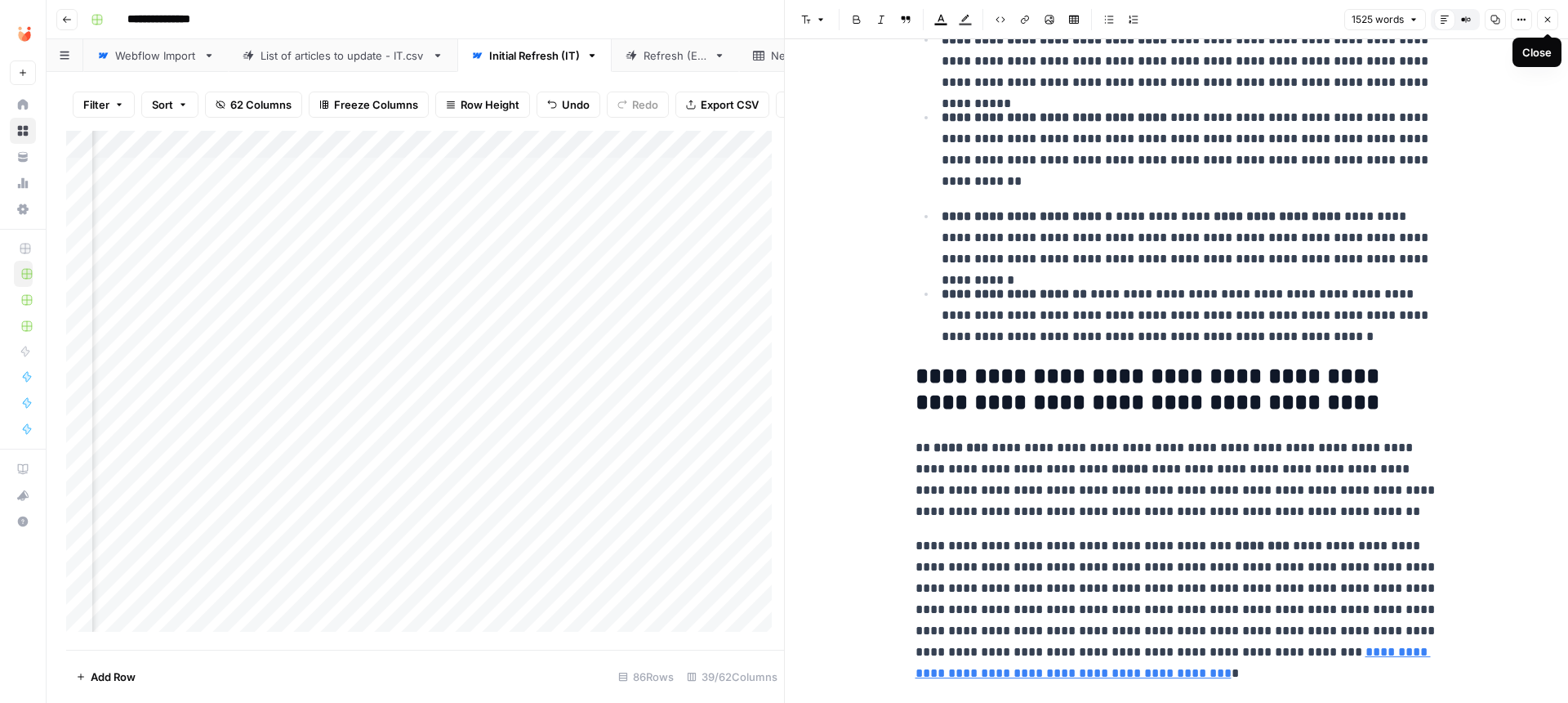
click at [1541, 22] on button "Close" at bounding box center [1548, 20] width 21 height 21
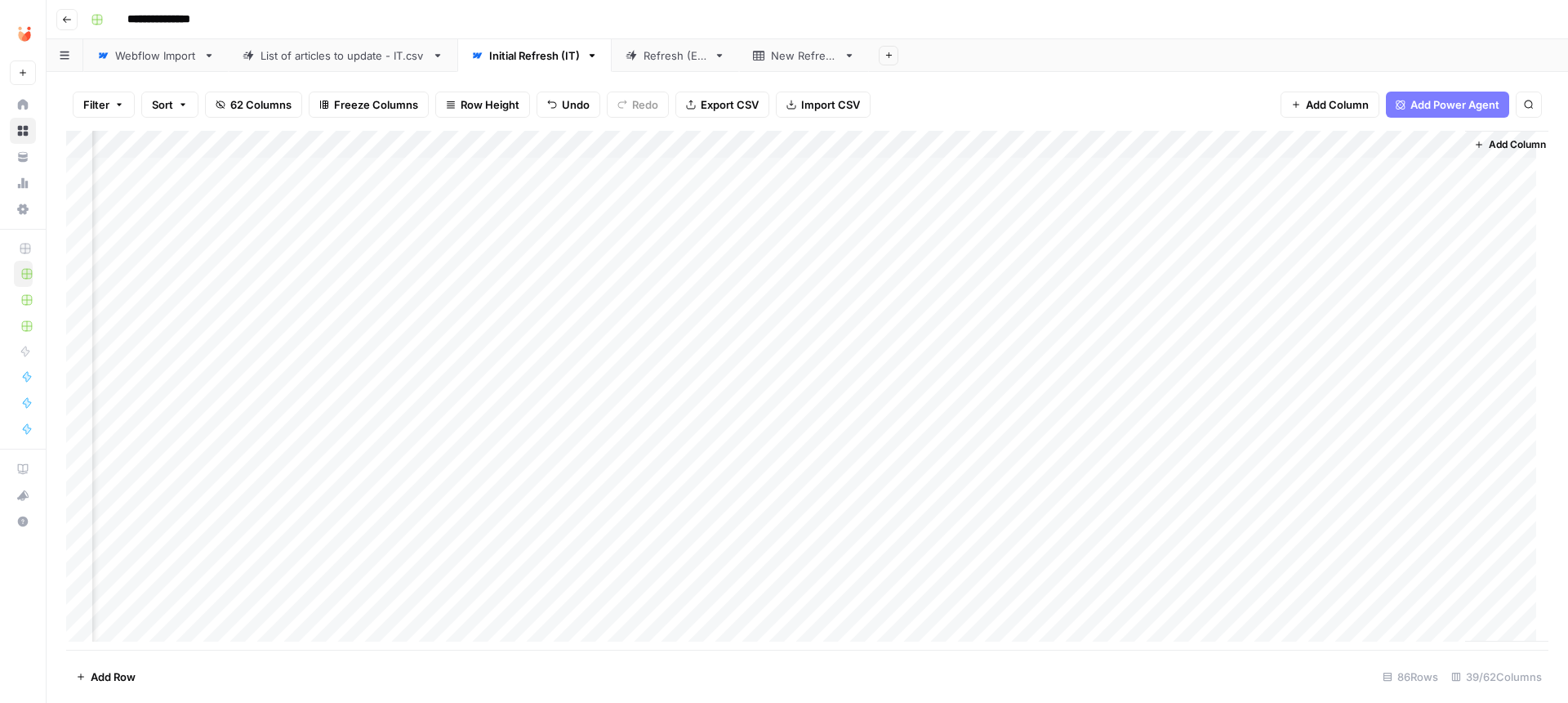
click at [1449, 442] on div "Add Column" at bounding box center [807, 392] width 1482 height 523
click at [1303, 416] on div "Add Column" at bounding box center [807, 392] width 1482 height 523
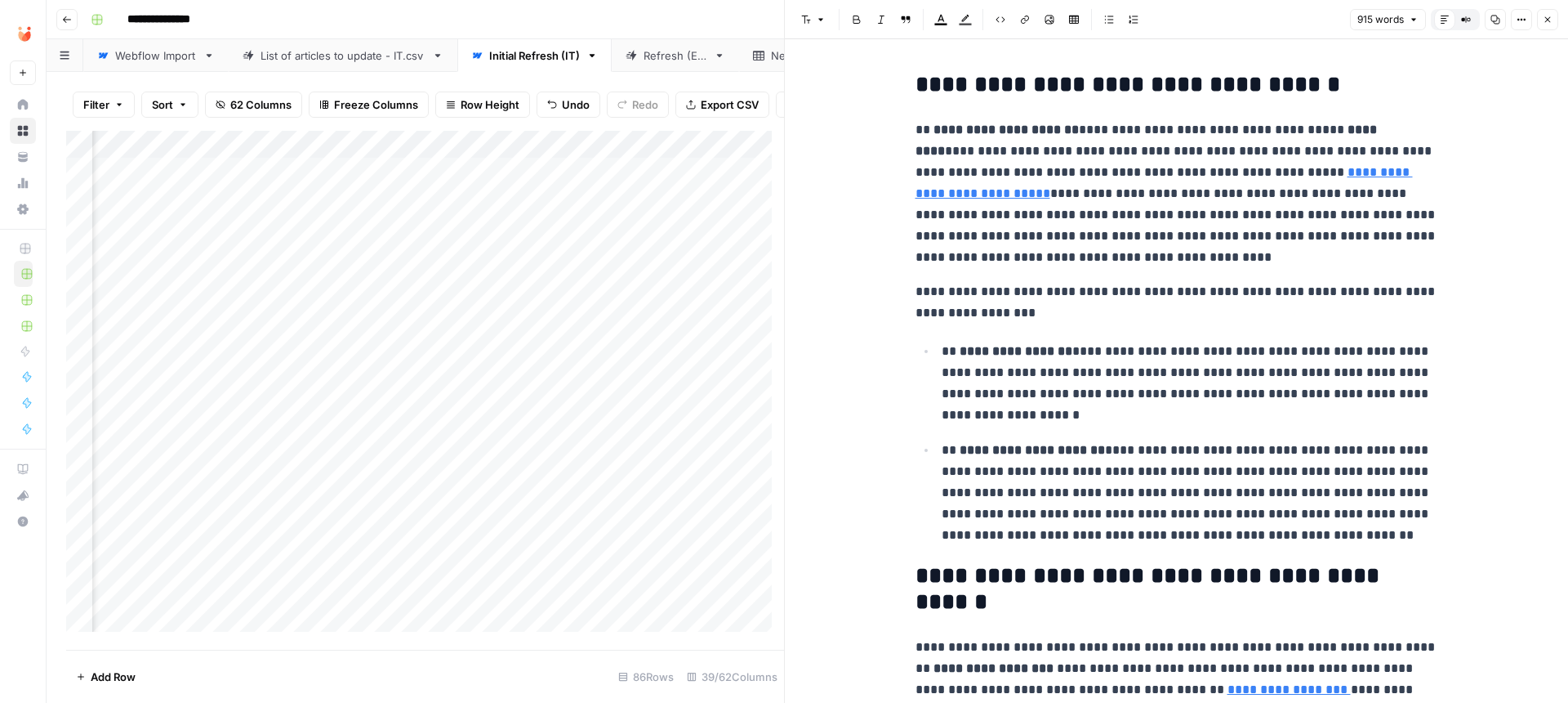
click at [1000, 75] on strong "**********" at bounding box center [1128, 84] width 425 height 22
click at [814, 12] on button "Font style" at bounding box center [813, 20] width 38 height 21
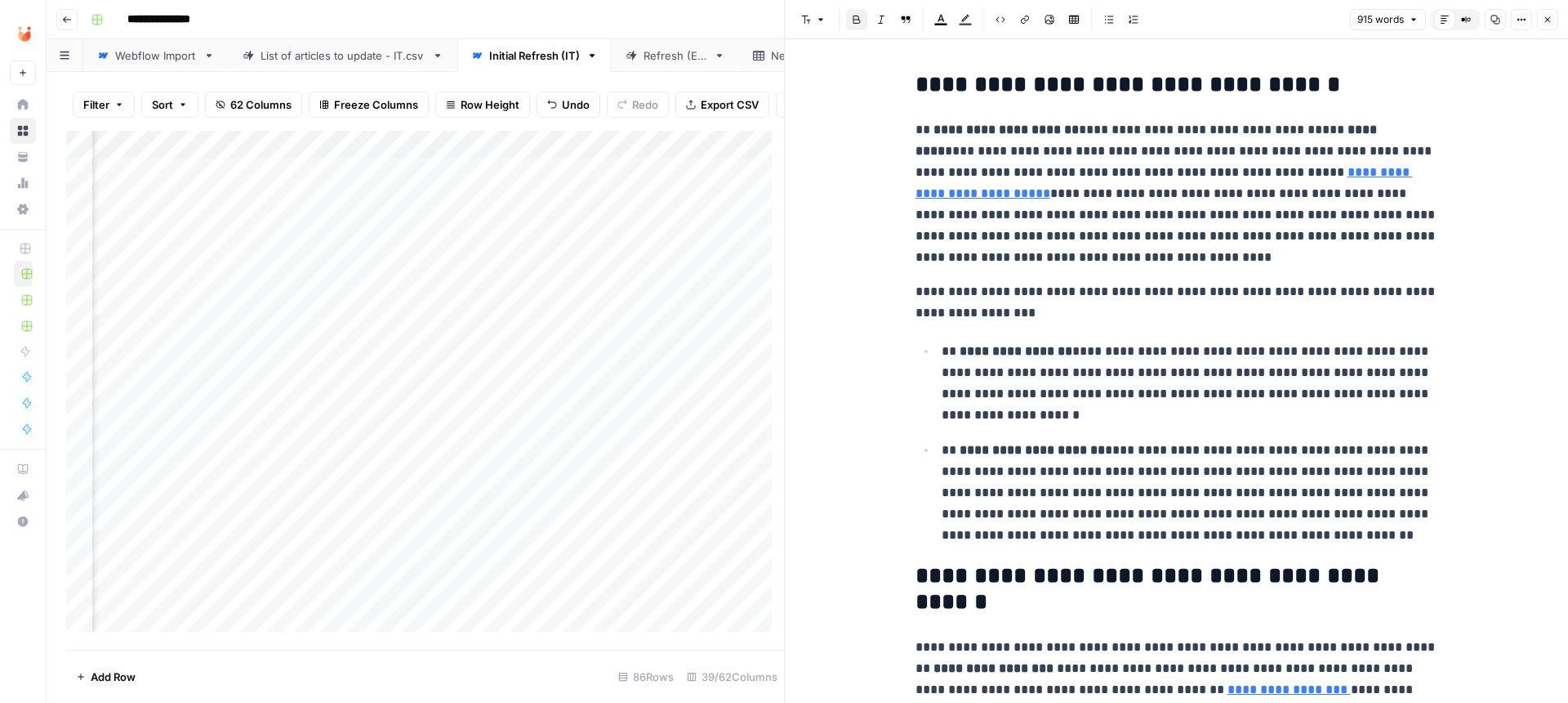
click at [1552, 14] on button "Close" at bounding box center [1548, 20] width 21 height 21
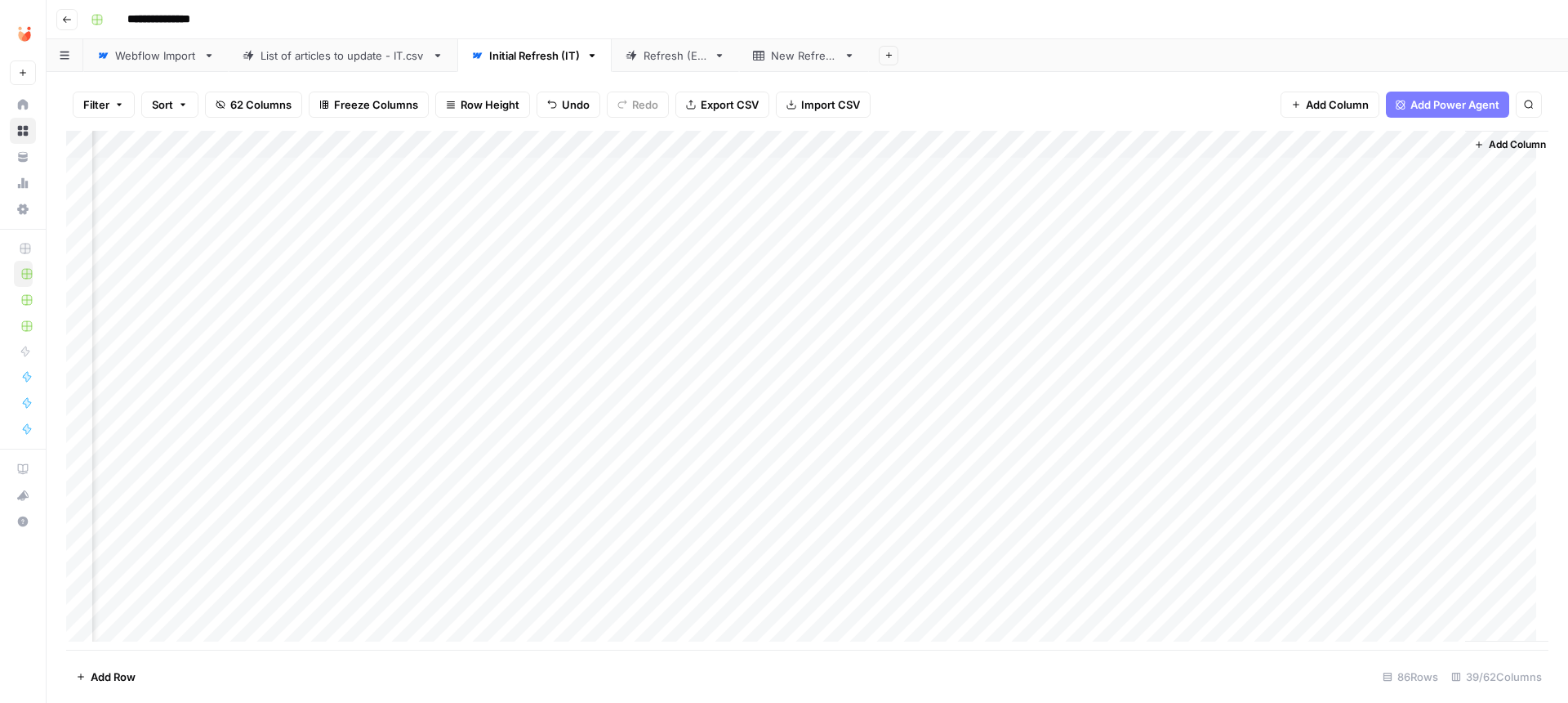
click at [1304, 447] on div "Add Column" at bounding box center [807, 392] width 1482 height 523
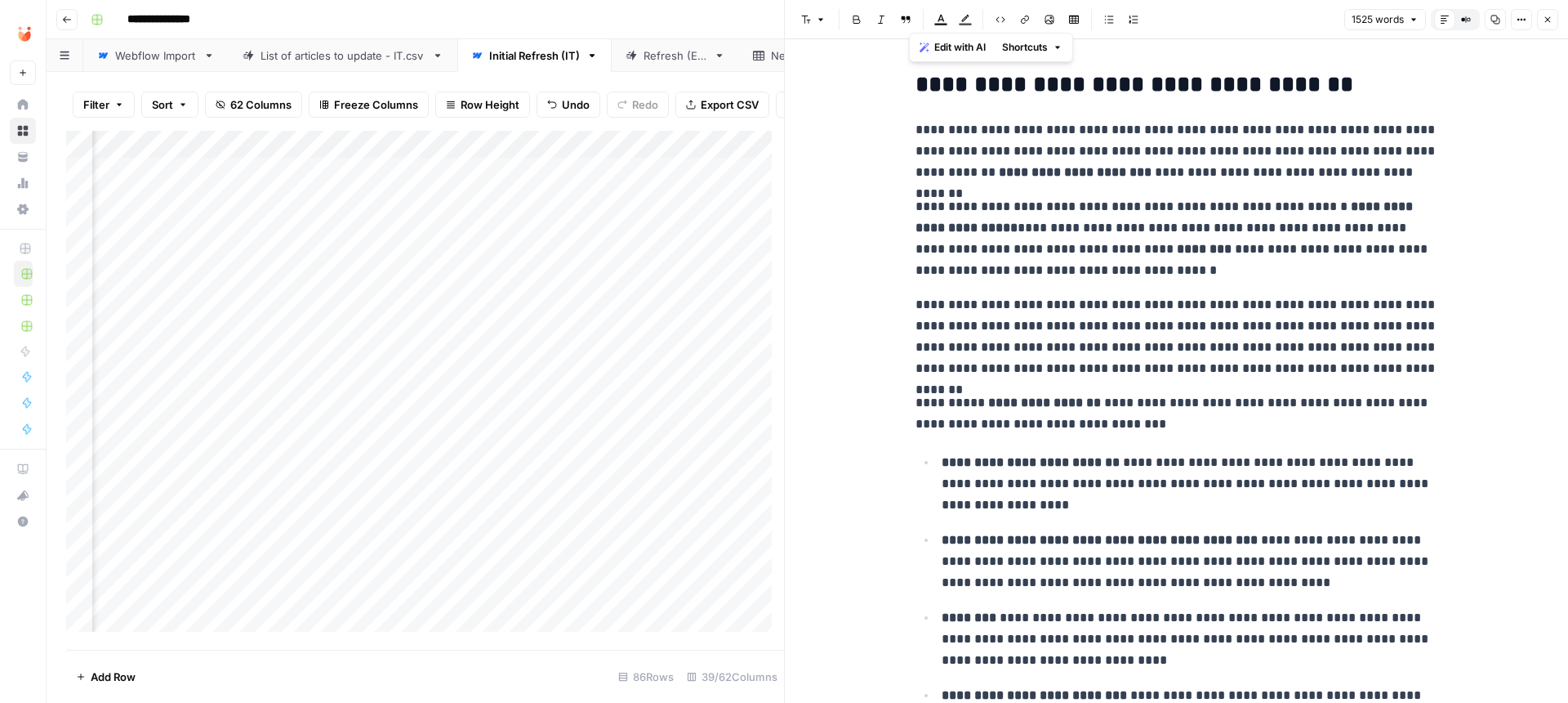
drag, startPoint x: 1318, startPoint y: 177, endPoint x: 874, endPoint y: 87, distance: 453.0
drag, startPoint x: 1011, startPoint y: 225, endPoint x: 945, endPoint y: 103, distance: 138.7
click at [1011, 224] on p "**********" at bounding box center [1176, 238] width 522 height 85
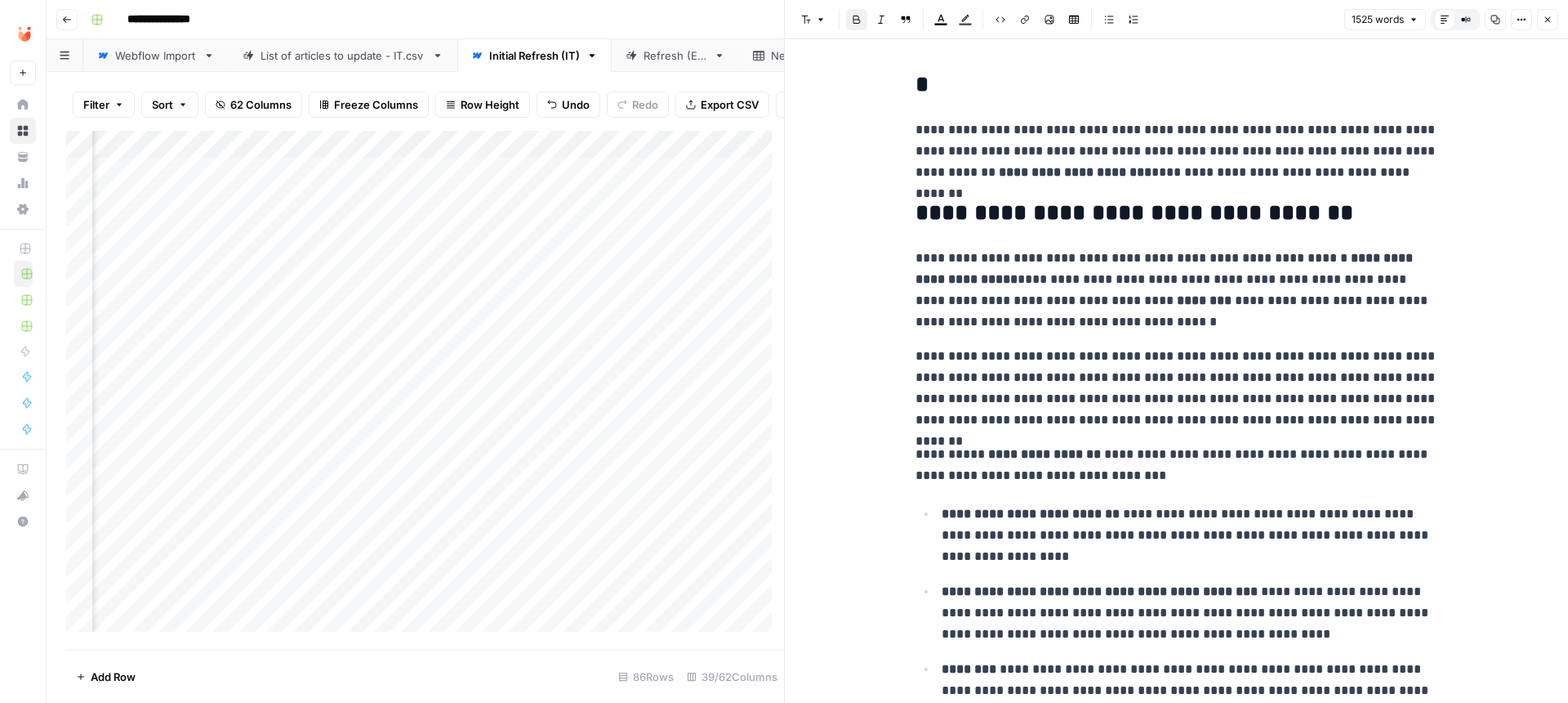
click at [1549, 21] on icon "button" at bounding box center [1548, 20] width 6 height 6
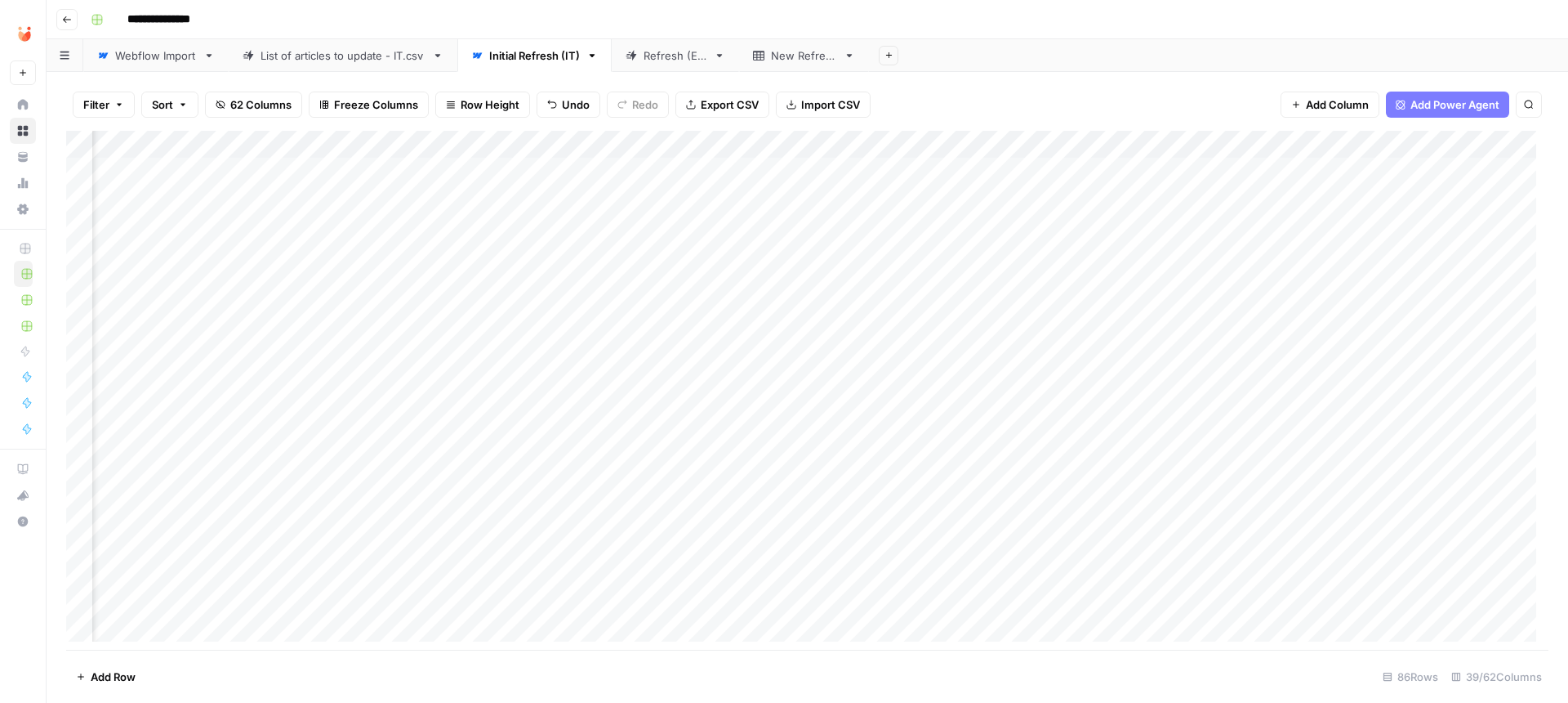
scroll to position [0, 3783]
click at [273, 447] on div "Add Column" at bounding box center [807, 392] width 1482 height 523
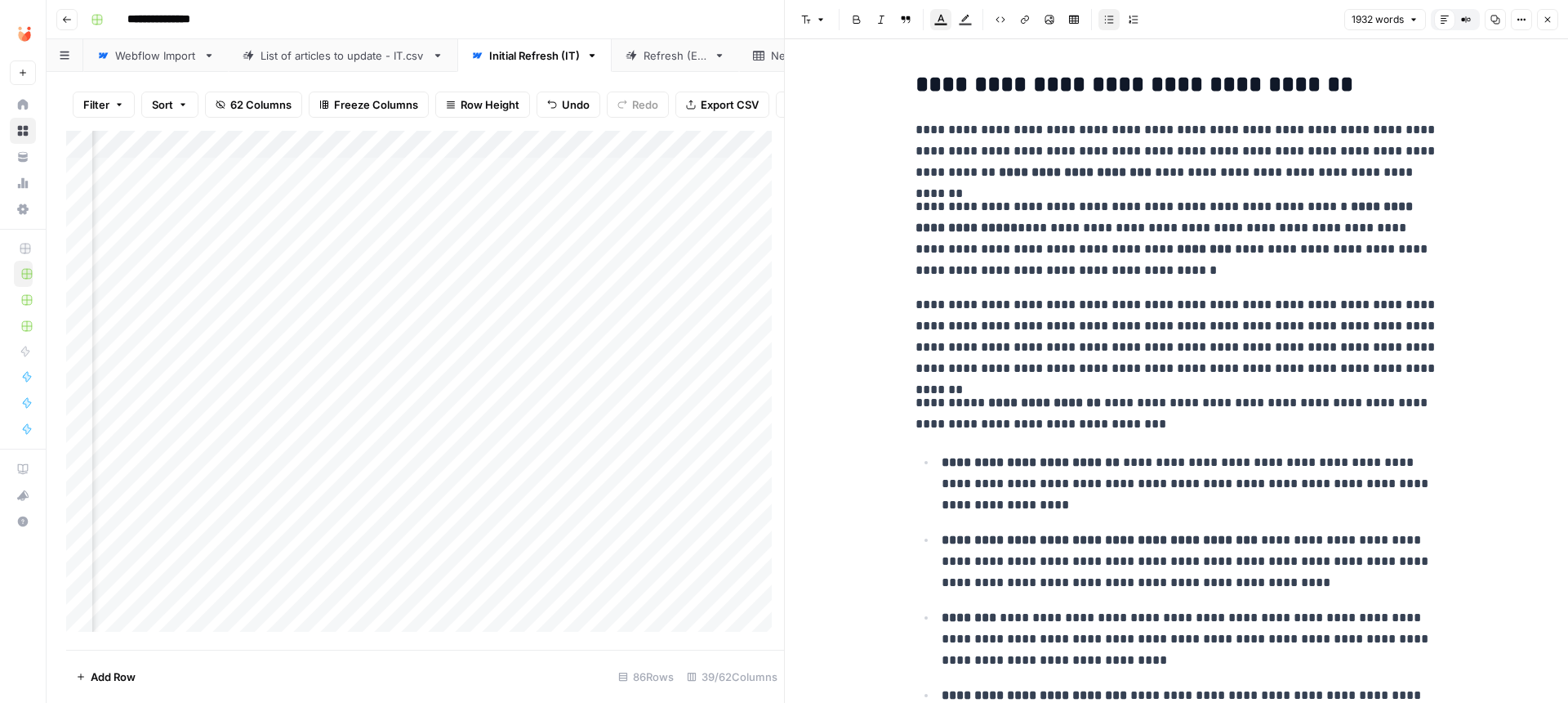
click at [1120, 73] on strong "**********" at bounding box center [1133, 84] width 438 height 22
click at [1126, 96] on strong "**********" at bounding box center [1133, 84] width 438 height 22
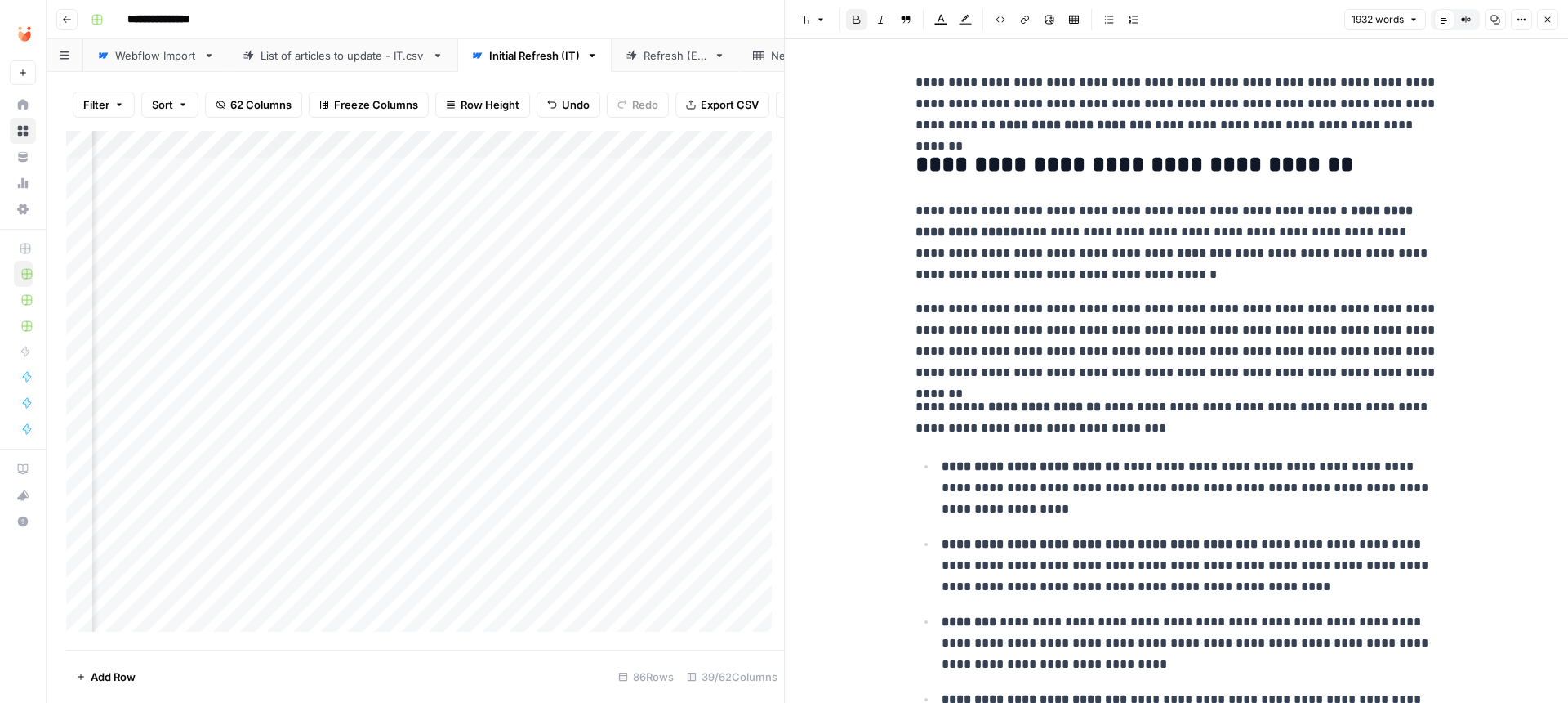
click at [1349, 168] on h2 "**********" at bounding box center [1176, 165] width 522 height 26
click at [1363, 241] on p "**********" at bounding box center [1176, 242] width 522 height 85
click at [1539, 22] on button "Close" at bounding box center [1548, 20] width 21 height 21
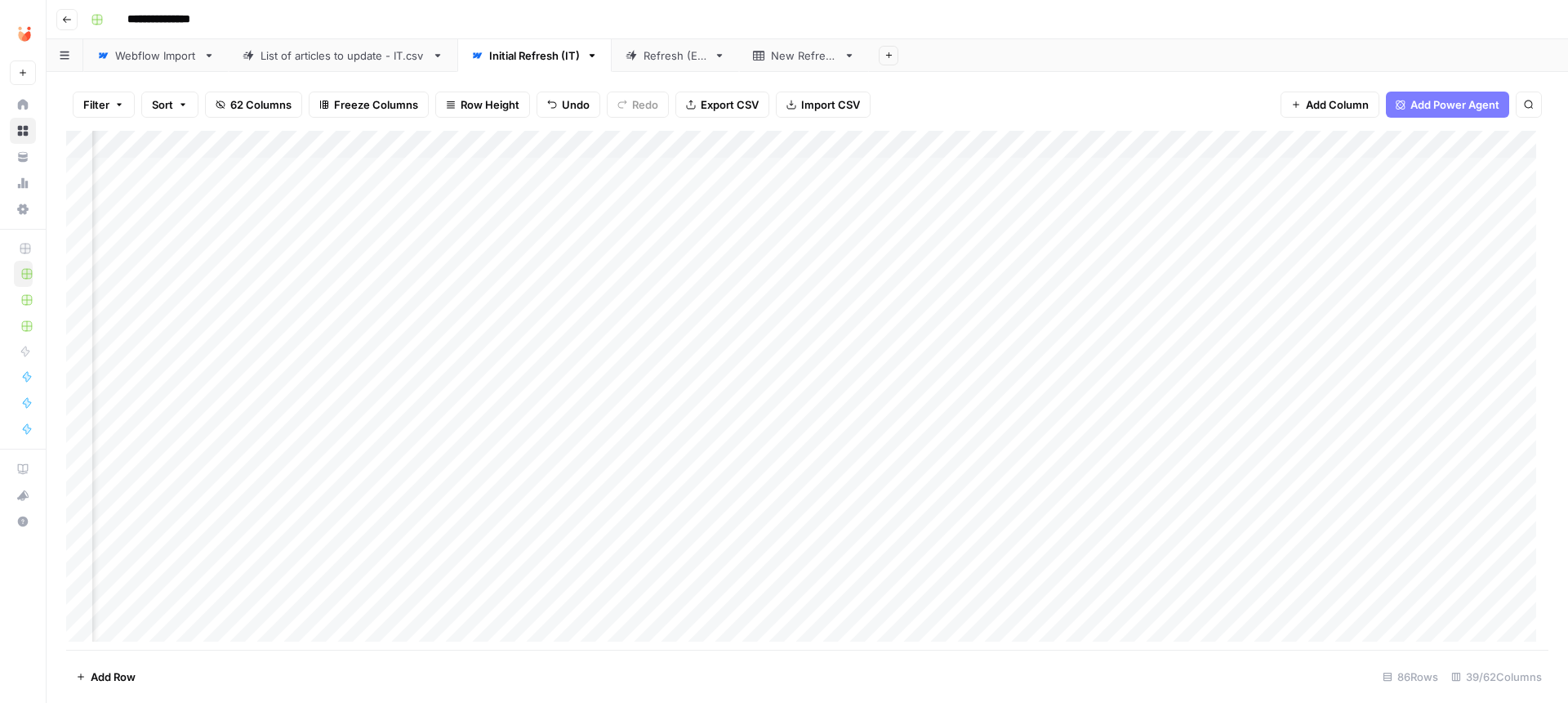
click at [274, 416] on div "Add Column" at bounding box center [807, 392] width 1482 height 523
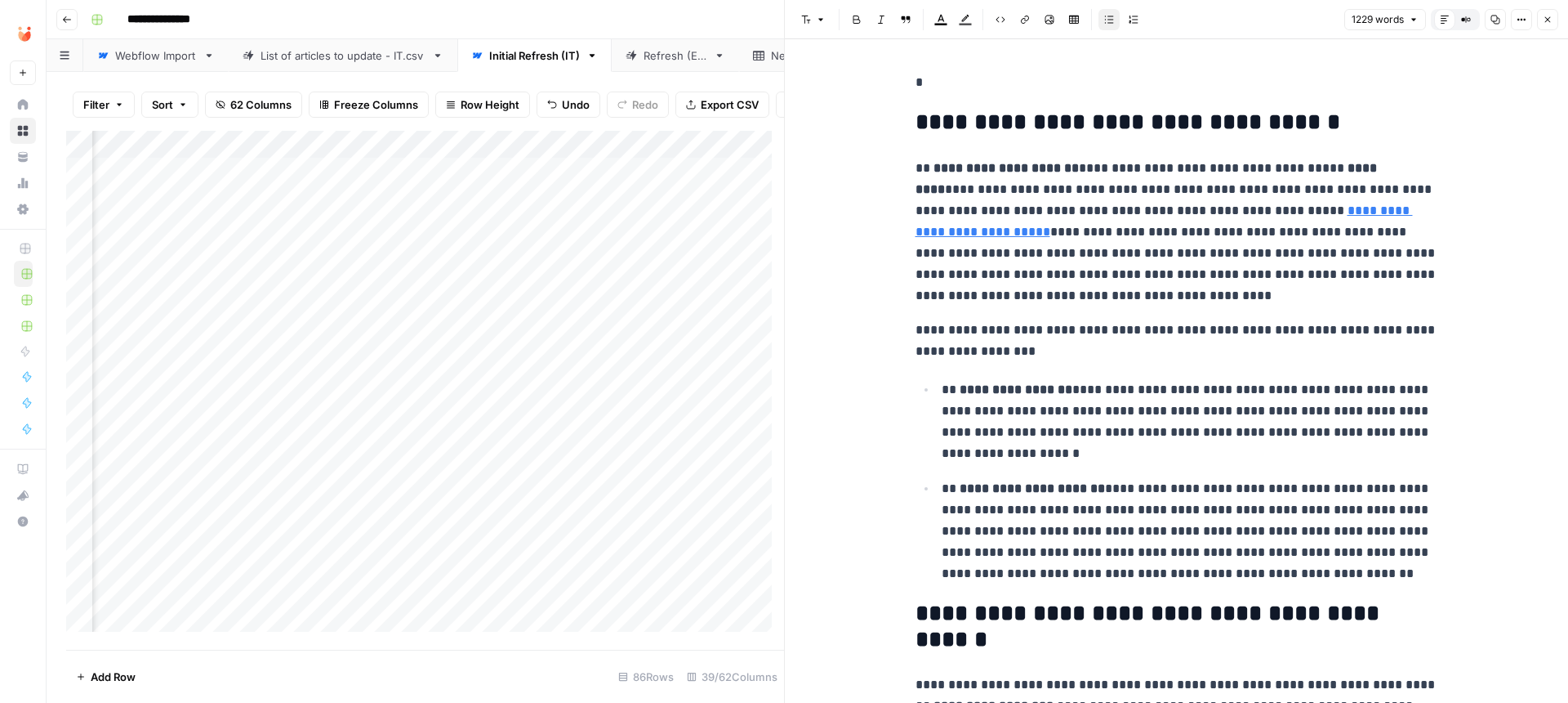
click at [1279, 188] on p "**********" at bounding box center [1176, 232] width 522 height 149
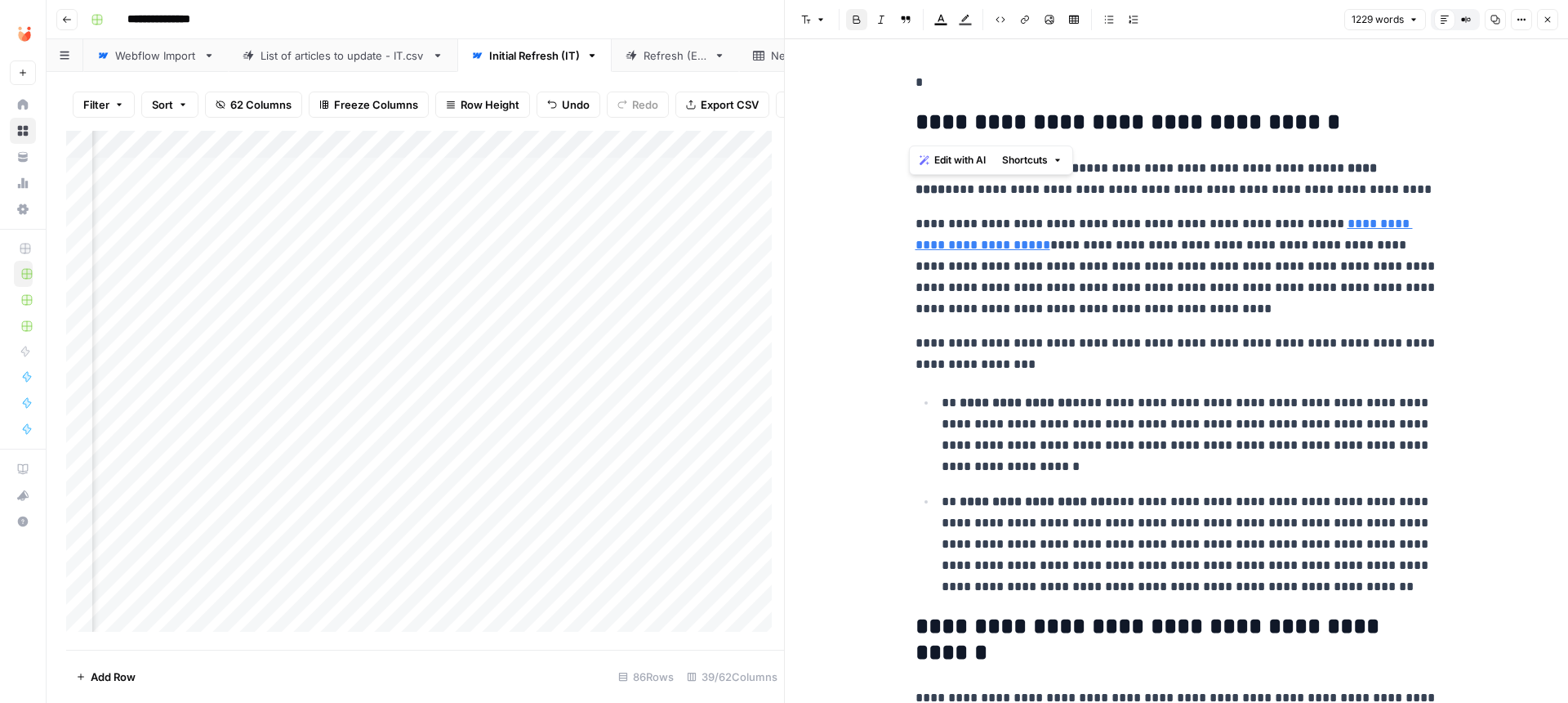
drag, startPoint x: 1333, startPoint y: 125, endPoint x: 818, endPoint y: 124, distance: 515.0
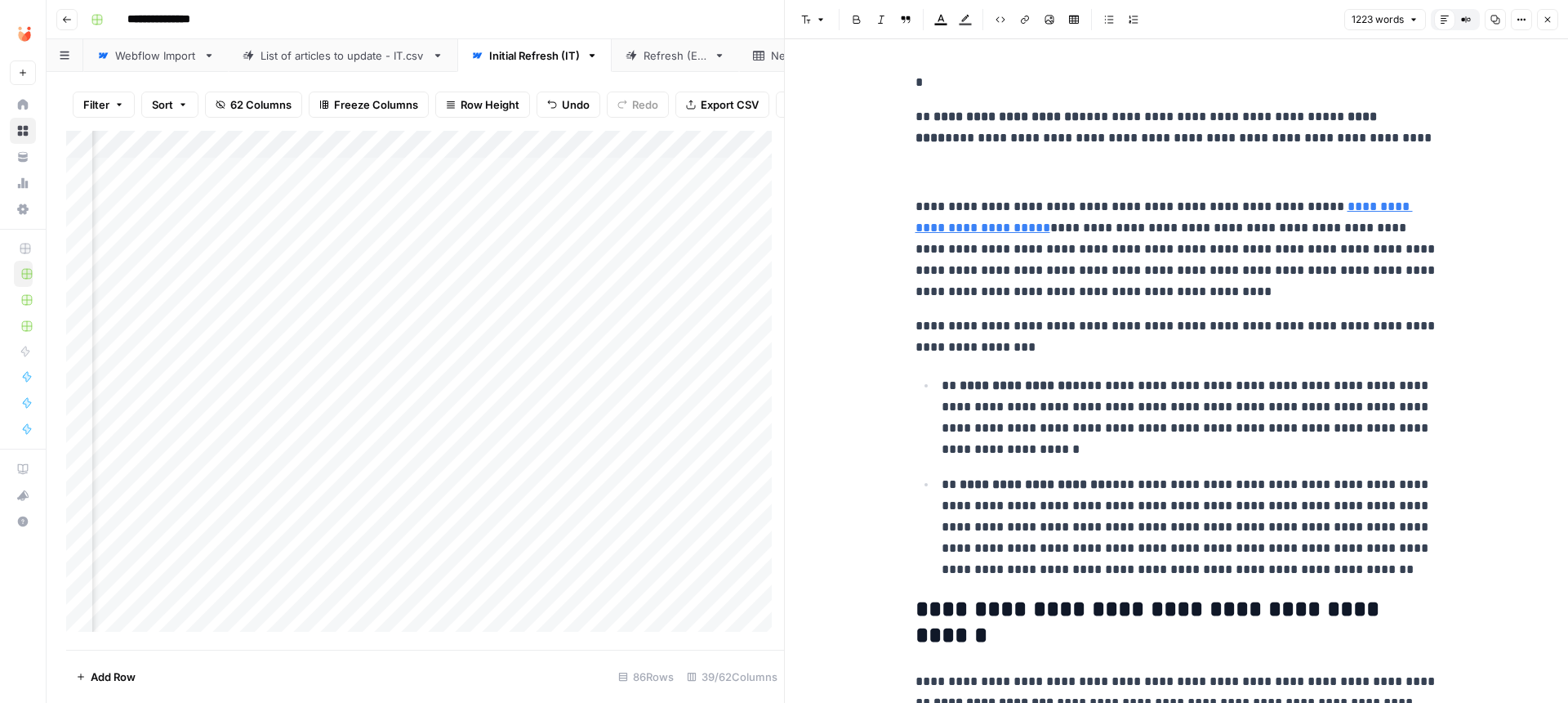
paste div
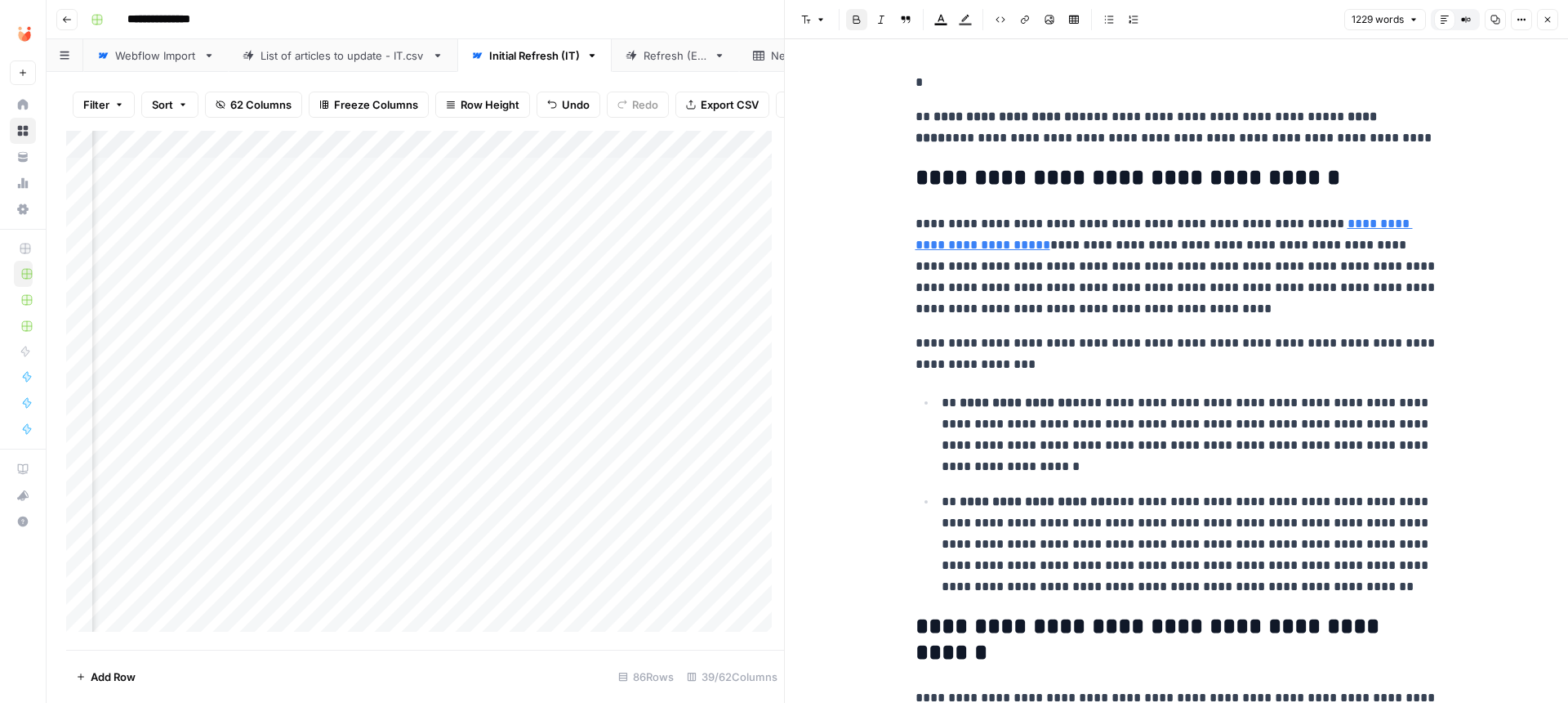
click at [1157, 265] on p "**********" at bounding box center [1176, 266] width 522 height 106
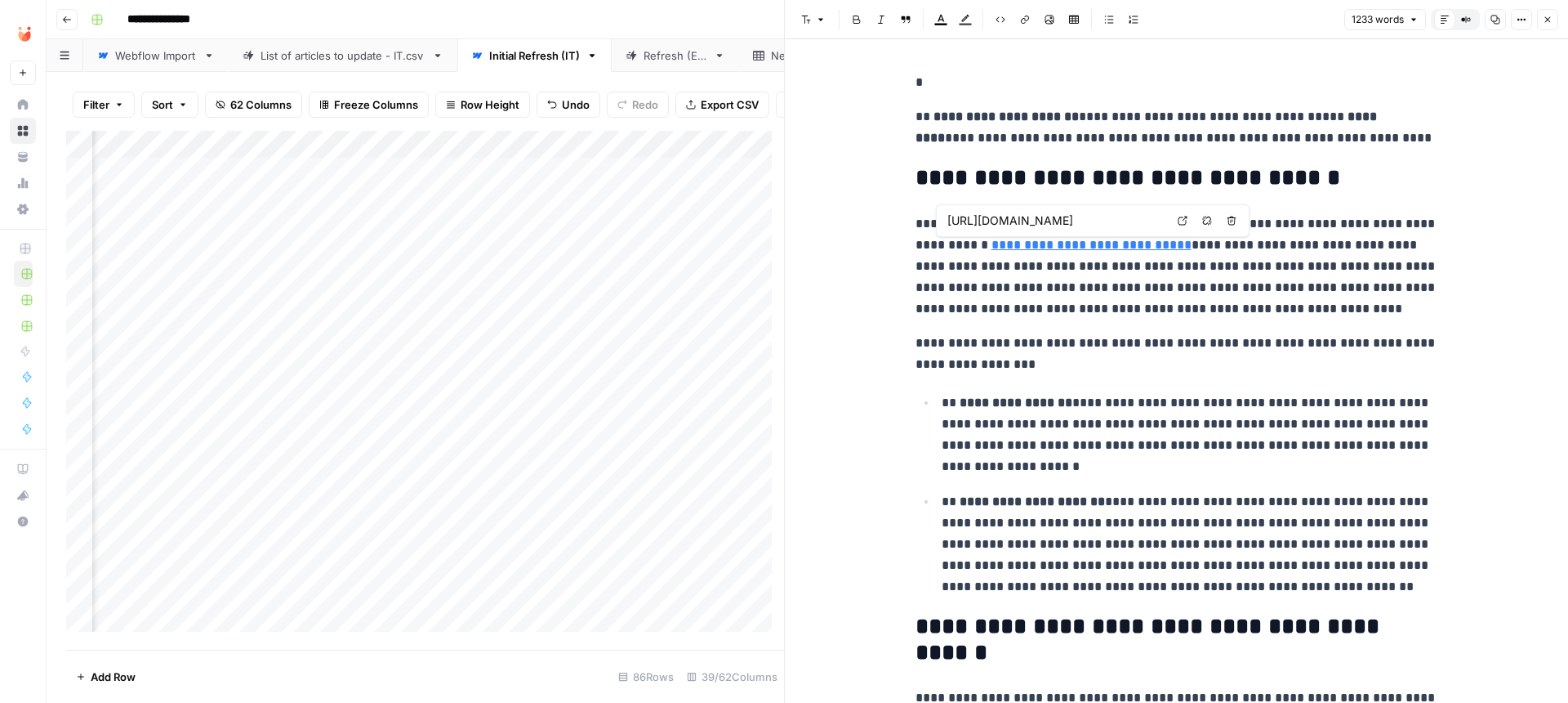
click at [1079, 291] on p "**********" at bounding box center [1176, 266] width 522 height 106
click at [1091, 350] on p "**********" at bounding box center [1176, 354] width 522 height 43
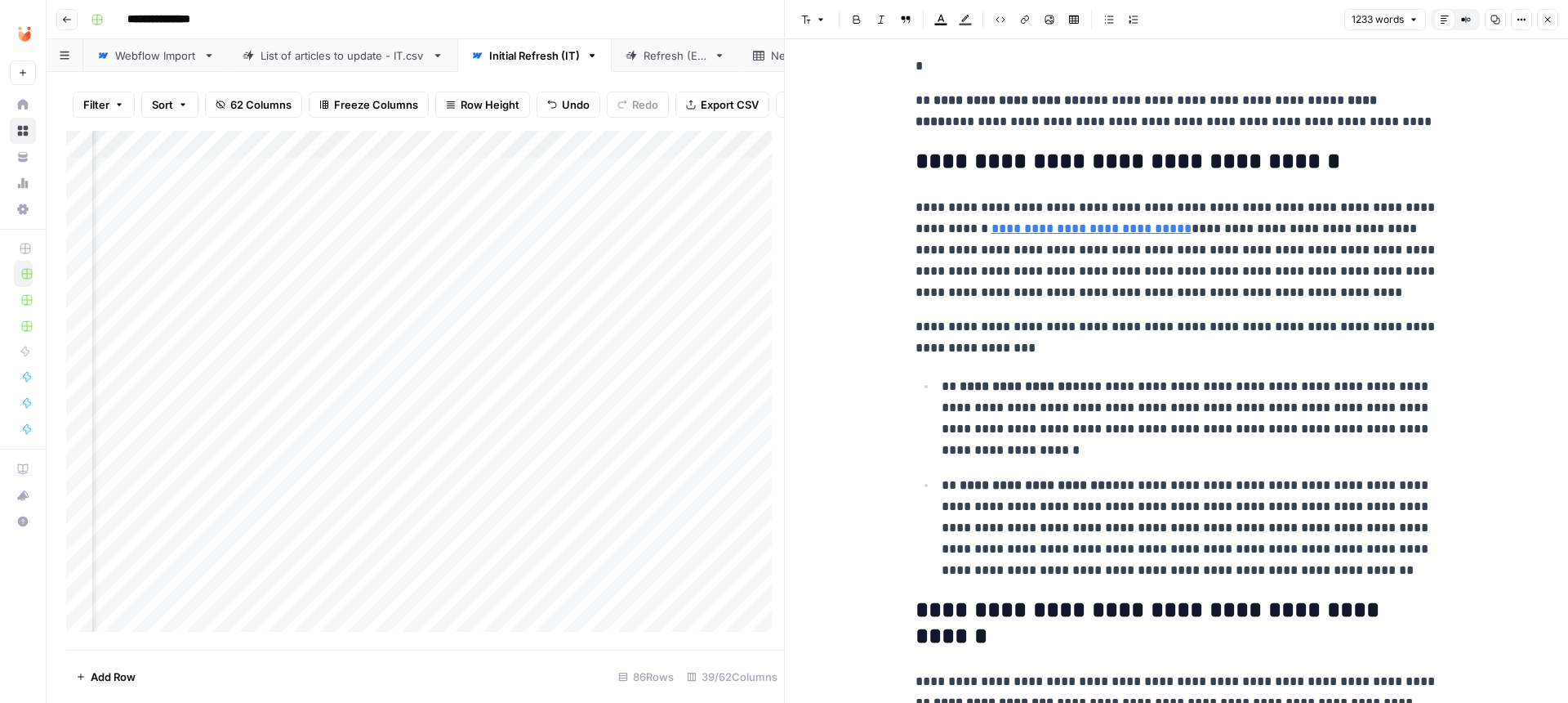
scroll to position [49, 0]
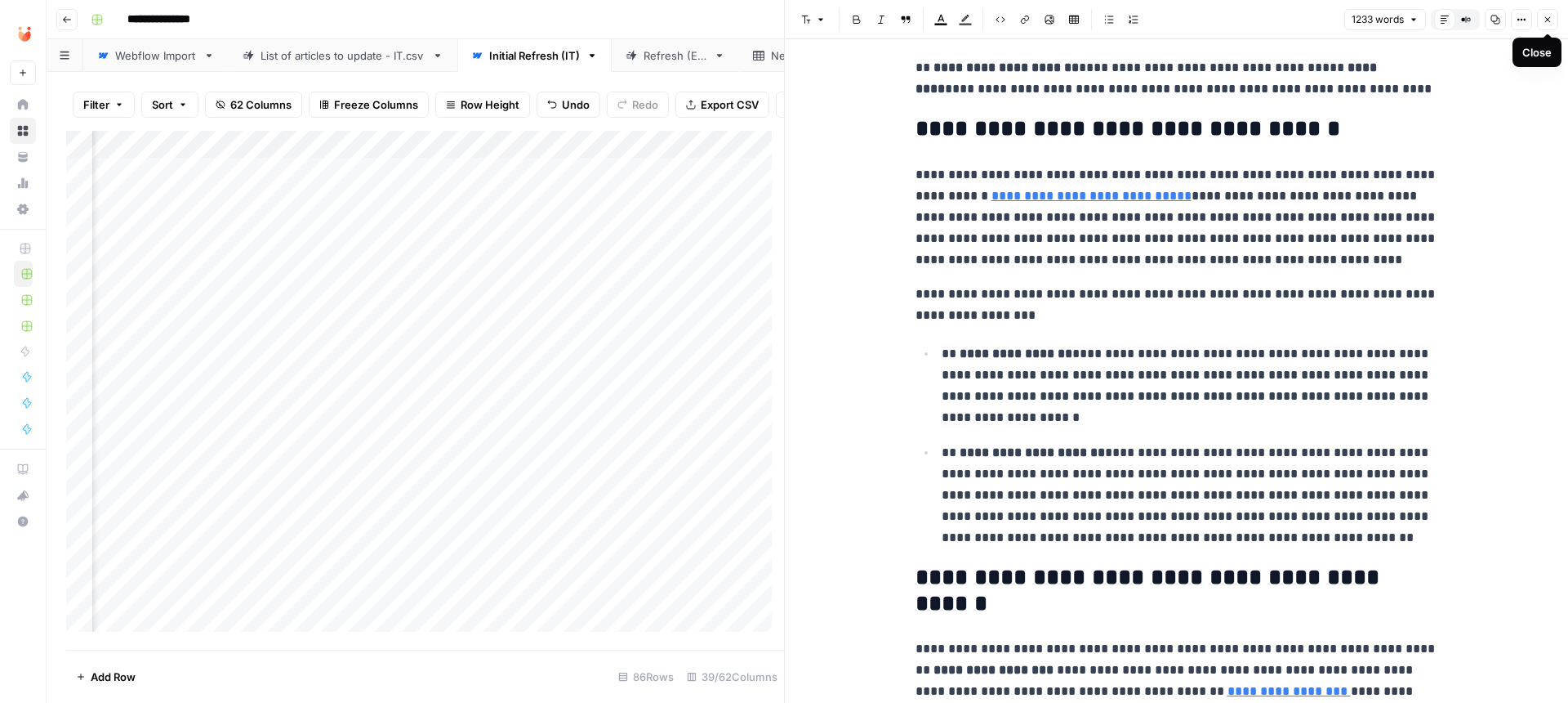
click at [1549, 22] on icon "button" at bounding box center [1548, 20] width 10 height 10
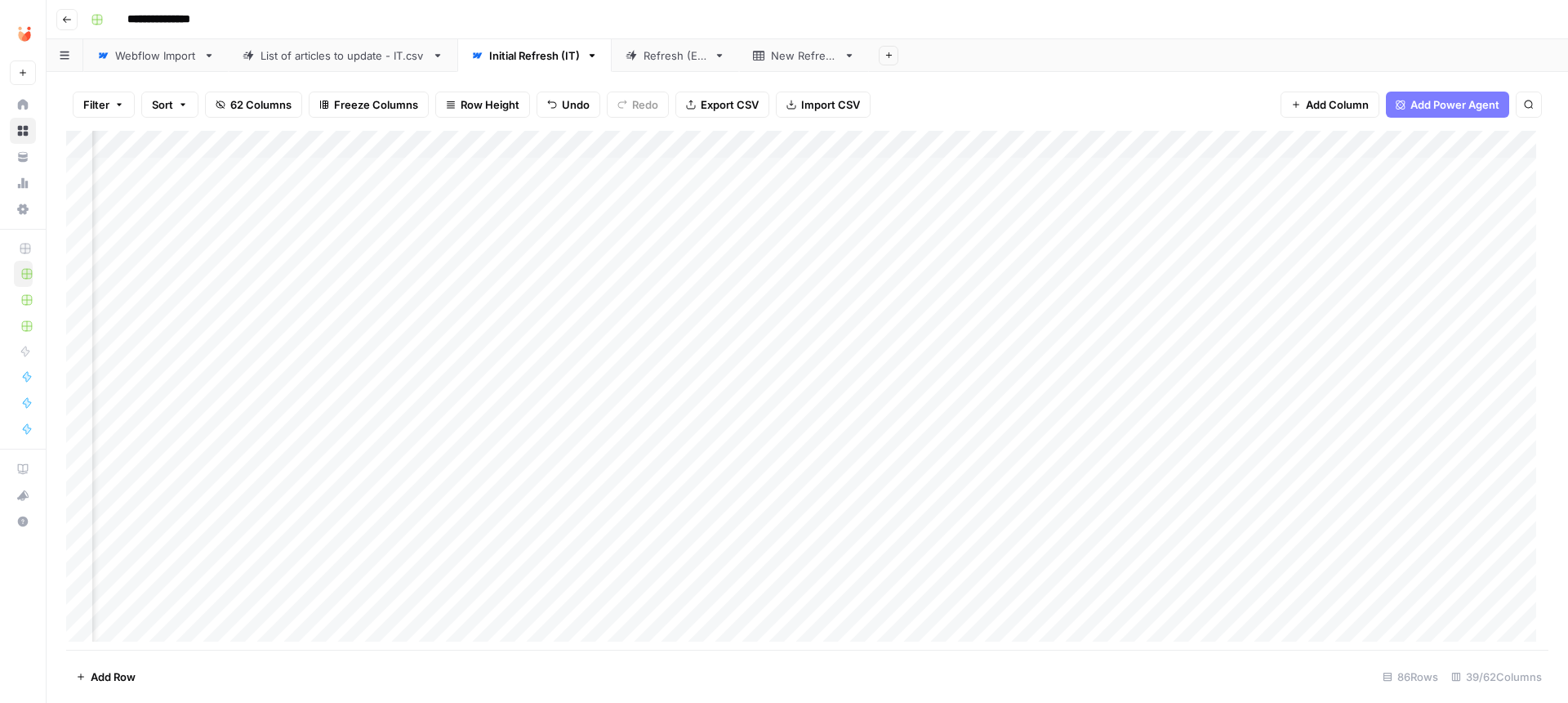
click at [515, 415] on div "Add Column" at bounding box center [807, 392] width 1482 height 523
click at [1429, 413] on div "Add Column" at bounding box center [807, 392] width 1482 height 523
